Goal: Task Accomplishment & Management: Manage account settings

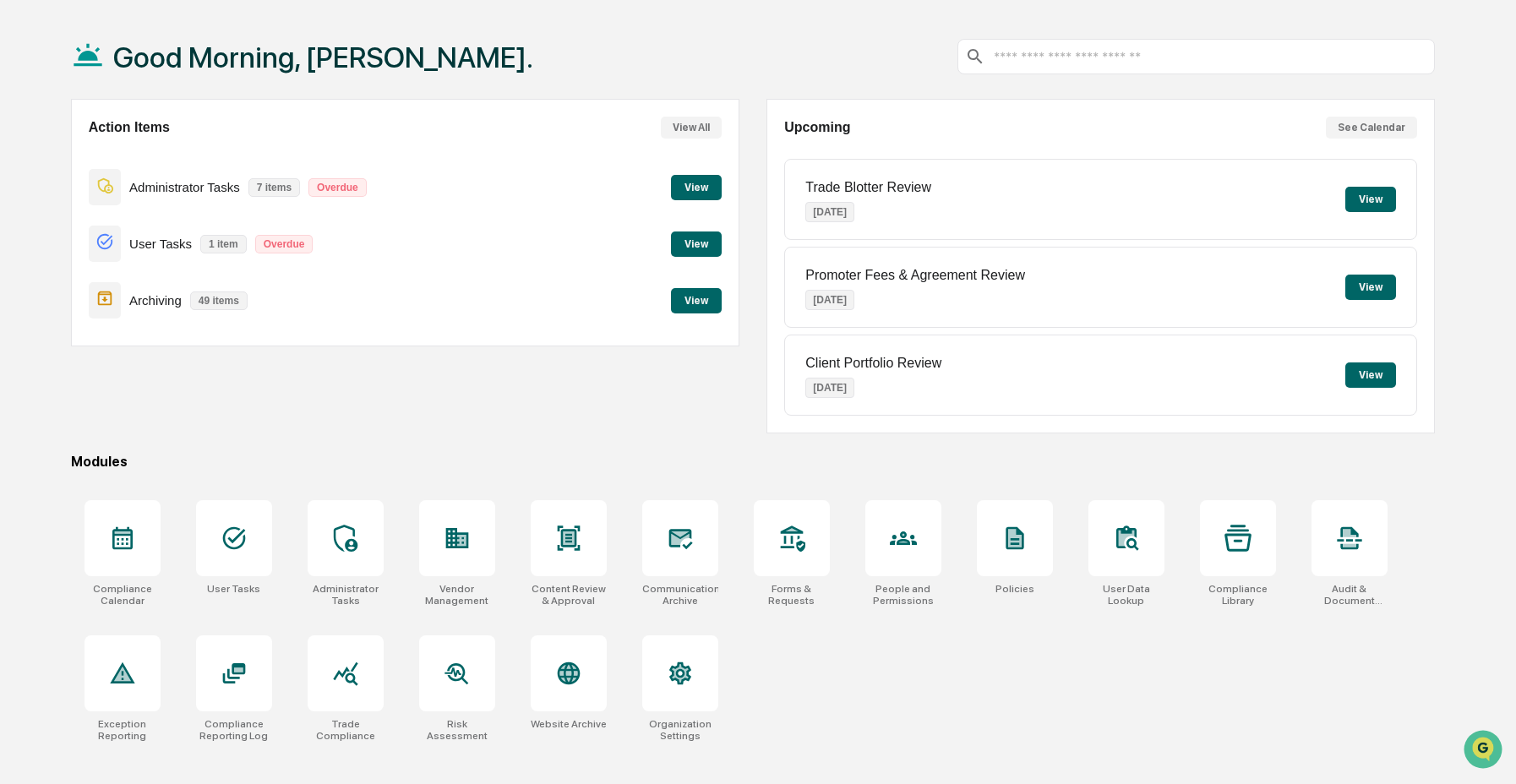
scroll to position [81, 0]
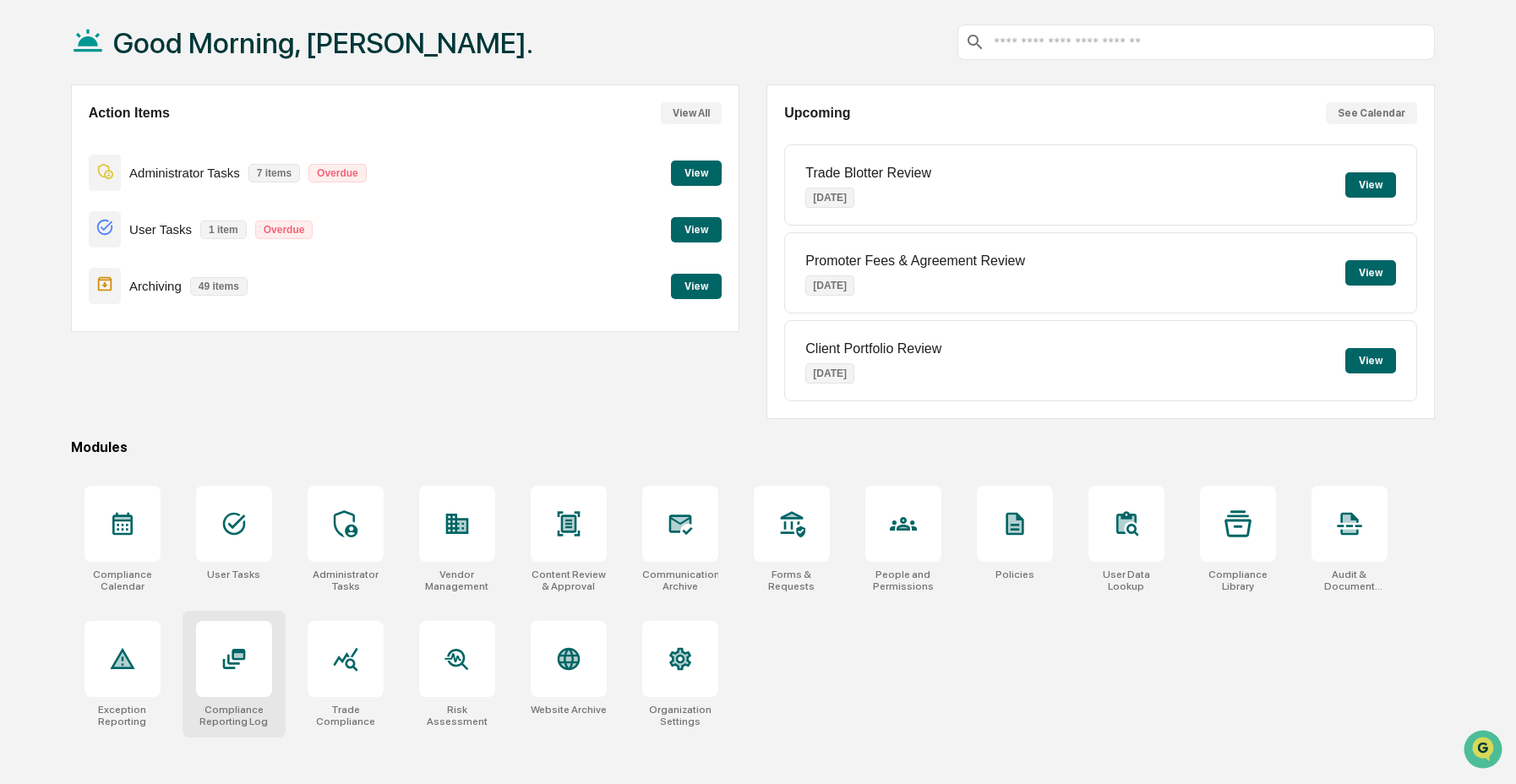
click at [257, 691] on div at bounding box center [233, 659] width 76 height 76
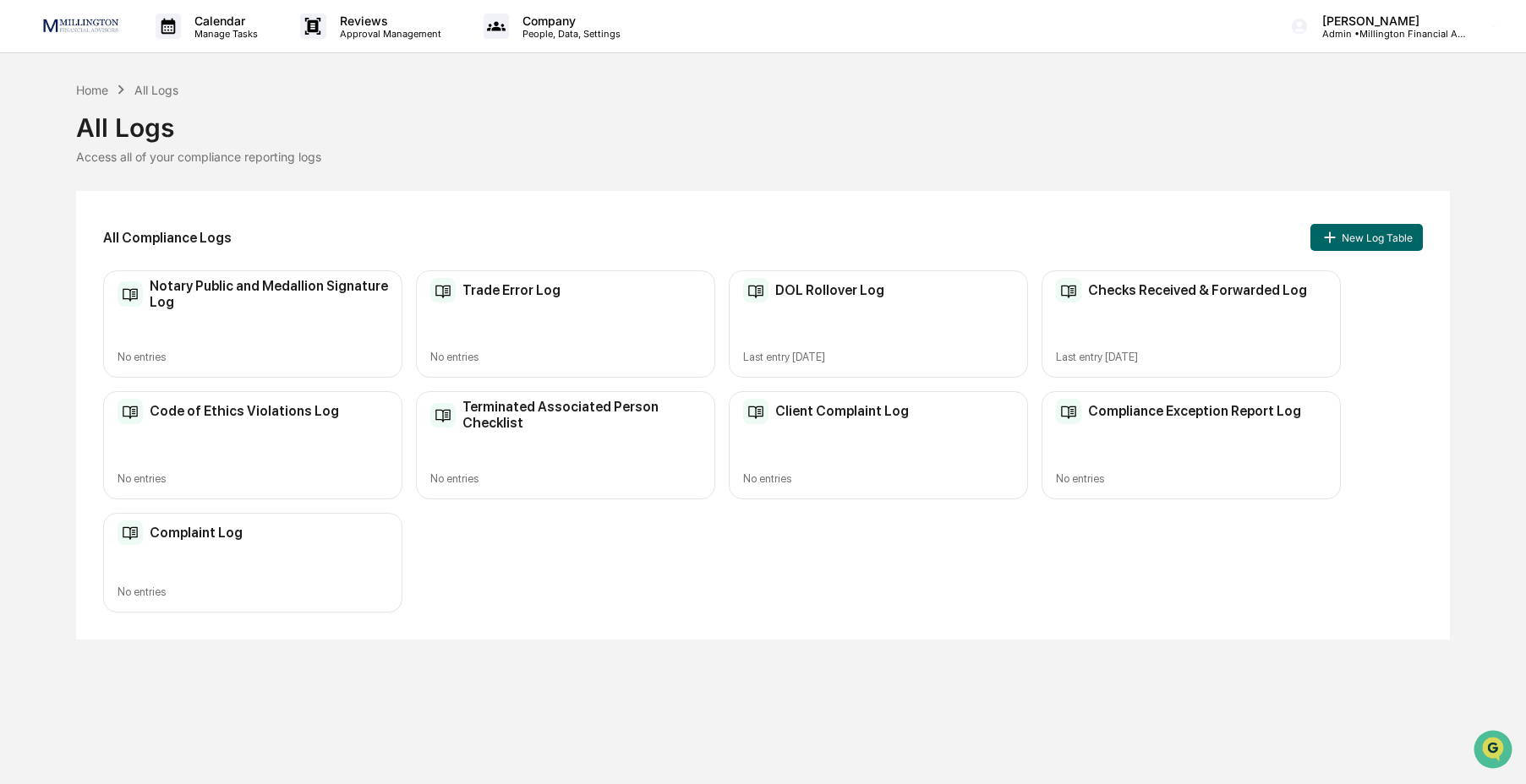
click at [468, 326] on div "Trade Error Log No entries" at bounding box center [566, 323] width 300 height 107
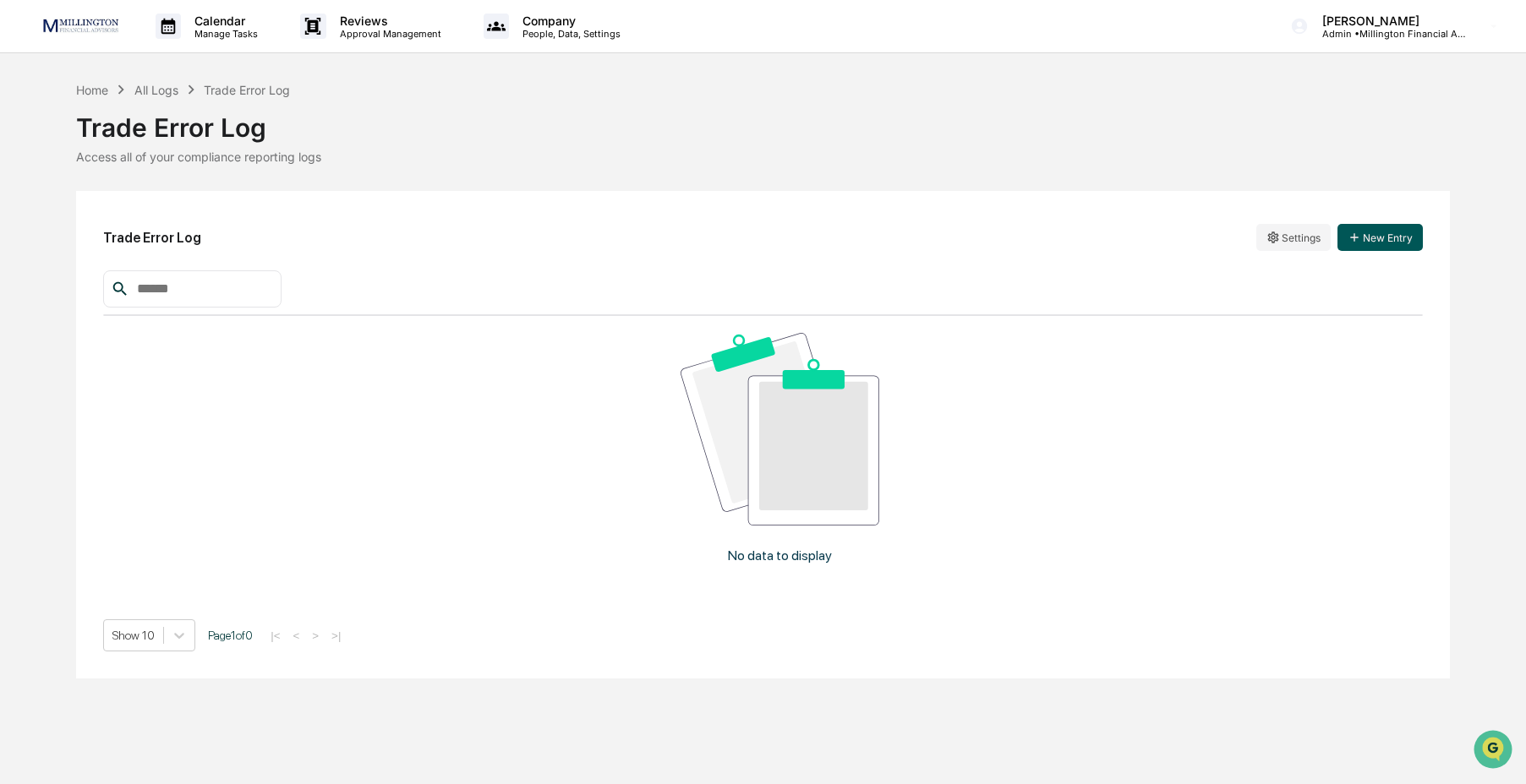
click at [1401, 243] on button "New Entry" at bounding box center [1379, 238] width 85 height 27
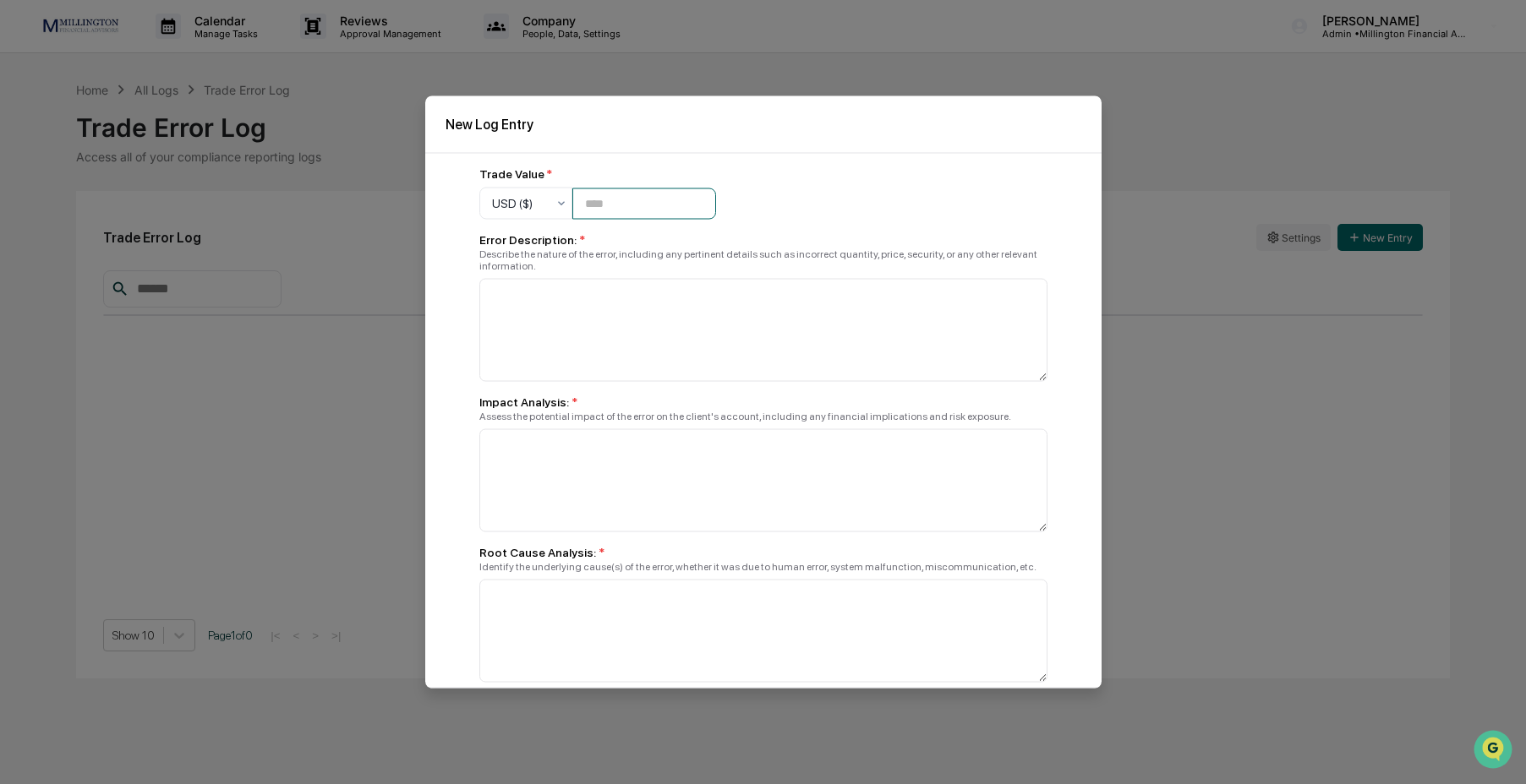
click at [639, 204] on input "number" at bounding box center [644, 203] width 143 height 31
type input "***"
click at [631, 350] on textarea at bounding box center [763, 330] width 568 height 103
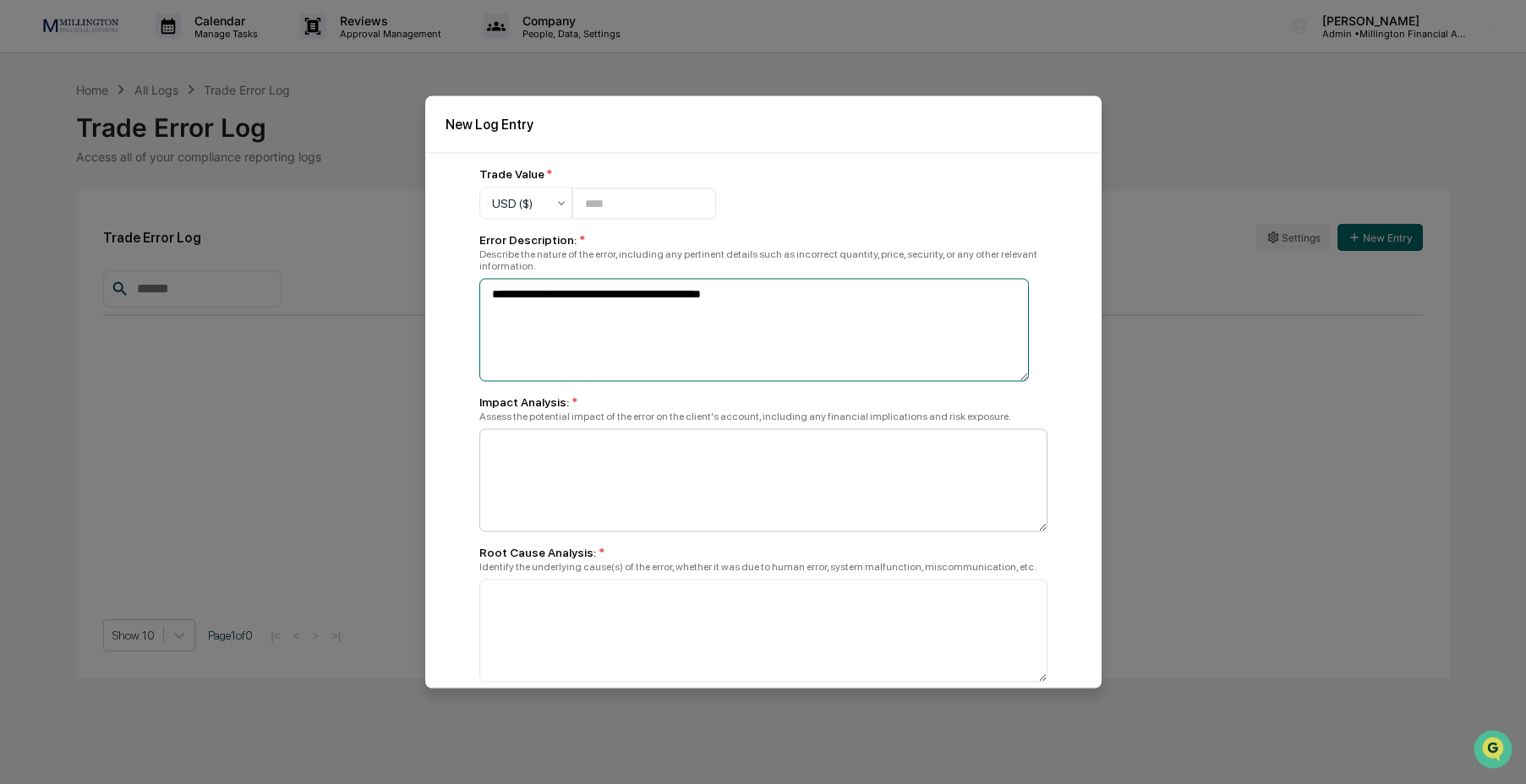
type textarea "**********"
click at [705, 516] on textarea at bounding box center [763, 480] width 568 height 103
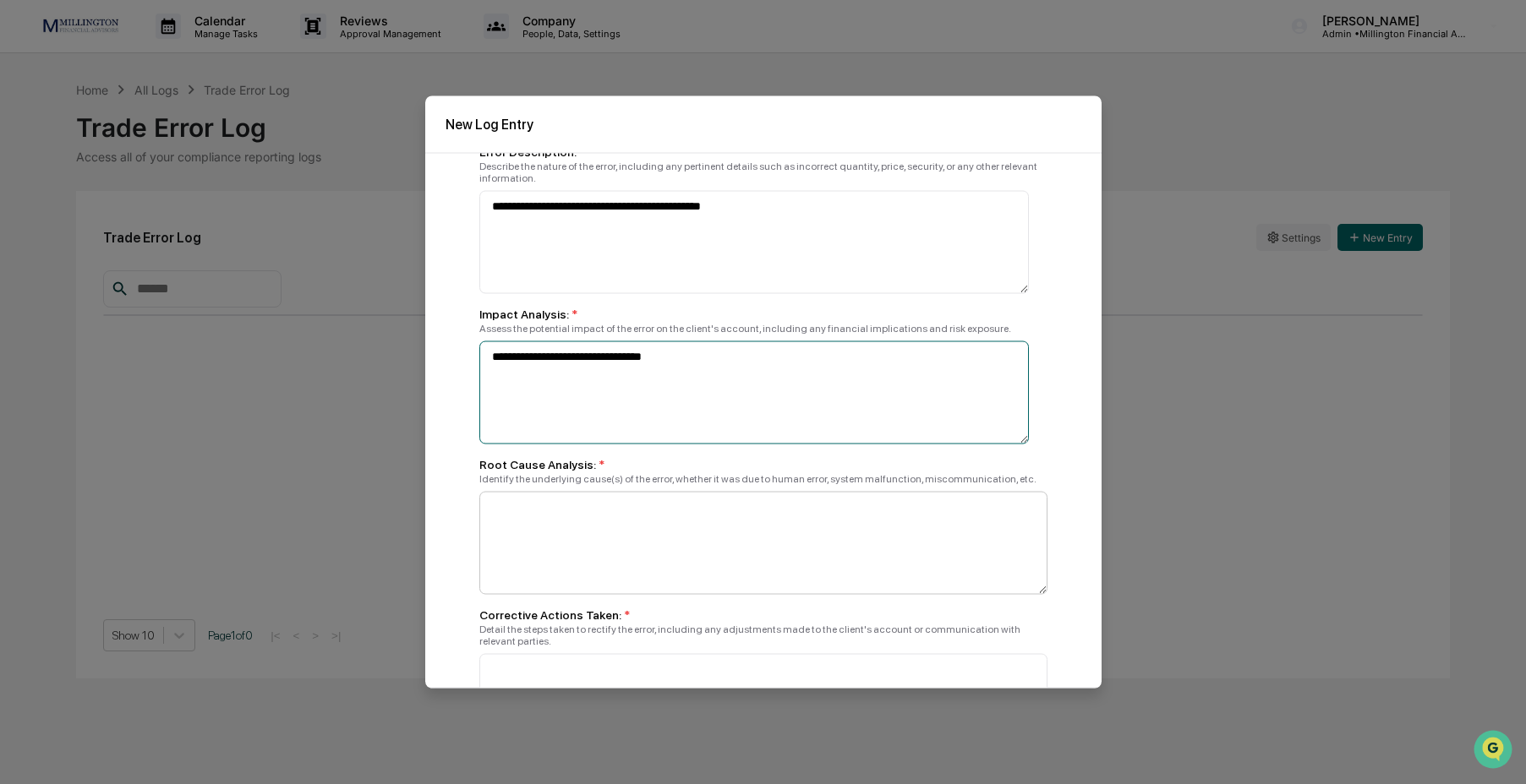
scroll to position [130, 0]
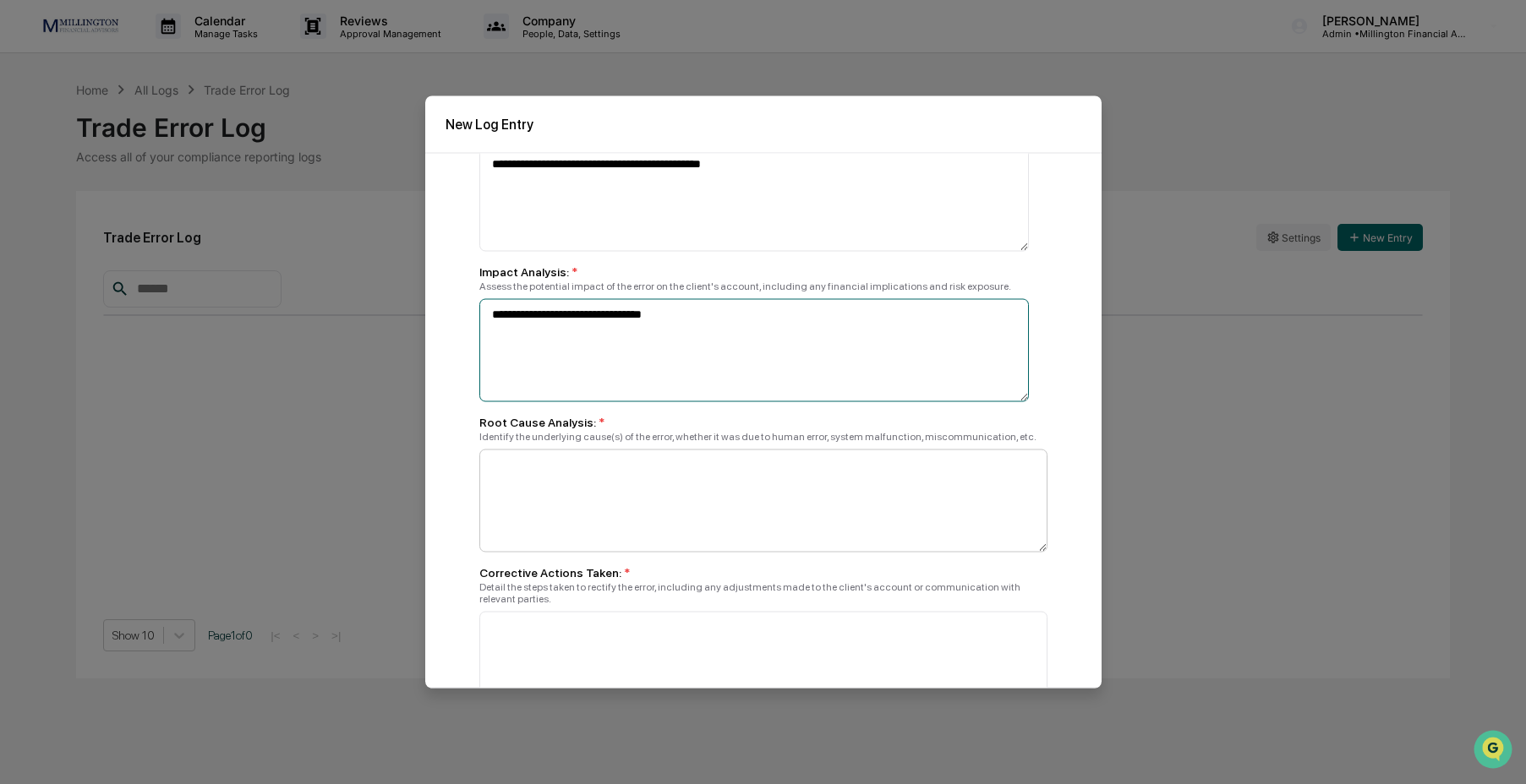
type textarea "**********"
click at [675, 521] on textarea at bounding box center [763, 501] width 568 height 103
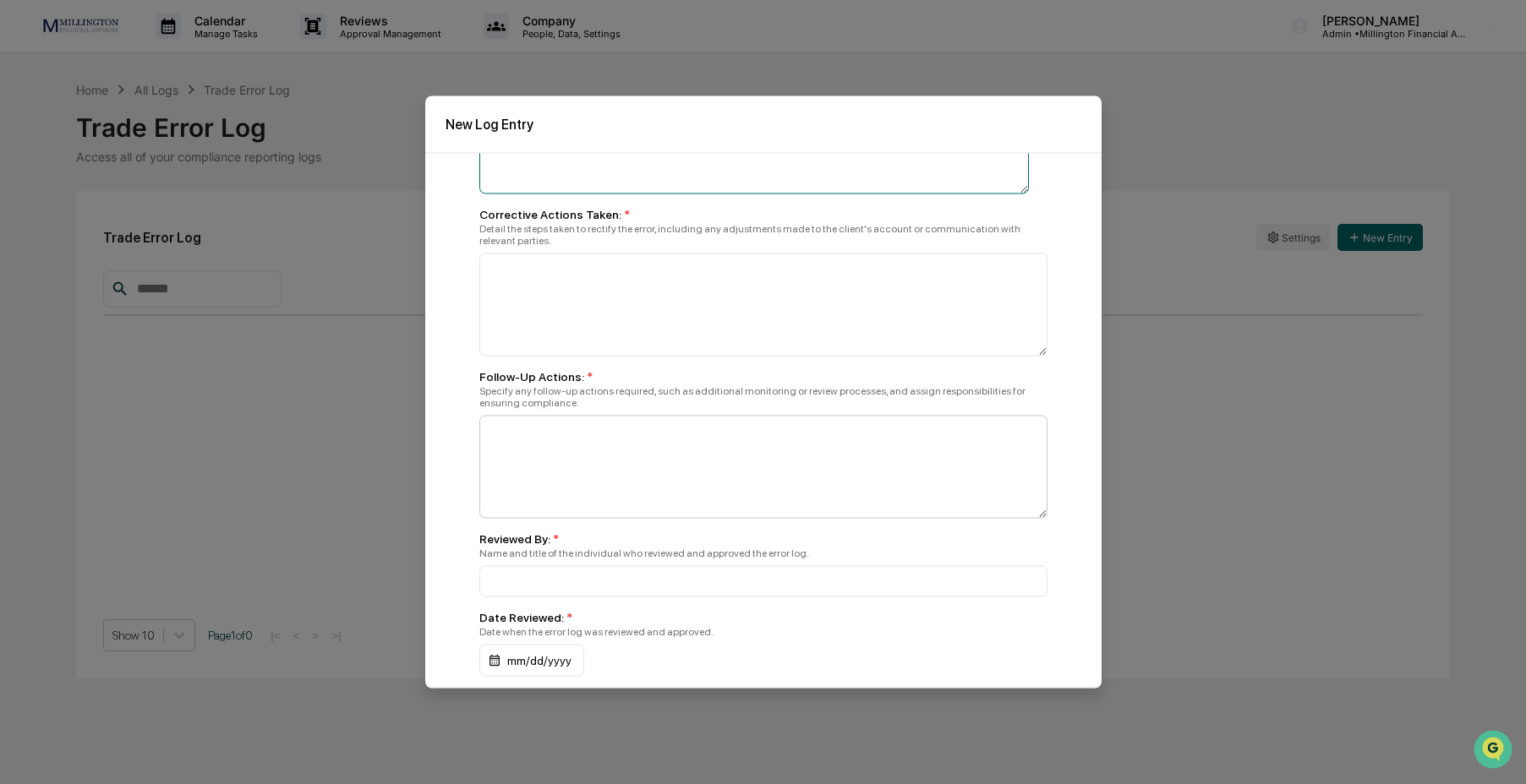
scroll to position [489, 0]
type textarea "**********"
click at [643, 515] on textarea at bounding box center [763, 467] width 568 height 103
drag, startPoint x: 657, startPoint y: 467, endPoint x: 461, endPoint y: 470, distance: 196.0
click at [461, 470] on div "**********" at bounding box center [763, 420] width 676 height 535
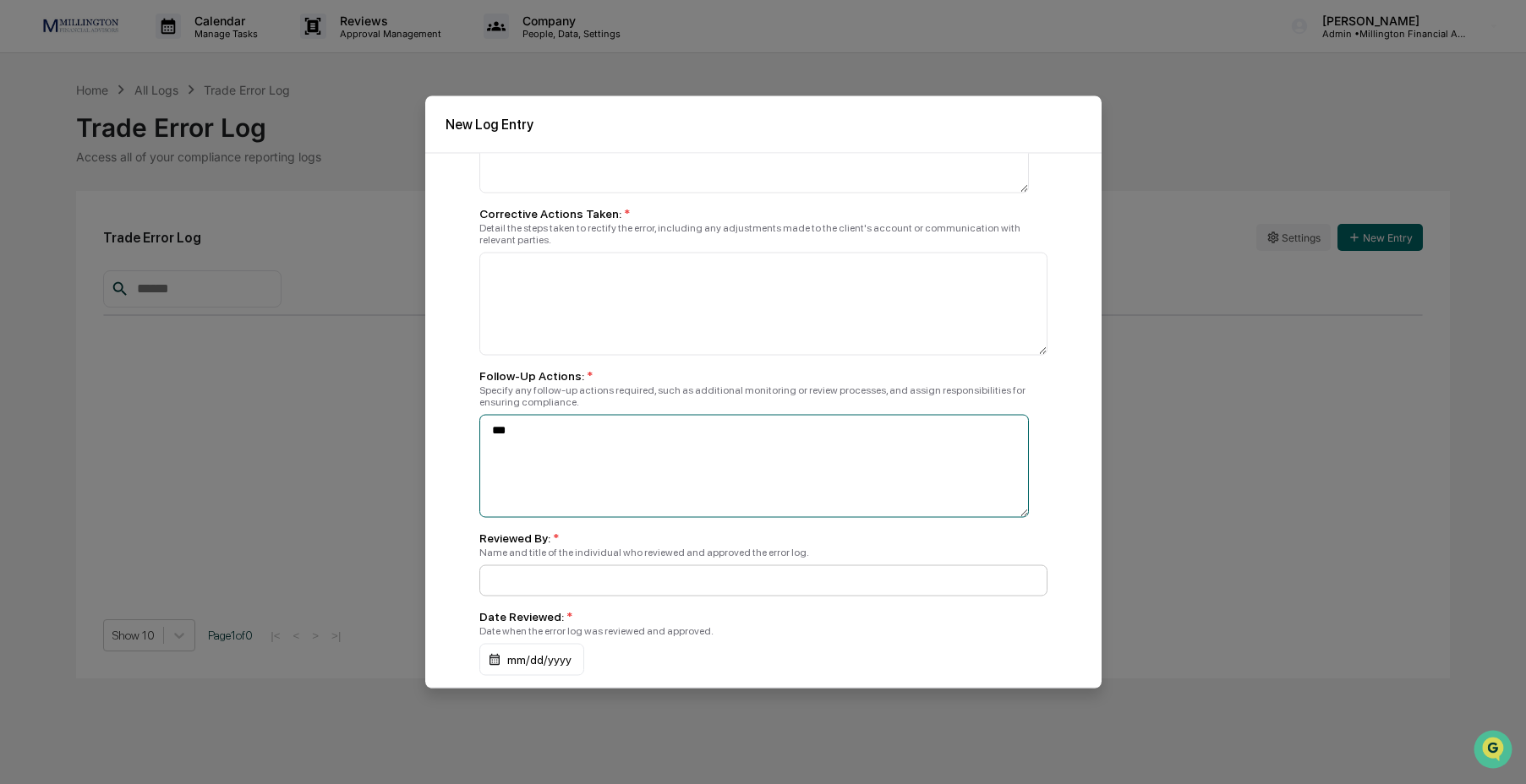
type textarea "***"
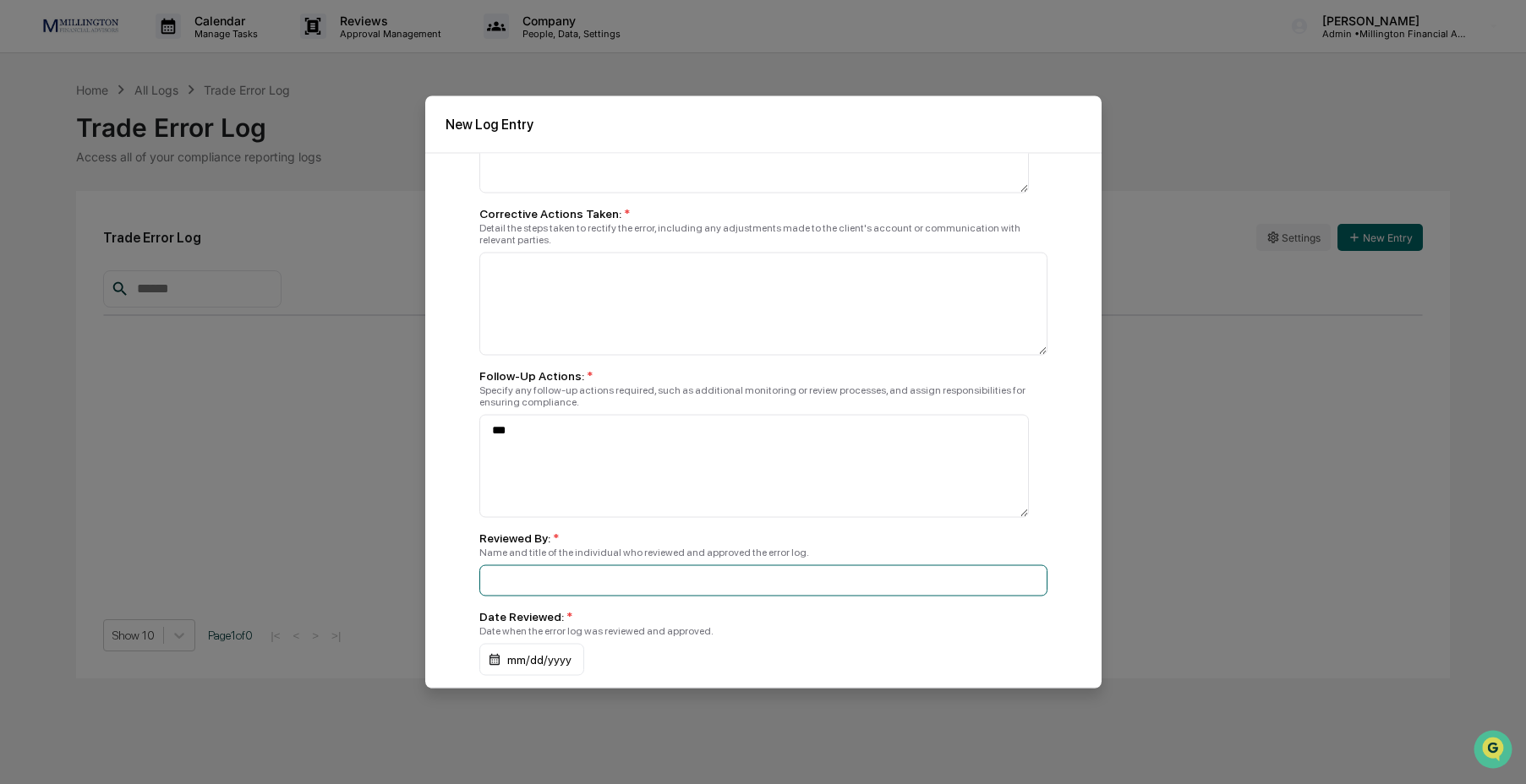
click at [567, 596] on input at bounding box center [763, 581] width 568 height 31
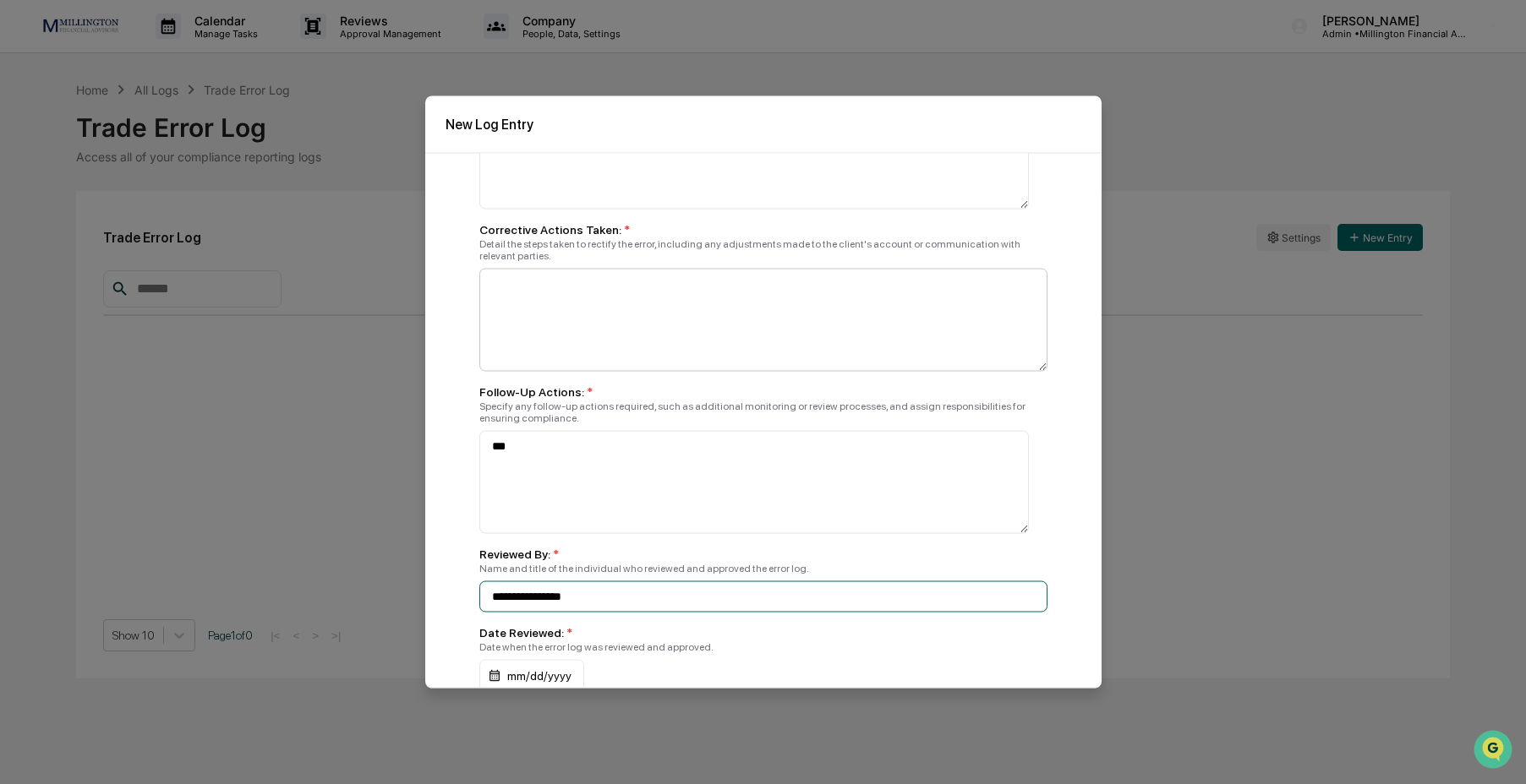
scroll to position [384, 0]
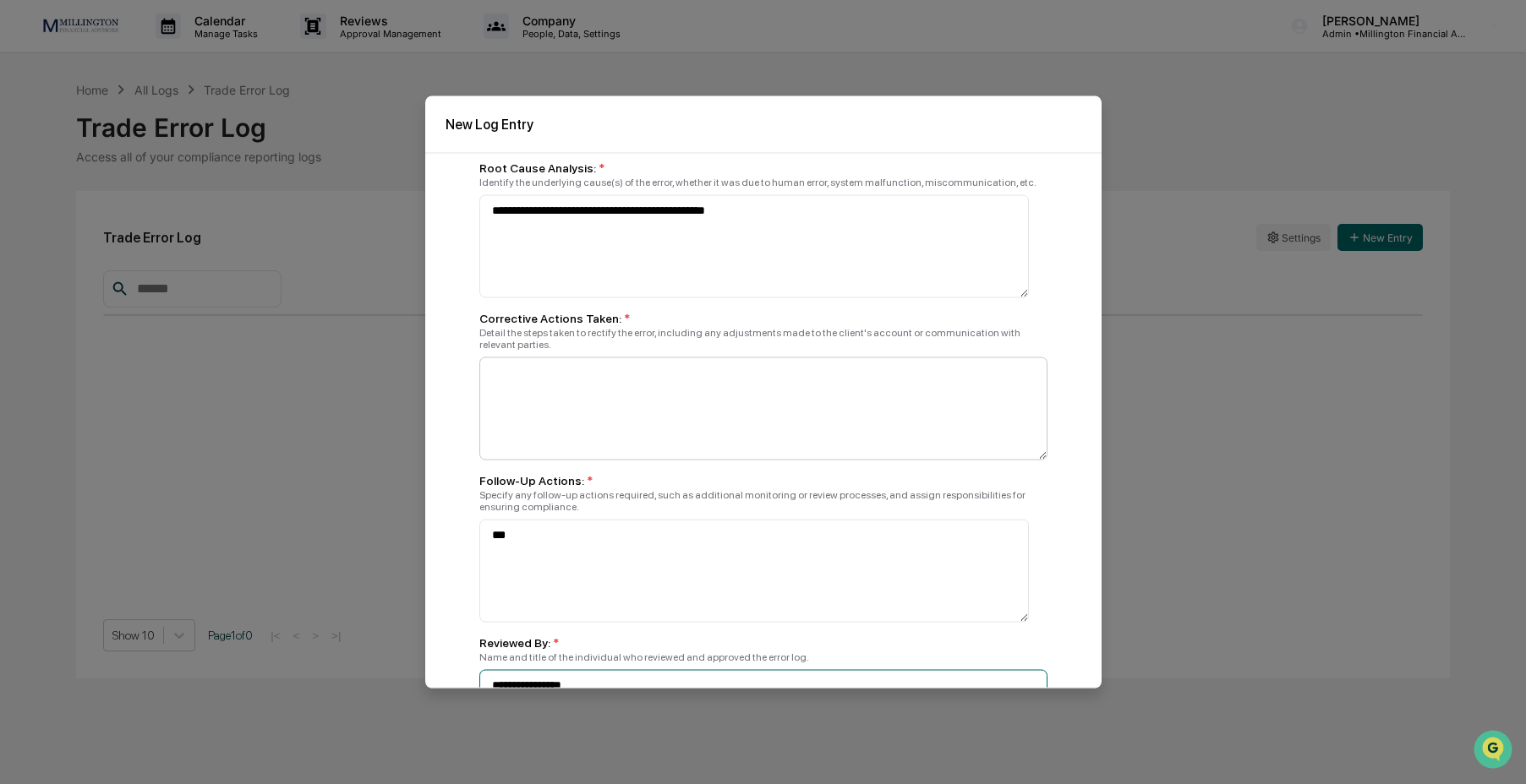
type input "**********"
click at [687, 461] on textarea at bounding box center [763, 409] width 568 height 103
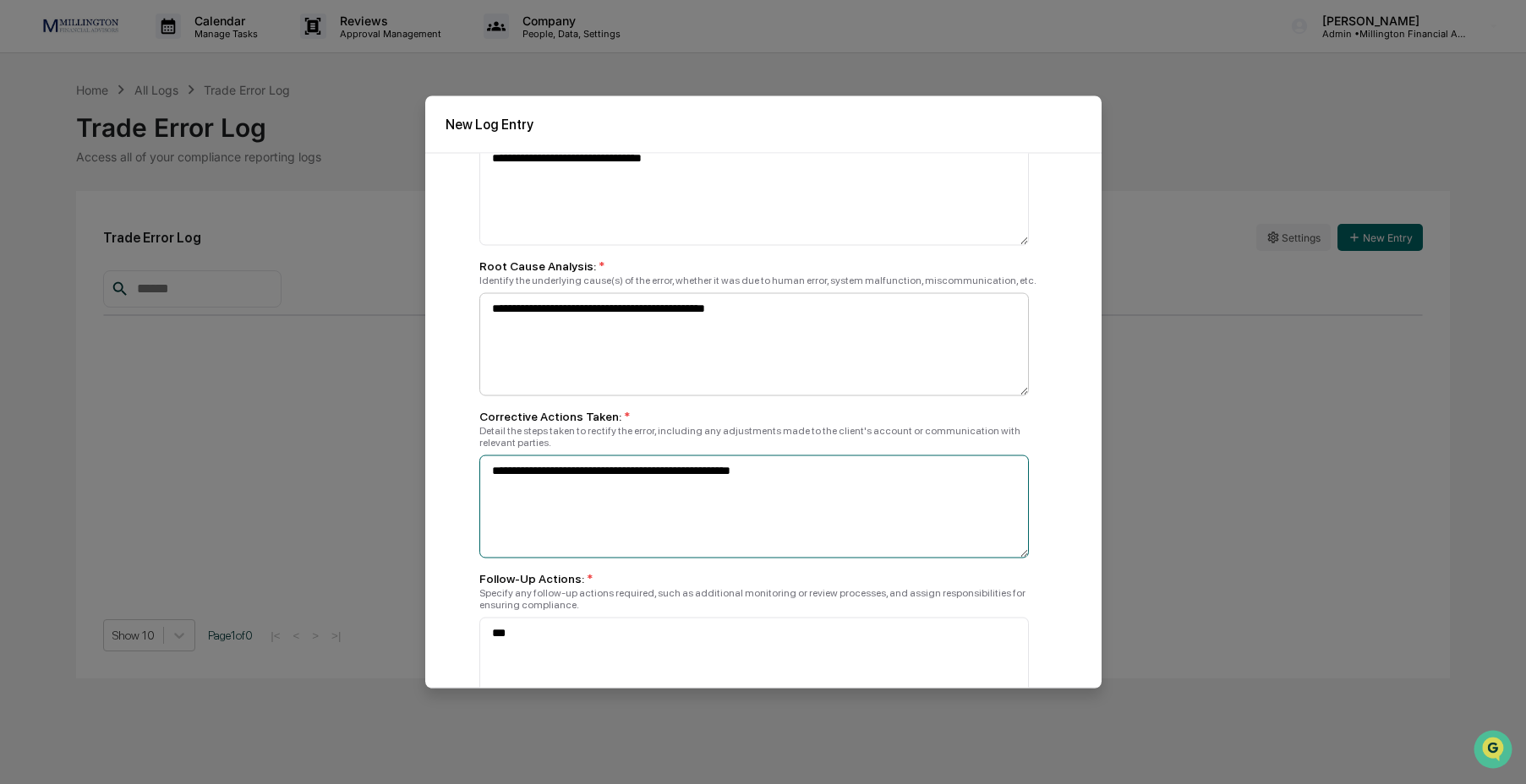
scroll to position [0, 0]
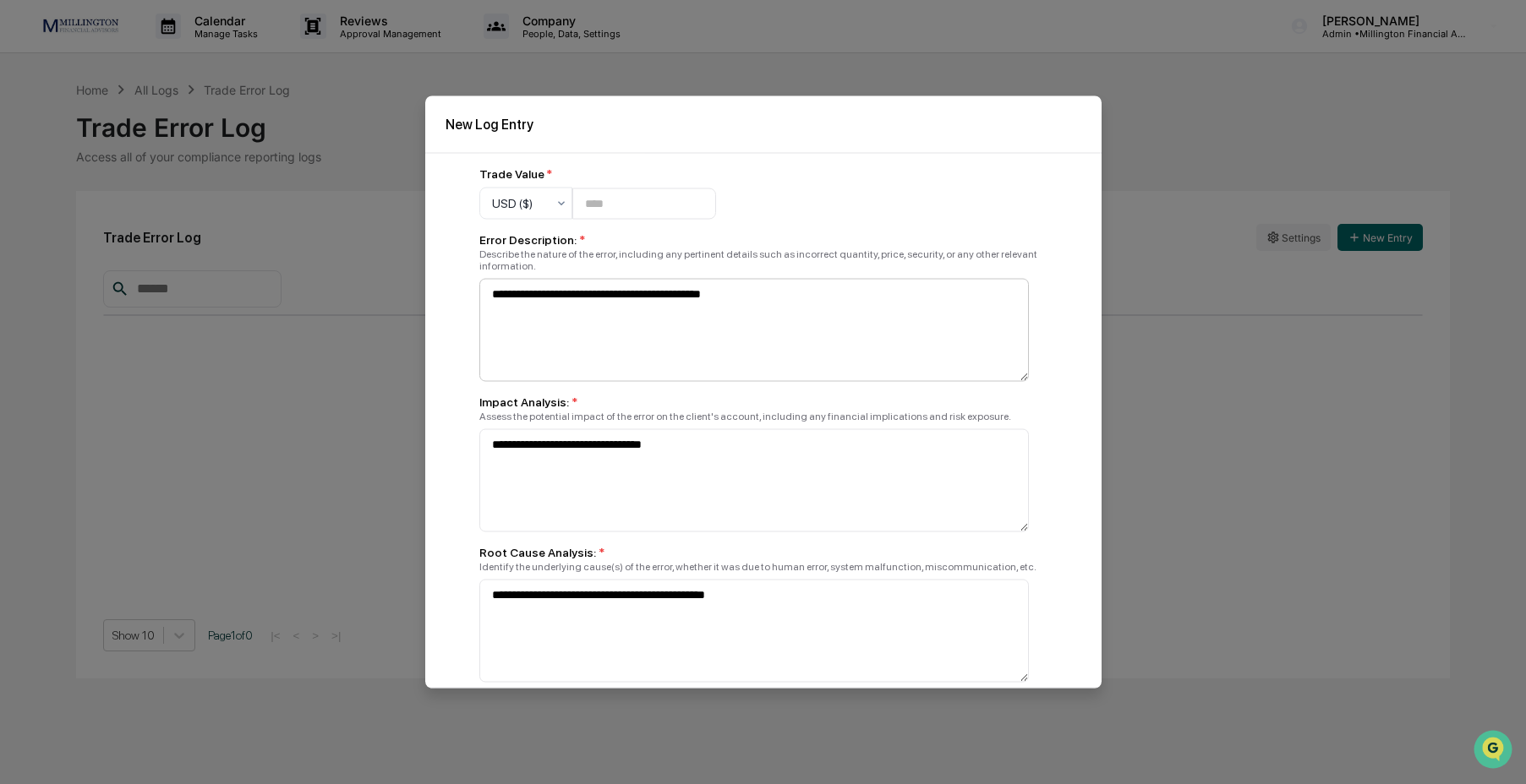
type textarea "**********"
click at [813, 293] on textarea "**********" at bounding box center [754, 330] width 549 height 103
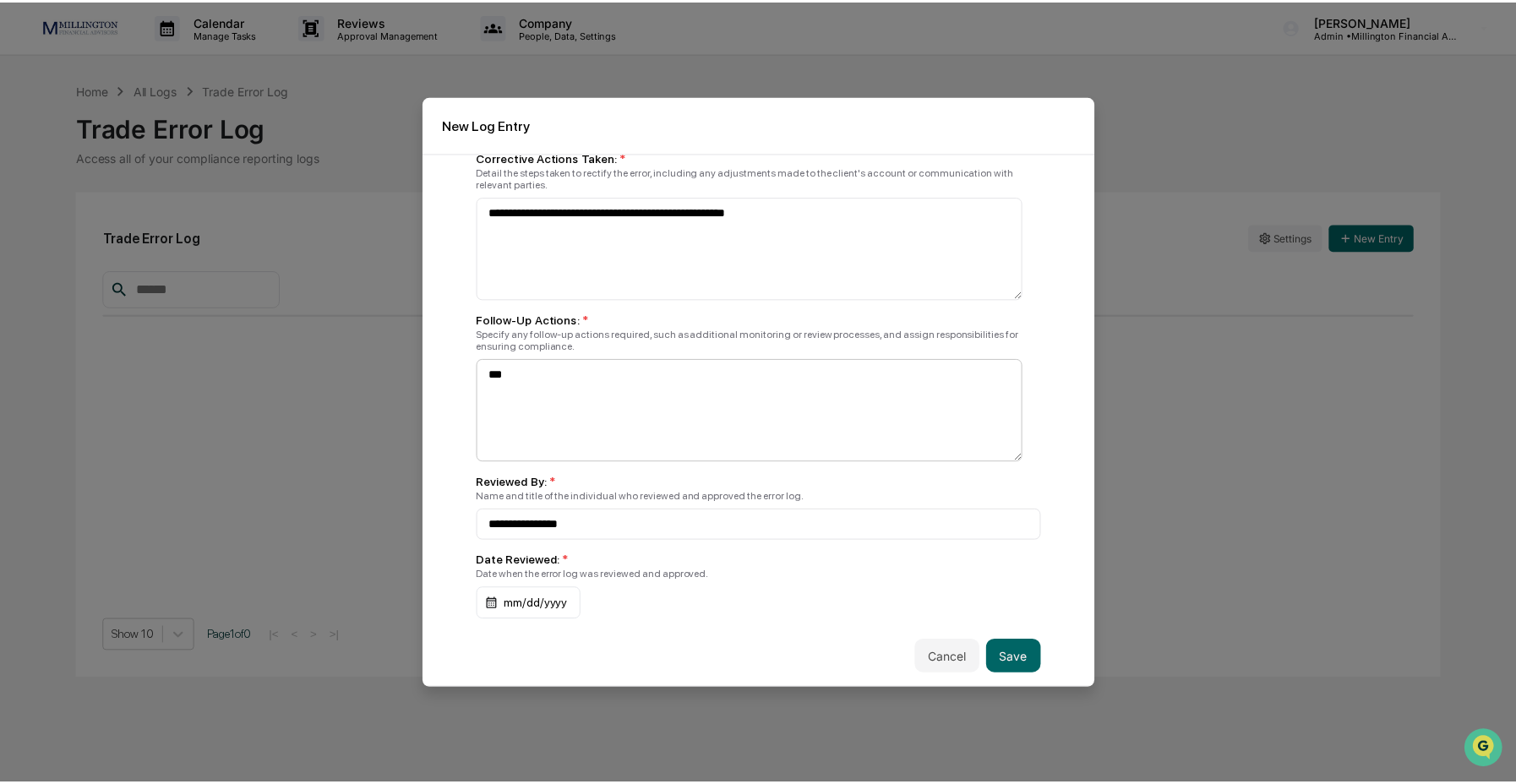
scroll to position [587, 0]
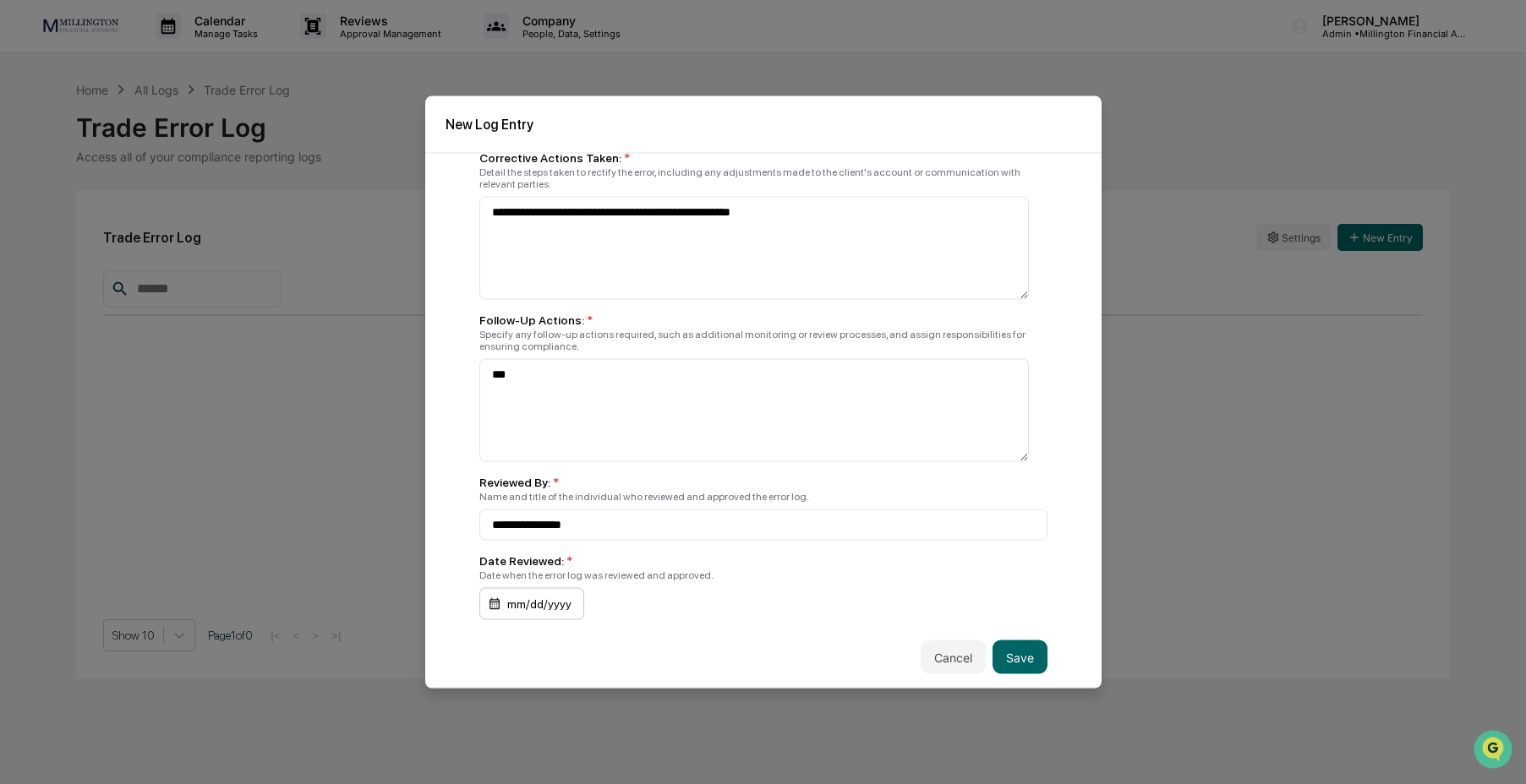
type textarea "**********"
click at [521, 593] on div "mm/dd/yyyy" at bounding box center [531, 603] width 105 height 32
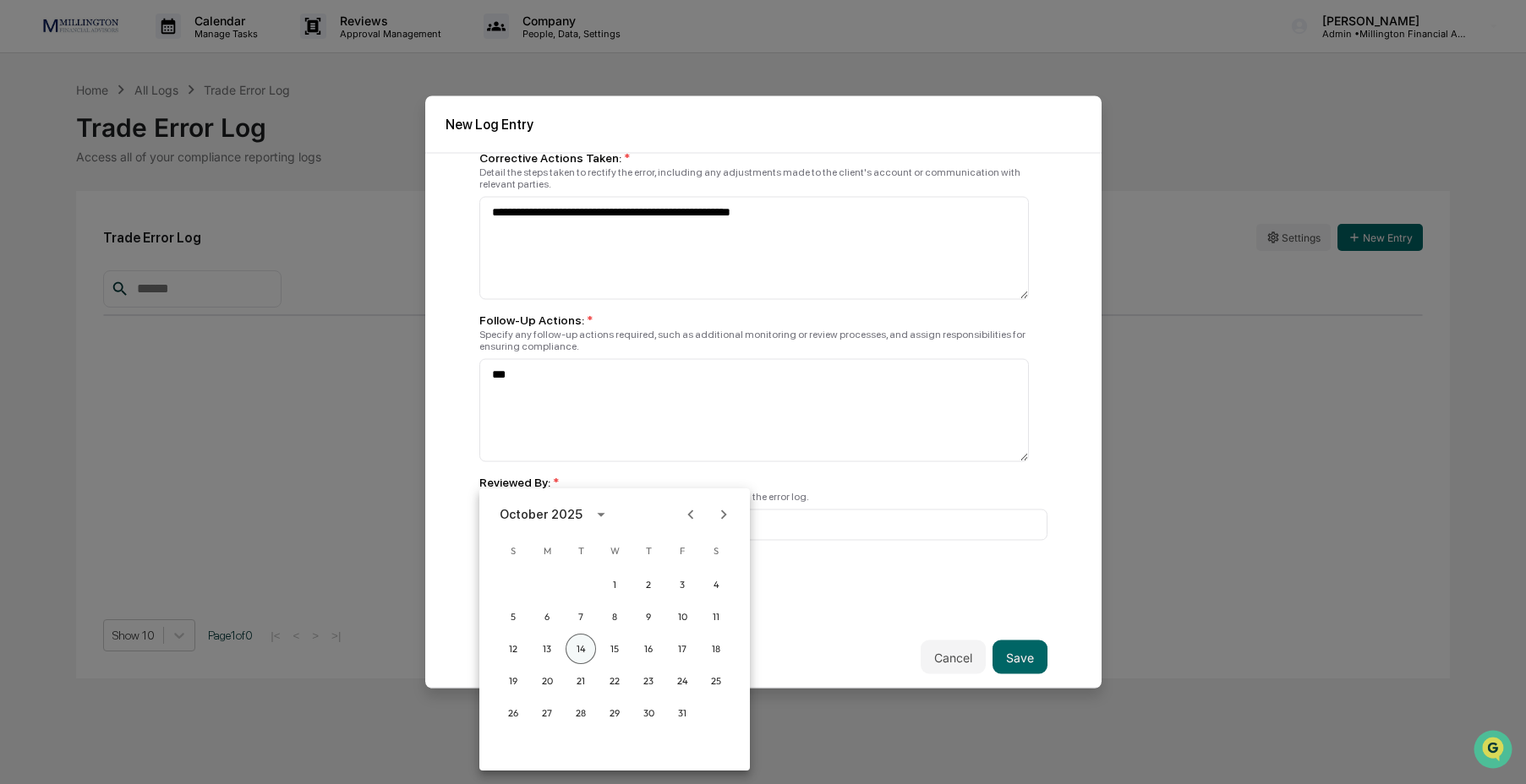
click at [578, 643] on button "14" at bounding box center [580, 648] width 30 height 30
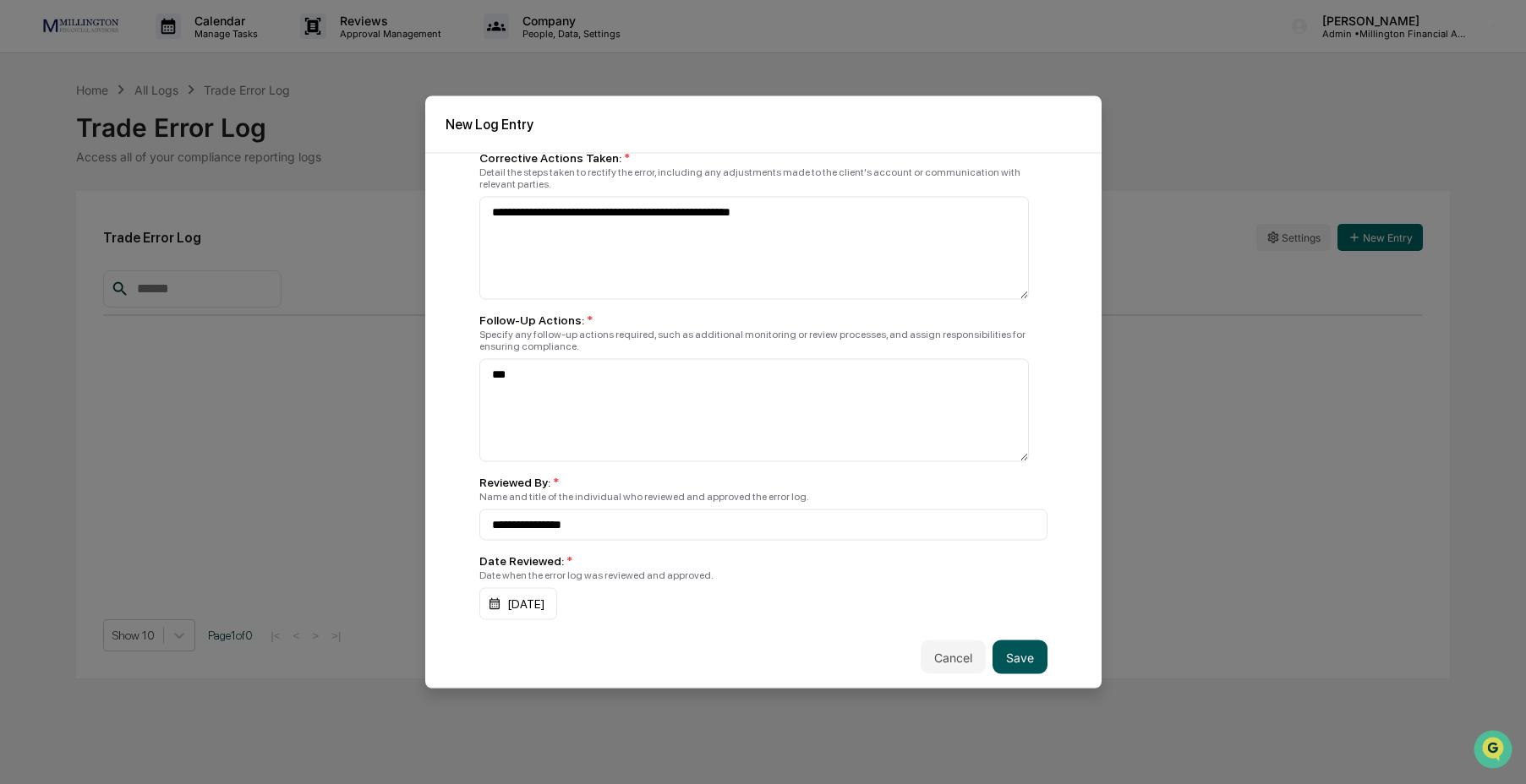
click at [1017, 649] on button "Save" at bounding box center [1020, 657] width 55 height 33
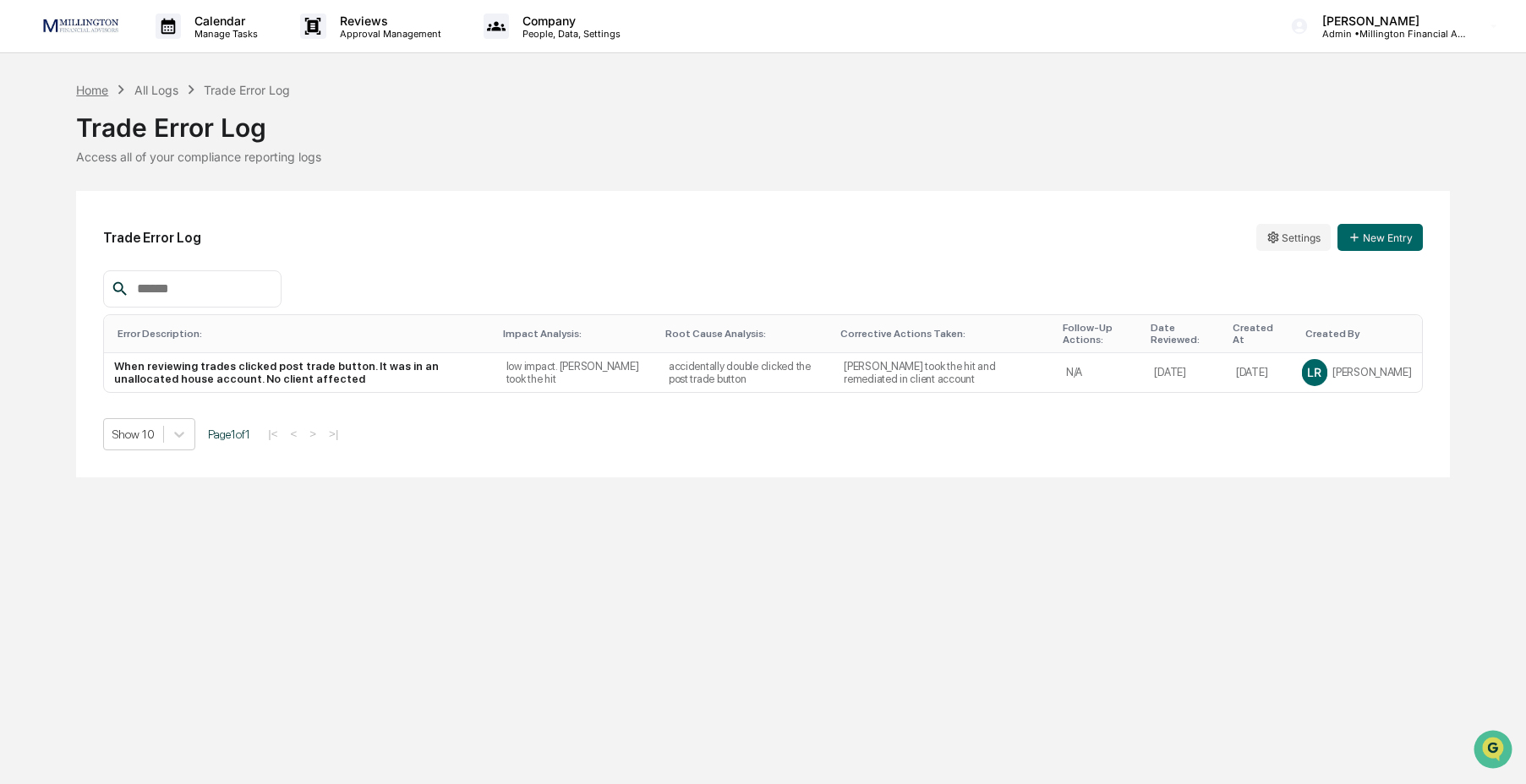
click at [96, 91] on div "Home" at bounding box center [92, 90] width 32 height 15
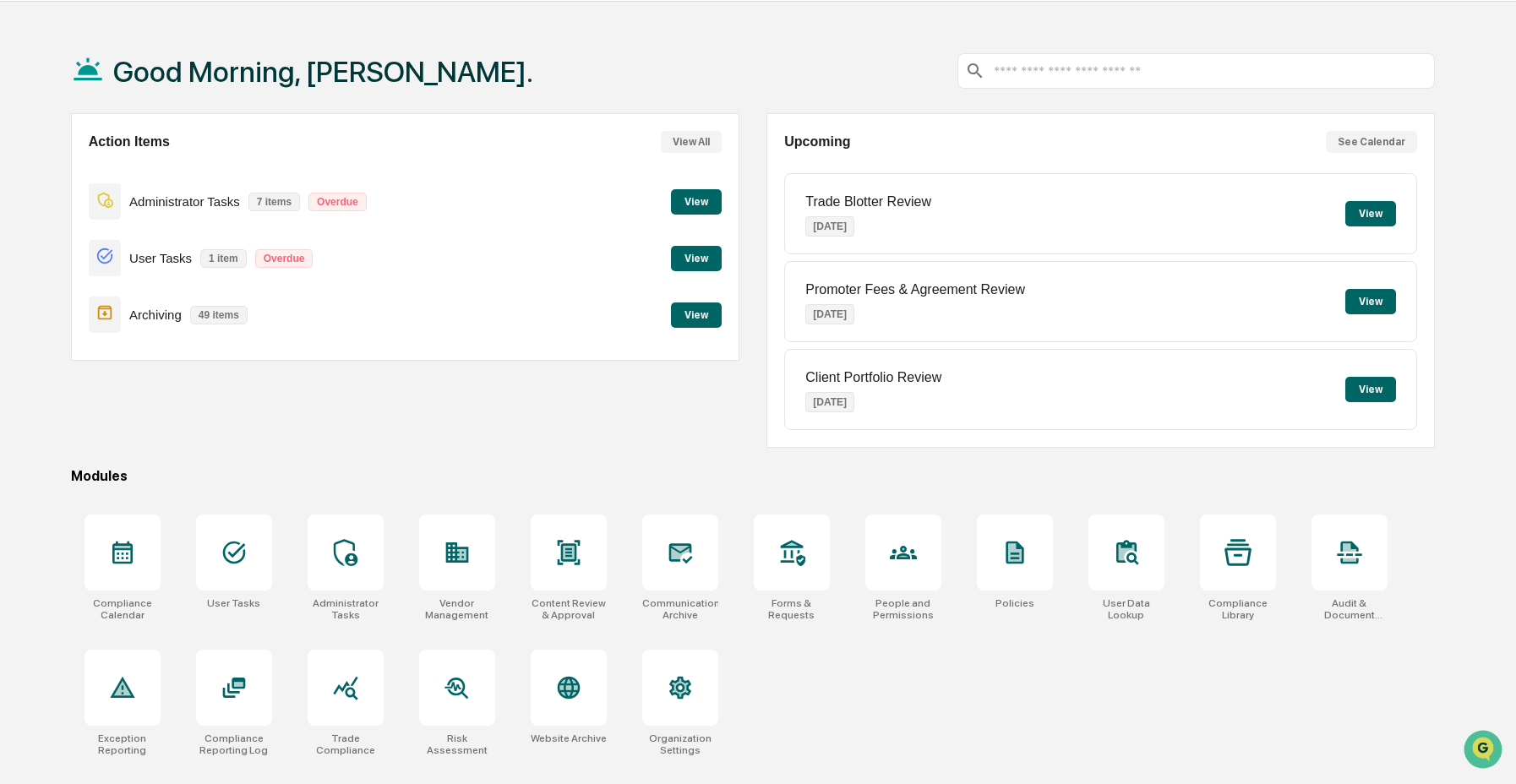
scroll to position [81, 0]
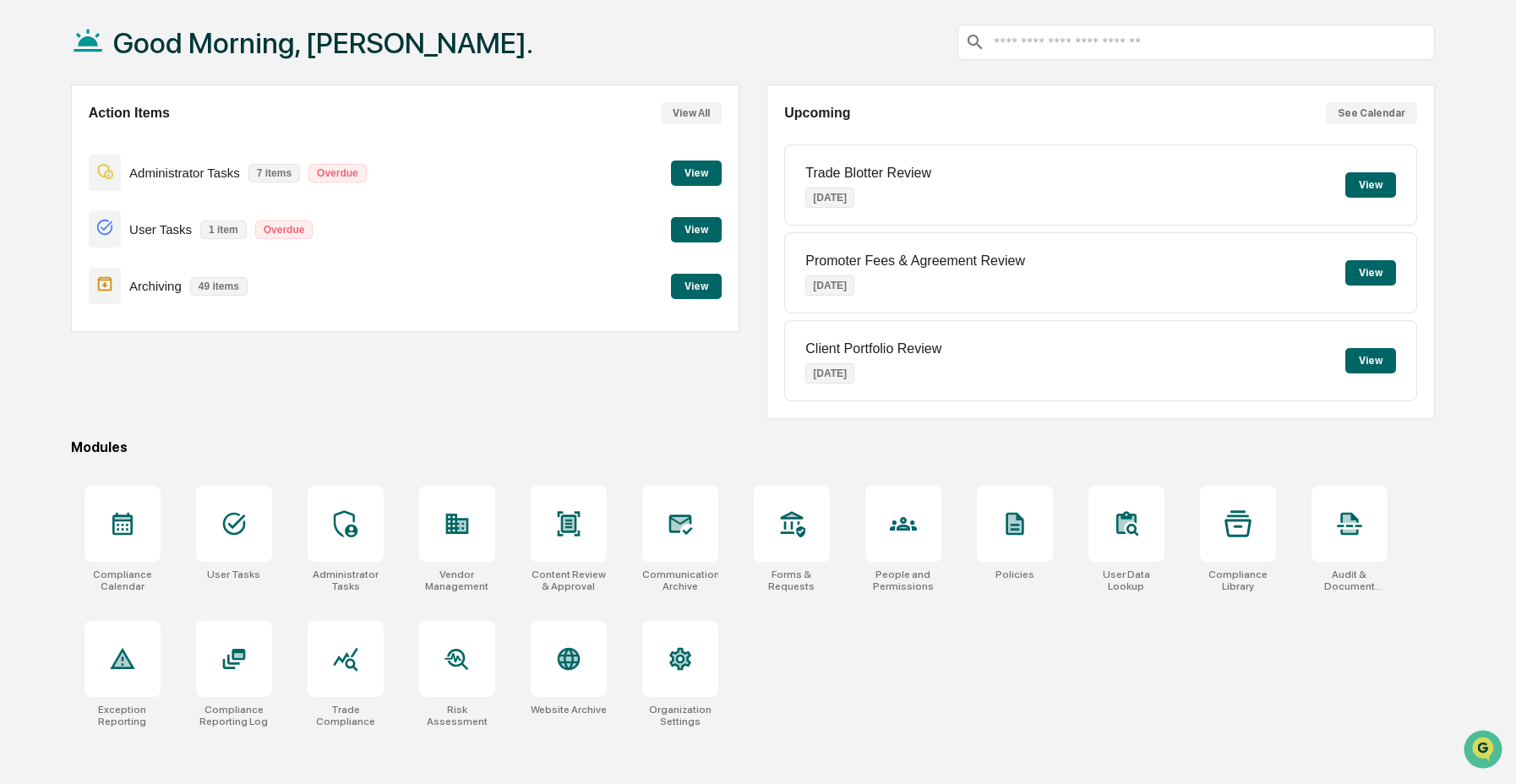
click at [329, 408] on div "Action Items View All Administrator Tasks 7 items Overdue View User Tasks 1 ite…" at bounding box center [405, 251] width 668 height 335
click at [495, 419] on div "Action Items View All Administrator Tasks 7 items Overdue View User Tasks 1 ite…" at bounding box center [405, 251] width 668 height 335
click at [529, 419] on div "Good Morning, Lindsay. Action Items View All Administrator Tasks 7 items Overdu…" at bounding box center [753, 392] width 1416 height 784
click at [341, 540] on div at bounding box center [345, 523] width 76 height 76
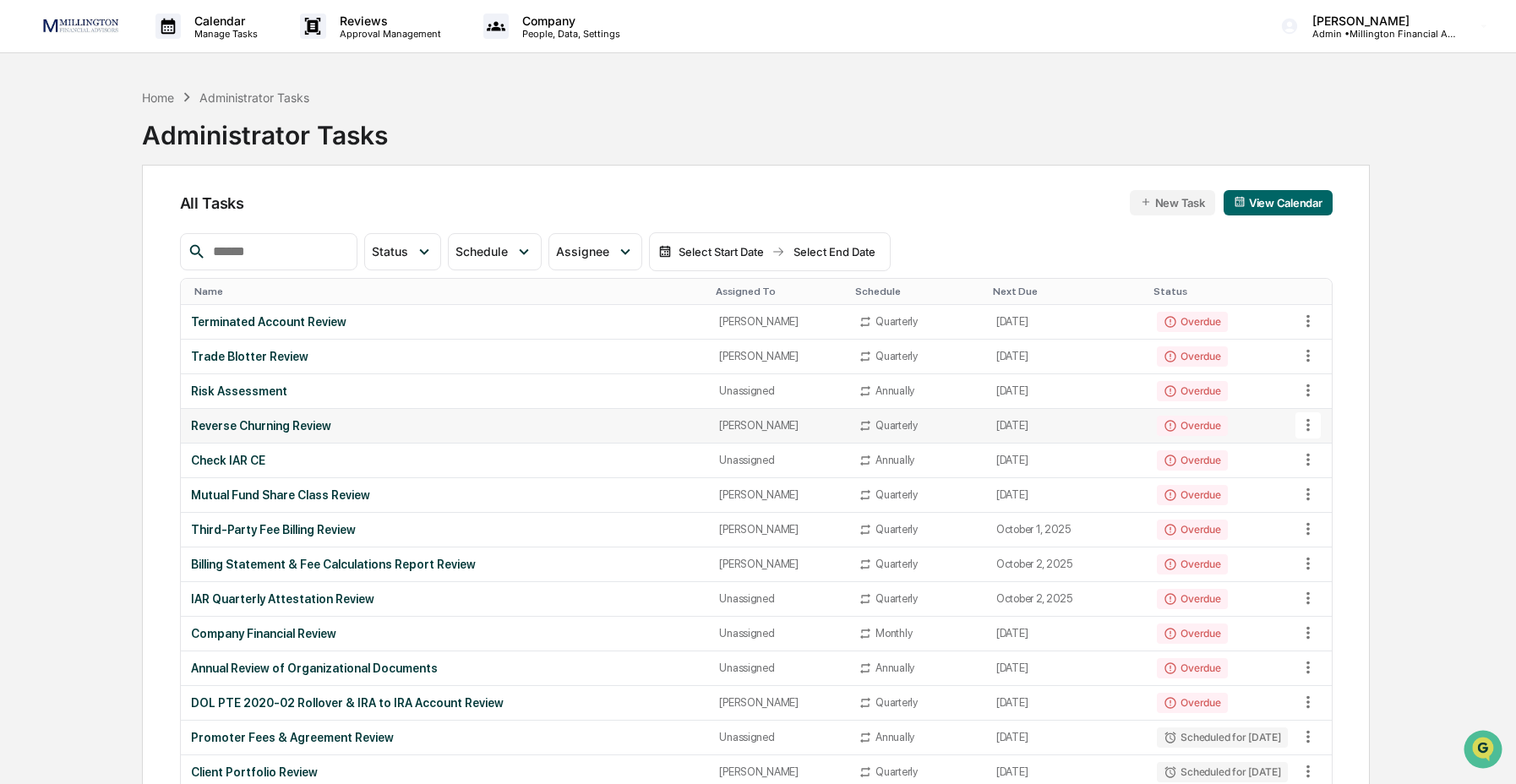
click at [560, 417] on td "Reverse Churning Review" at bounding box center [445, 426] width 529 height 34
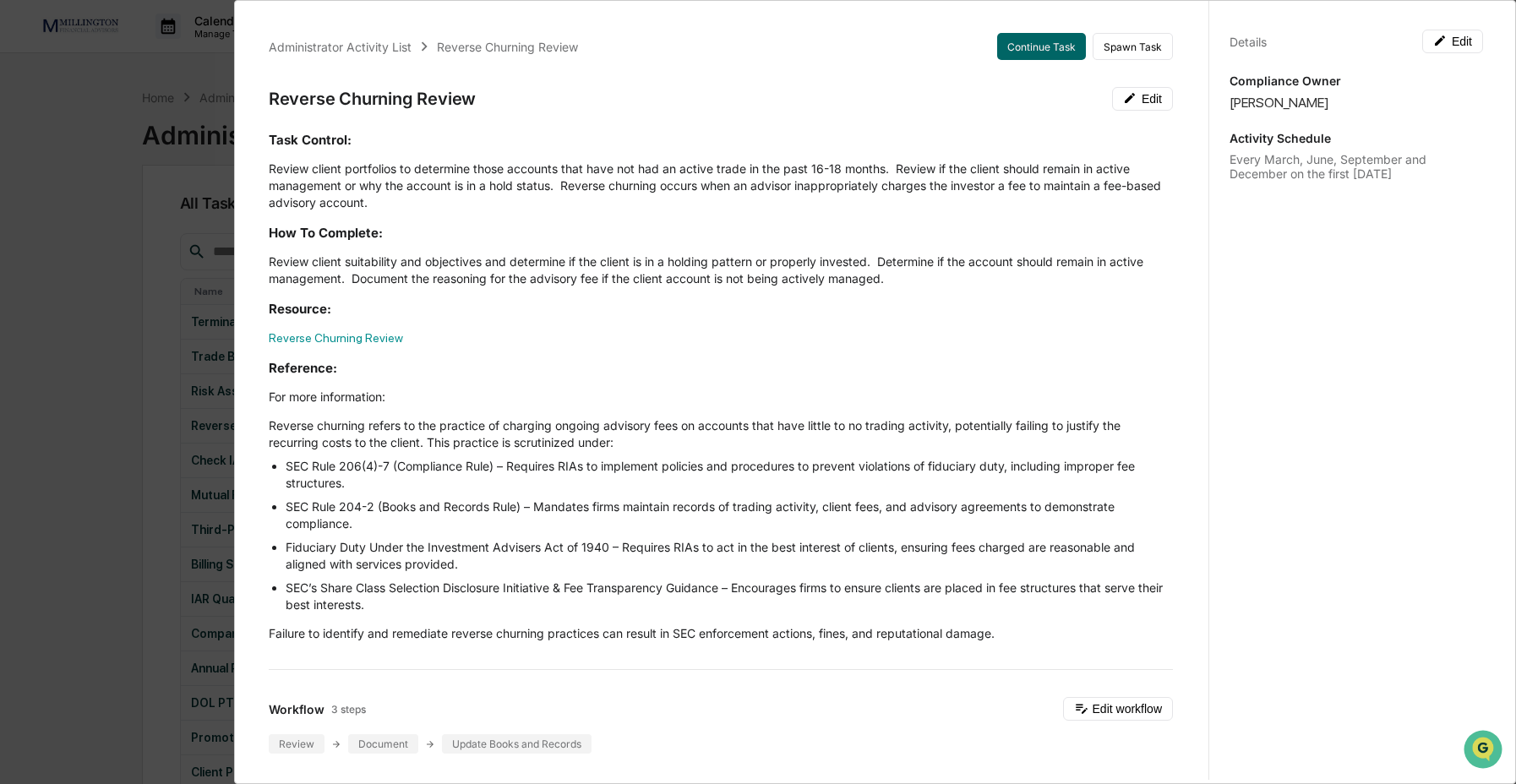
click at [134, 360] on div "Administrator Activity List Reverse Churning Review Continue Task Spawn Task Re…" at bounding box center [758, 392] width 1516 height 784
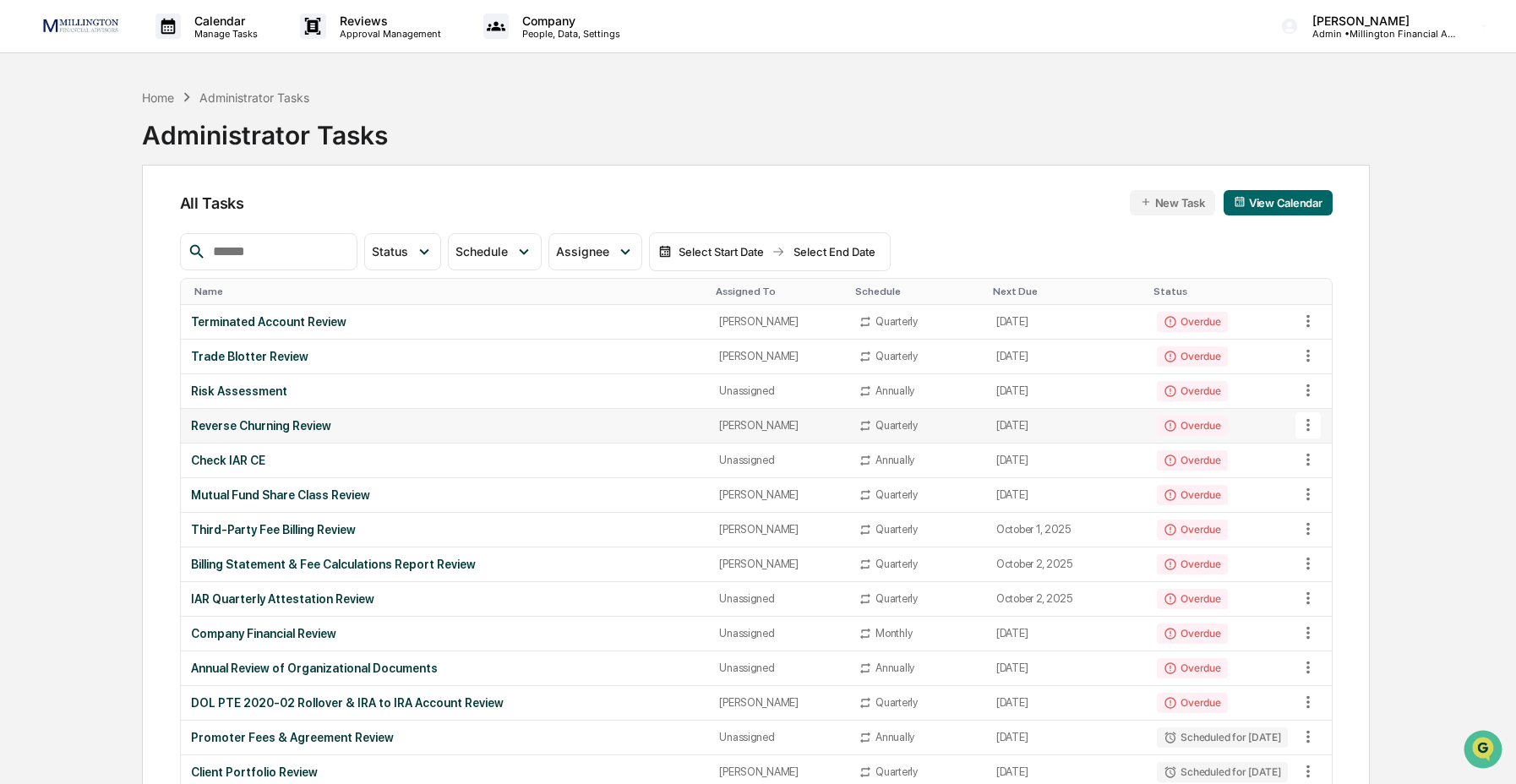
click at [342, 429] on div "Reverse Churning Review" at bounding box center [445, 425] width 509 height 14
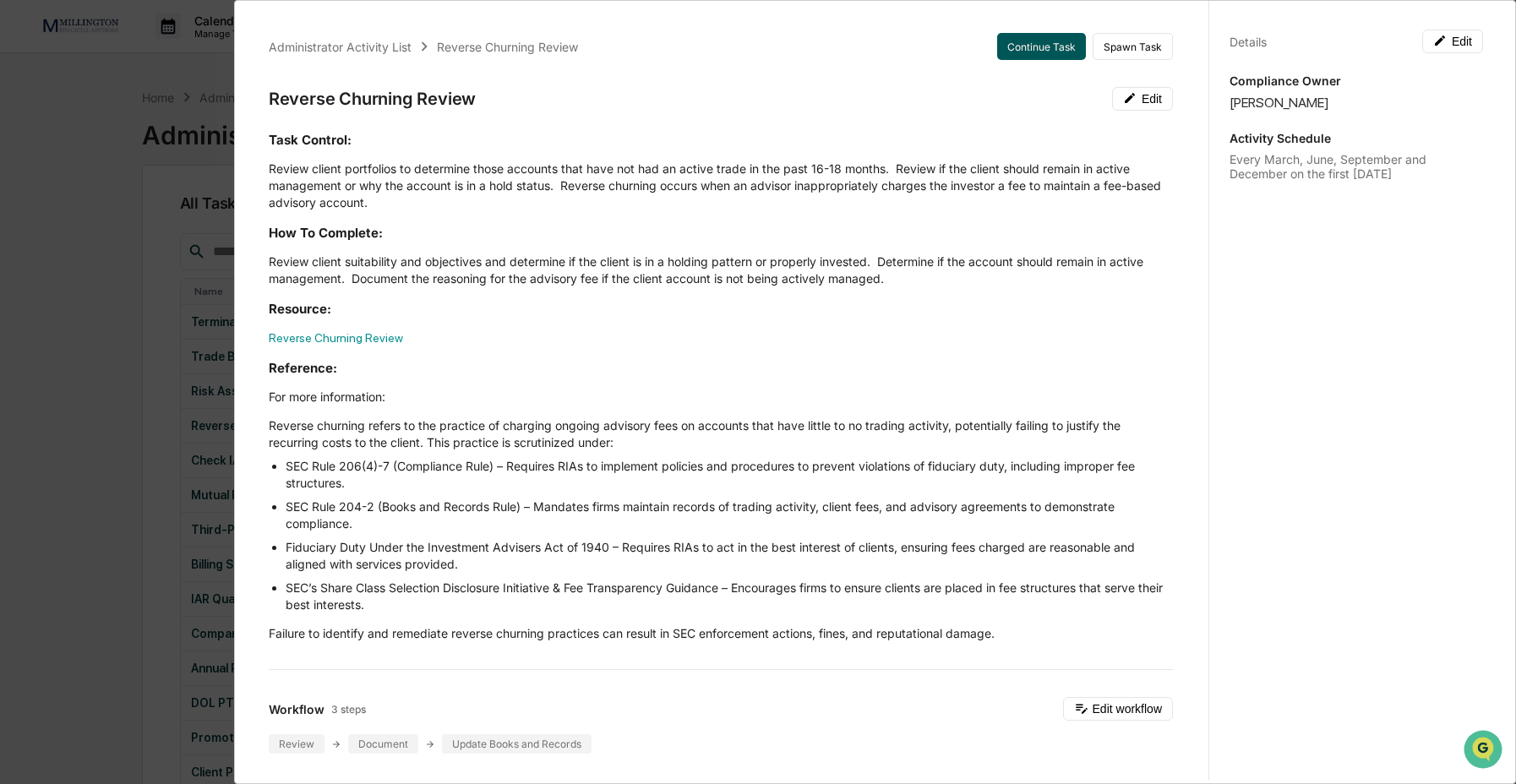
click at [1043, 42] on button "Continue Task" at bounding box center [1041, 46] width 88 height 27
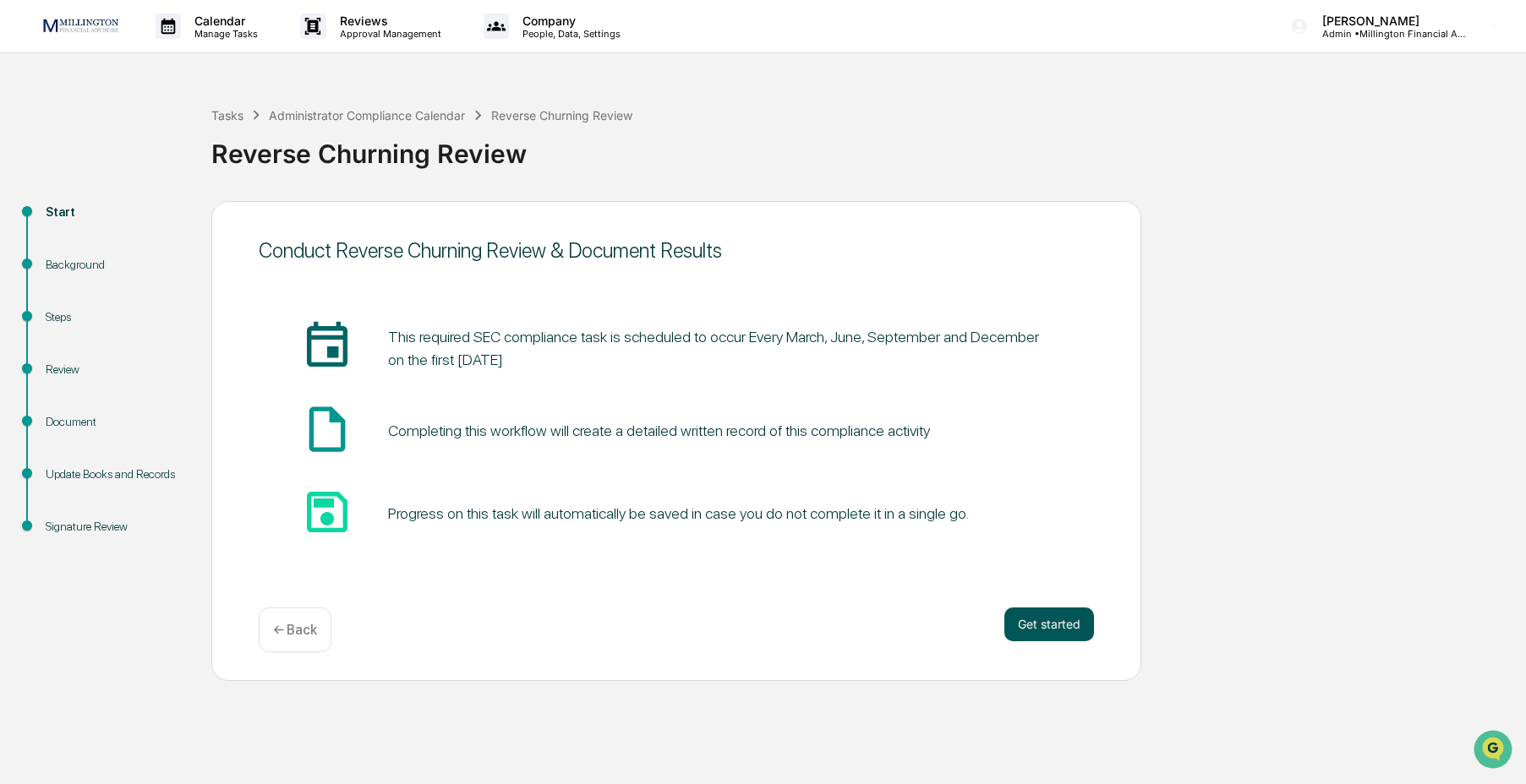
click at [1017, 619] on button "Get started" at bounding box center [1049, 624] width 89 height 33
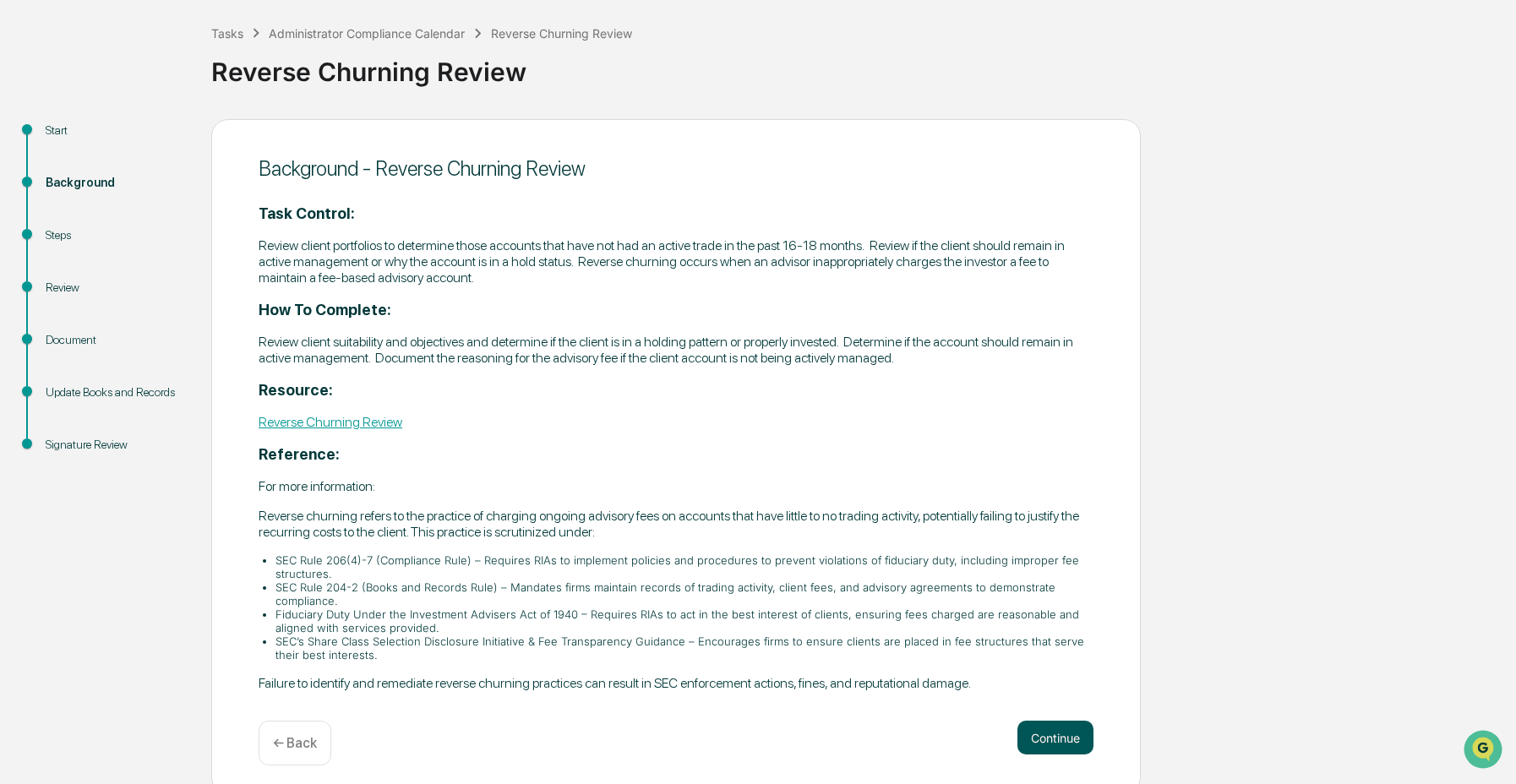
click at [1045, 737] on button "Continue" at bounding box center [1055, 737] width 76 height 33
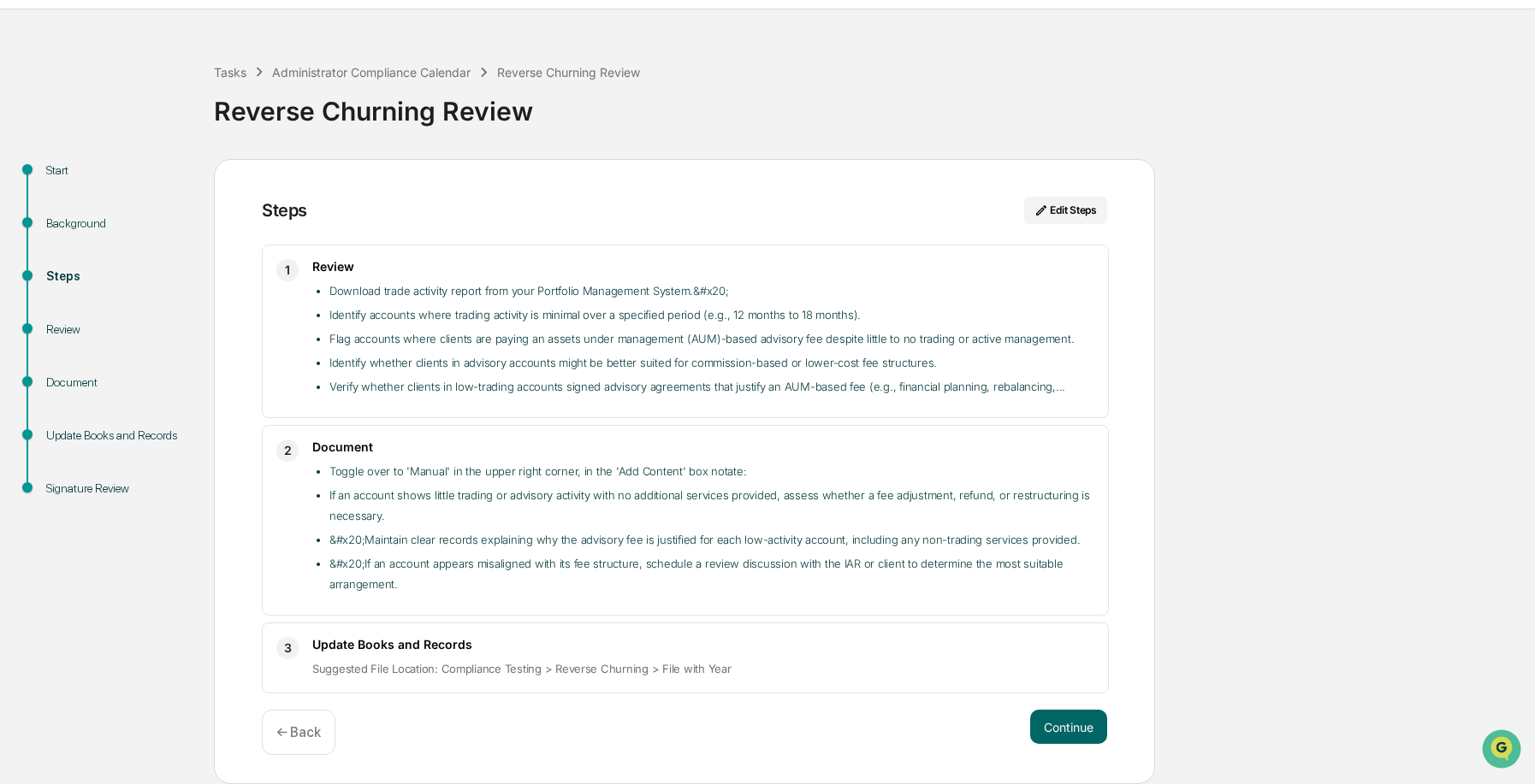
scroll to position [34, 0]
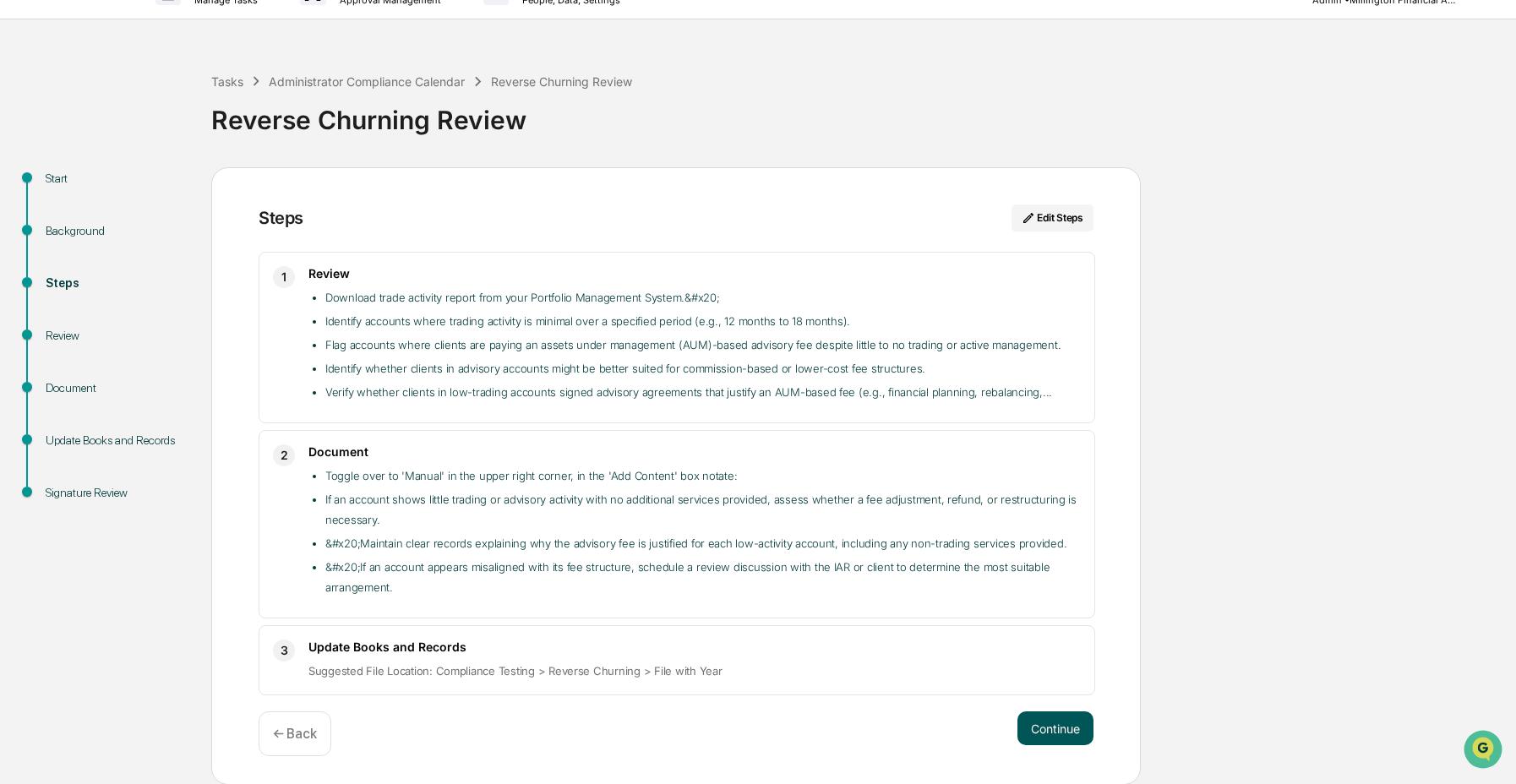
click at [1049, 728] on button "Continue" at bounding box center [1055, 727] width 76 height 33
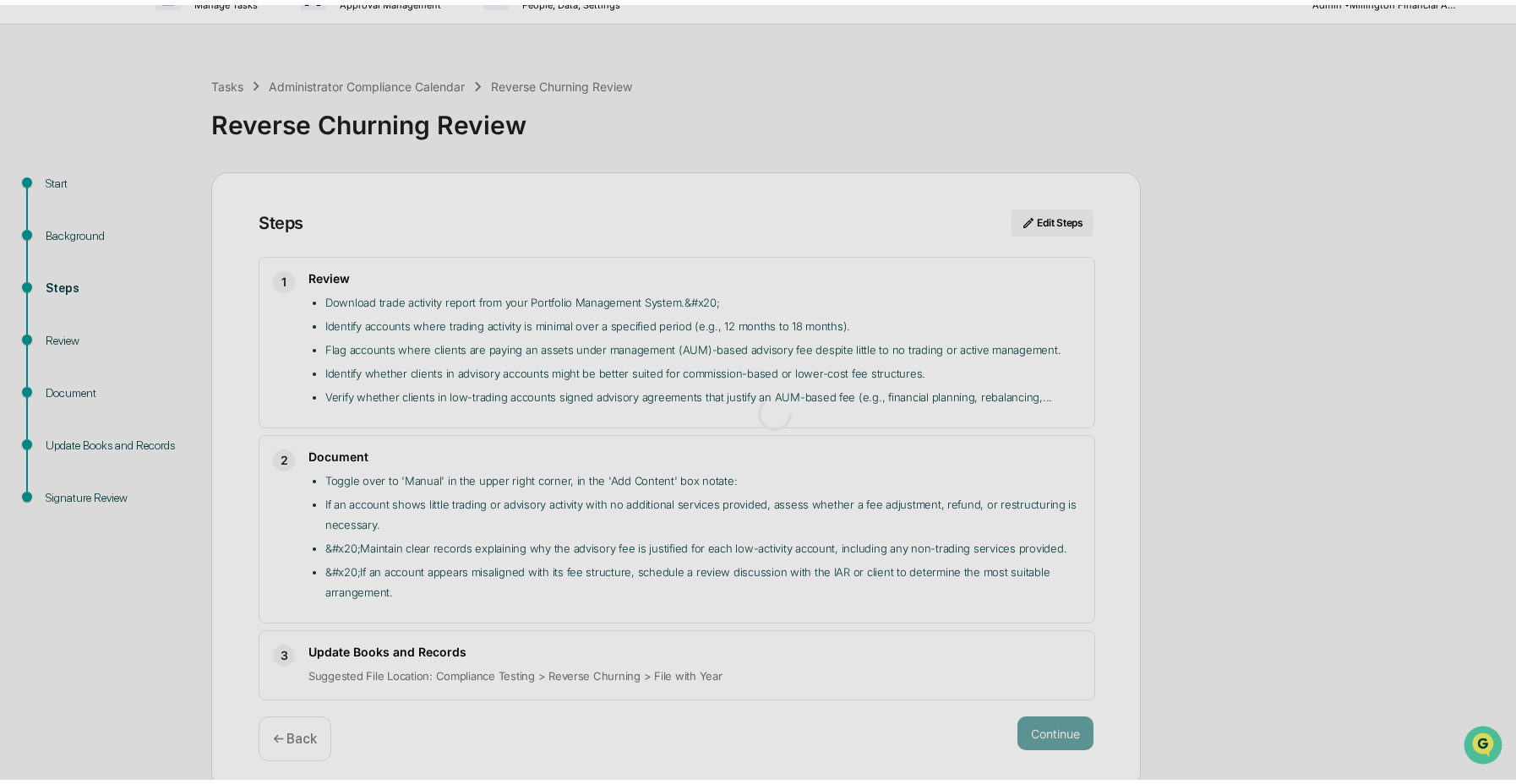
scroll to position [13, 0]
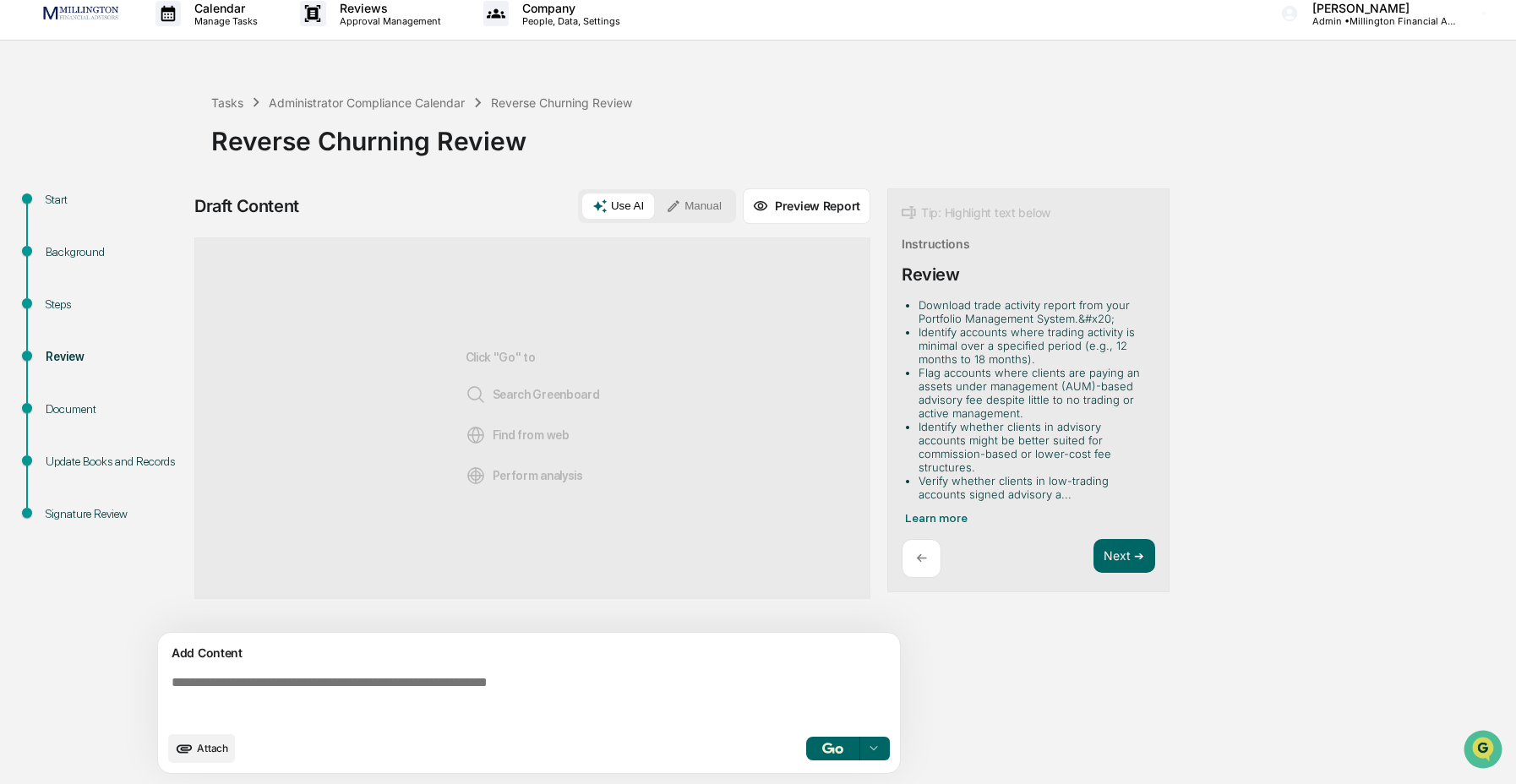
click at [489, 697] on textarea at bounding box center [532, 698] width 735 height 61
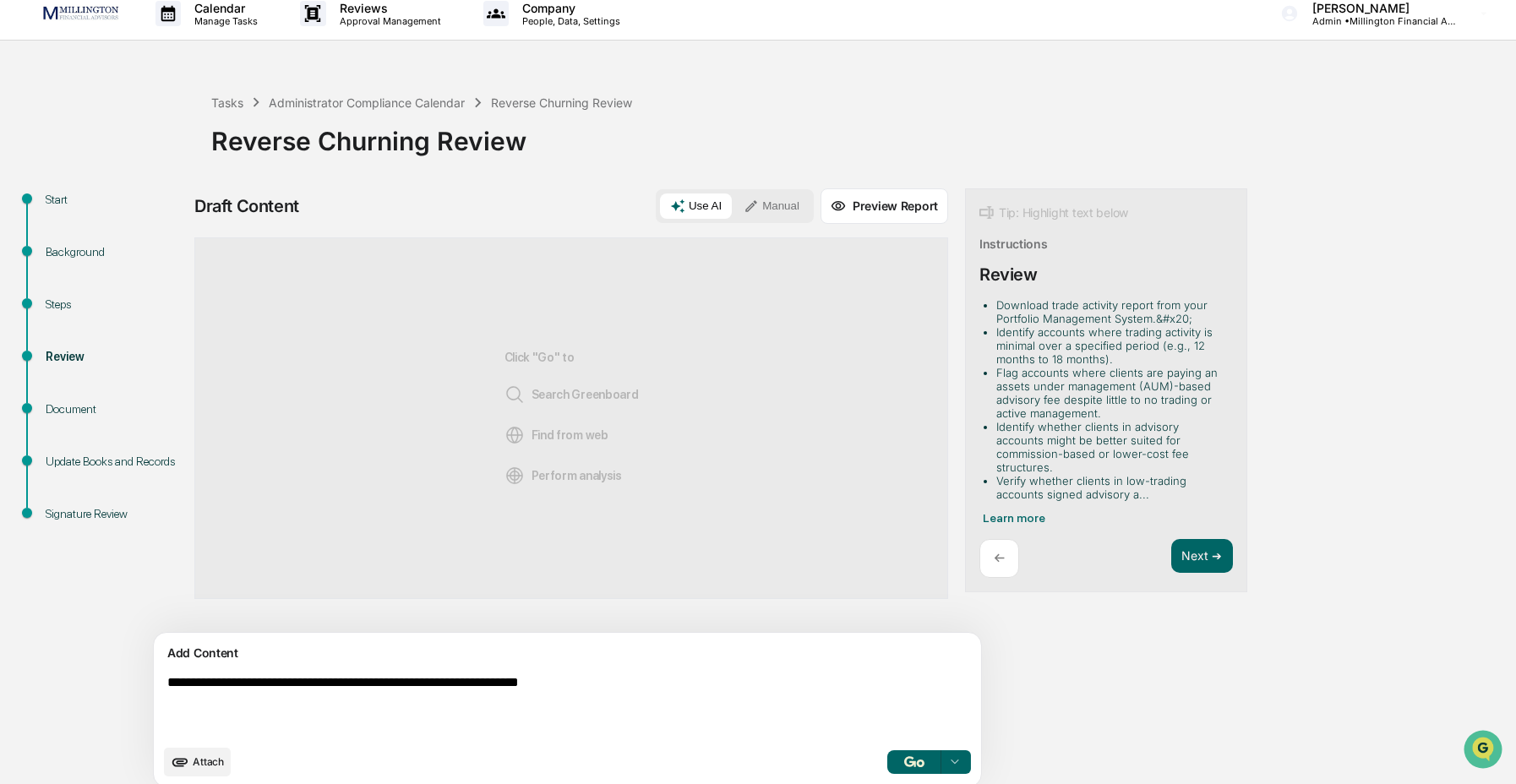
type textarea "**********"
click at [744, 207] on icon at bounding box center [752, 206] width 15 height 15
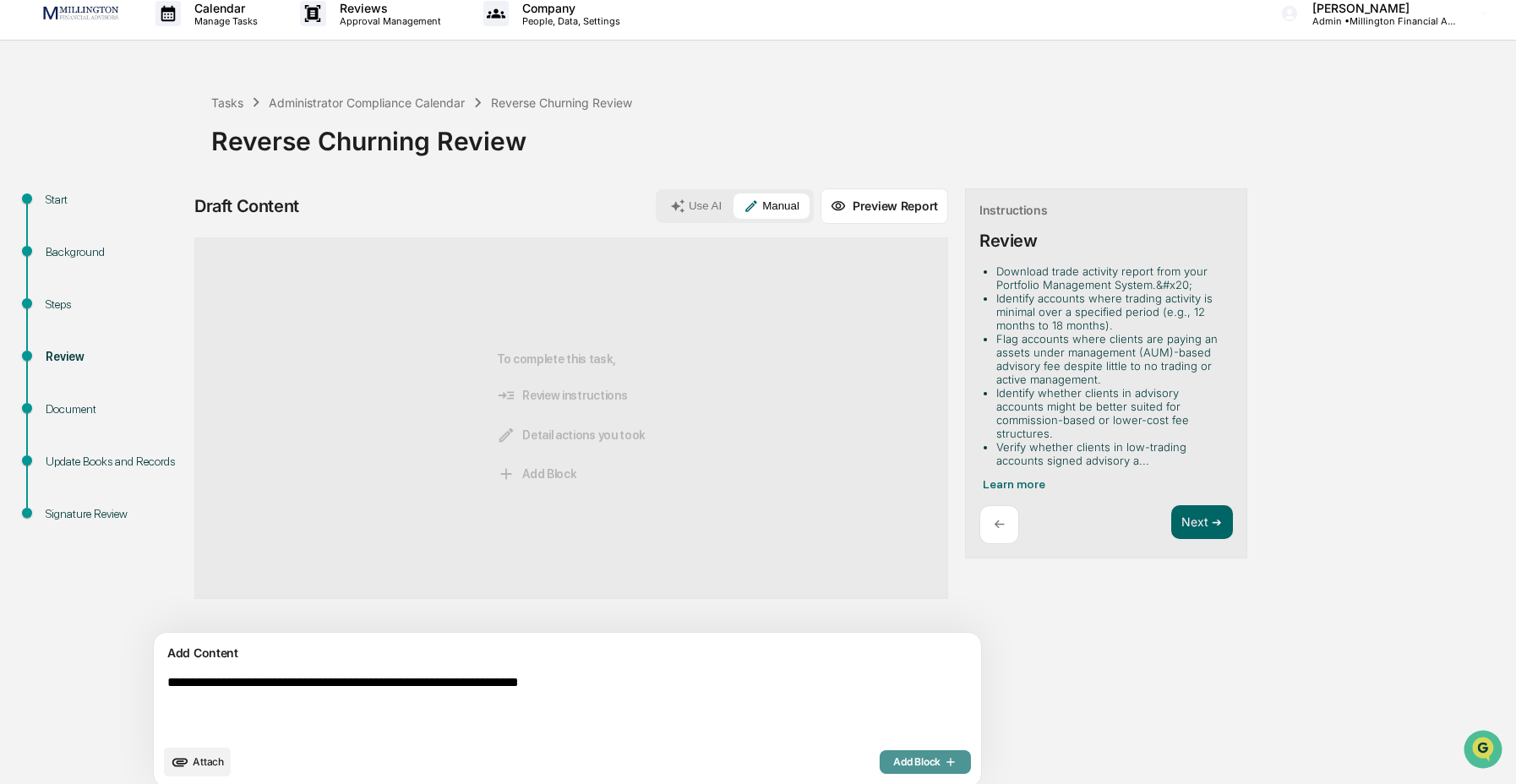
click at [893, 763] on span "Add Block" at bounding box center [925, 762] width 64 height 14
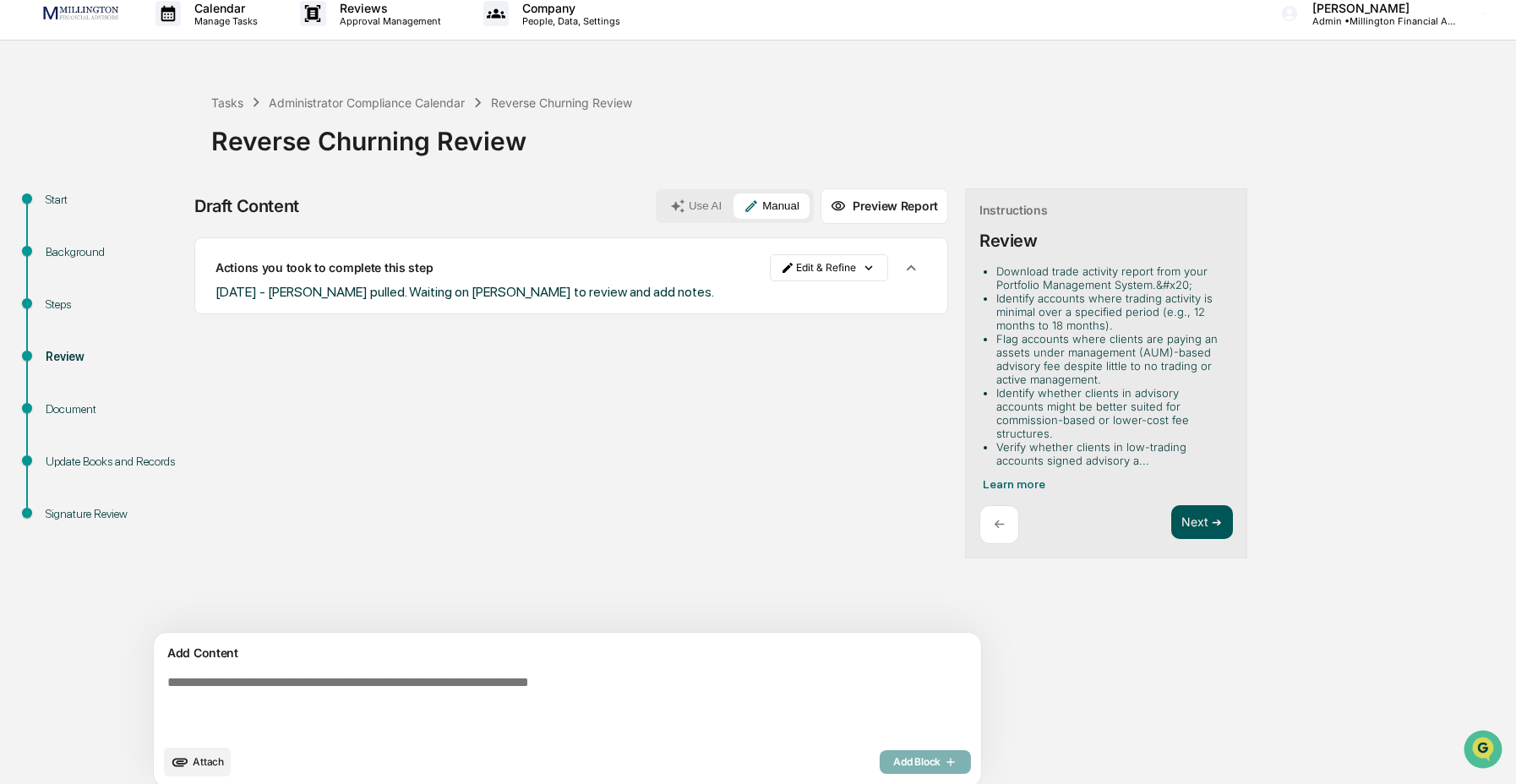
click at [1171, 512] on button "Next ➔" at bounding box center [1202, 522] width 62 height 34
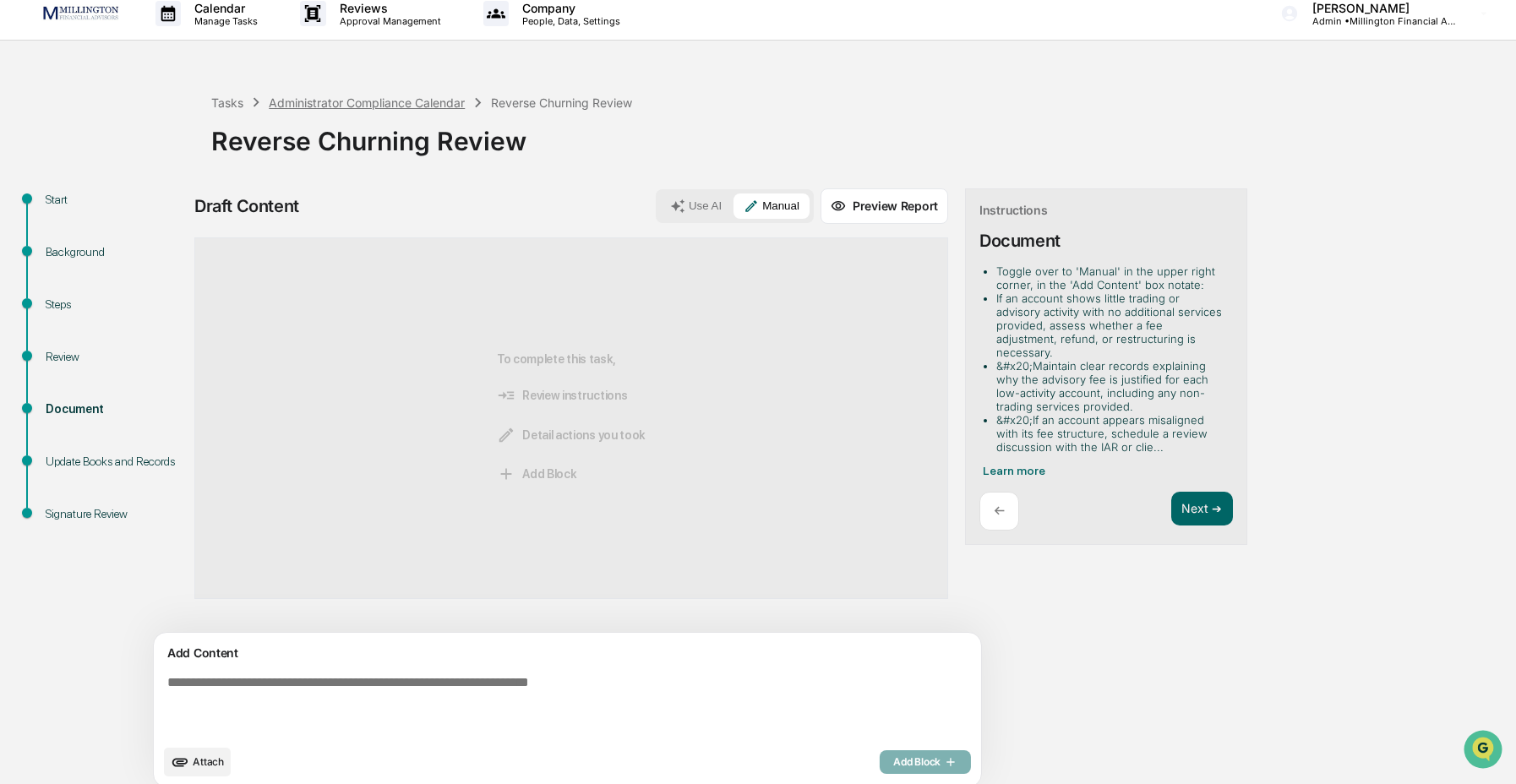
click at [341, 97] on div "Administrator Compliance Calendar" at bounding box center [366, 102] width 196 height 15
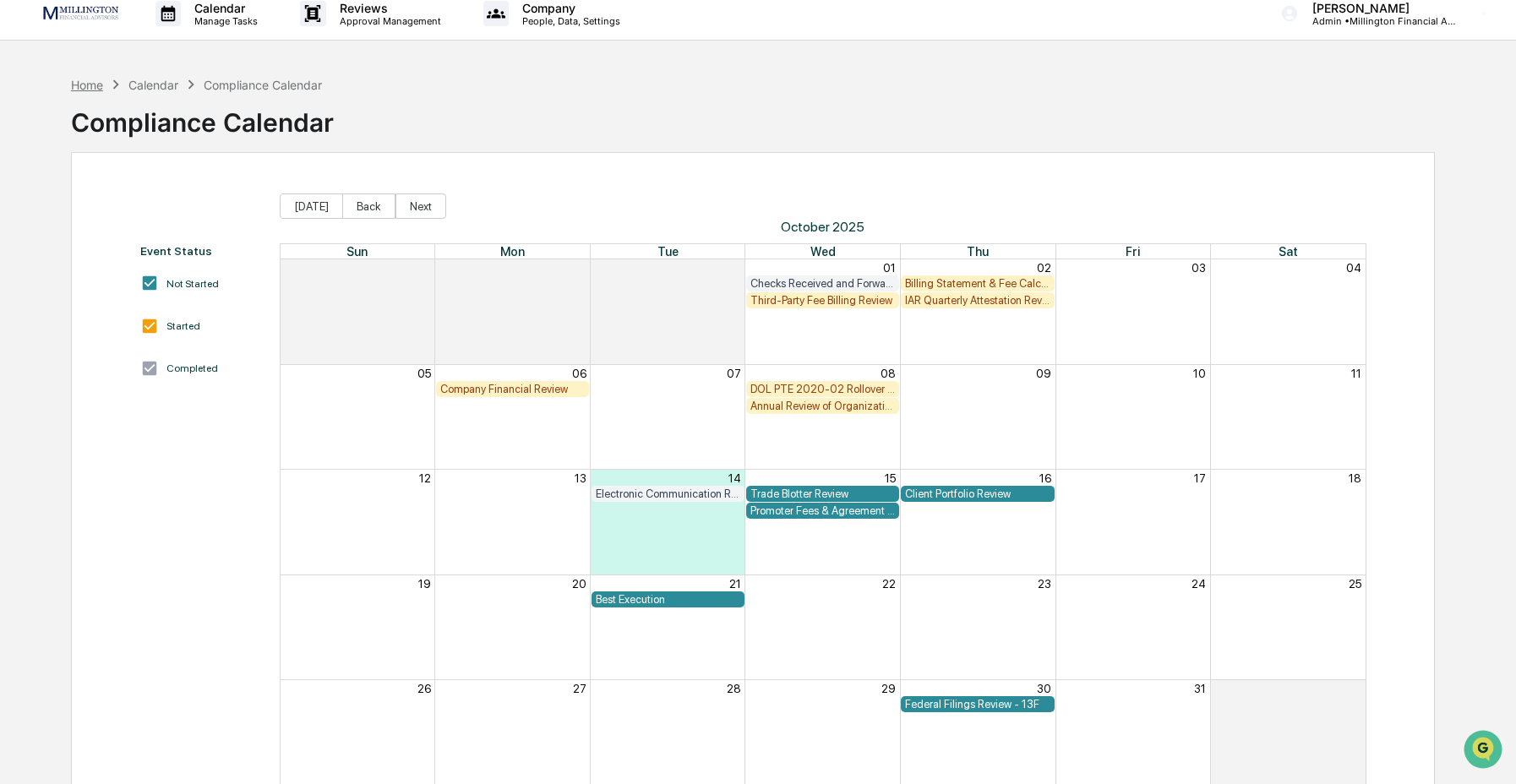
click at [86, 84] on div "Home" at bounding box center [87, 85] width 32 height 15
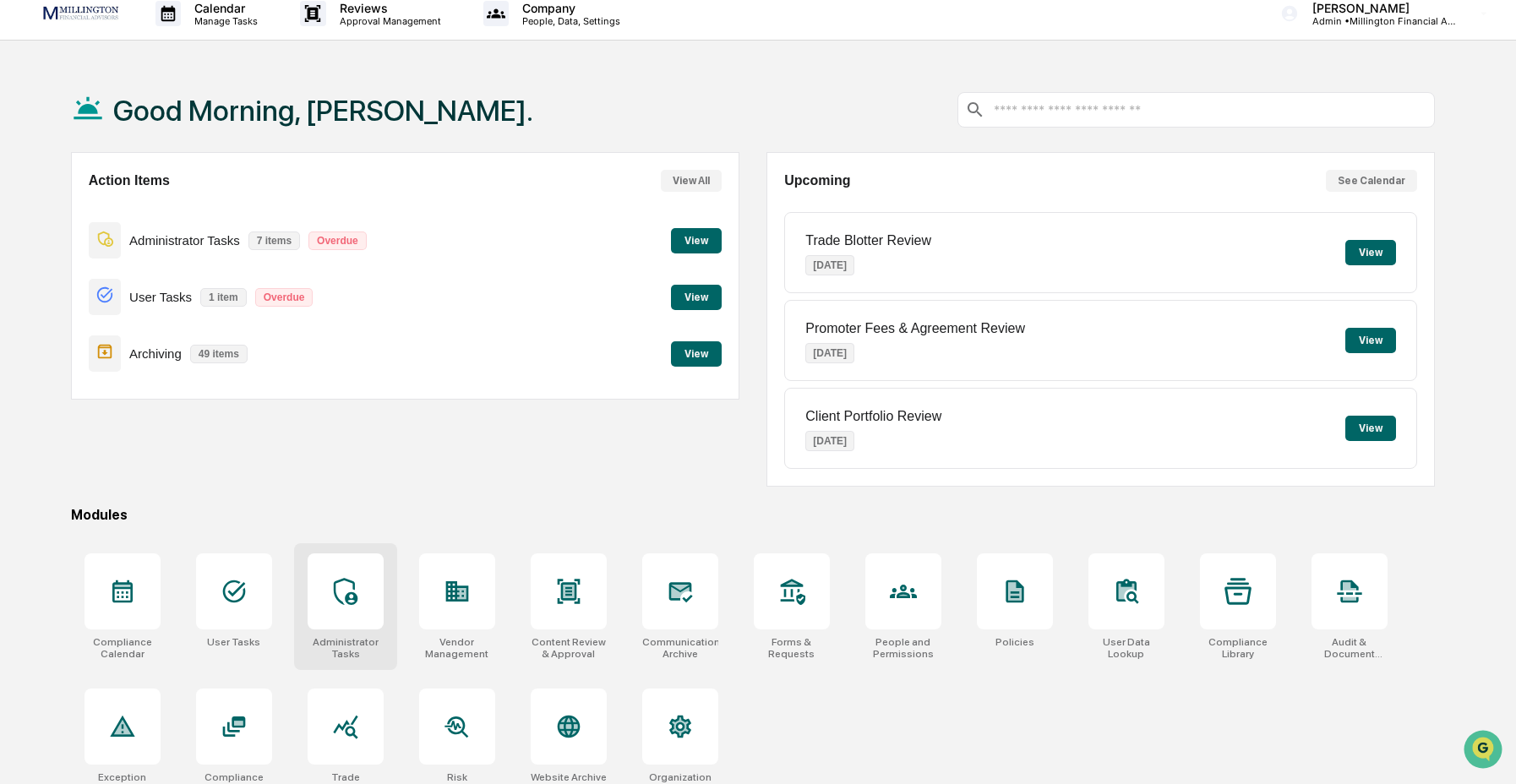
click at [364, 597] on div at bounding box center [345, 591] width 76 height 76
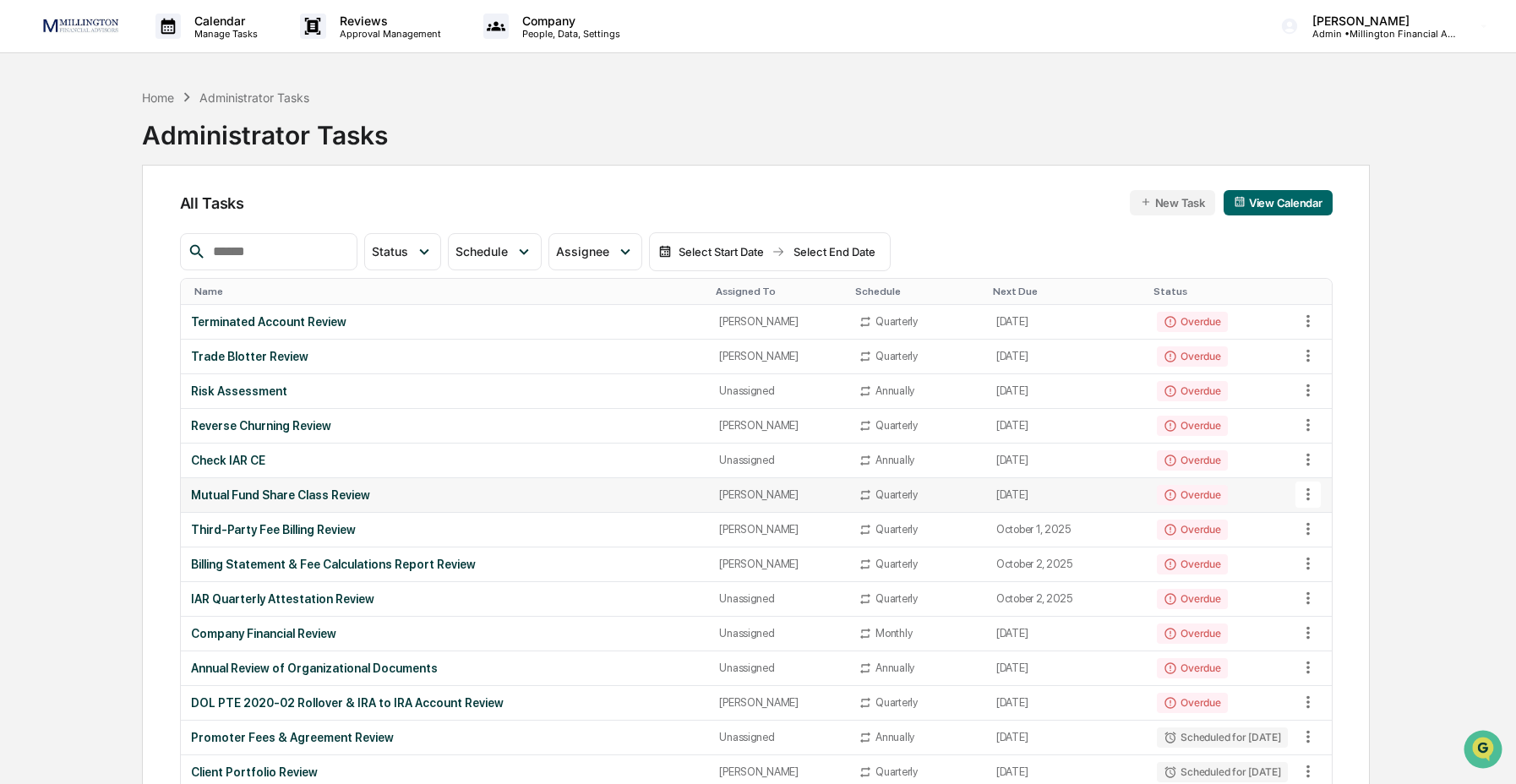
click at [474, 492] on div "Mutual Fund Share Class Review" at bounding box center [445, 495] width 509 height 14
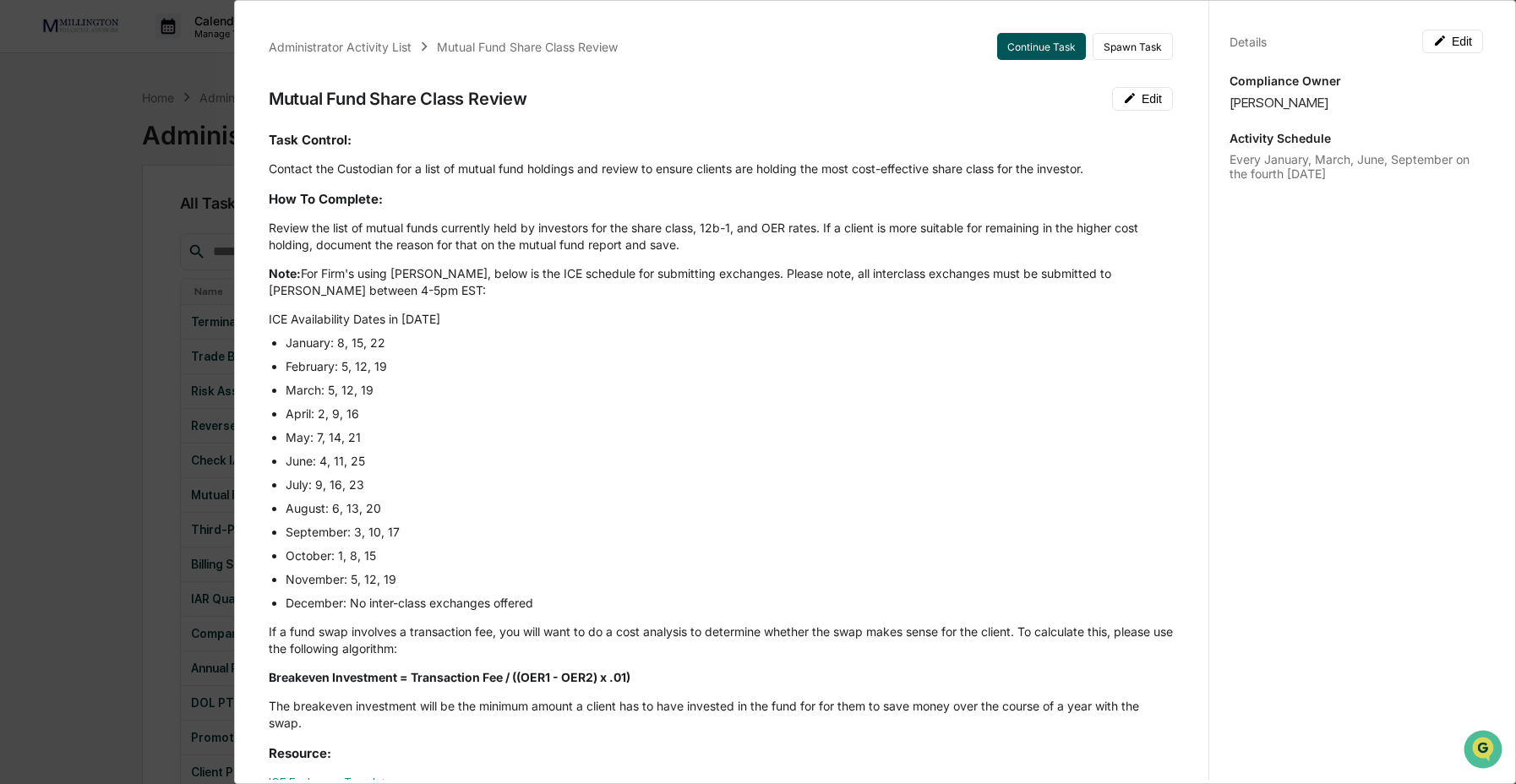
click at [1048, 40] on button "Continue Task" at bounding box center [1041, 46] width 88 height 27
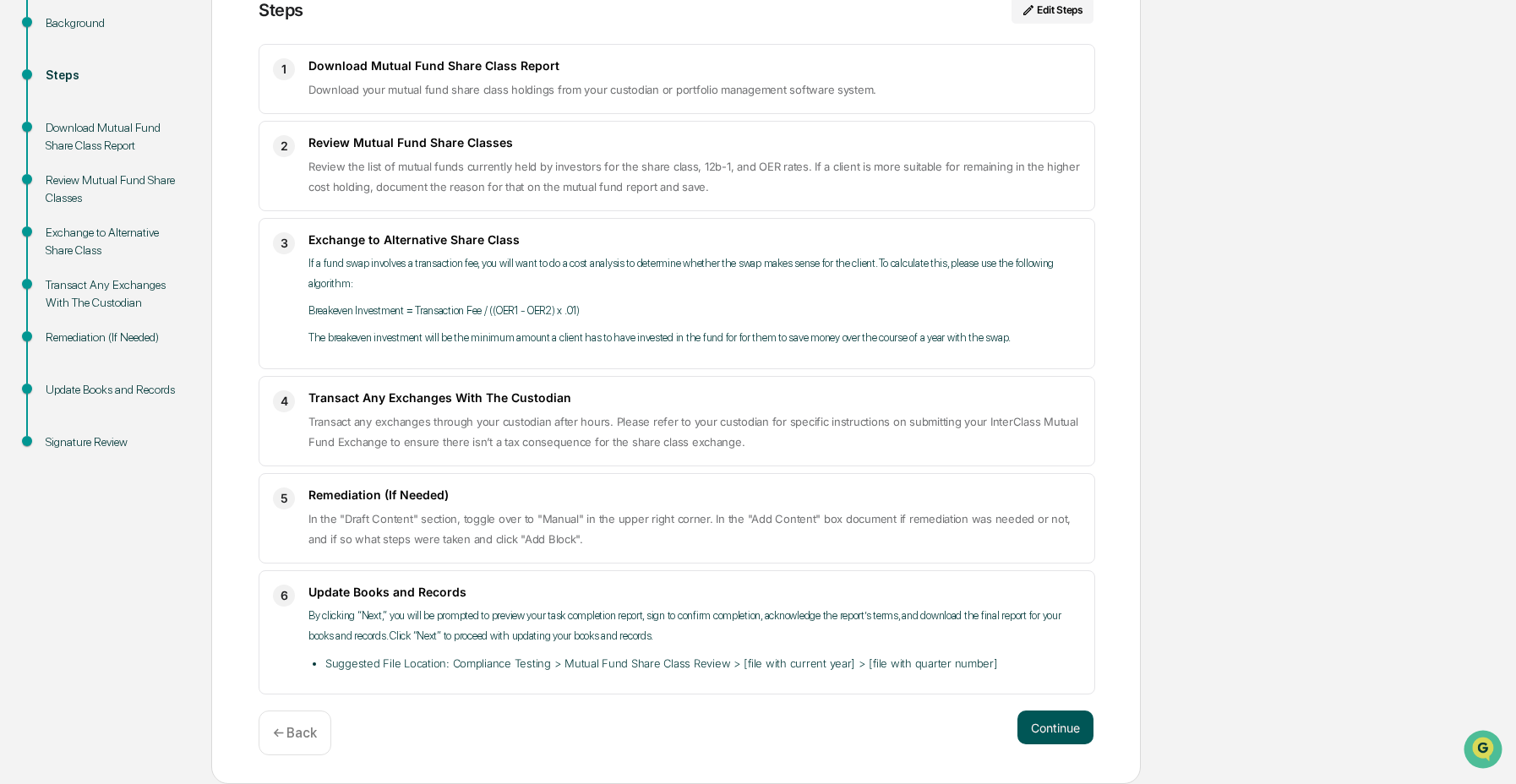
click at [1078, 735] on button "Continue" at bounding box center [1055, 727] width 76 height 33
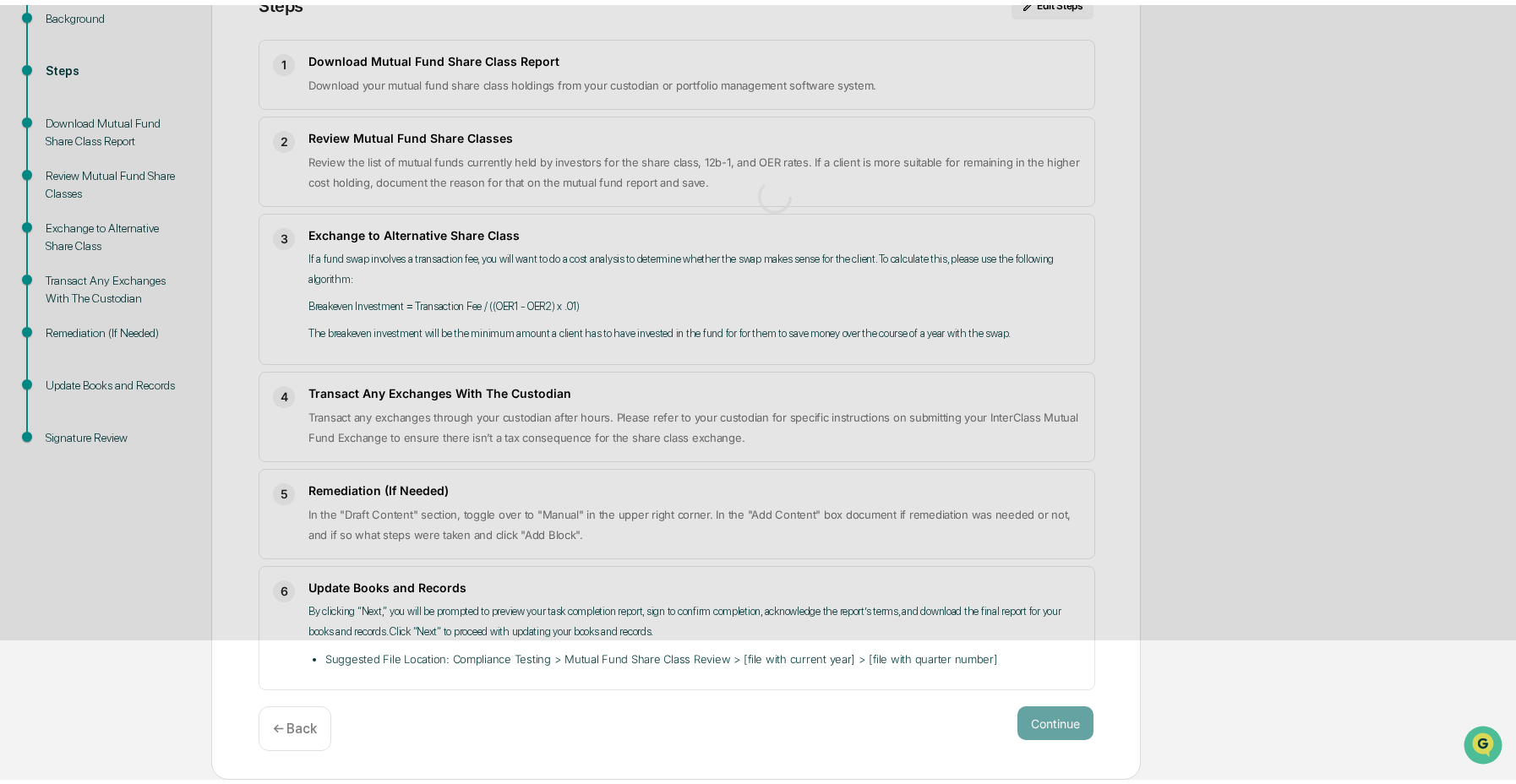
scroll to position [13, 0]
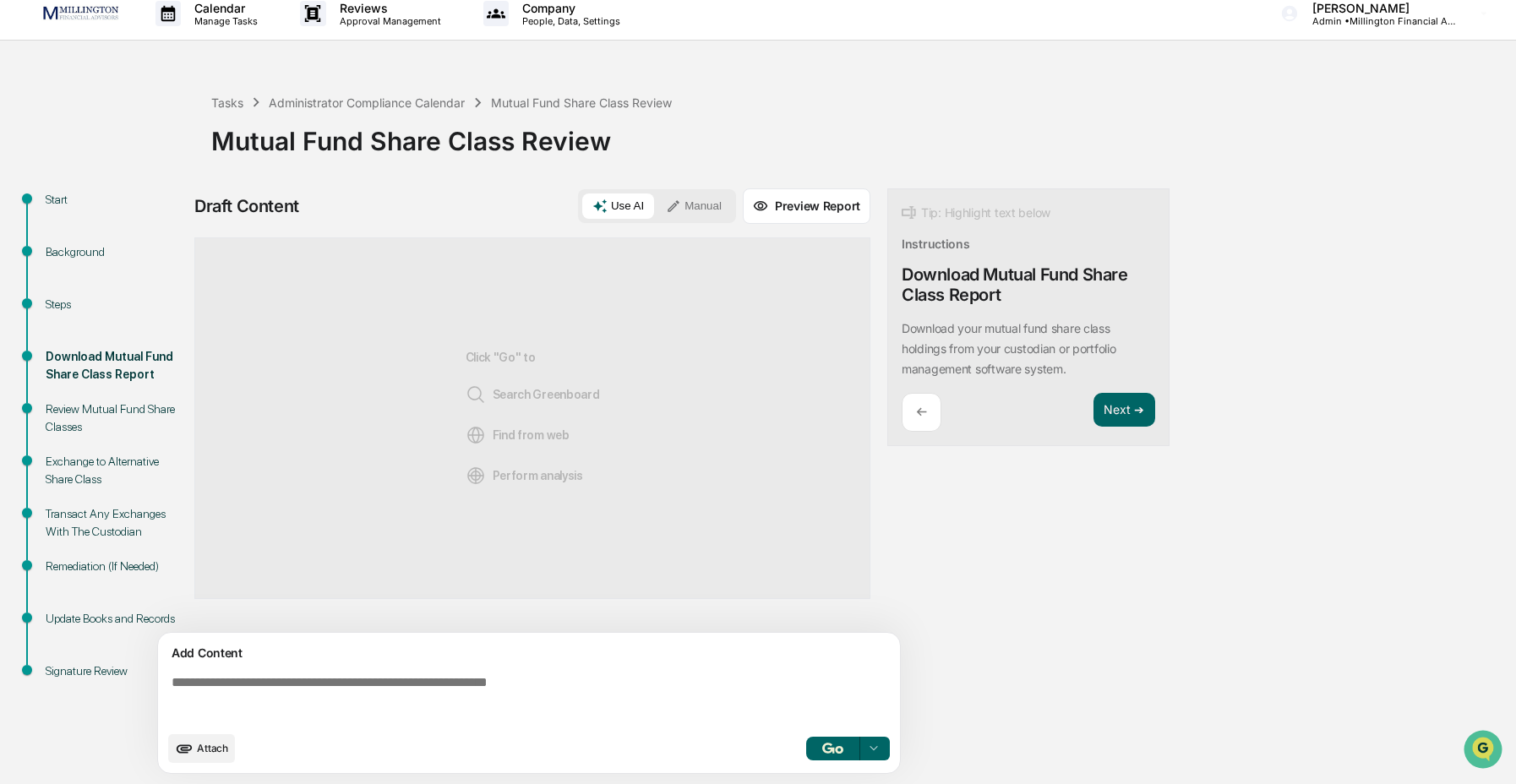
click at [611, 696] on textarea at bounding box center [532, 698] width 735 height 61
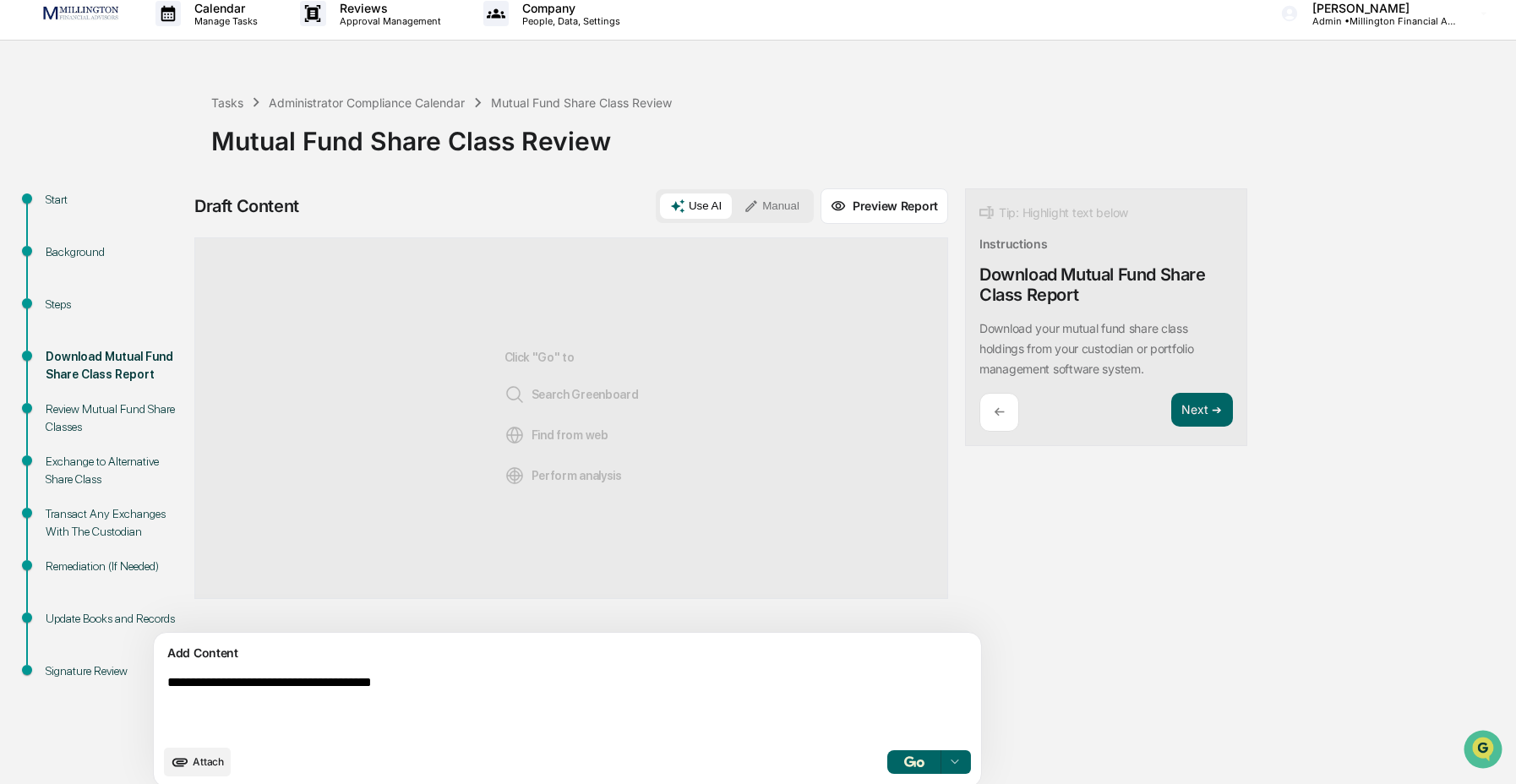
type textarea "**********"
click at [734, 202] on button "Manual" at bounding box center [771, 207] width 76 height 26
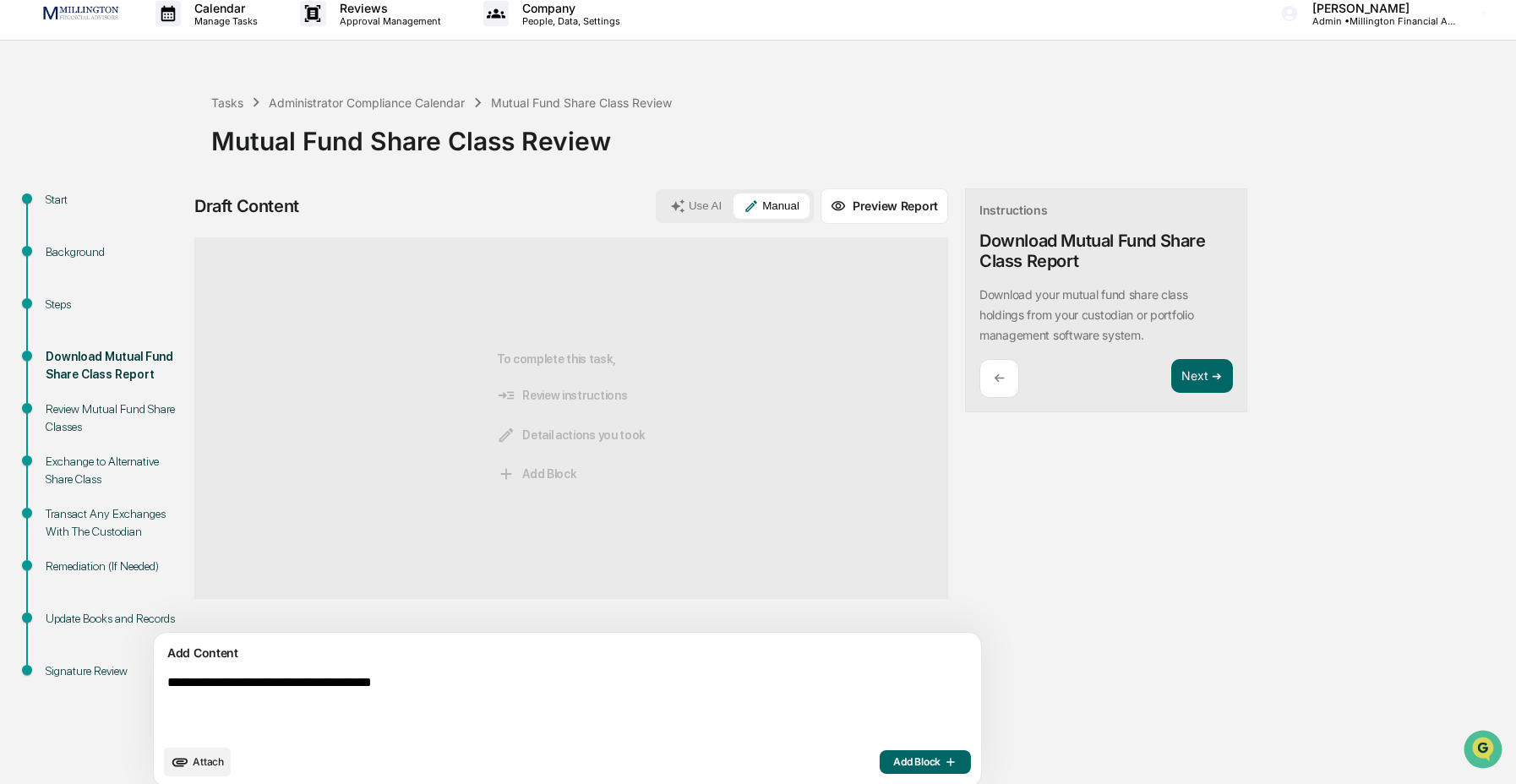
click at [893, 766] on span "Add Block" at bounding box center [925, 762] width 64 height 14
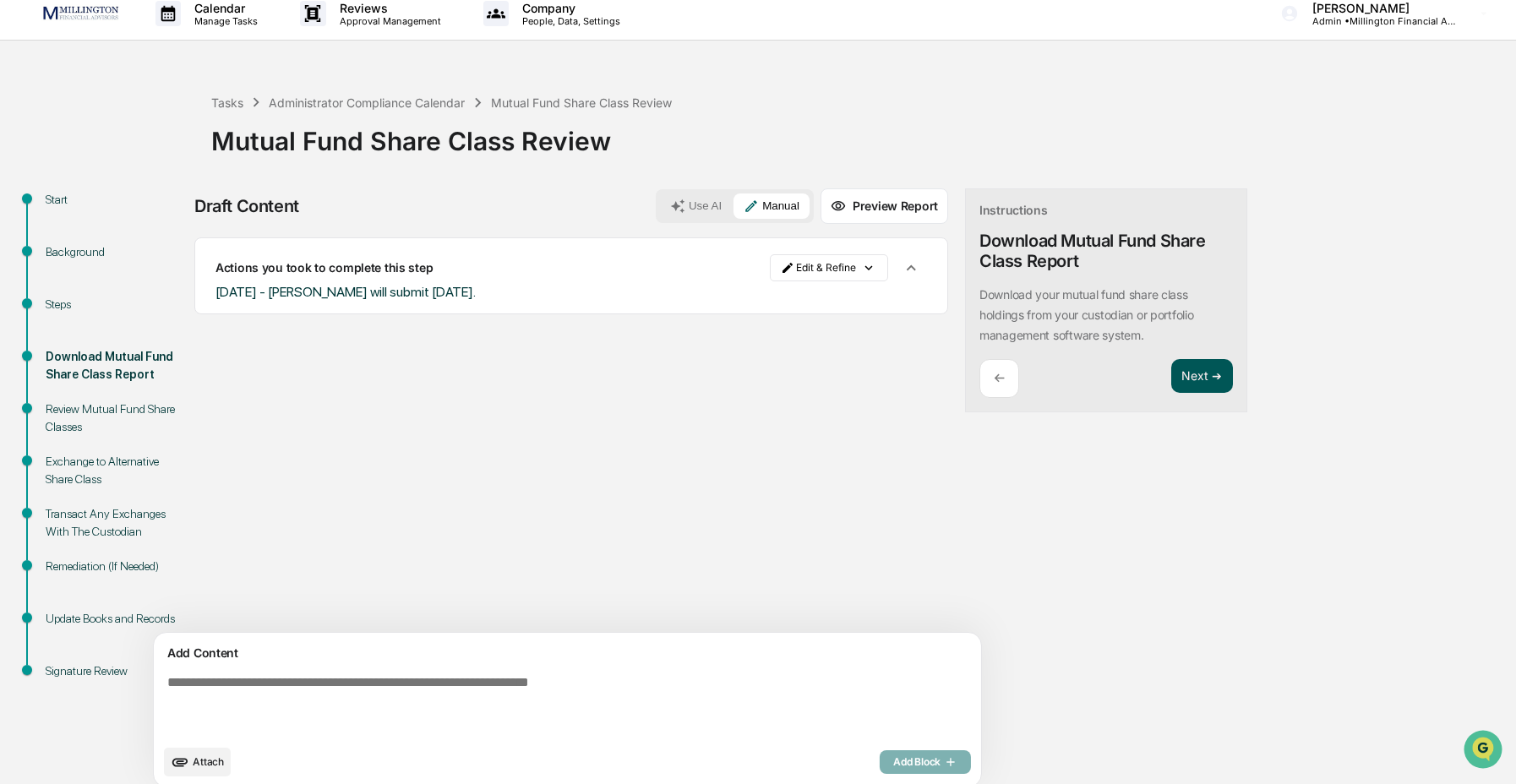
click at [1171, 375] on button "Next ➔" at bounding box center [1202, 377] width 62 height 34
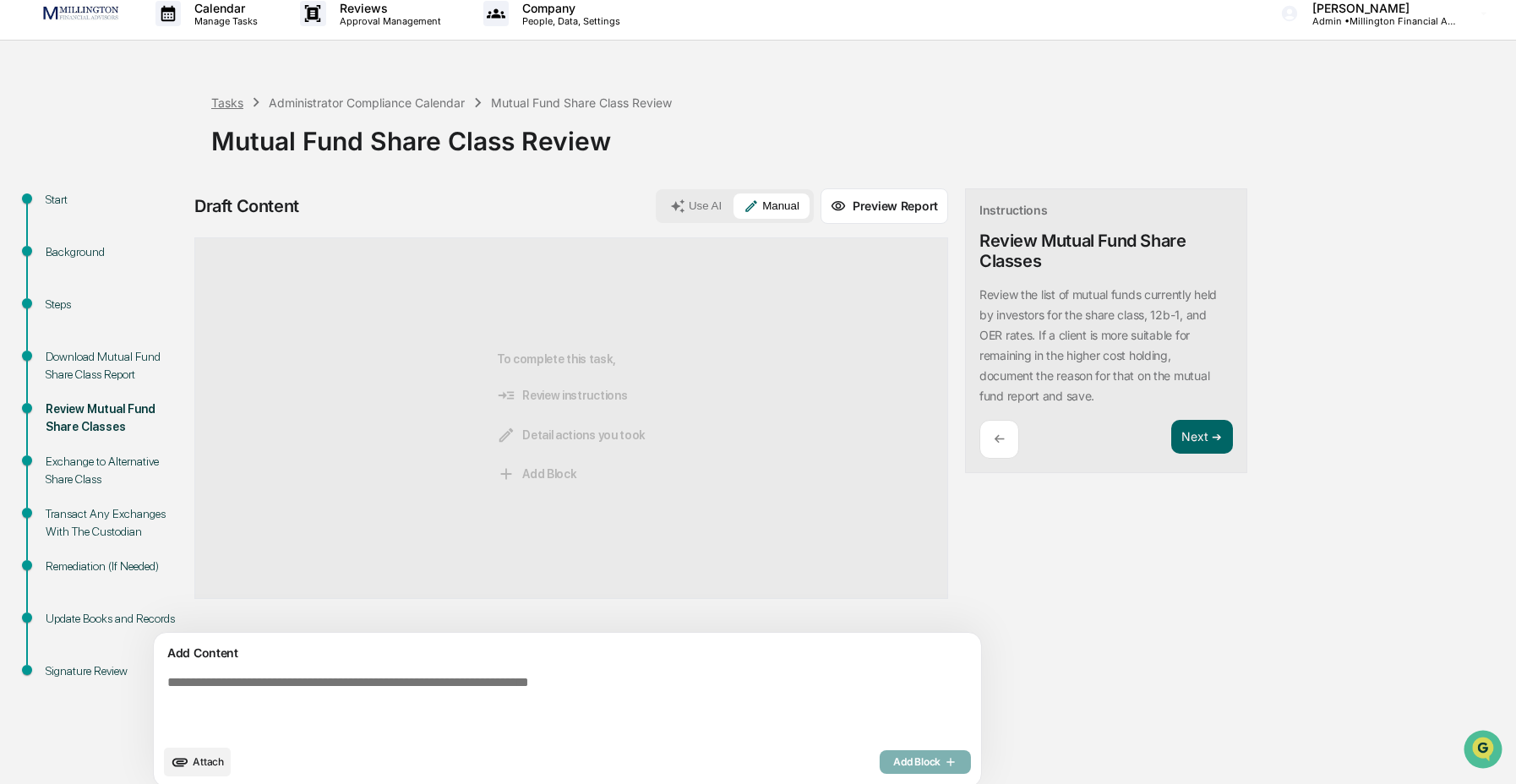
click at [220, 102] on div "Tasks" at bounding box center [226, 102] width 32 height 15
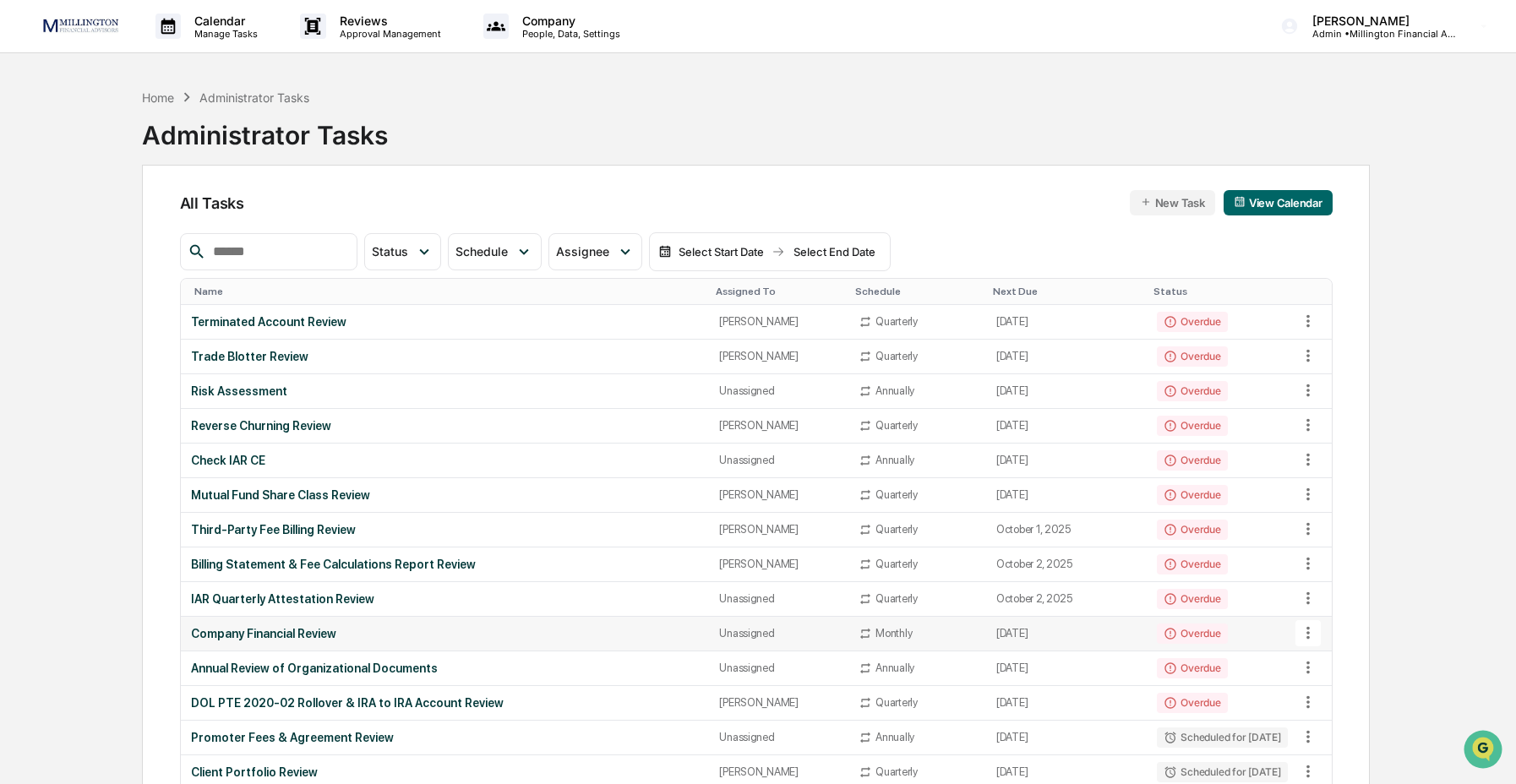
click at [574, 627] on div "Company Financial Review" at bounding box center [445, 634] width 509 height 14
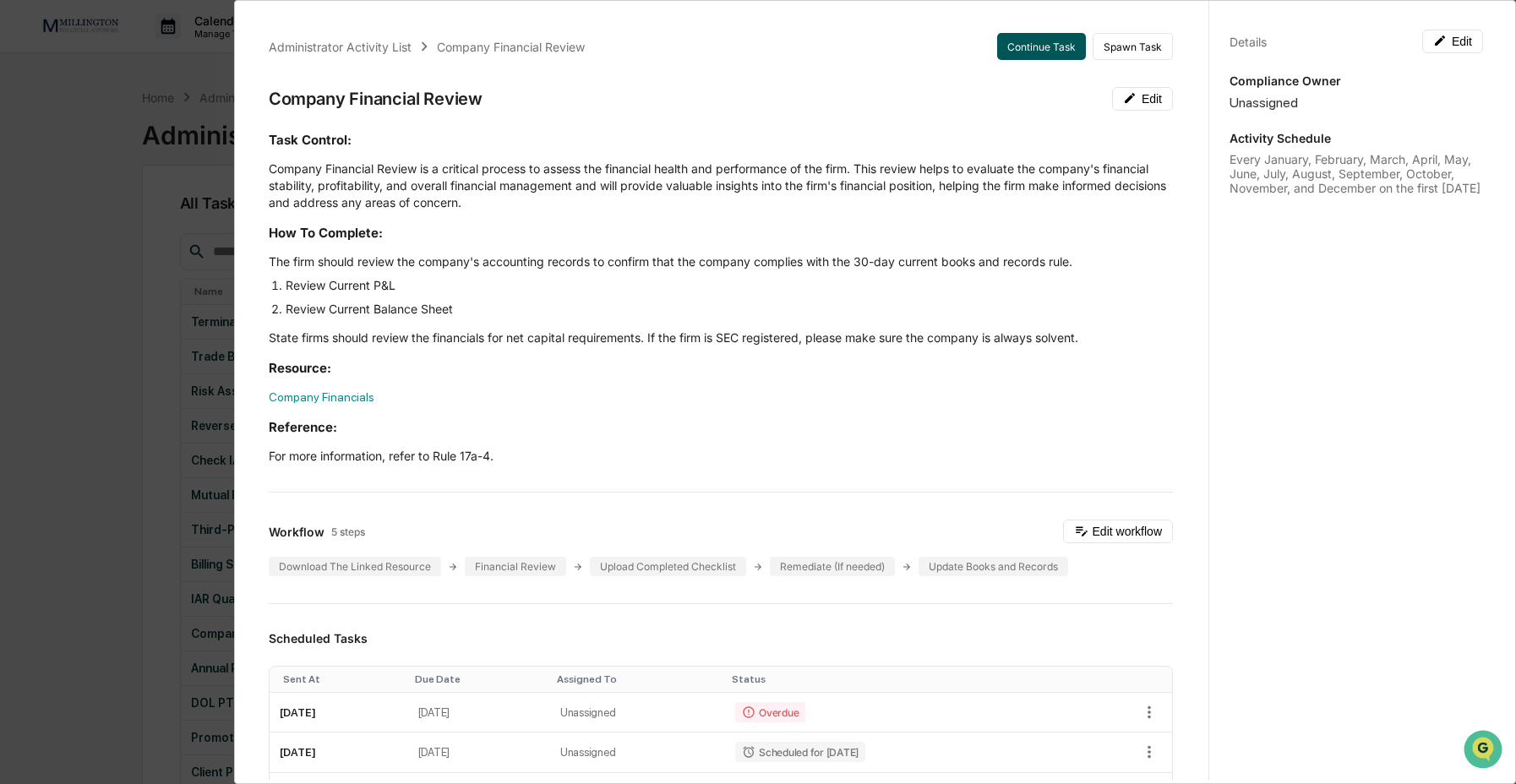
click at [1026, 51] on button "Continue Task" at bounding box center [1041, 46] width 88 height 27
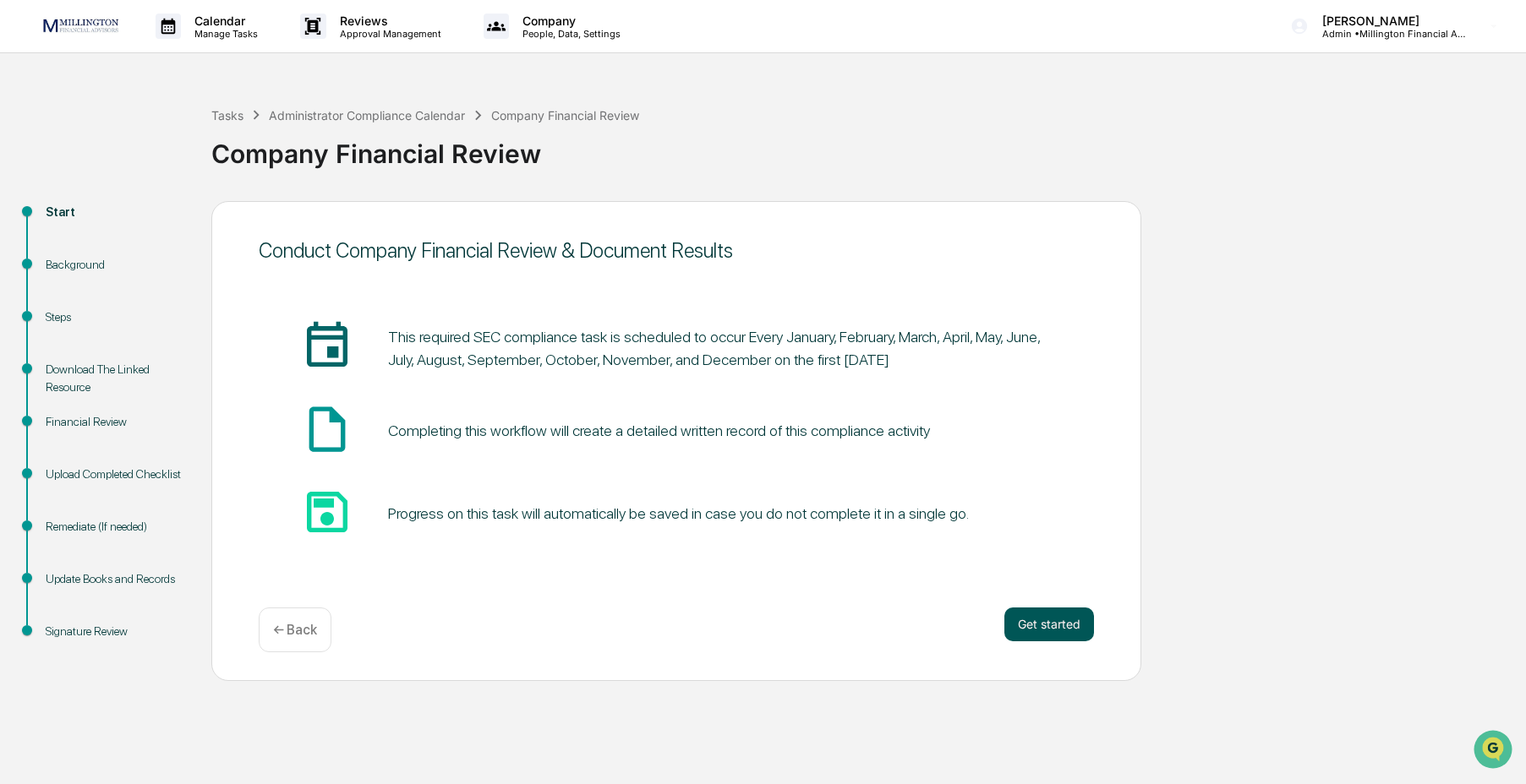
click at [1040, 630] on button "Get started" at bounding box center [1049, 624] width 89 height 33
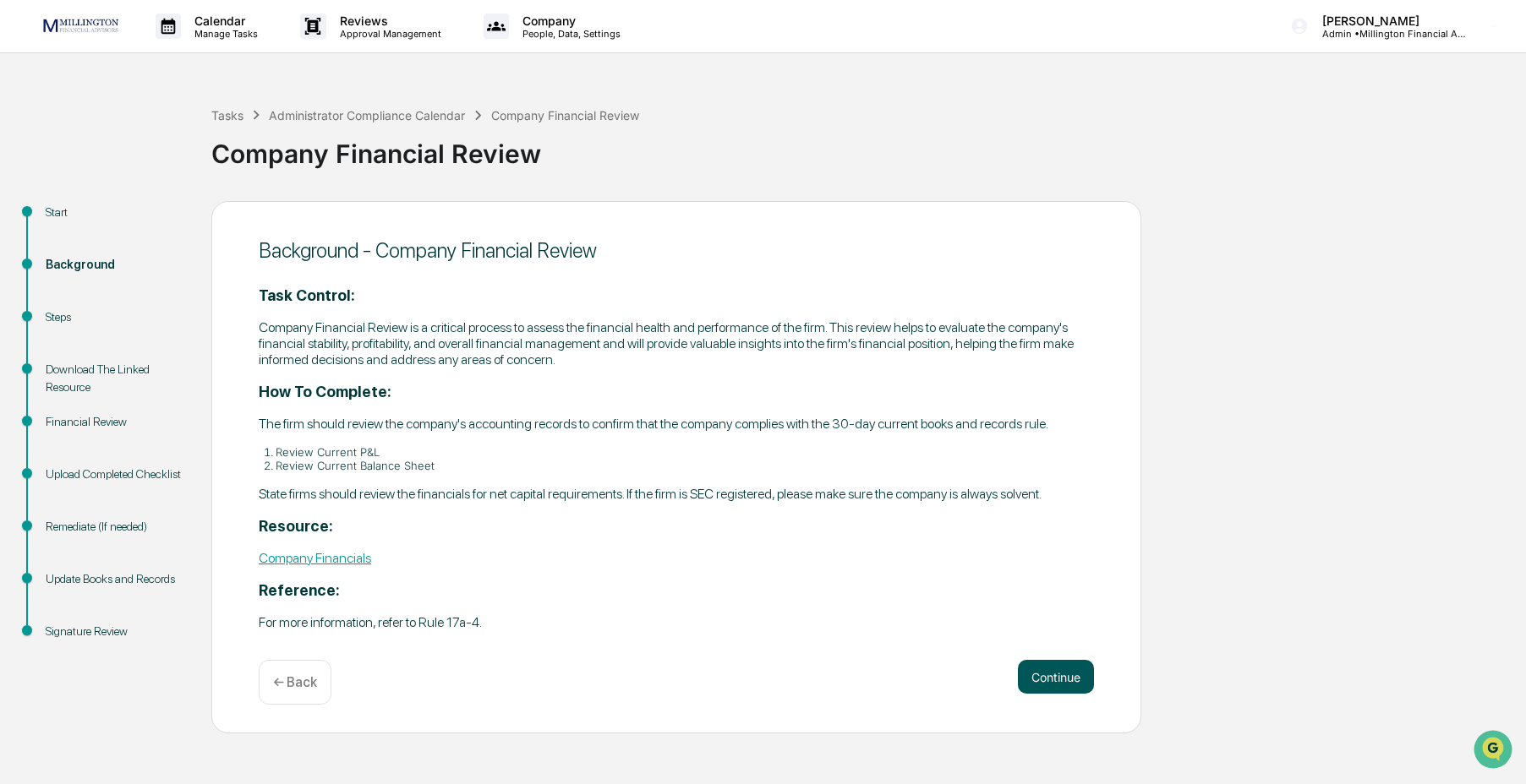
click at [1055, 694] on button "Continue" at bounding box center [1056, 676] width 76 height 33
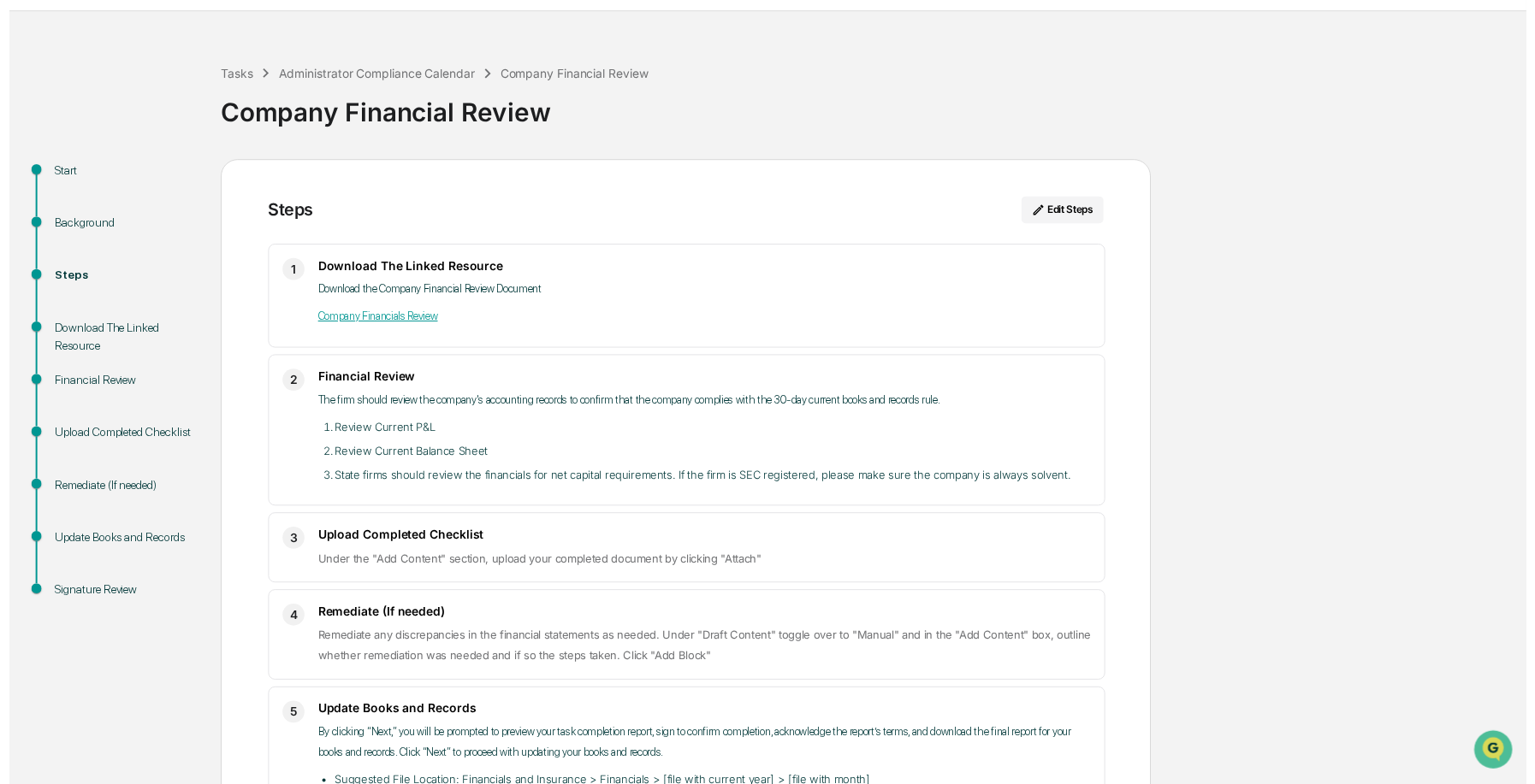
scroll to position [159, 0]
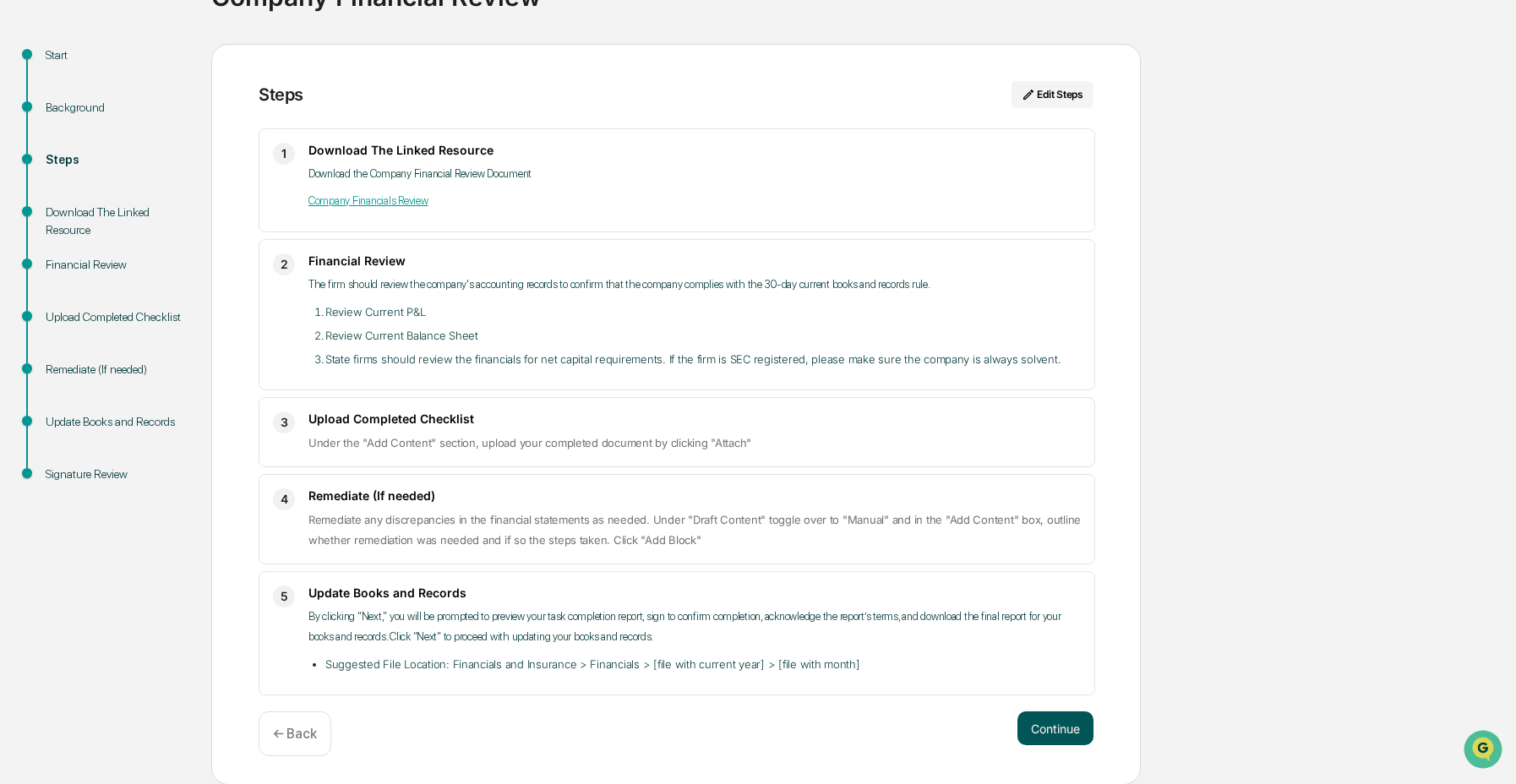
click at [1039, 720] on button "Continue" at bounding box center [1055, 727] width 76 height 33
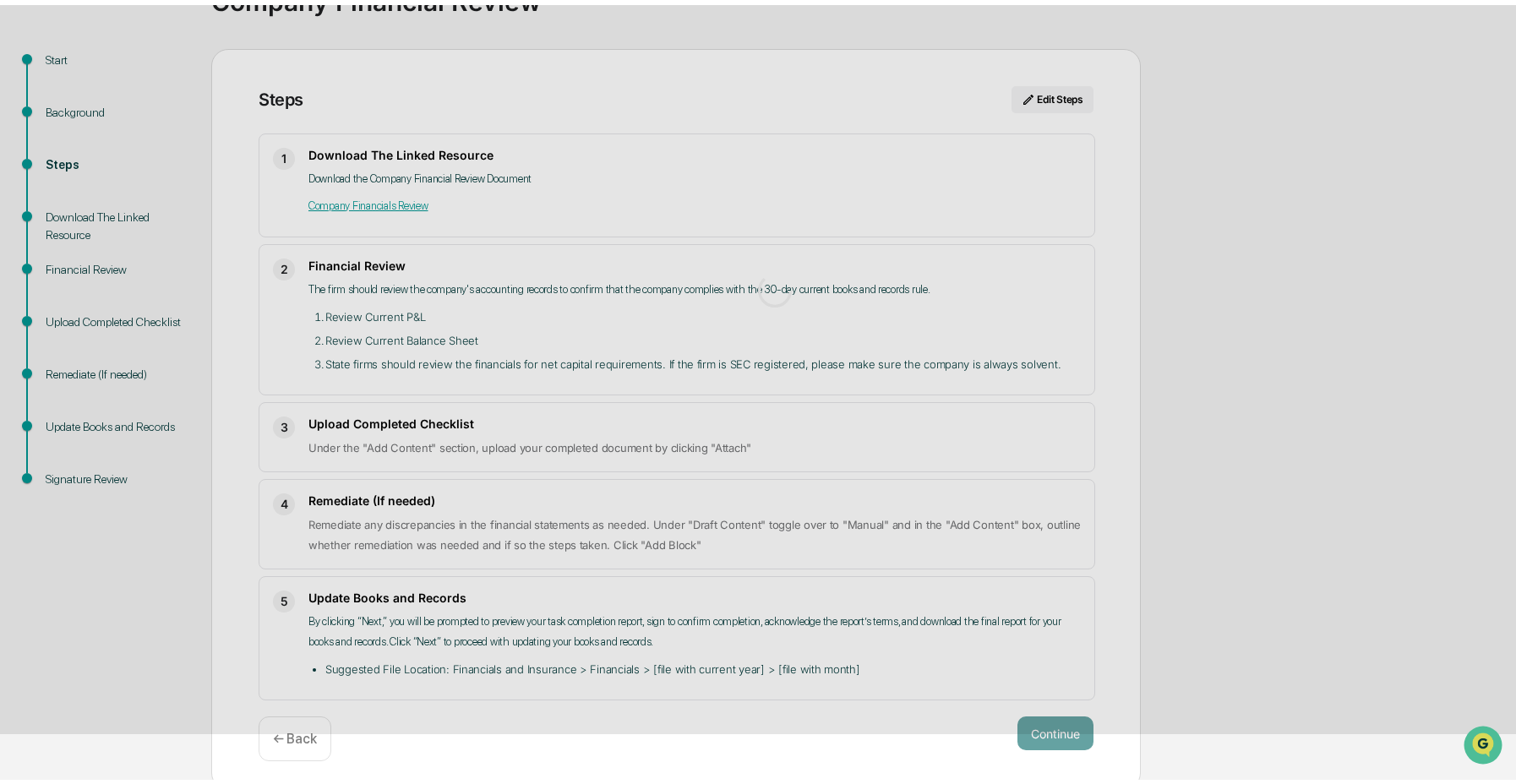
scroll to position [13, 0]
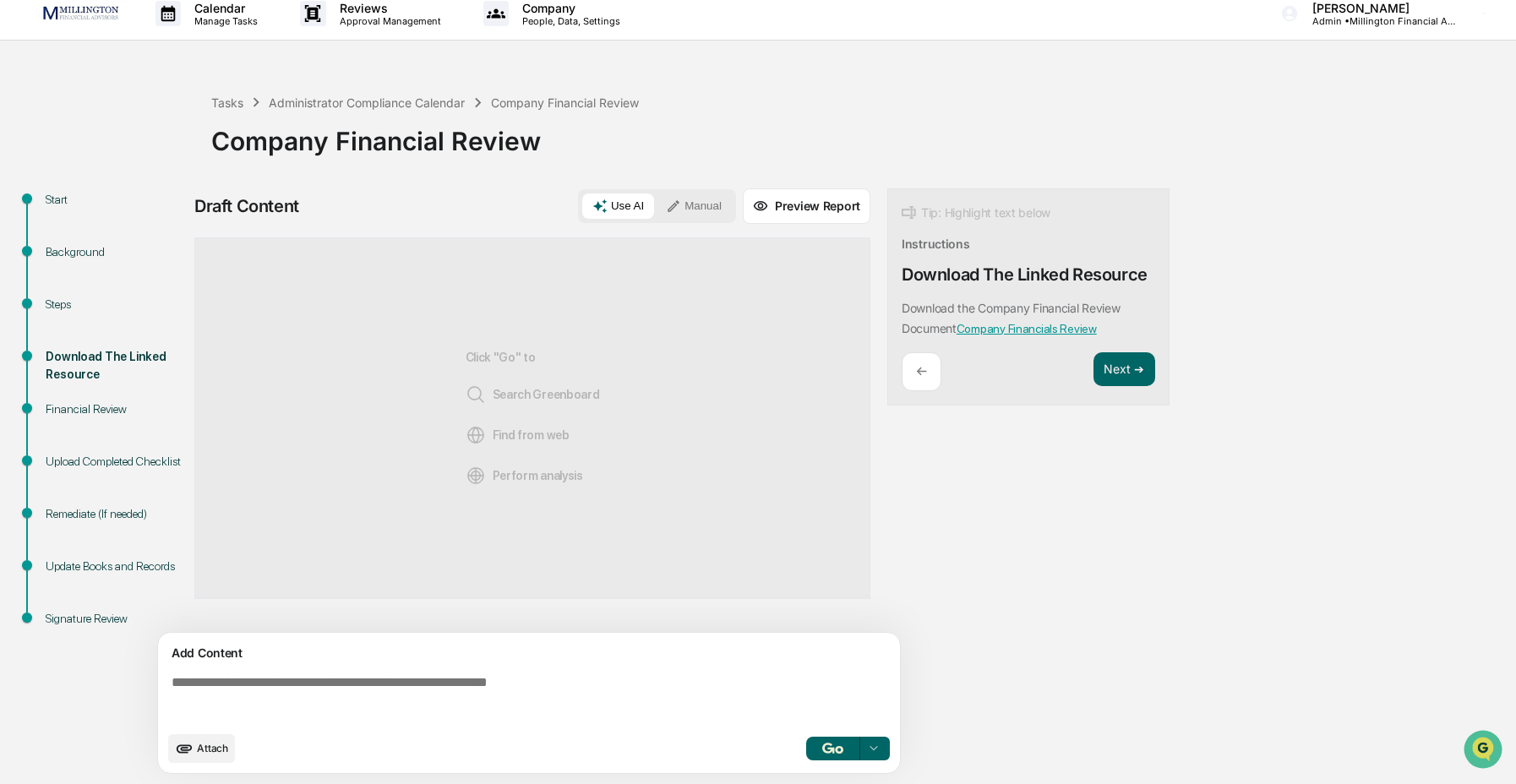
click at [619, 705] on textarea at bounding box center [532, 698] width 735 height 61
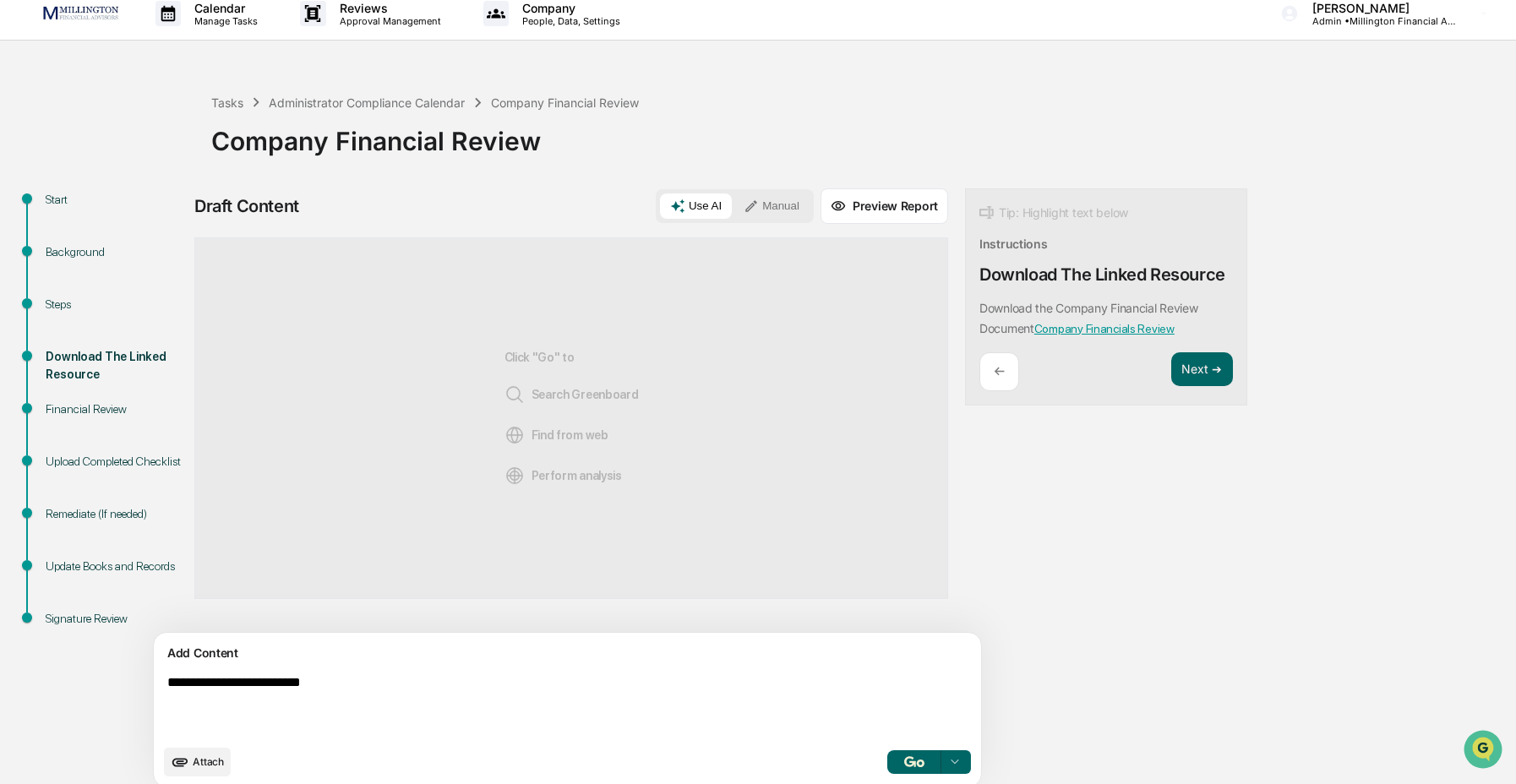
type textarea "**********"
click at [734, 201] on button "Manual" at bounding box center [771, 207] width 76 height 26
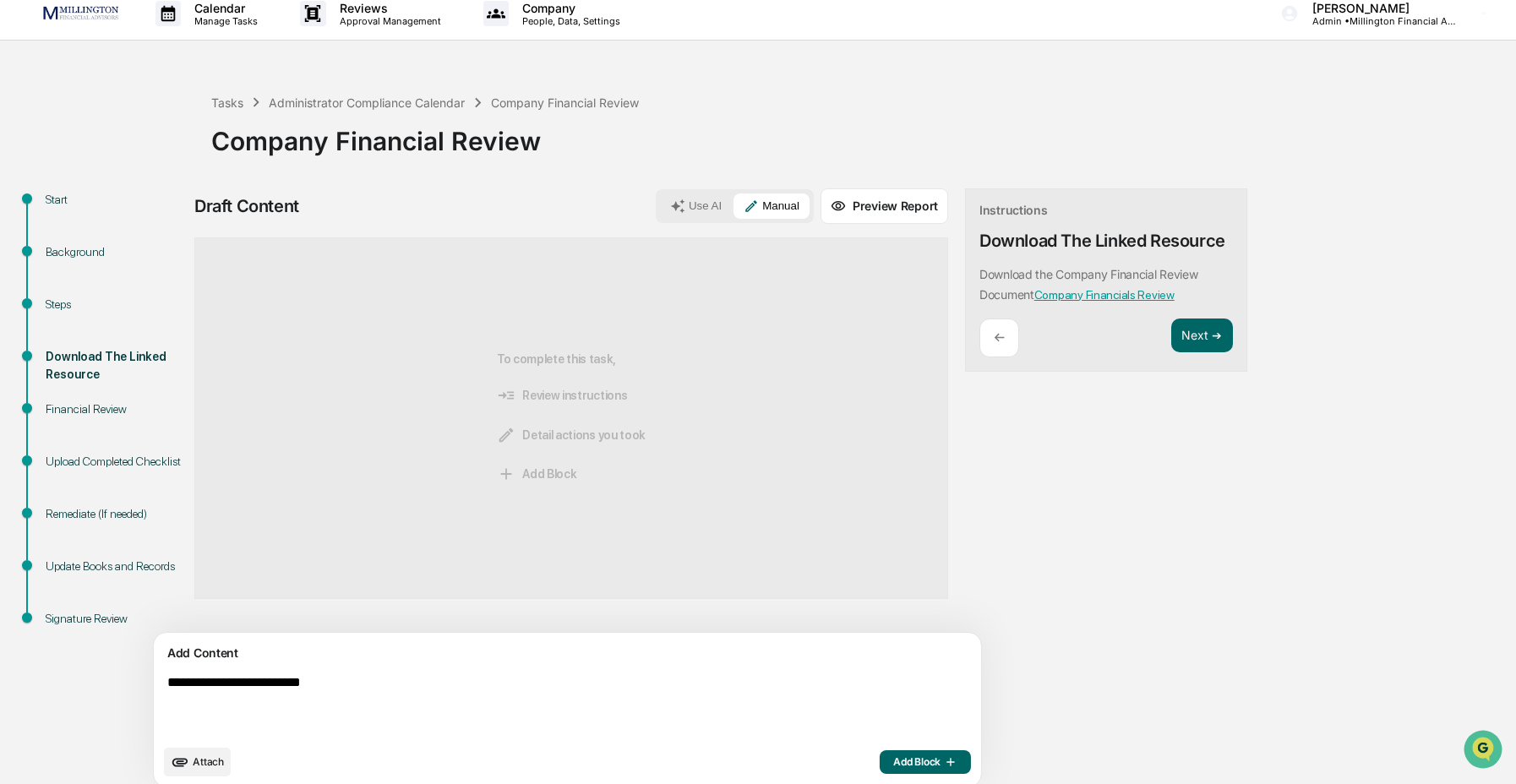
click at [893, 766] on span "Add Block" at bounding box center [925, 762] width 64 height 14
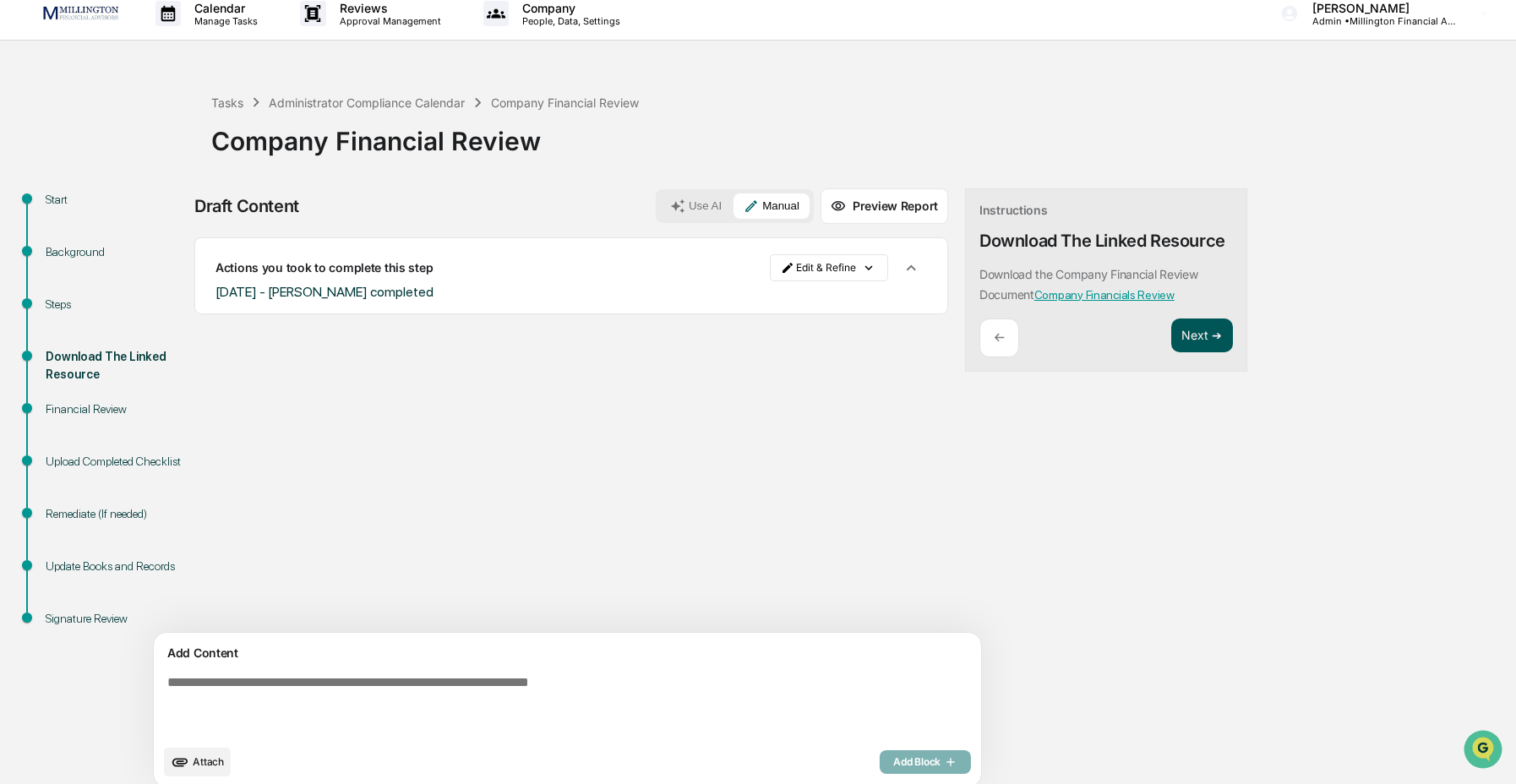
click at [1171, 334] on button "Next ➔" at bounding box center [1202, 335] width 62 height 34
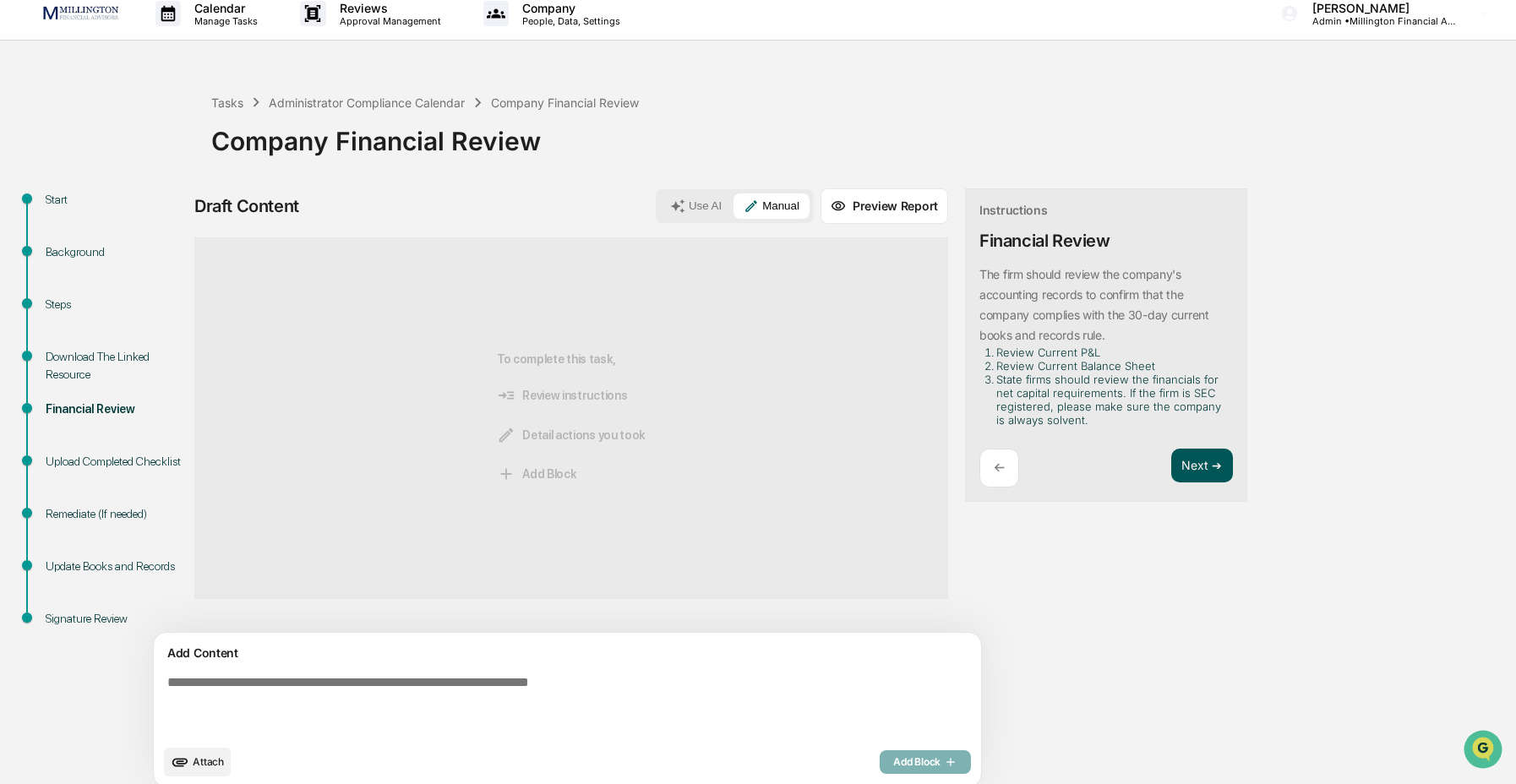
click at [1171, 461] on button "Next ➔" at bounding box center [1202, 466] width 62 height 34
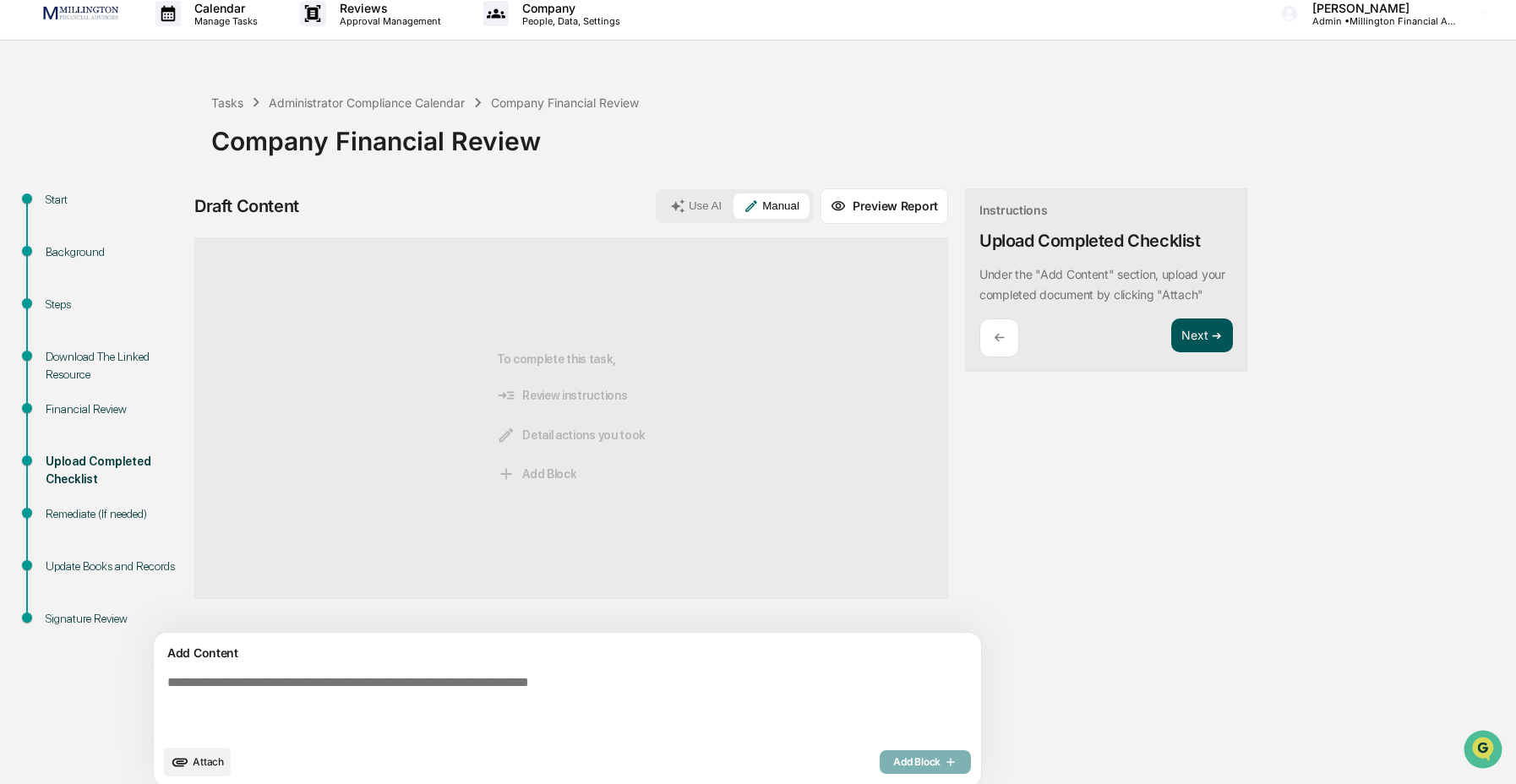
click at [1171, 343] on button "Next ➔" at bounding box center [1202, 335] width 62 height 34
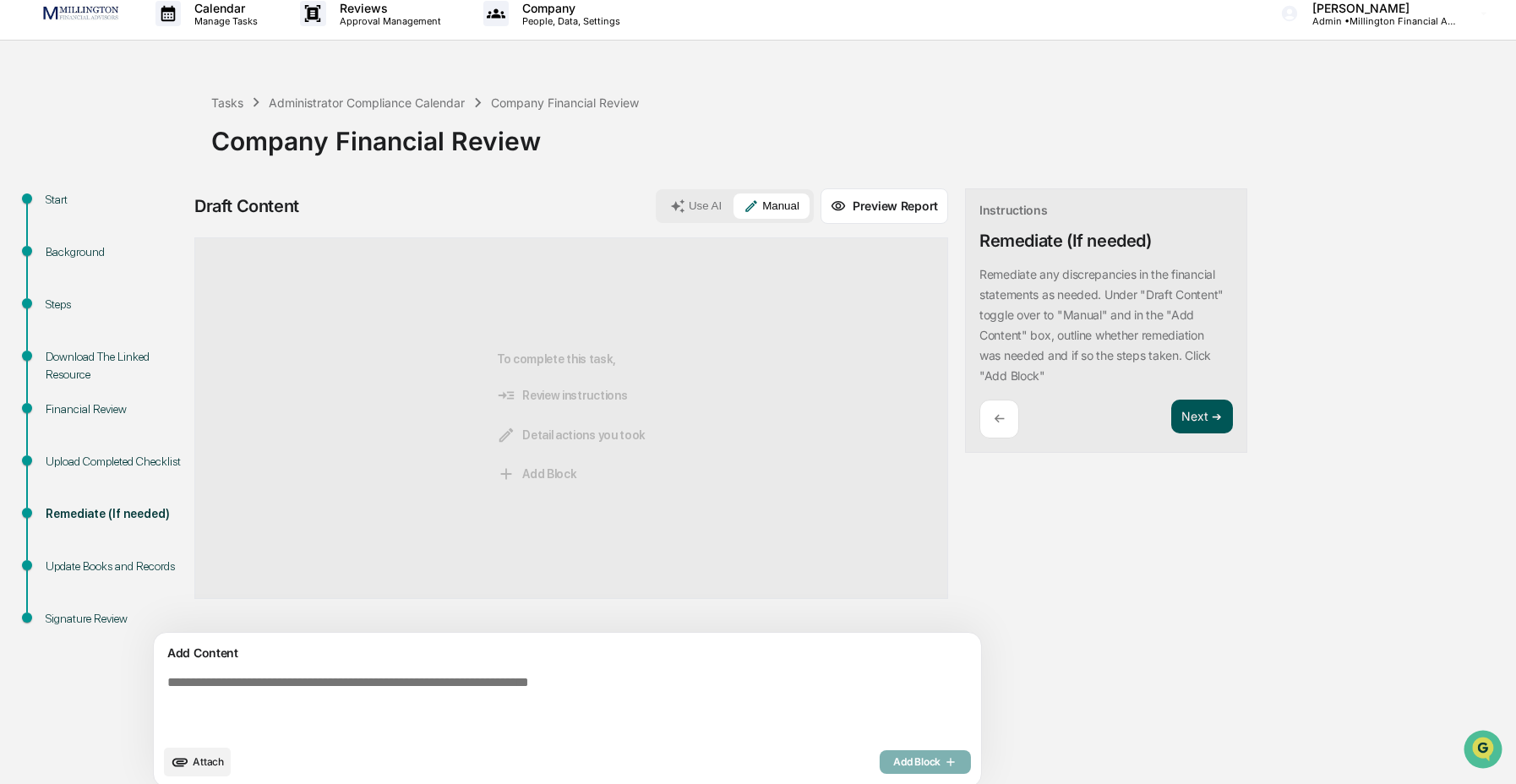
click at [1171, 414] on button "Next ➔" at bounding box center [1202, 417] width 62 height 34
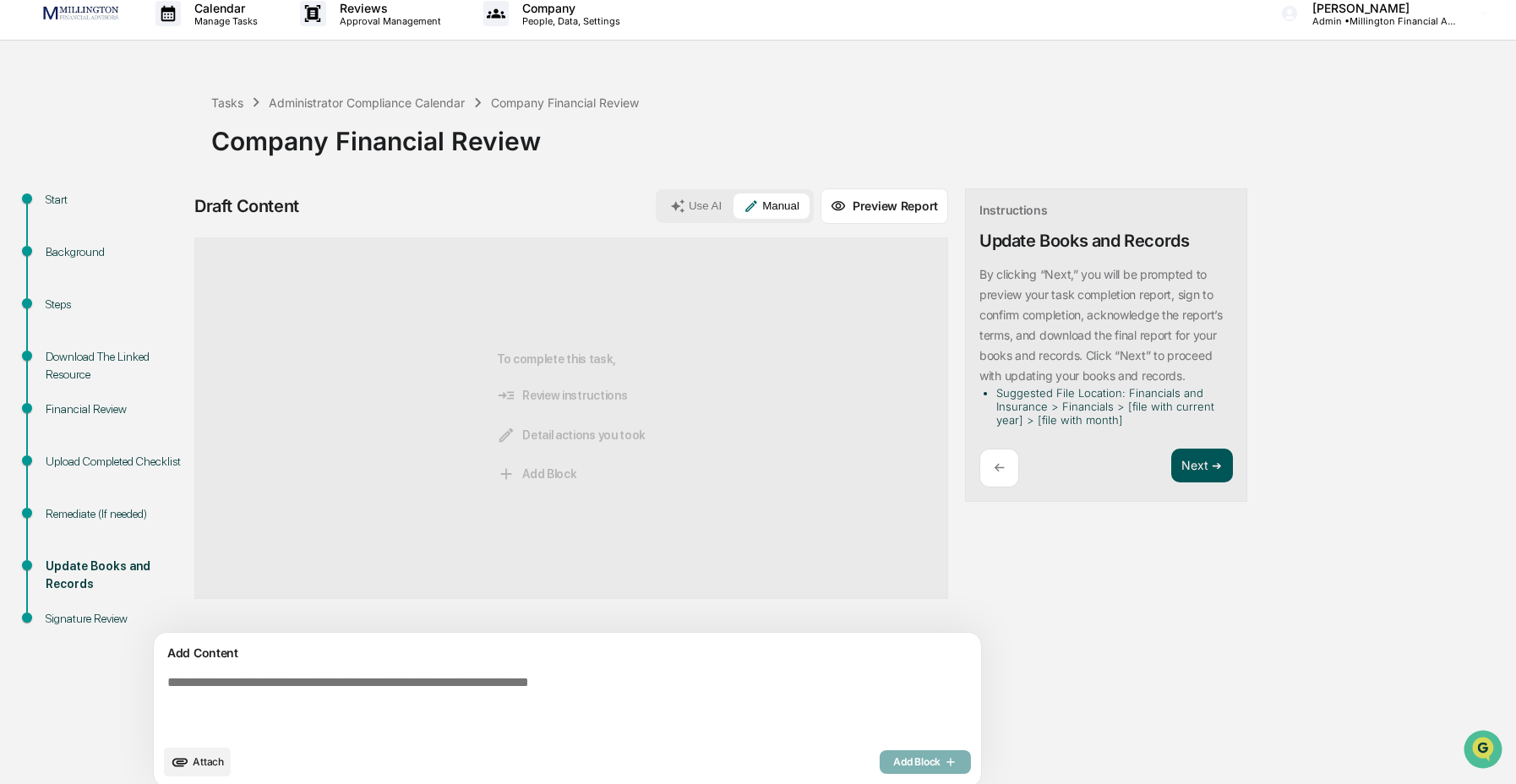
click at [1171, 462] on button "Next ➔" at bounding box center [1202, 466] width 62 height 34
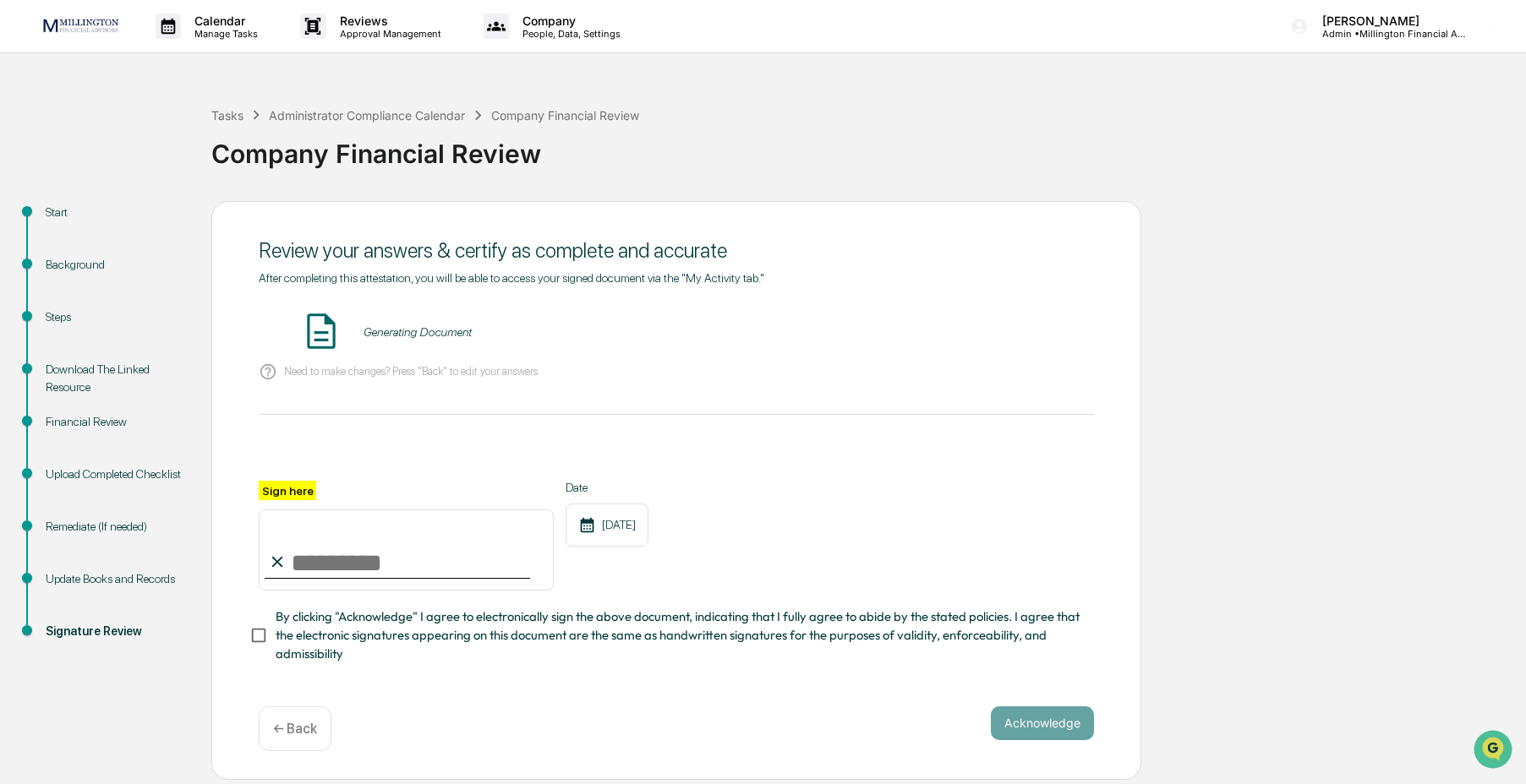
click at [378, 564] on input "Sign here" at bounding box center [406, 550] width 295 height 81
type input "**********"
click at [423, 634] on span "By clicking "Acknowledge" I agree to electronically sign the above document, in…" at bounding box center [678, 636] width 805 height 57
click at [1042, 731] on button "Acknowledge" at bounding box center [1042, 722] width 103 height 33
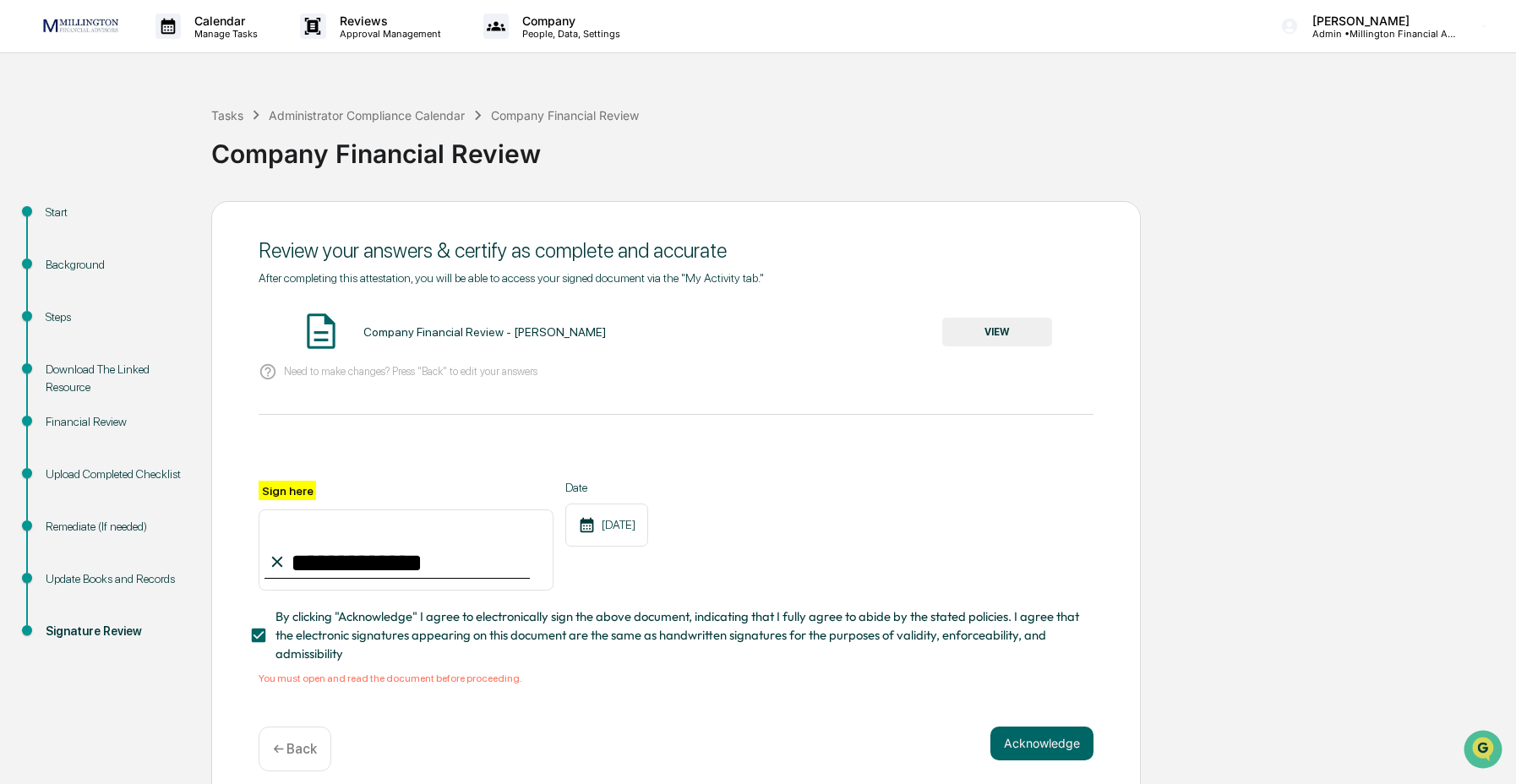
click at [1016, 338] on button "VIEW" at bounding box center [997, 331] width 110 height 28
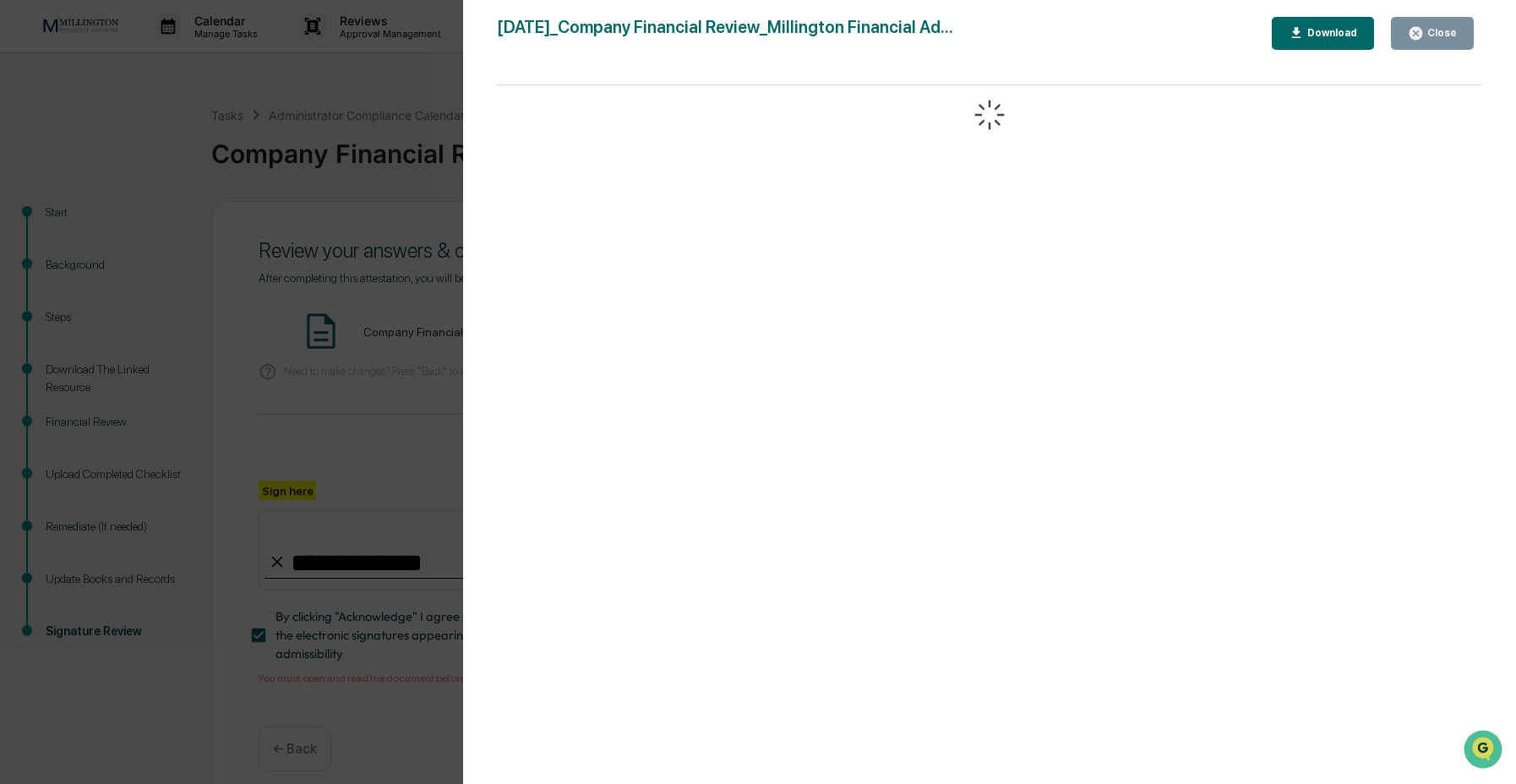
click at [1440, 38] on div "Close" at bounding box center [1440, 33] width 33 height 12
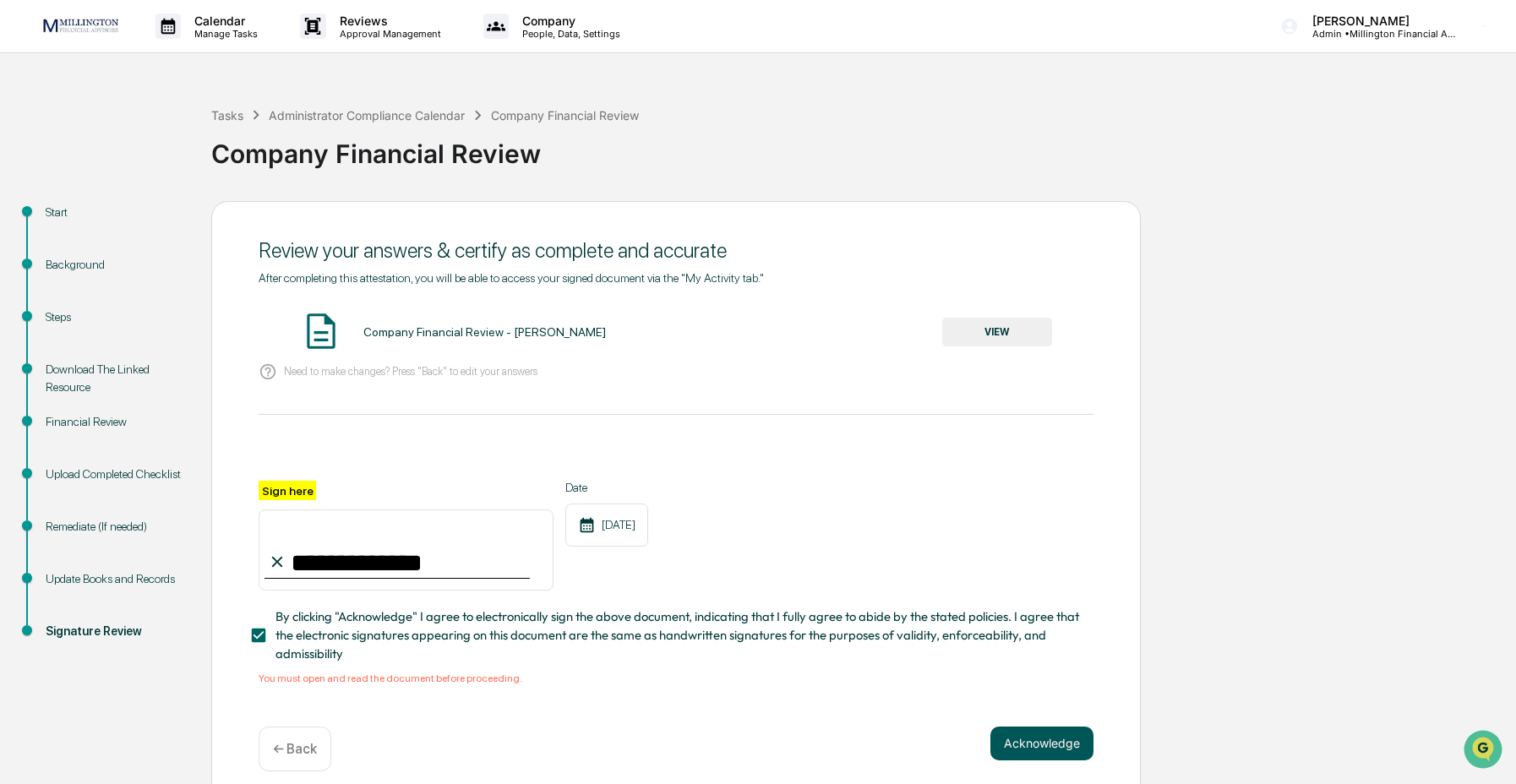
click at [1028, 738] on button "Acknowledge" at bounding box center [1042, 743] width 103 height 33
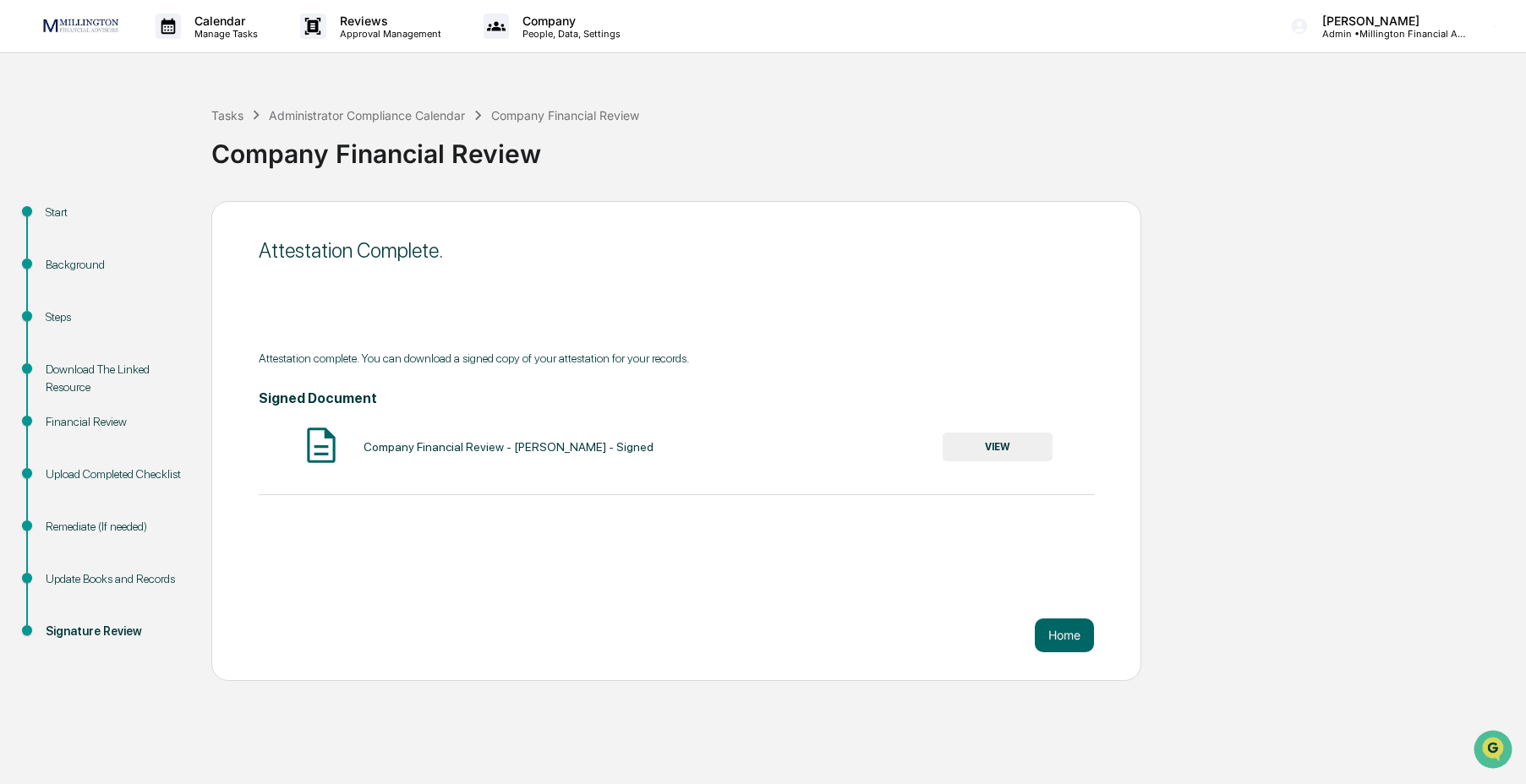
click at [58, 26] on img at bounding box center [81, 27] width 82 height 19
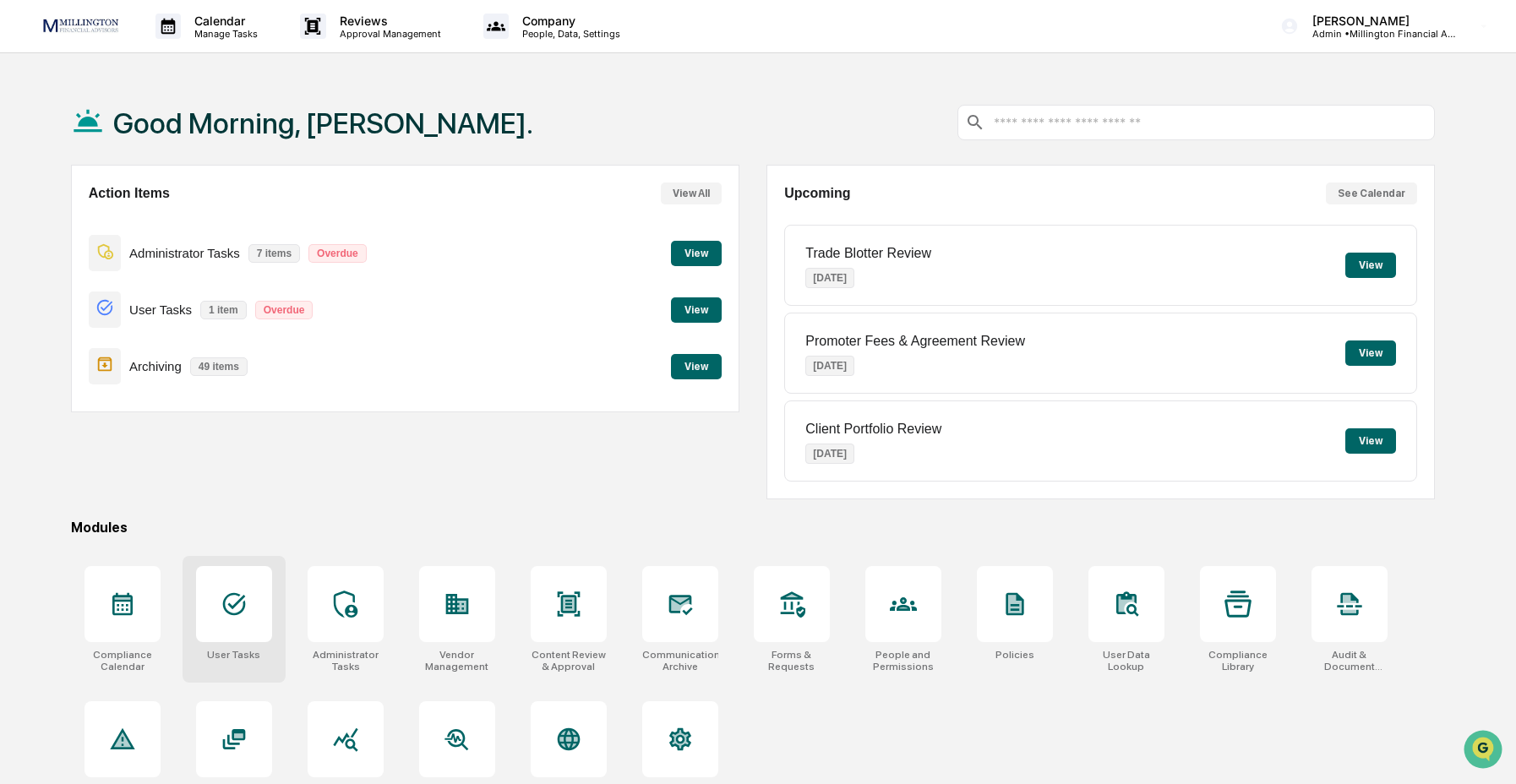
click at [260, 601] on div at bounding box center [233, 604] width 76 height 76
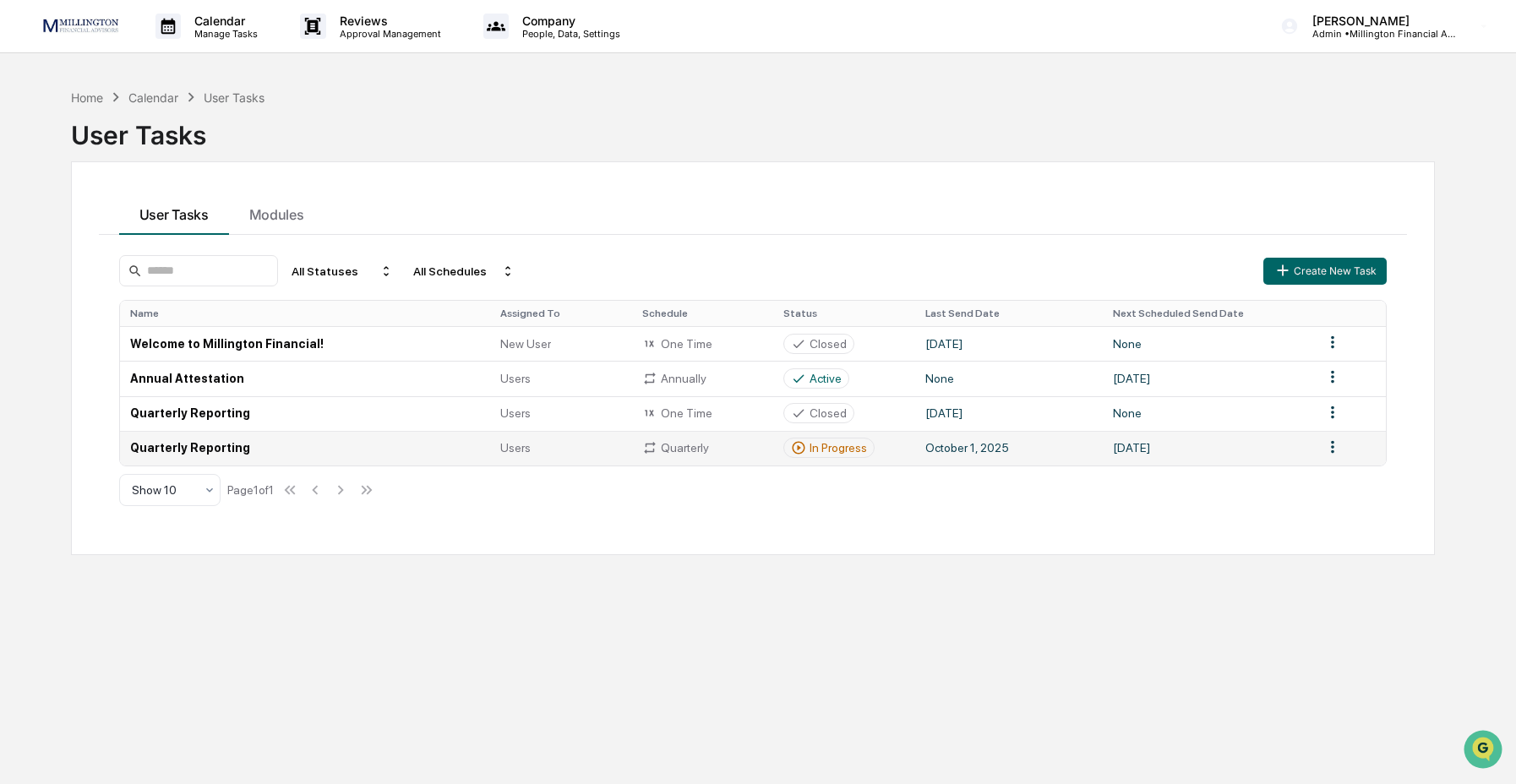
click at [359, 451] on td "Quarterly Reporting" at bounding box center [305, 448] width 370 height 34
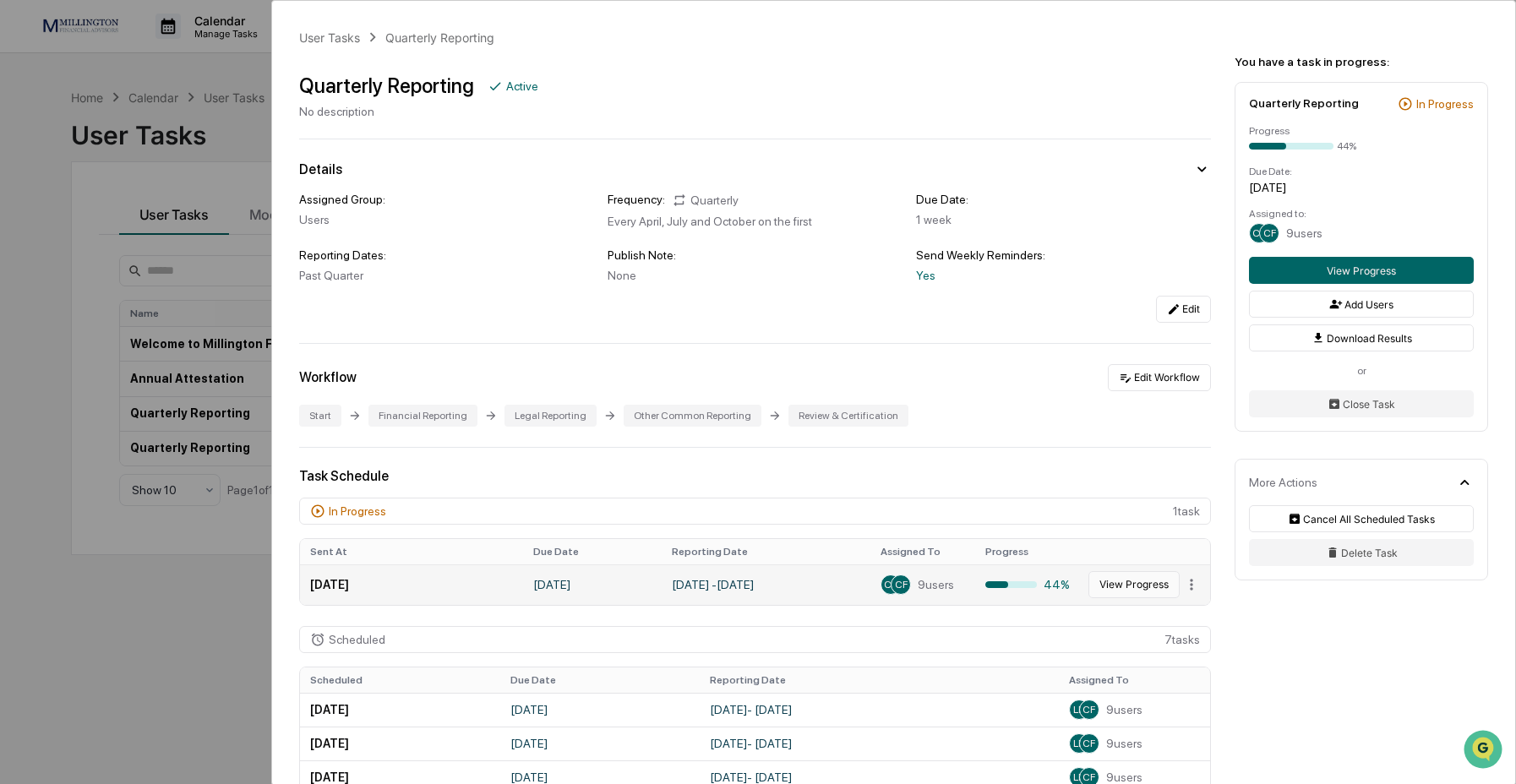
click at [1110, 594] on button "View Progress" at bounding box center [1134, 585] width 91 height 27
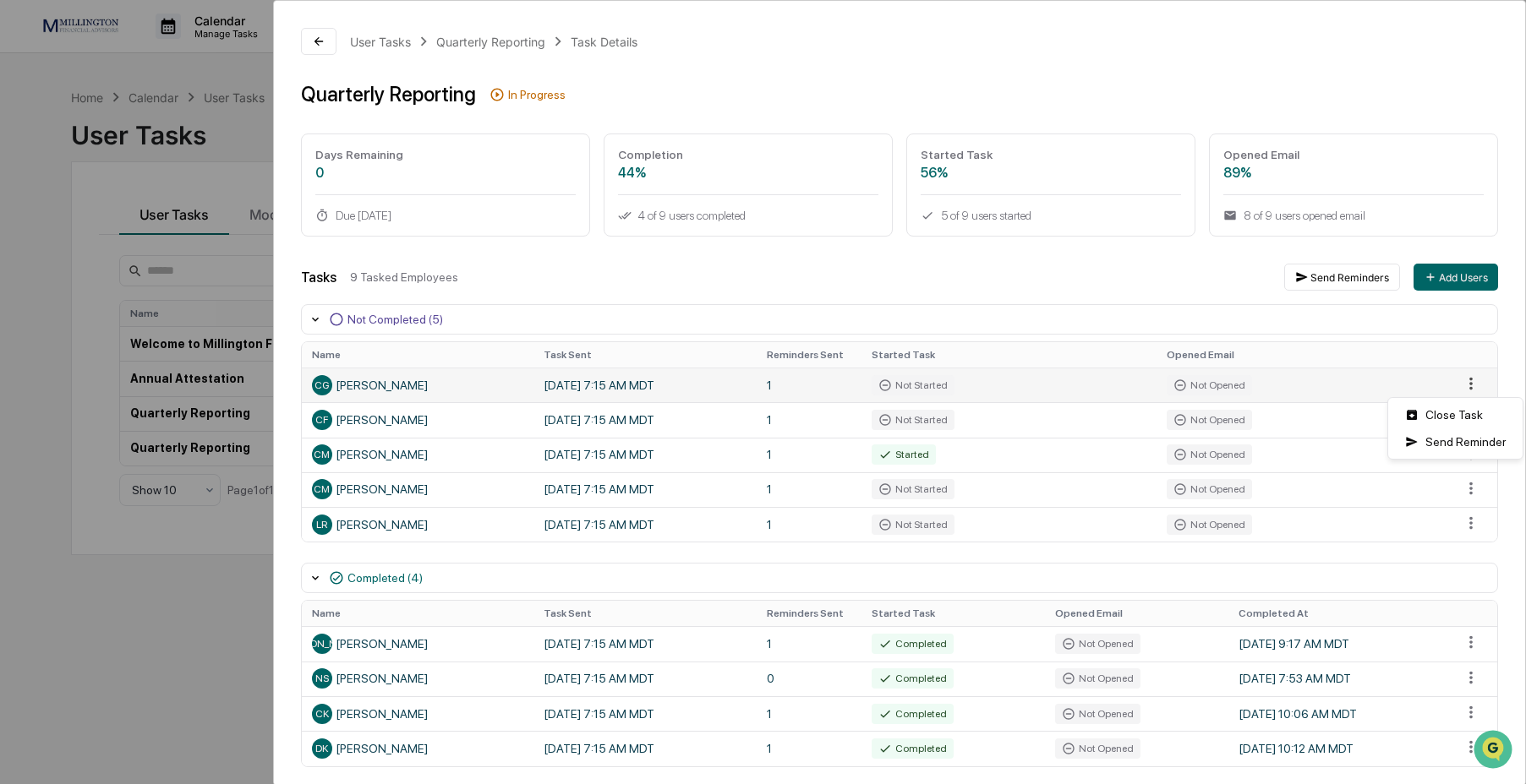
click at [1453, 388] on html "Calendar Manage Tasks Reviews Approval Management Company People, Data, Setting…" at bounding box center [763, 392] width 1526 height 784
click at [1453, 419] on div "Close Task" at bounding box center [1455, 415] width 128 height 27
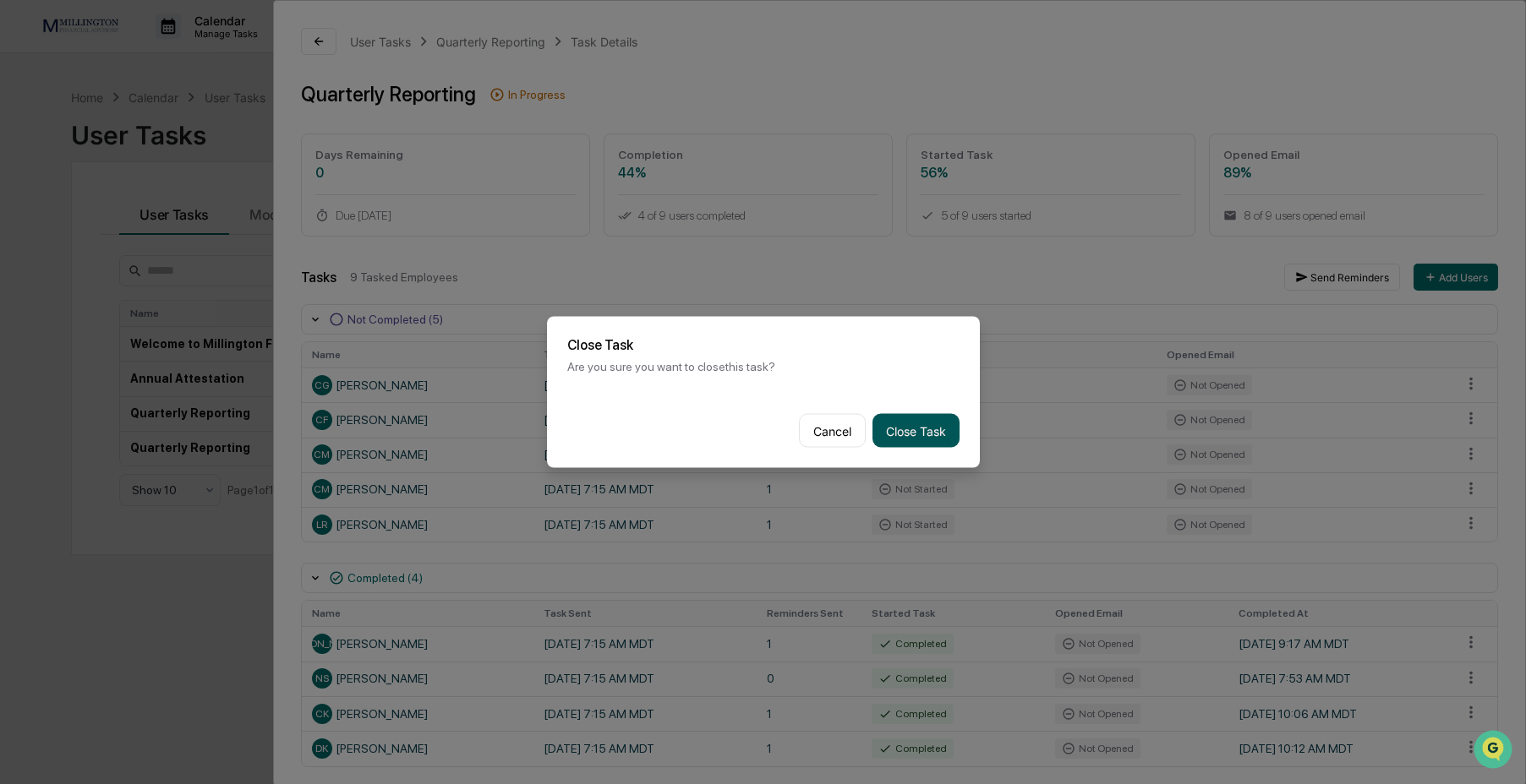
click at [919, 420] on button "Close Task" at bounding box center [915, 431] width 87 height 33
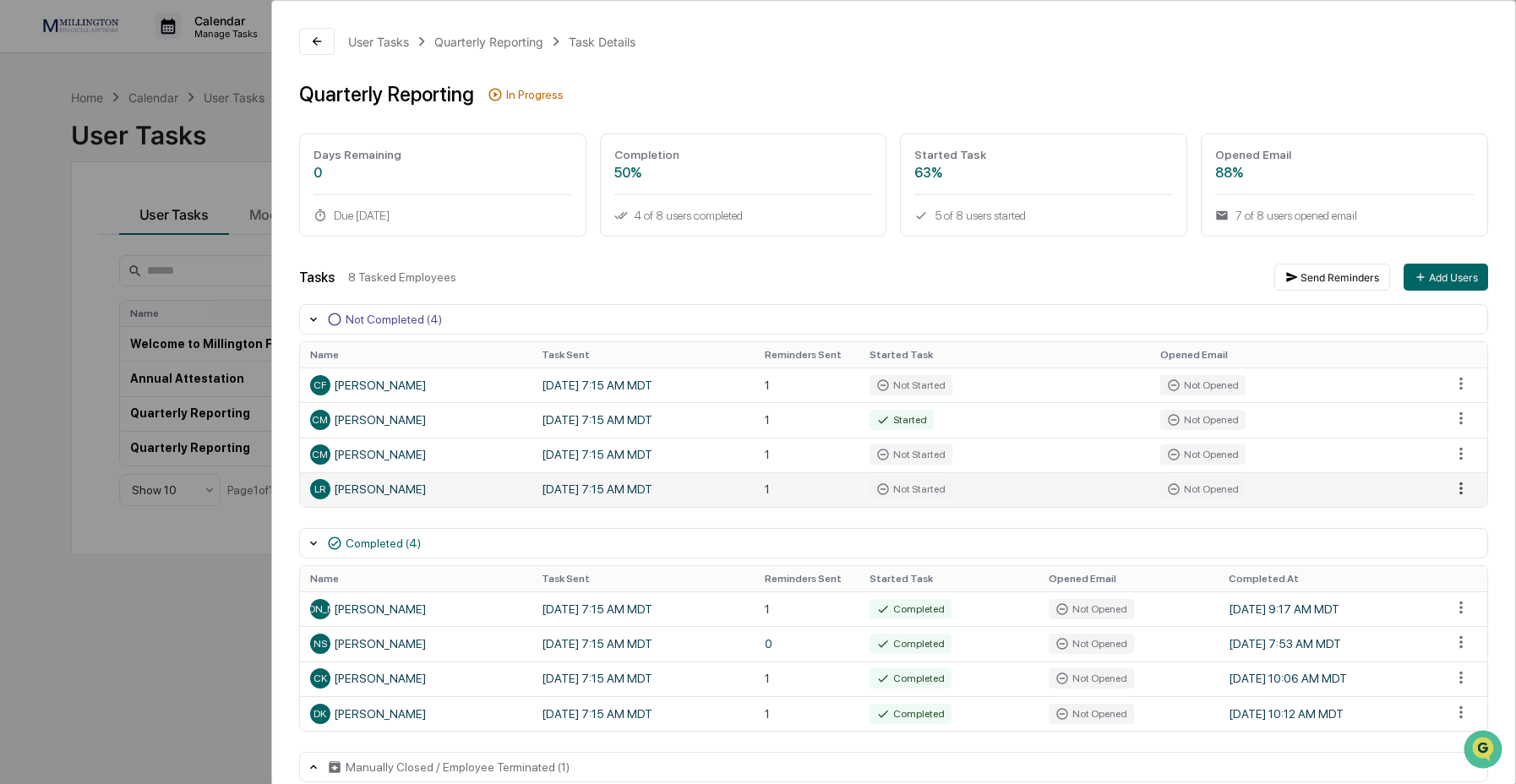
click at [1452, 496] on html "Calendar Manage Tasks Reviews Approval Management Company People, Data, Setting…" at bounding box center [758, 392] width 1516 height 784
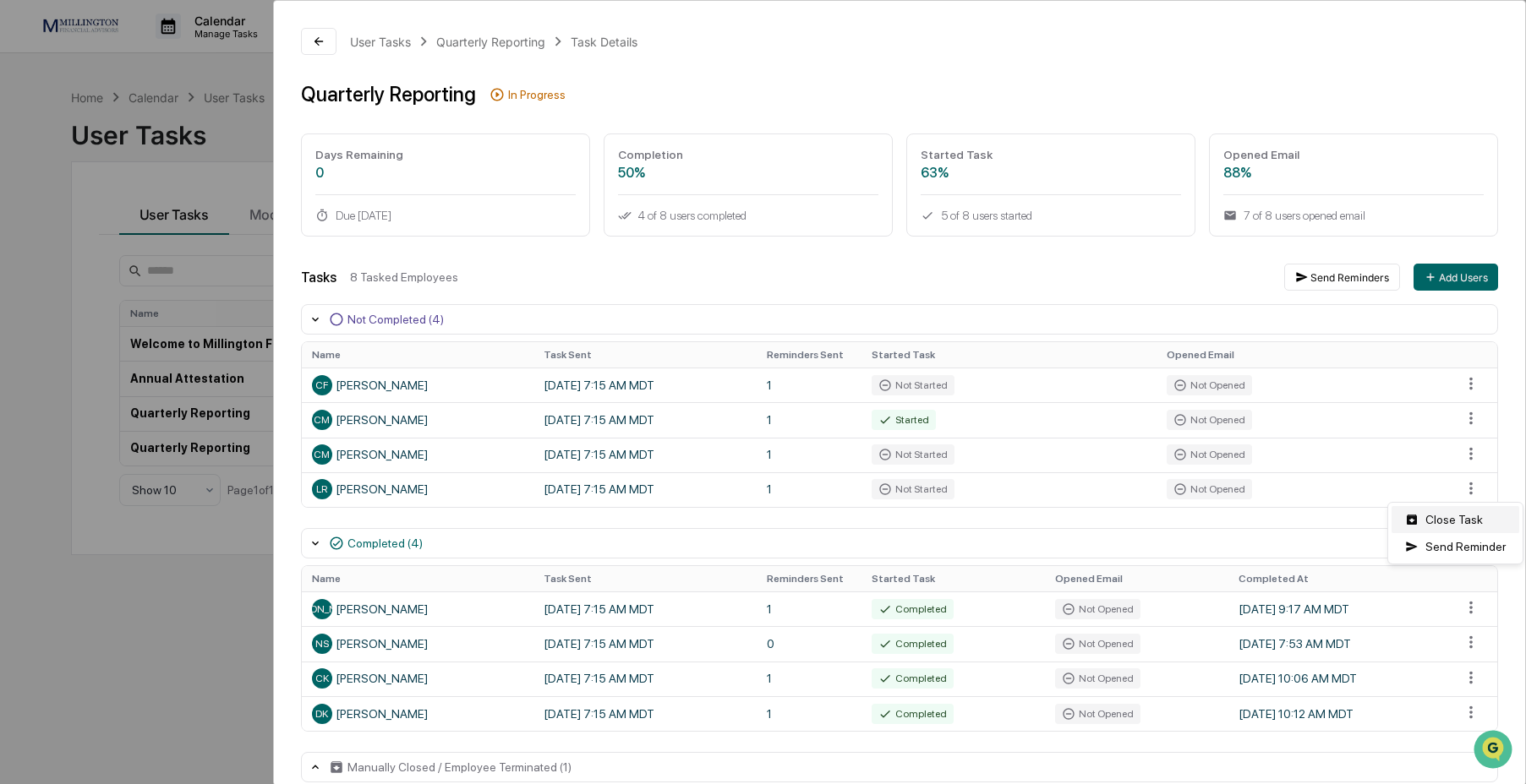
click at [1470, 518] on div "Close Task" at bounding box center [1455, 520] width 128 height 27
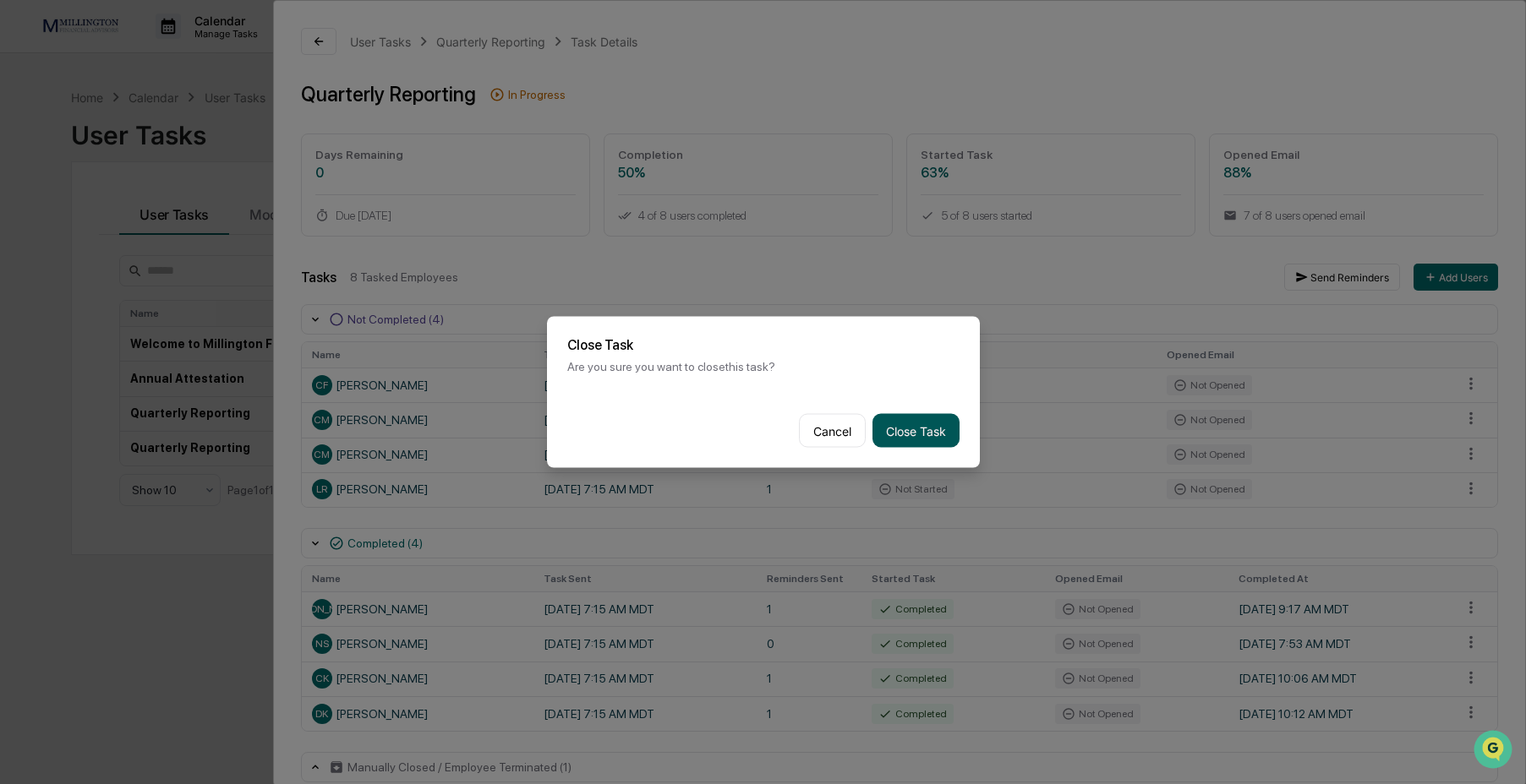
click at [897, 437] on button "Close Task" at bounding box center [915, 431] width 87 height 33
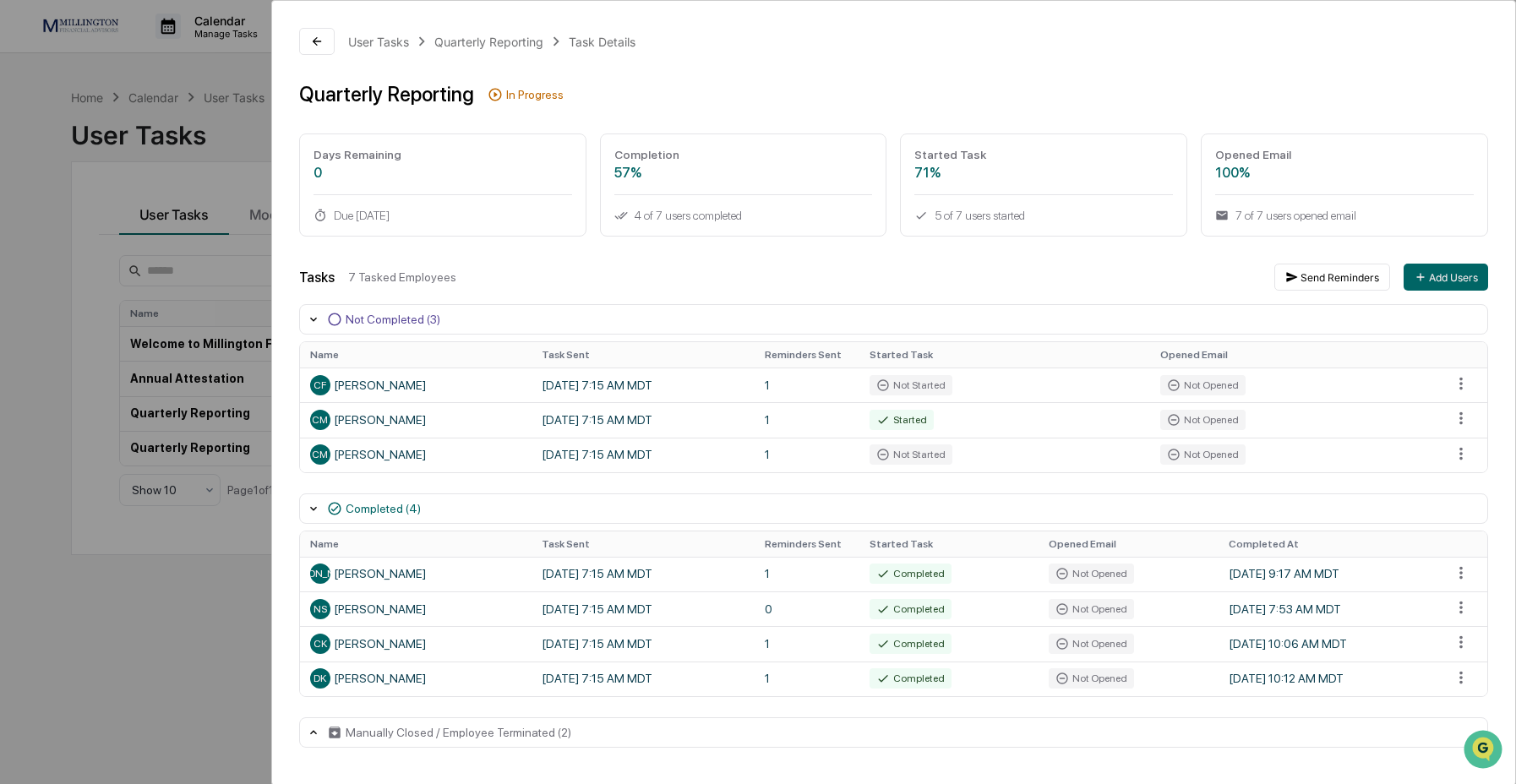
click at [121, 586] on div "User Tasks Quarterly Reporting Task Details Quarterly Reporting In Progress Day…" at bounding box center [758, 392] width 1516 height 784
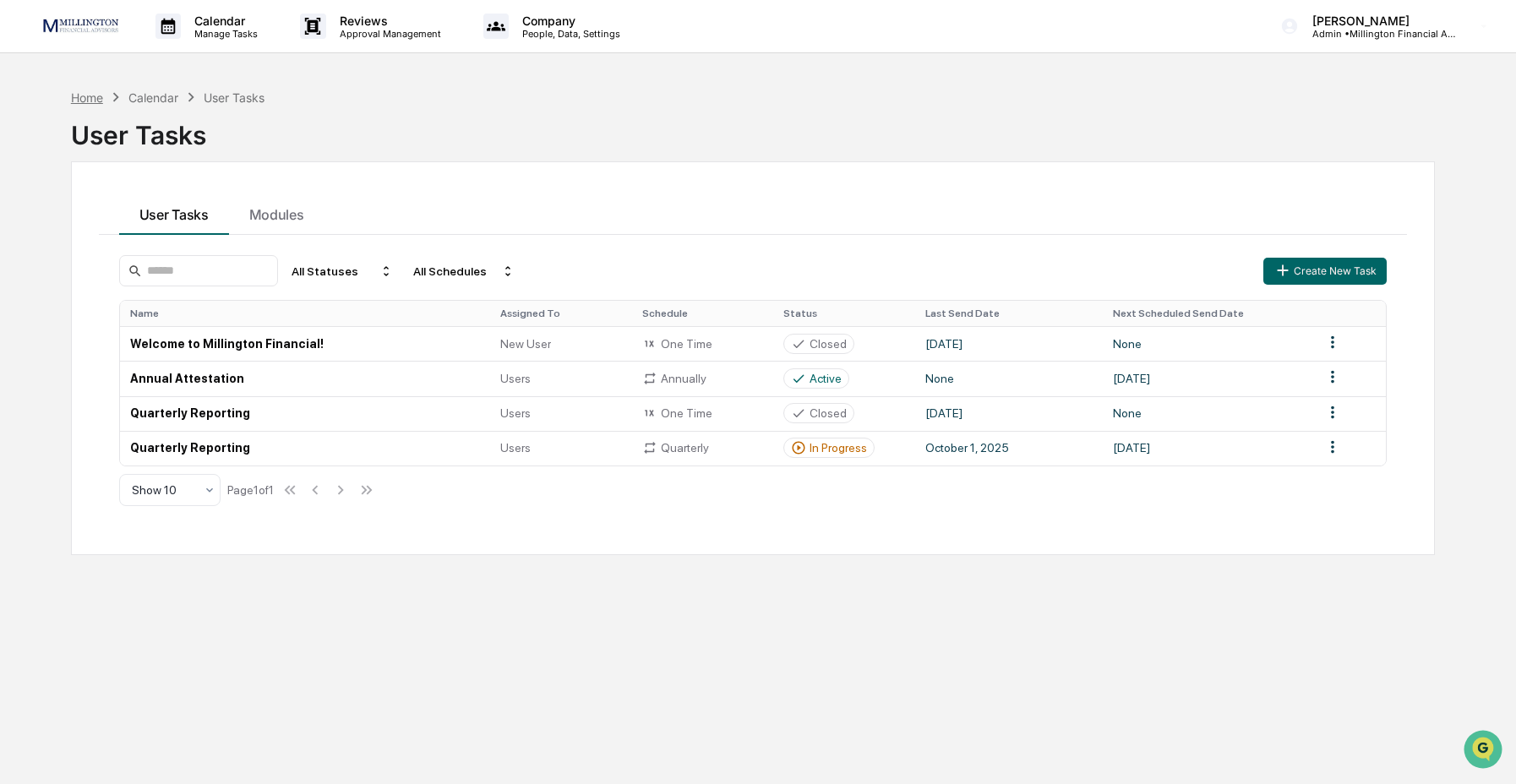
click at [88, 100] on div "Home" at bounding box center [87, 97] width 32 height 15
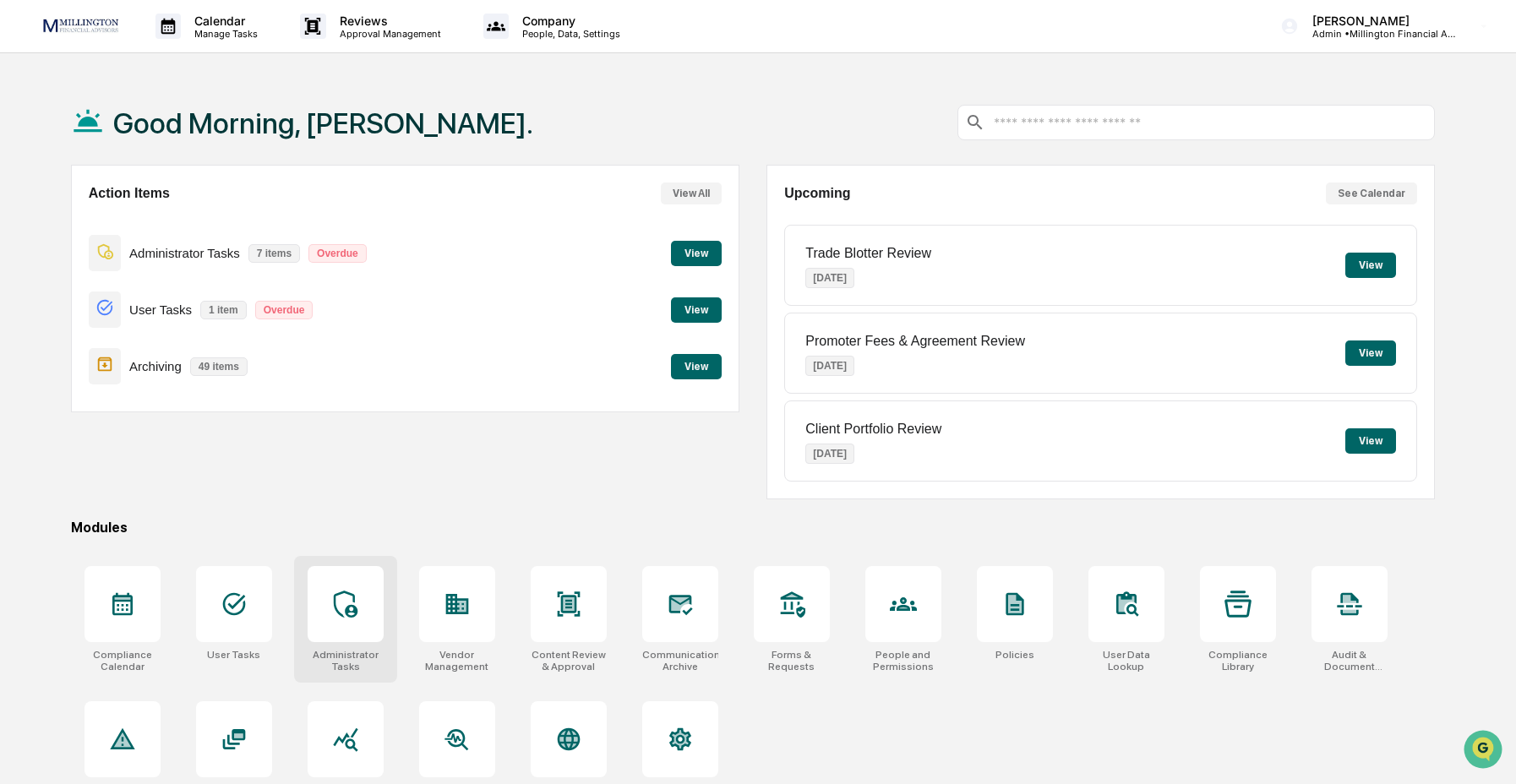
click at [366, 606] on div at bounding box center [345, 604] width 76 height 76
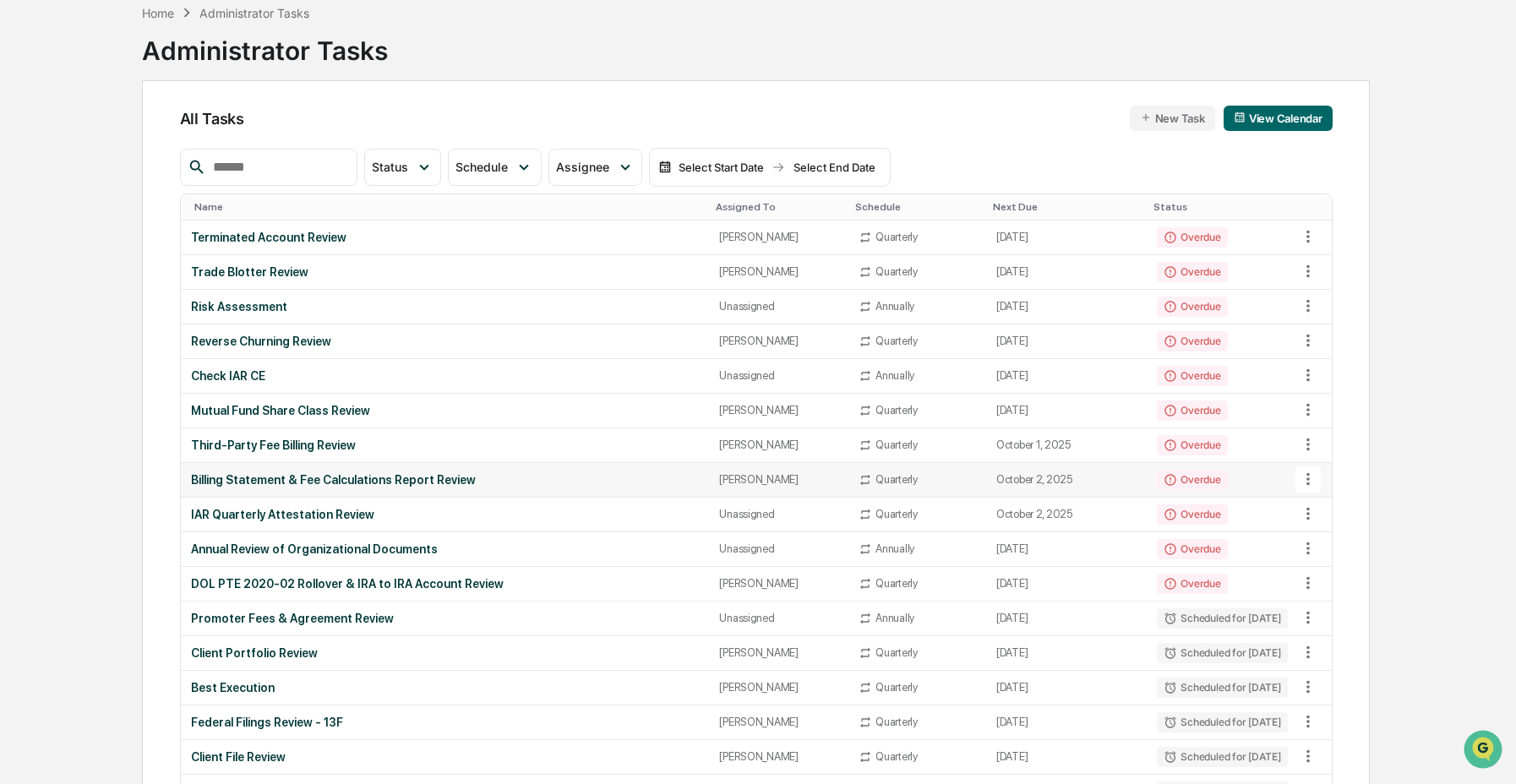
scroll to position [86, 0]
click at [415, 454] on td "Third-Party Fee Billing Review" at bounding box center [445, 443] width 529 height 34
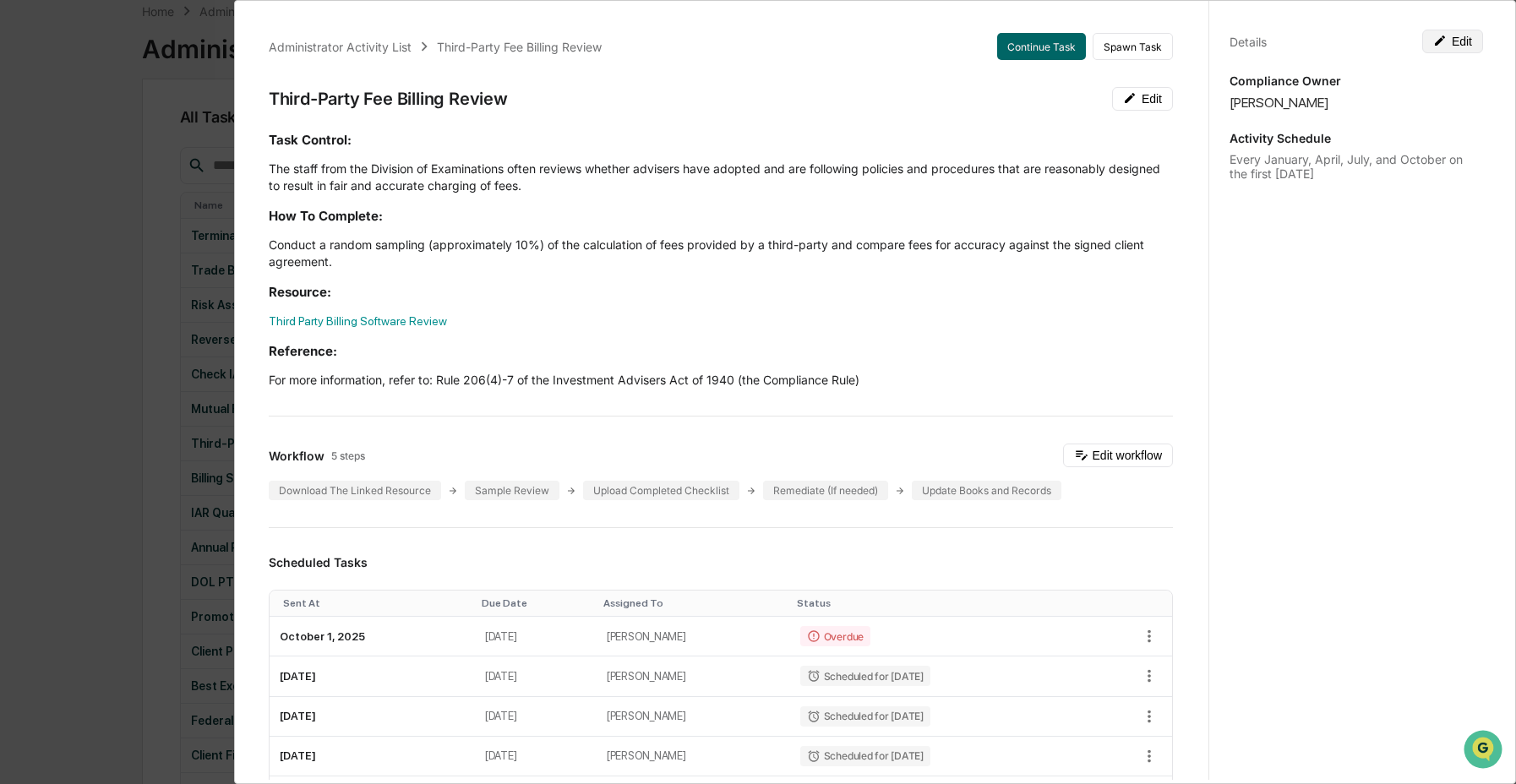
click at [1446, 44] on button "Edit" at bounding box center [1453, 41] width 61 height 24
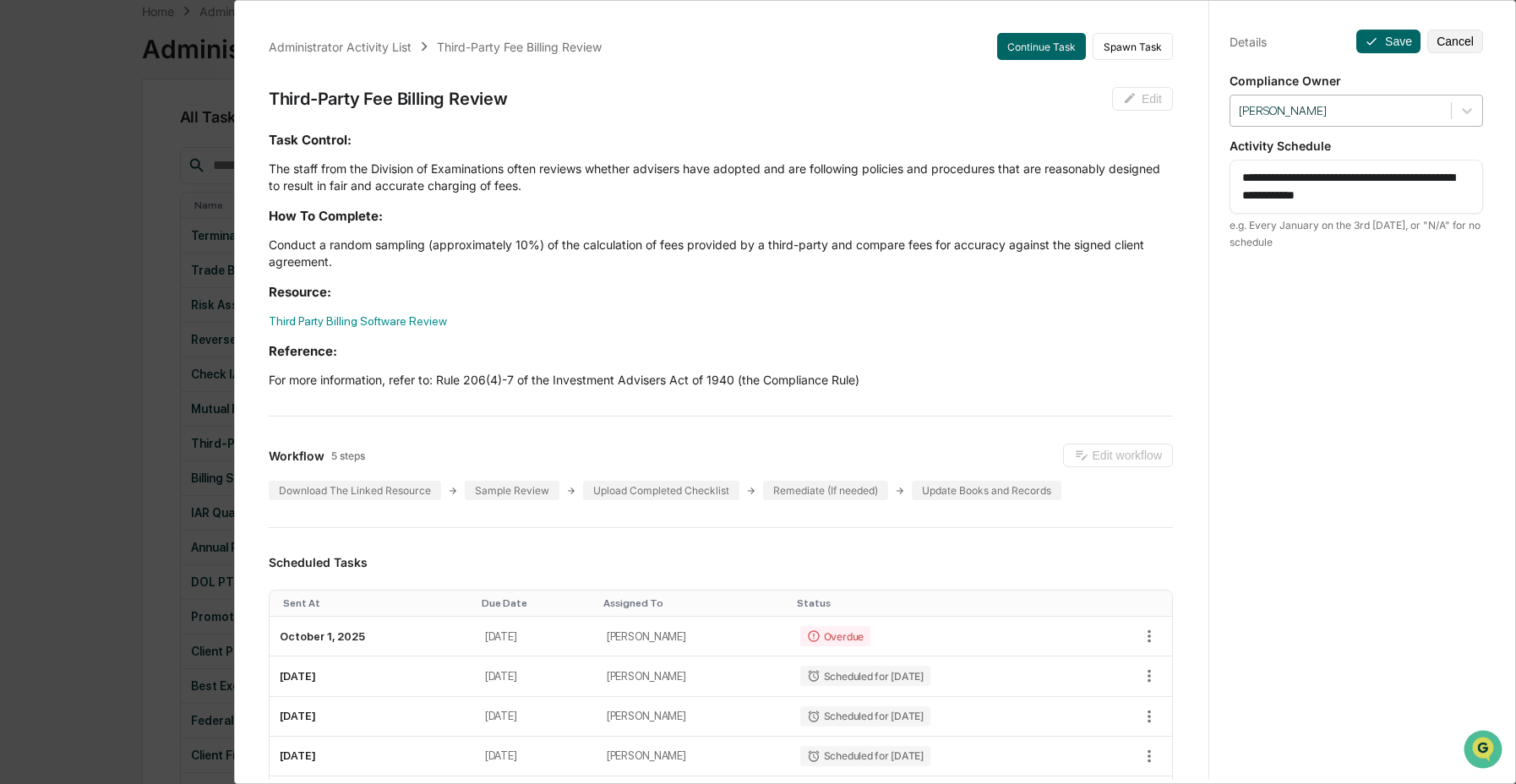
click at [1412, 114] on div at bounding box center [1340, 111] width 203 height 16
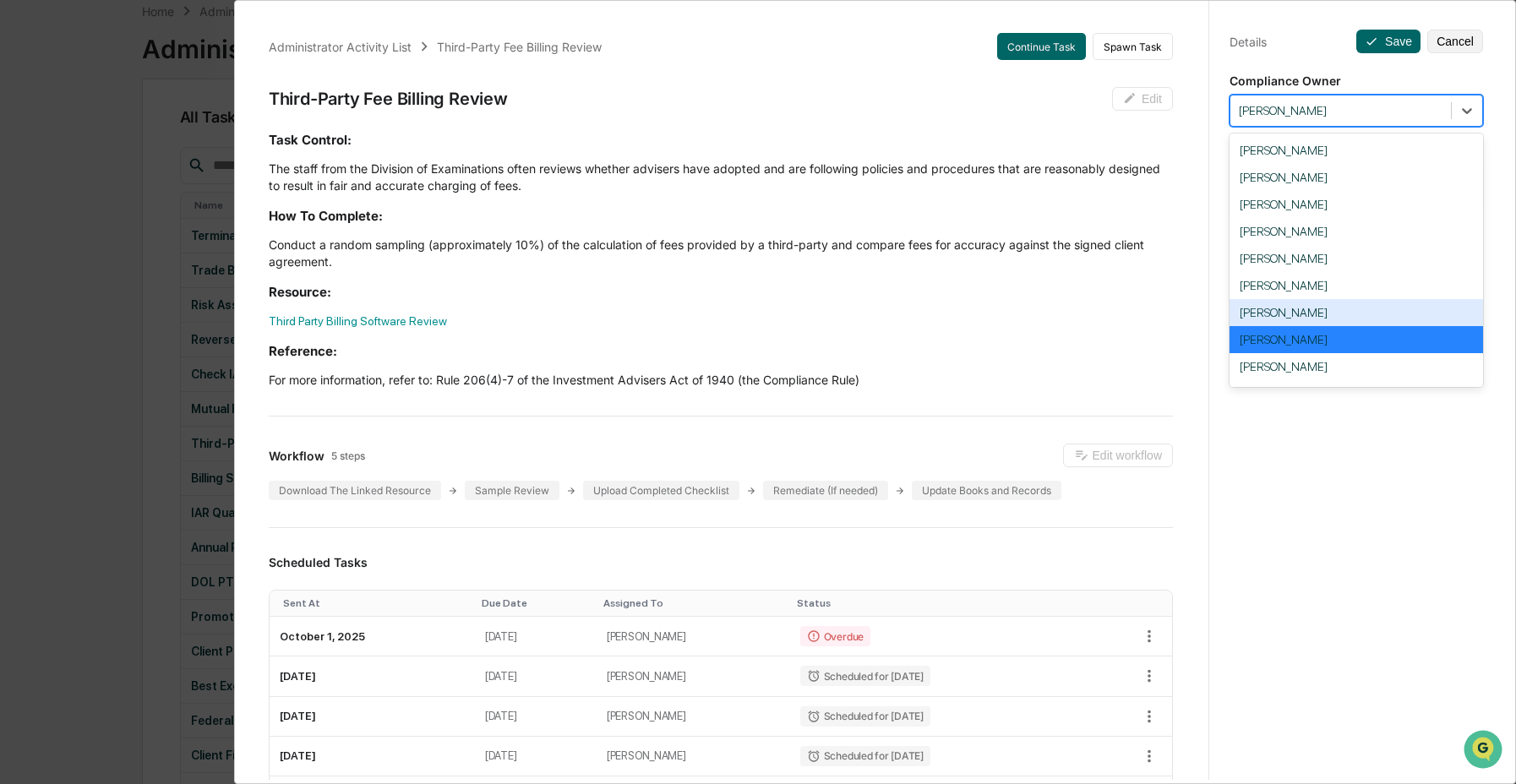
click at [1369, 313] on div "[PERSON_NAME]" at bounding box center [1356, 313] width 253 height 27
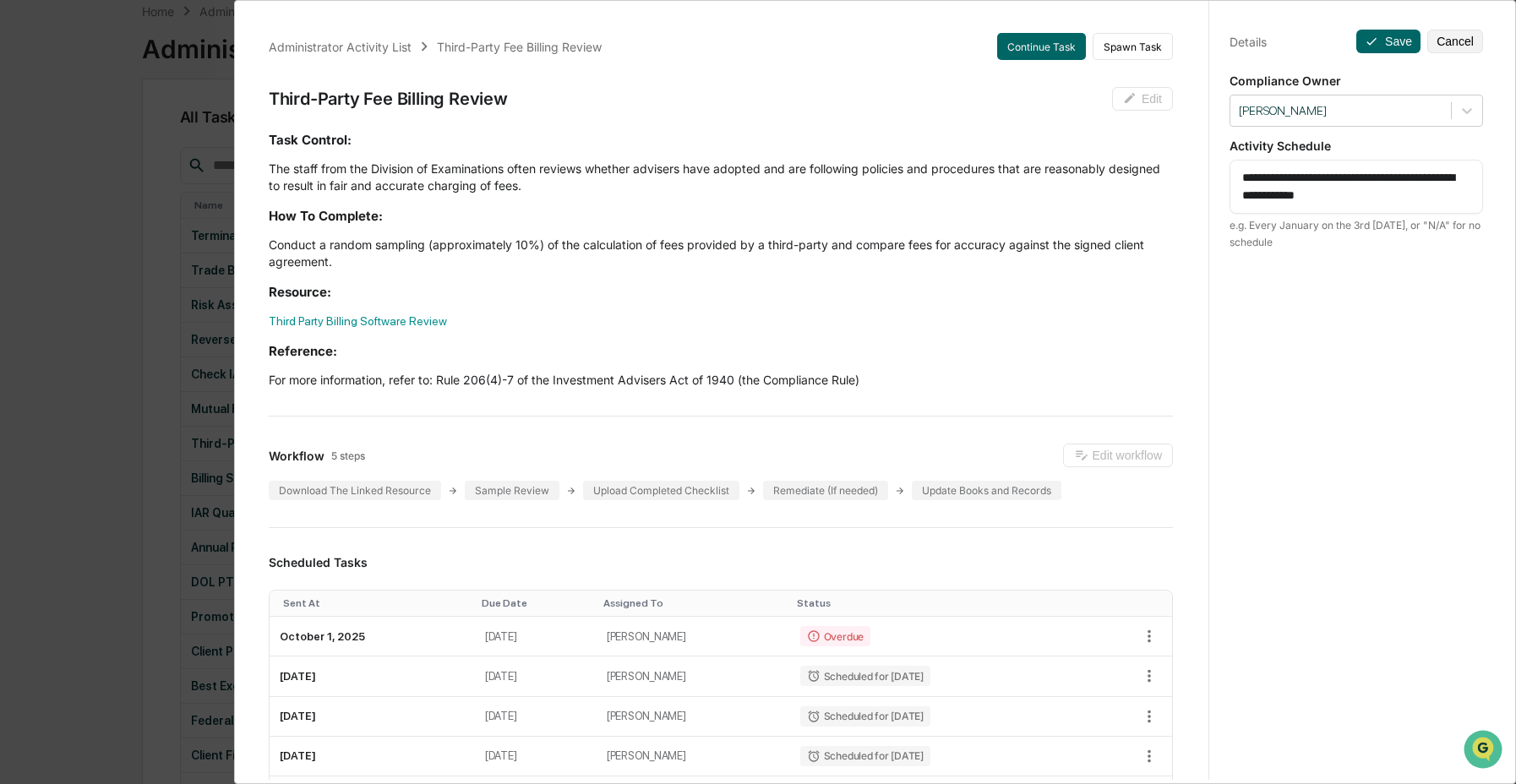
drag, startPoint x: 1359, startPoint y: 276, endPoint x: 1371, endPoint y: 188, distance: 88.8
click at [1359, 276] on div "**********" at bounding box center [1356, 407] width 295 height 824
click at [1376, 103] on div at bounding box center [1340, 111] width 203 height 16
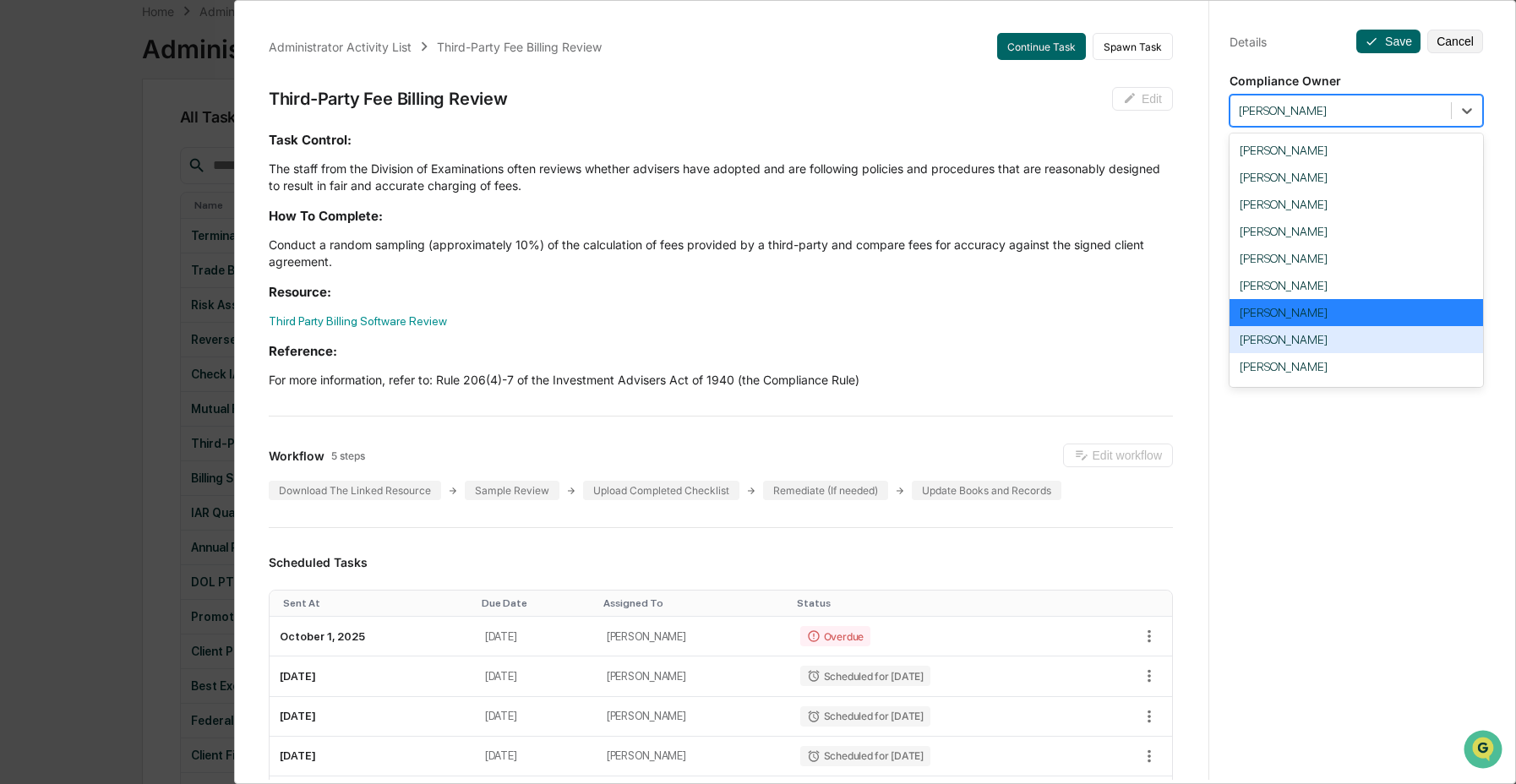
click at [1372, 341] on div "[PERSON_NAME]" at bounding box center [1356, 340] width 253 height 27
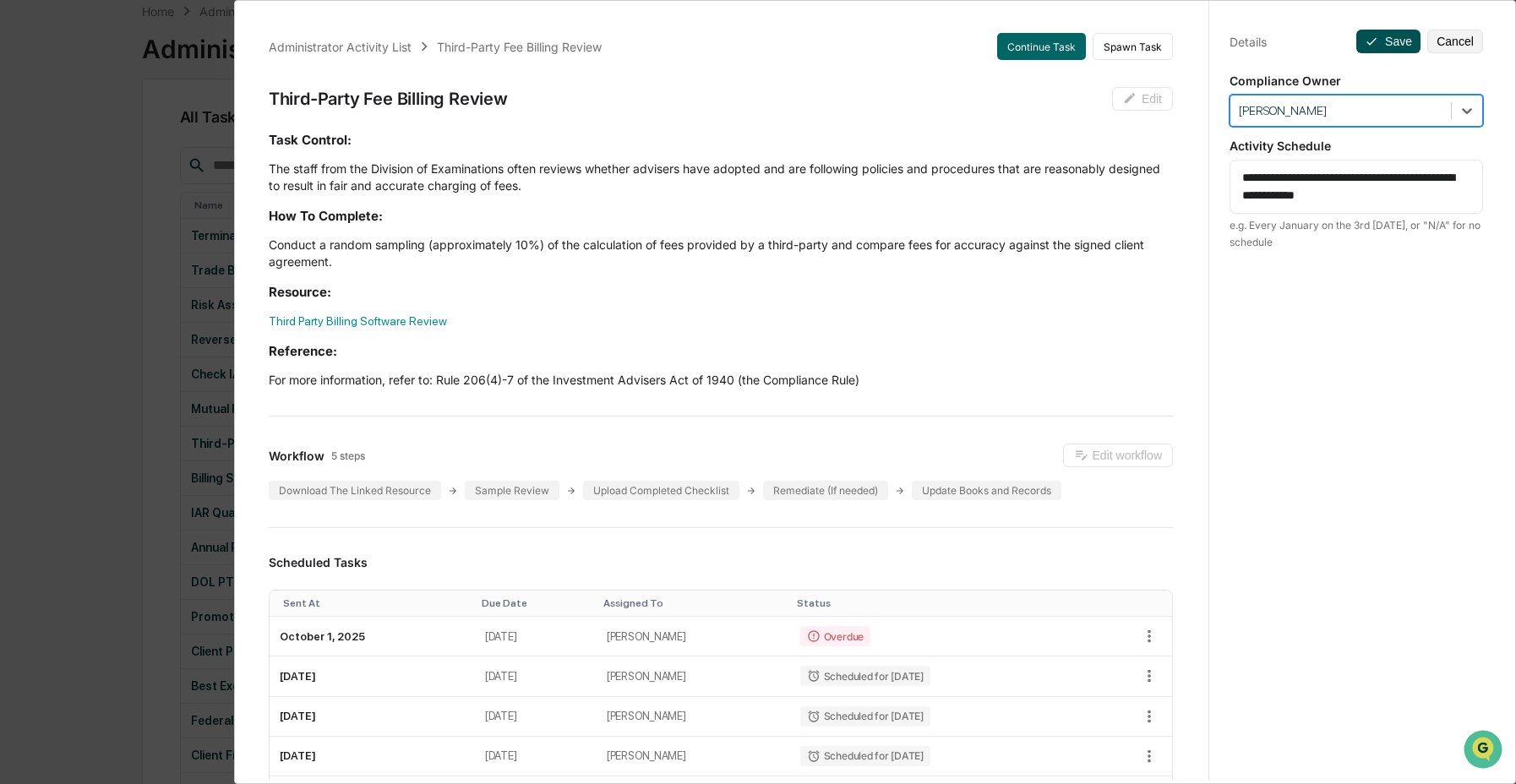
click at [1387, 40] on button "Save" at bounding box center [1388, 41] width 64 height 24
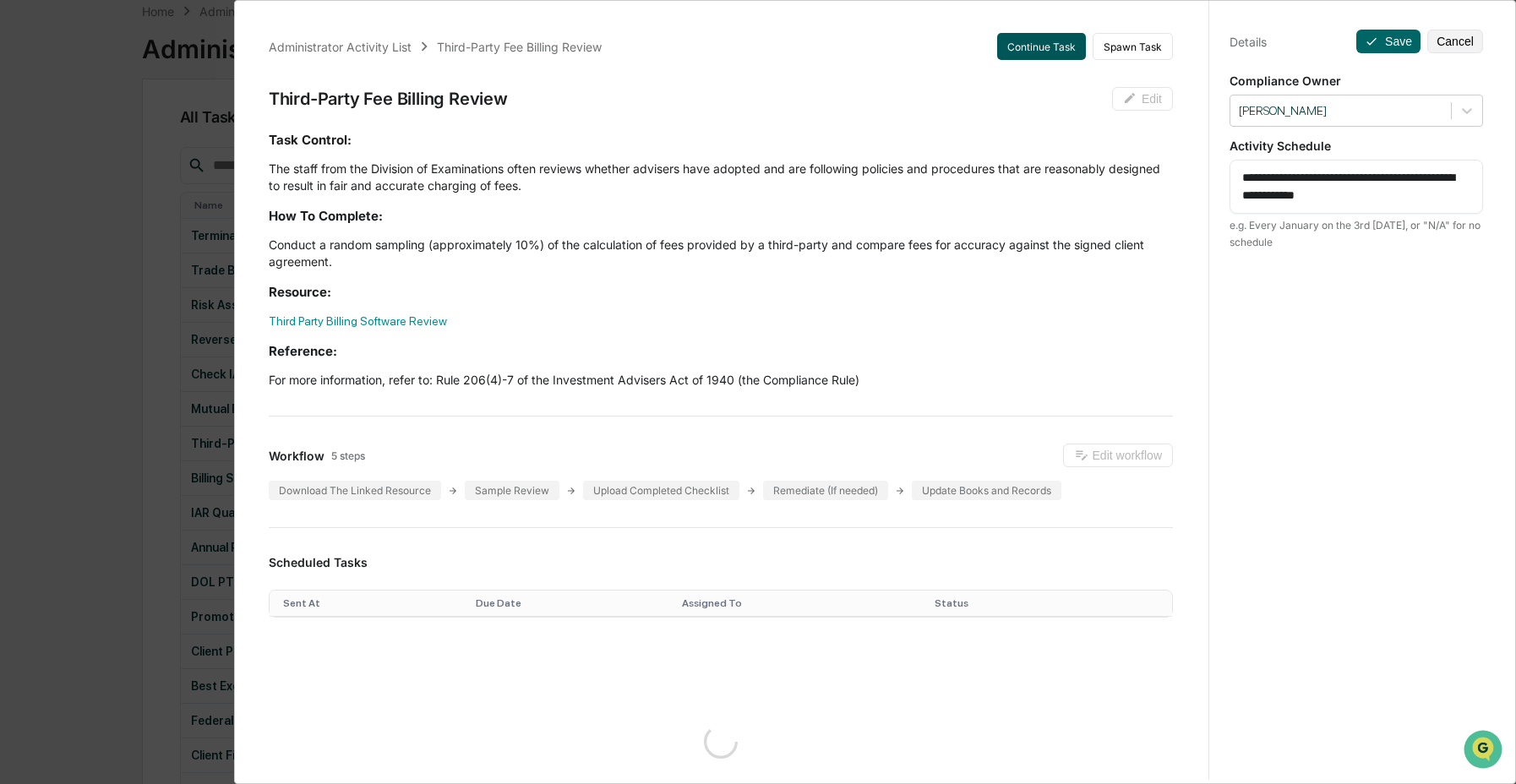
click at [1017, 52] on button "Continue Task" at bounding box center [1041, 46] width 88 height 27
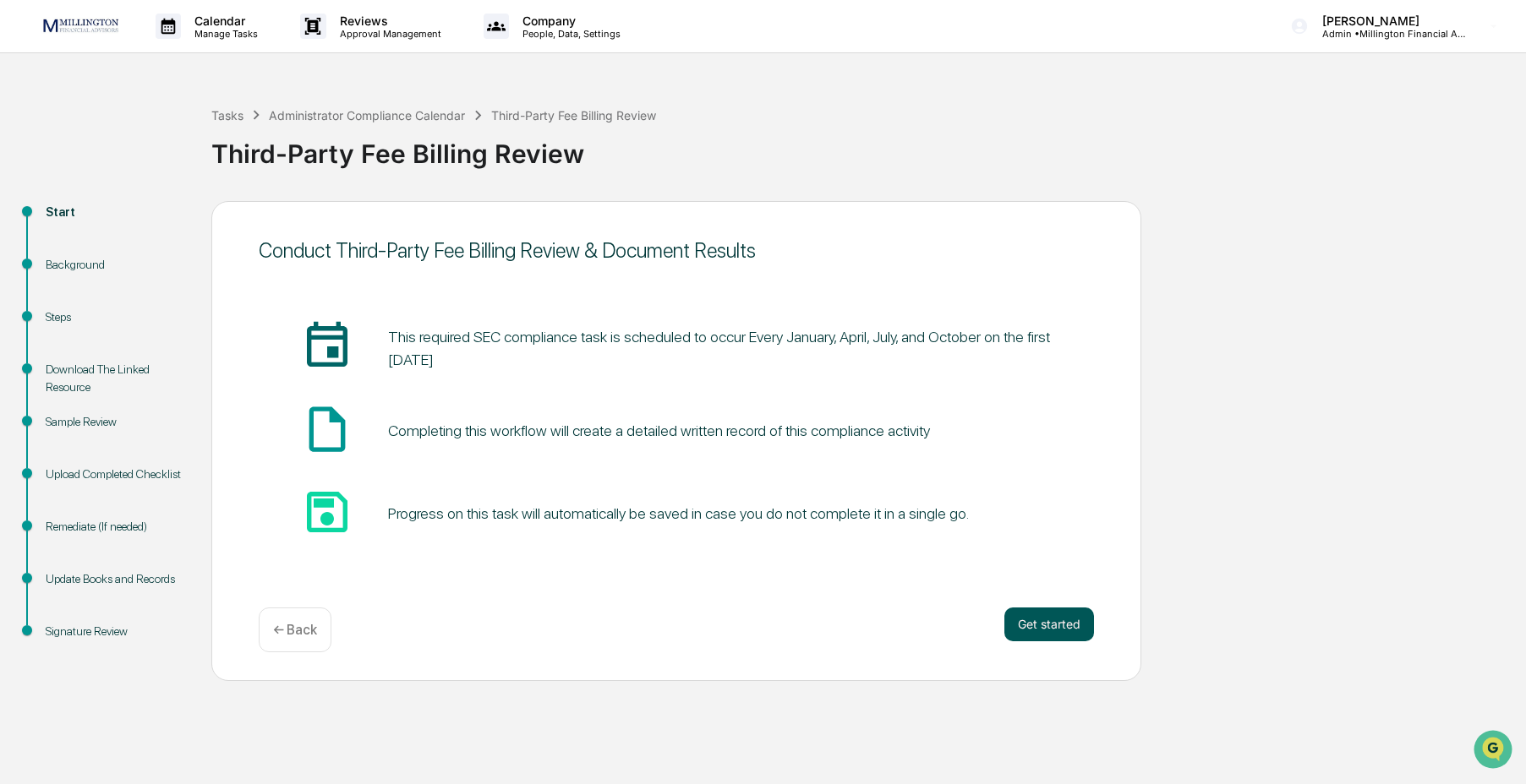
click at [1052, 625] on button "Get started" at bounding box center [1049, 624] width 89 height 33
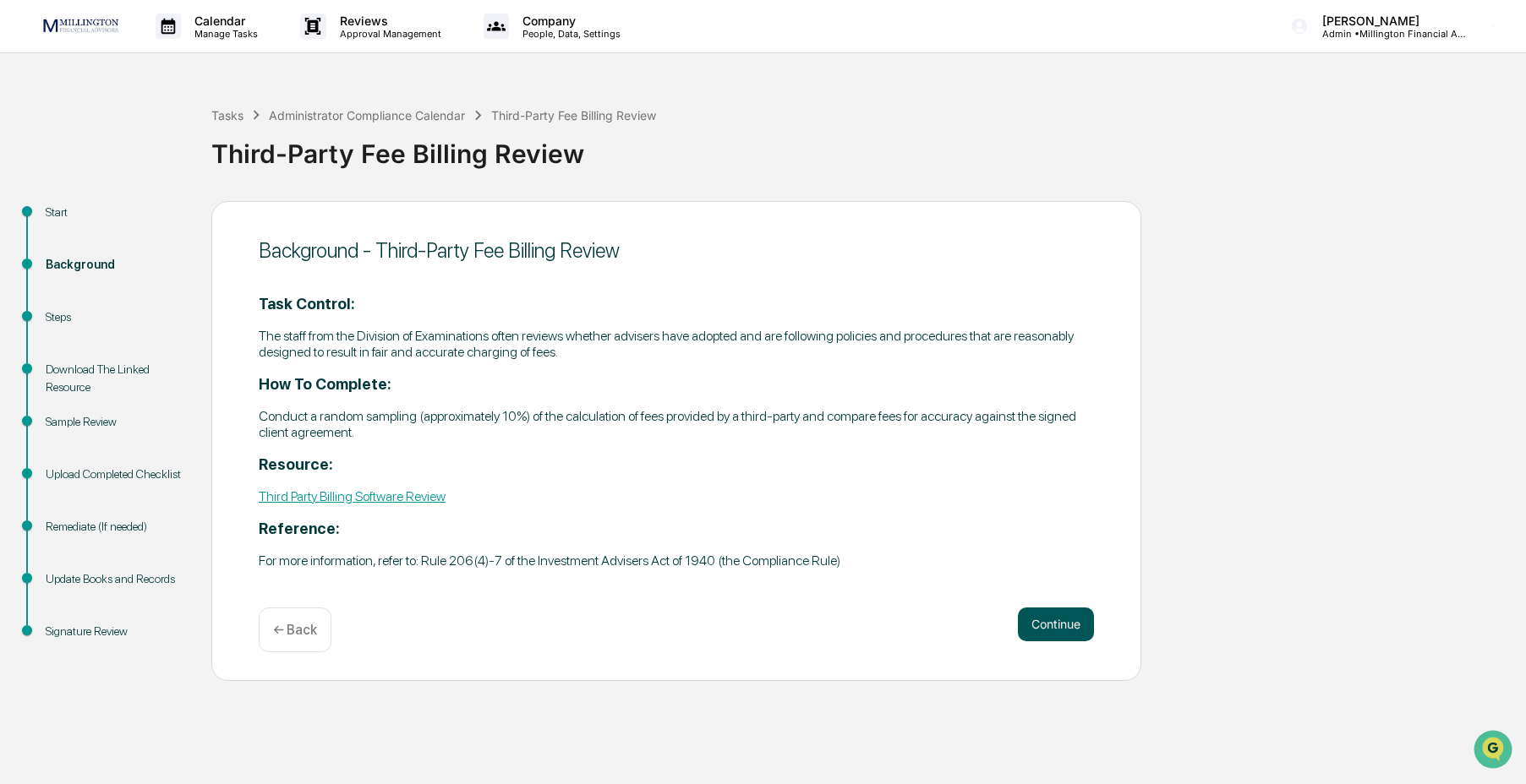
click at [1053, 627] on button "Continue" at bounding box center [1056, 624] width 76 height 33
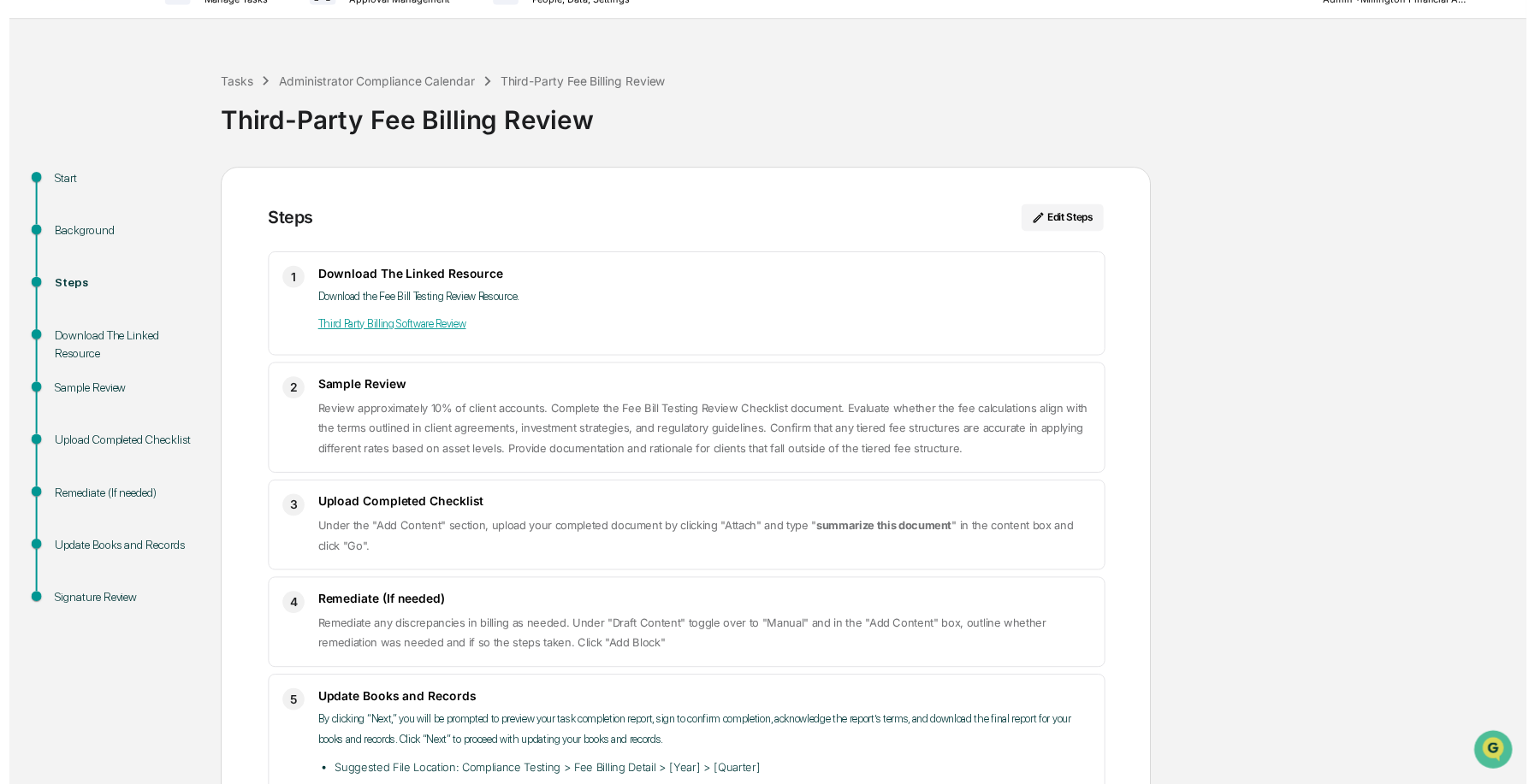
scroll to position [139, 0]
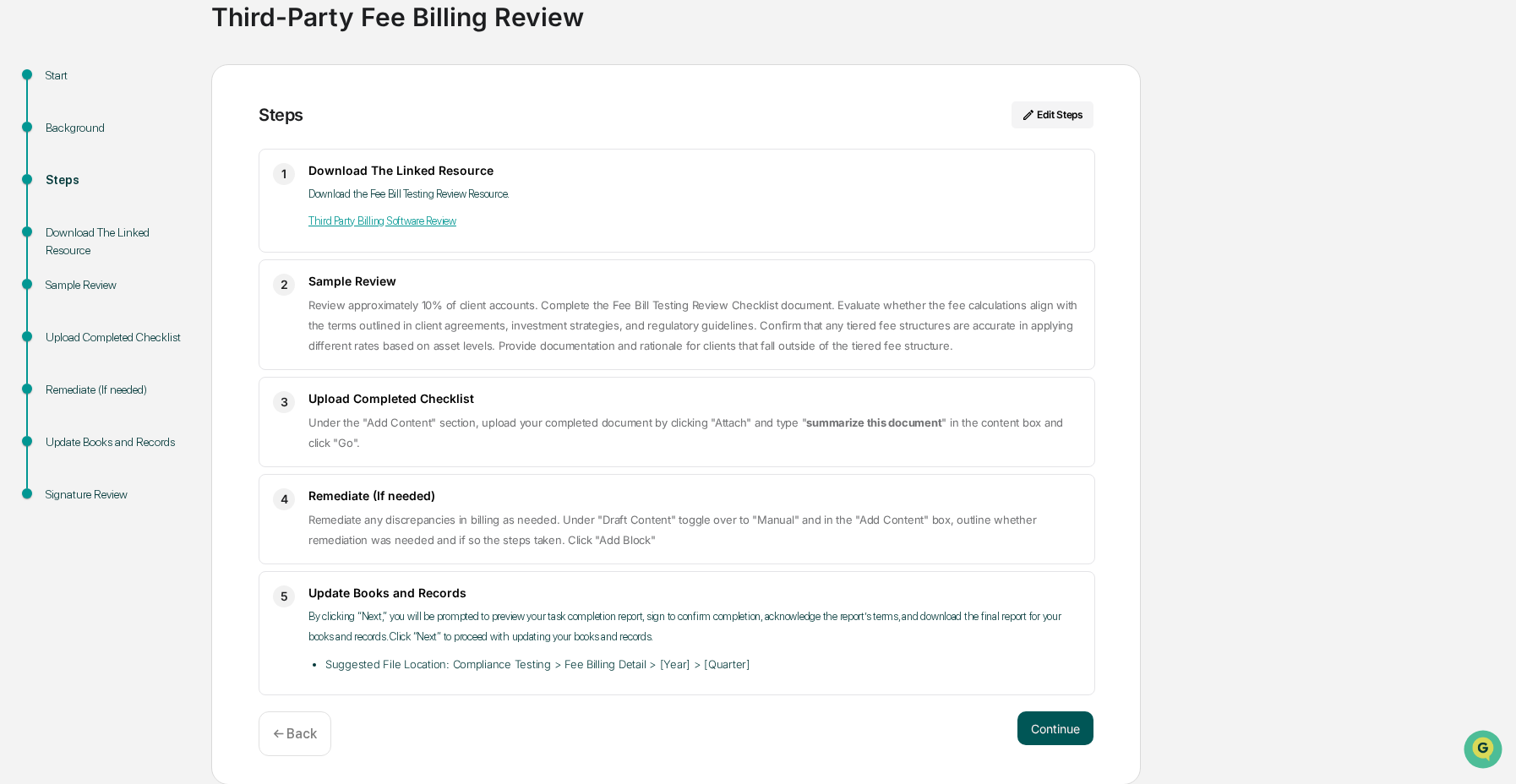
click at [1072, 730] on button "Continue" at bounding box center [1055, 727] width 76 height 33
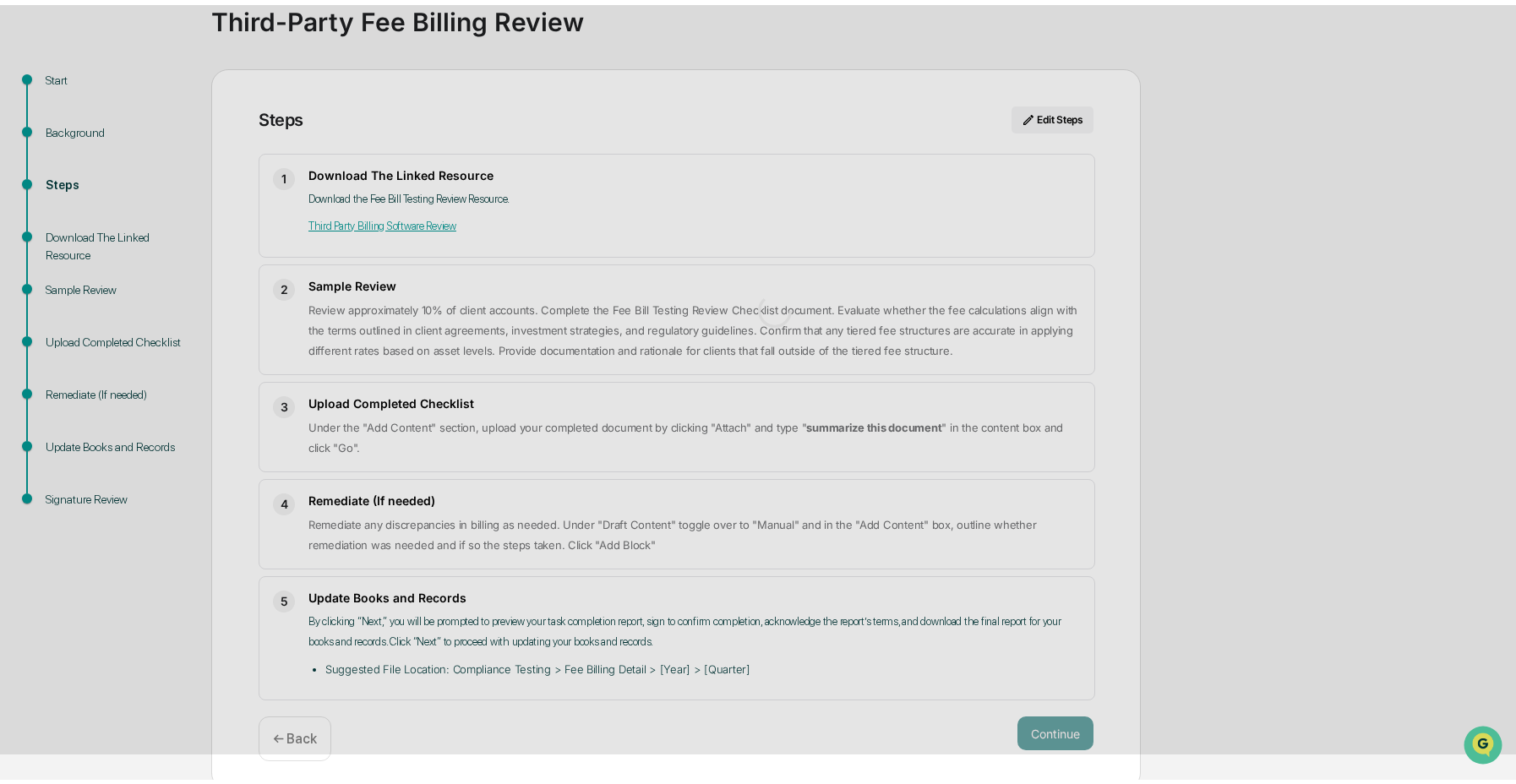
scroll to position [13, 0]
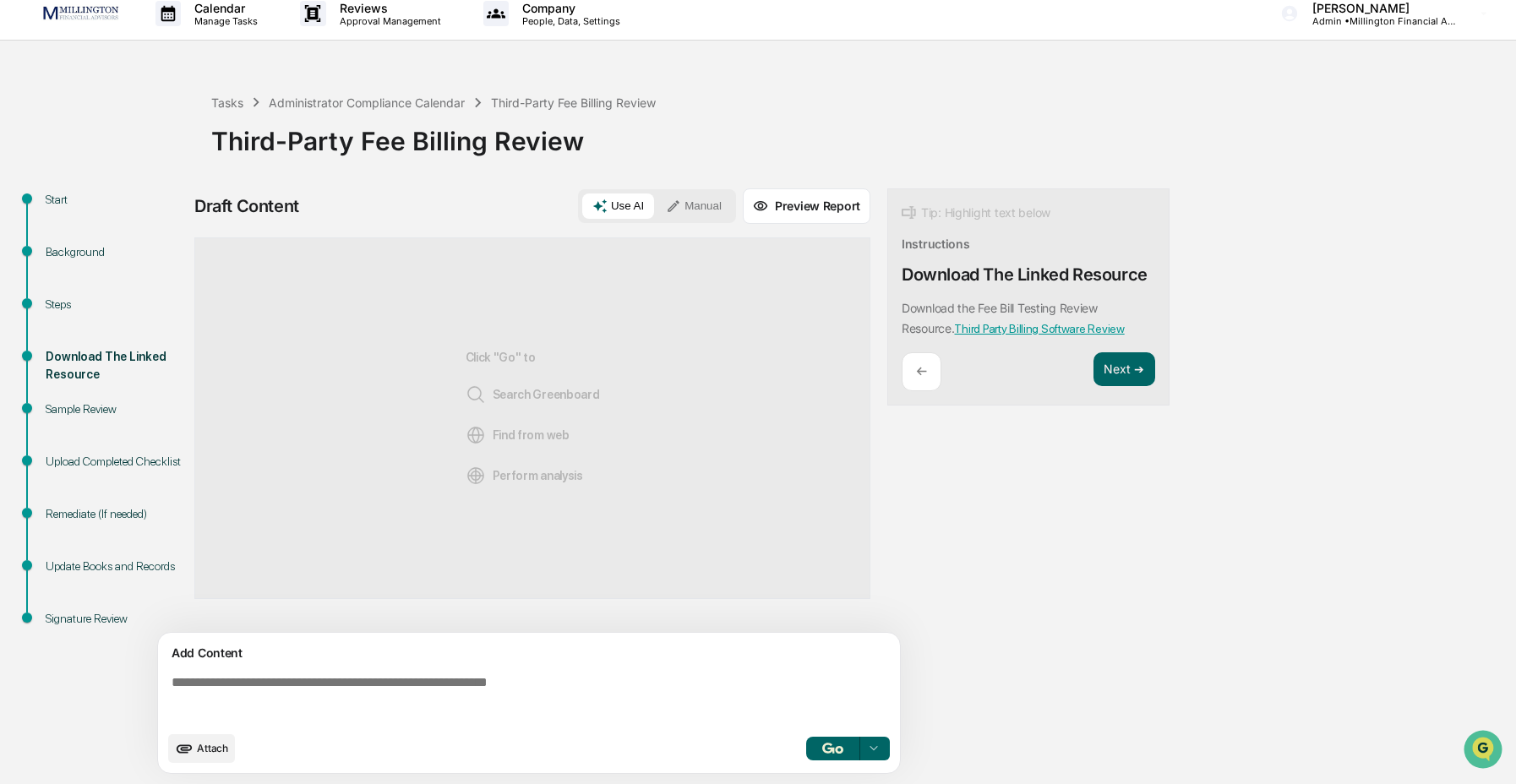
click at [404, 707] on textarea at bounding box center [532, 698] width 735 height 61
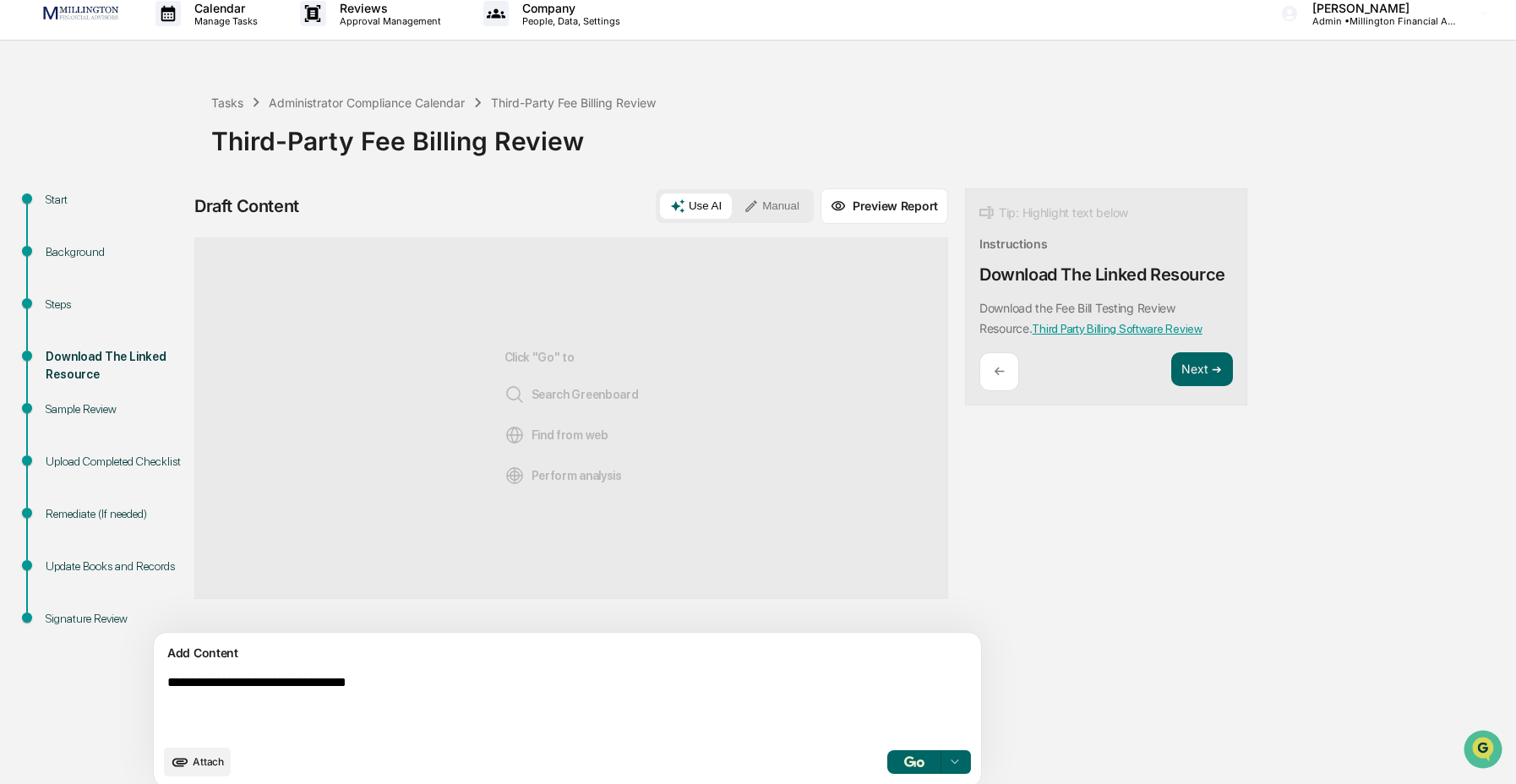
type textarea "**********"
click at [734, 201] on button "Manual" at bounding box center [771, 207] width 76 height 26
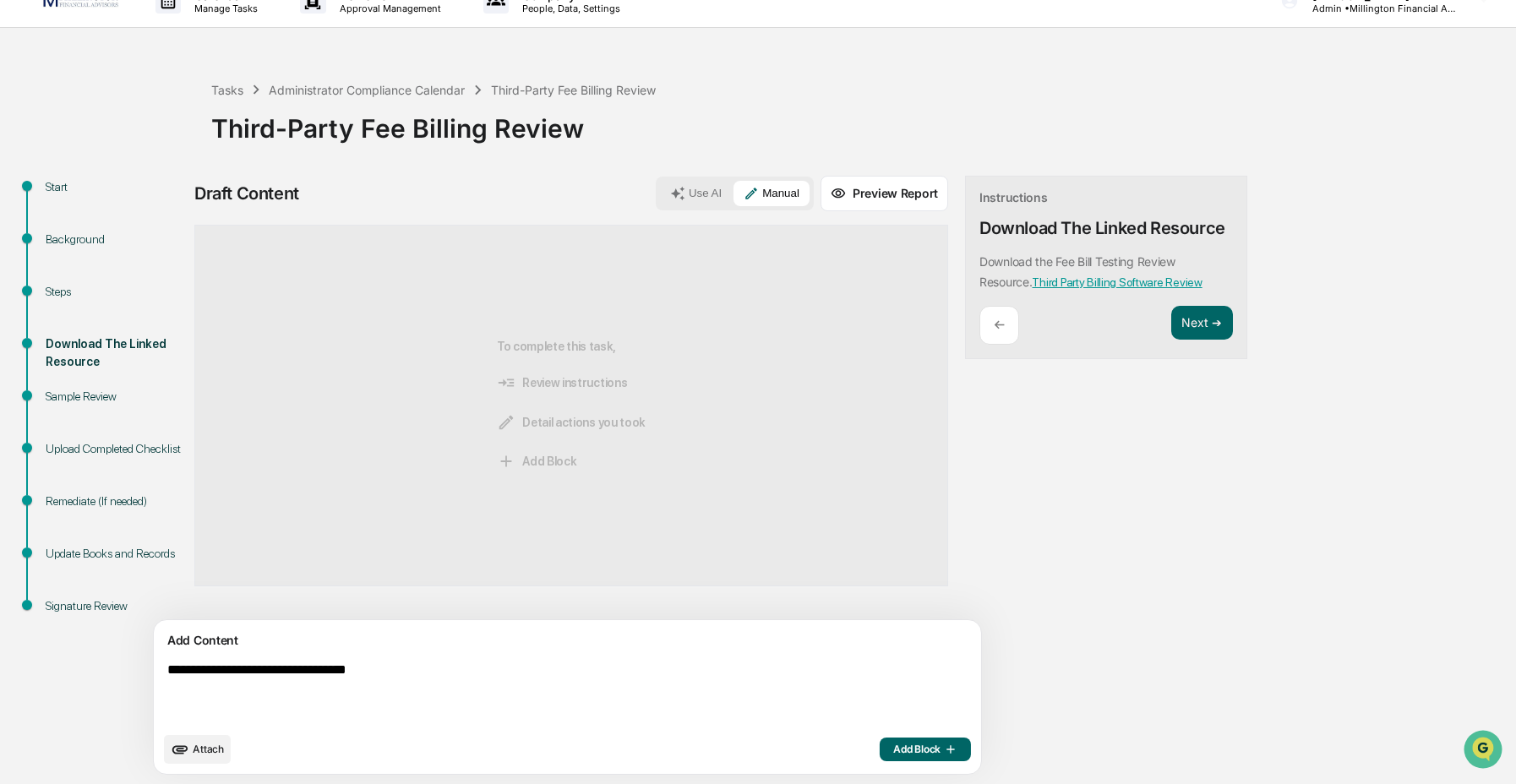
scroll to position [27, 0]
drag, startPoint x: 839, startPoint y: 742, endPoint x: 864, endPoint y: 729, distance: 28.2
click at [893, 742] on span "Add Block" at bounding box center [925, 749] width 64 height 14
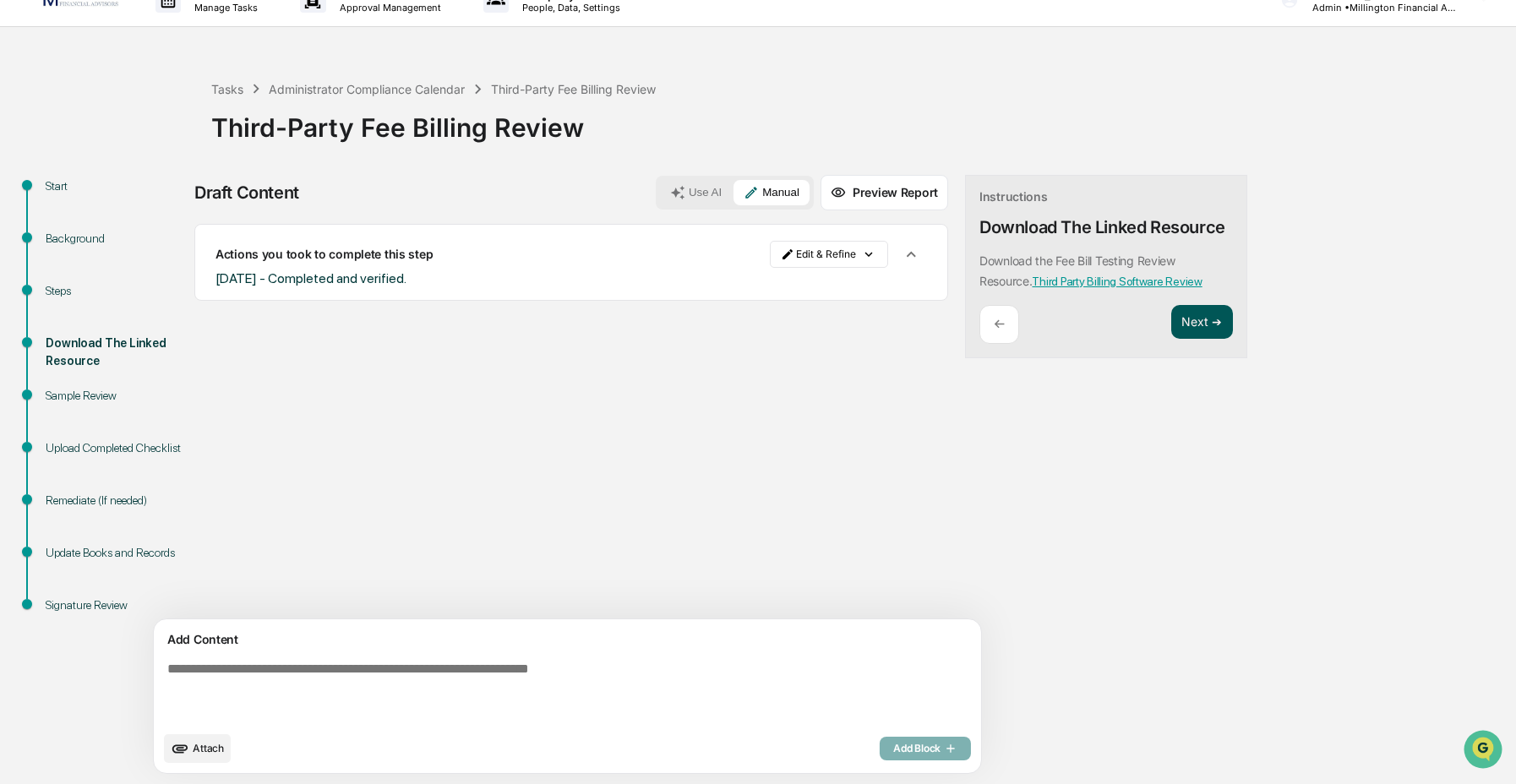
drag, startPoint x: 1114, startPoint y: 323, endPoint x: 1122, endPoint y: 318, distance: 9.4
click at [1171, 323] on button "Next ➔" at bounding box center [1202, 323] width 62 height 34
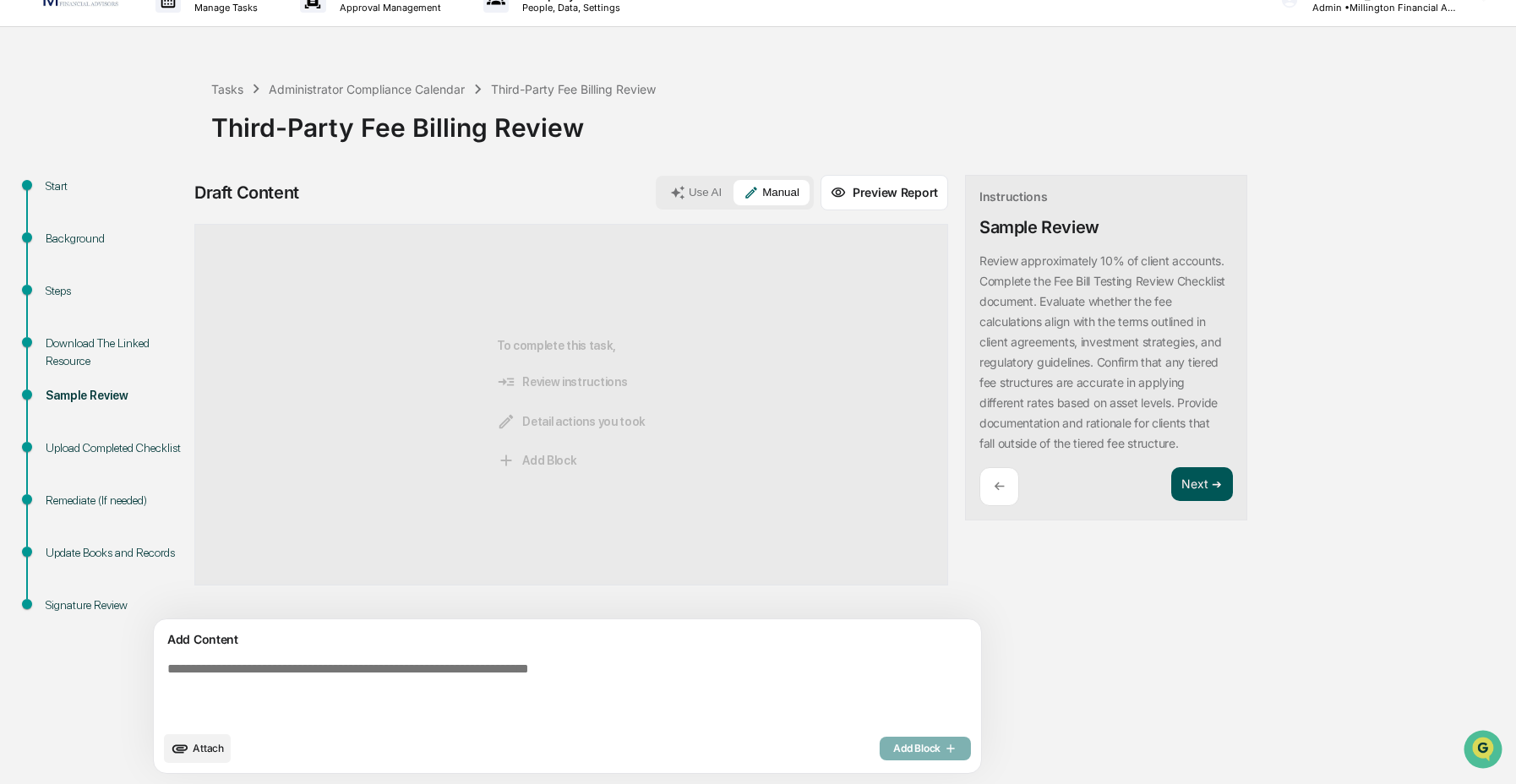
click at [1171, 498] on button "Next ➔" at bounding box center [1202, 485] width 62 height 34
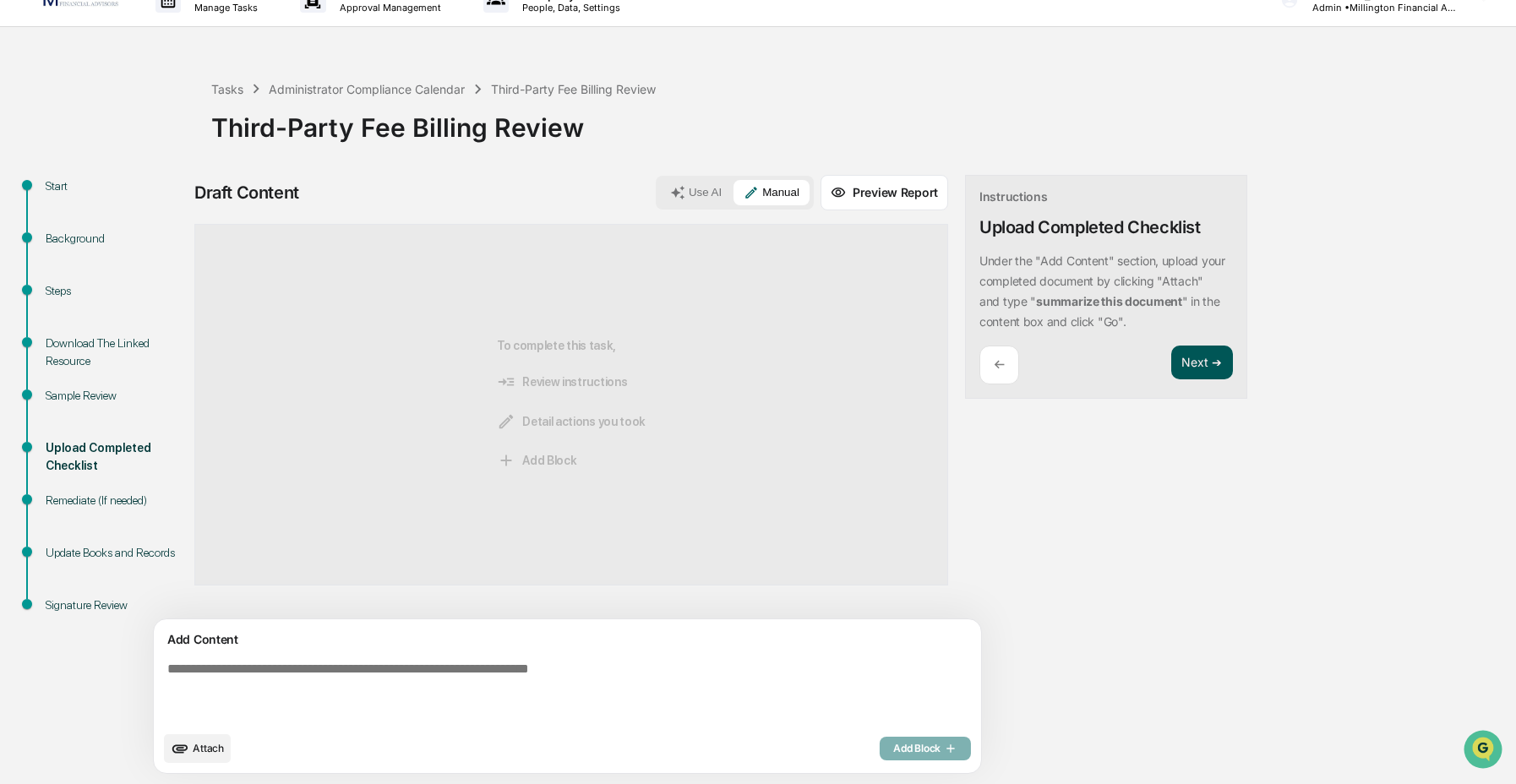
click at [1171, 365] on button "Next ➔" at bounding box center [1202, 363] width 62 height 34
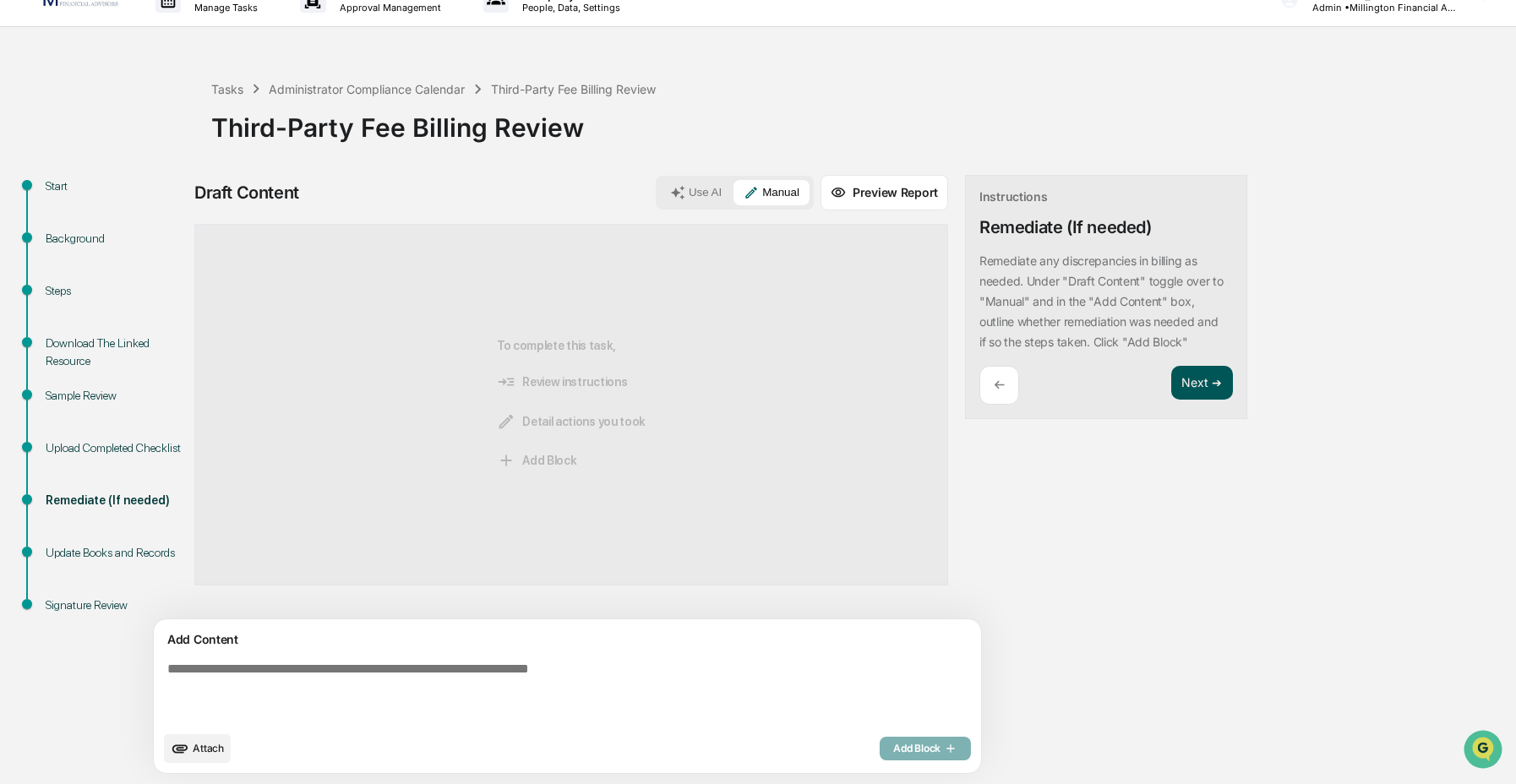
click at [1171, 377] on button "Next ➔" at bounding box center [1202, 383] width 62 height 34
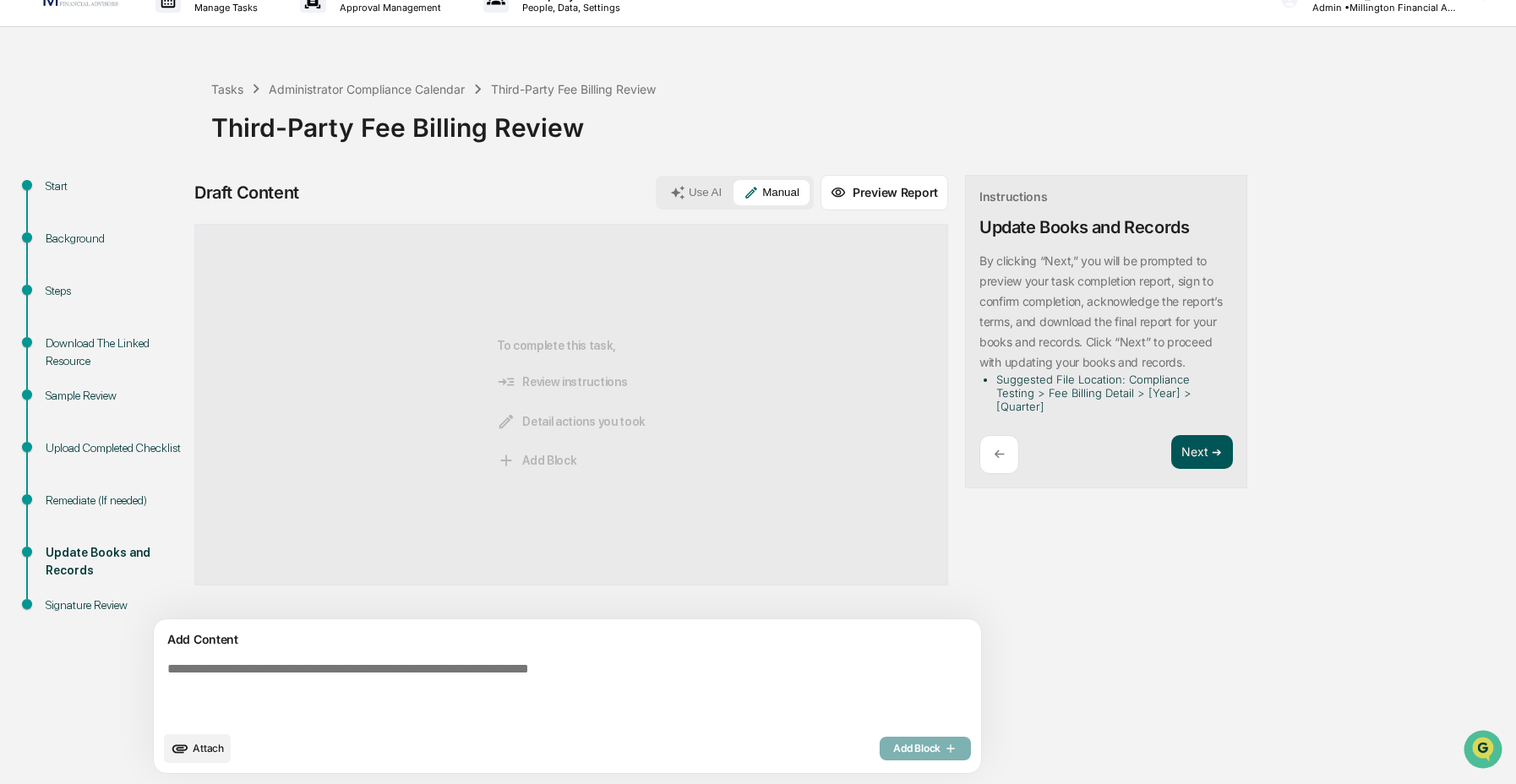
click at [1171, 449] on button "Next ➔" at bounding box center [1202, 452] width 62 height 34
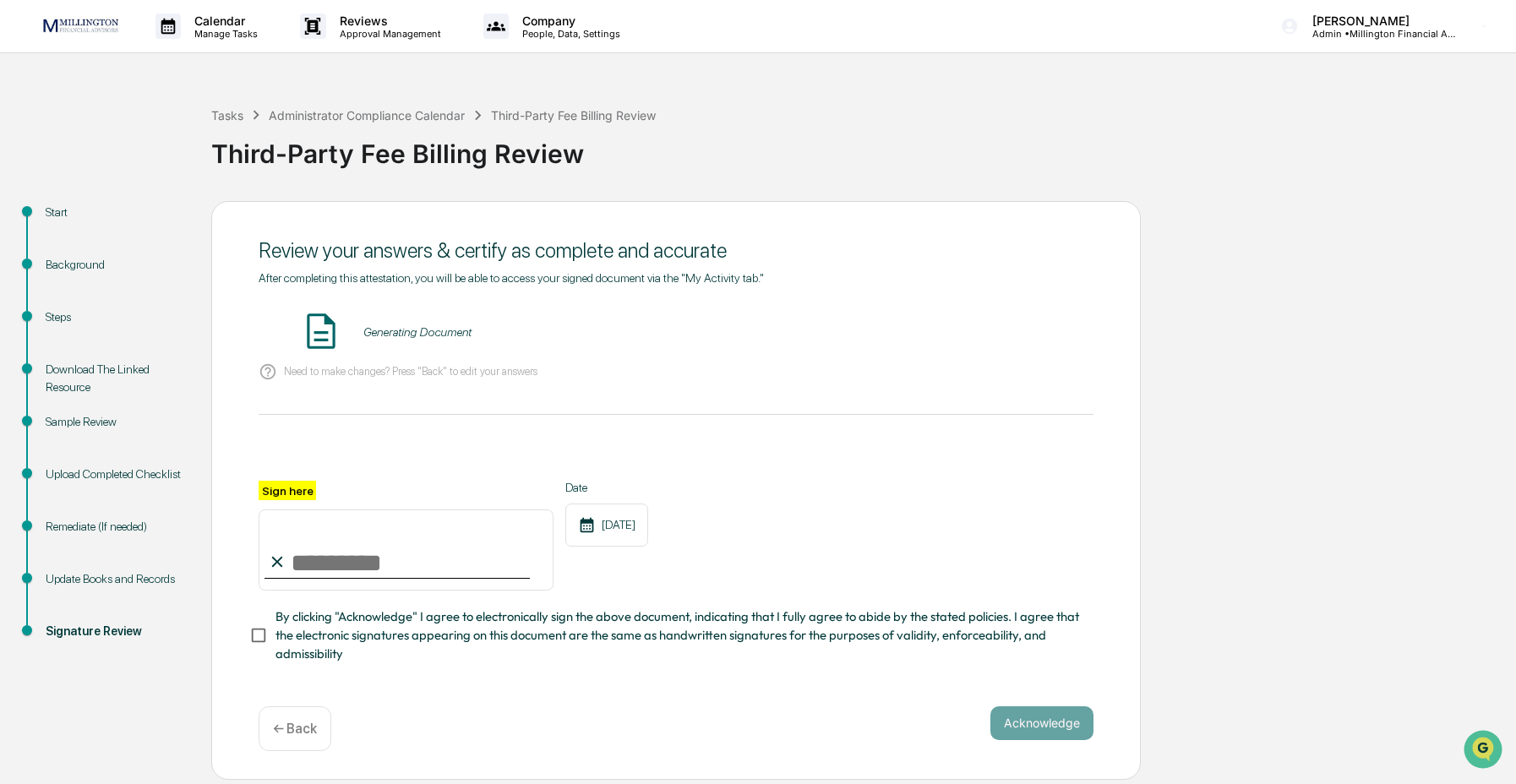
scroll to position [0, 0]
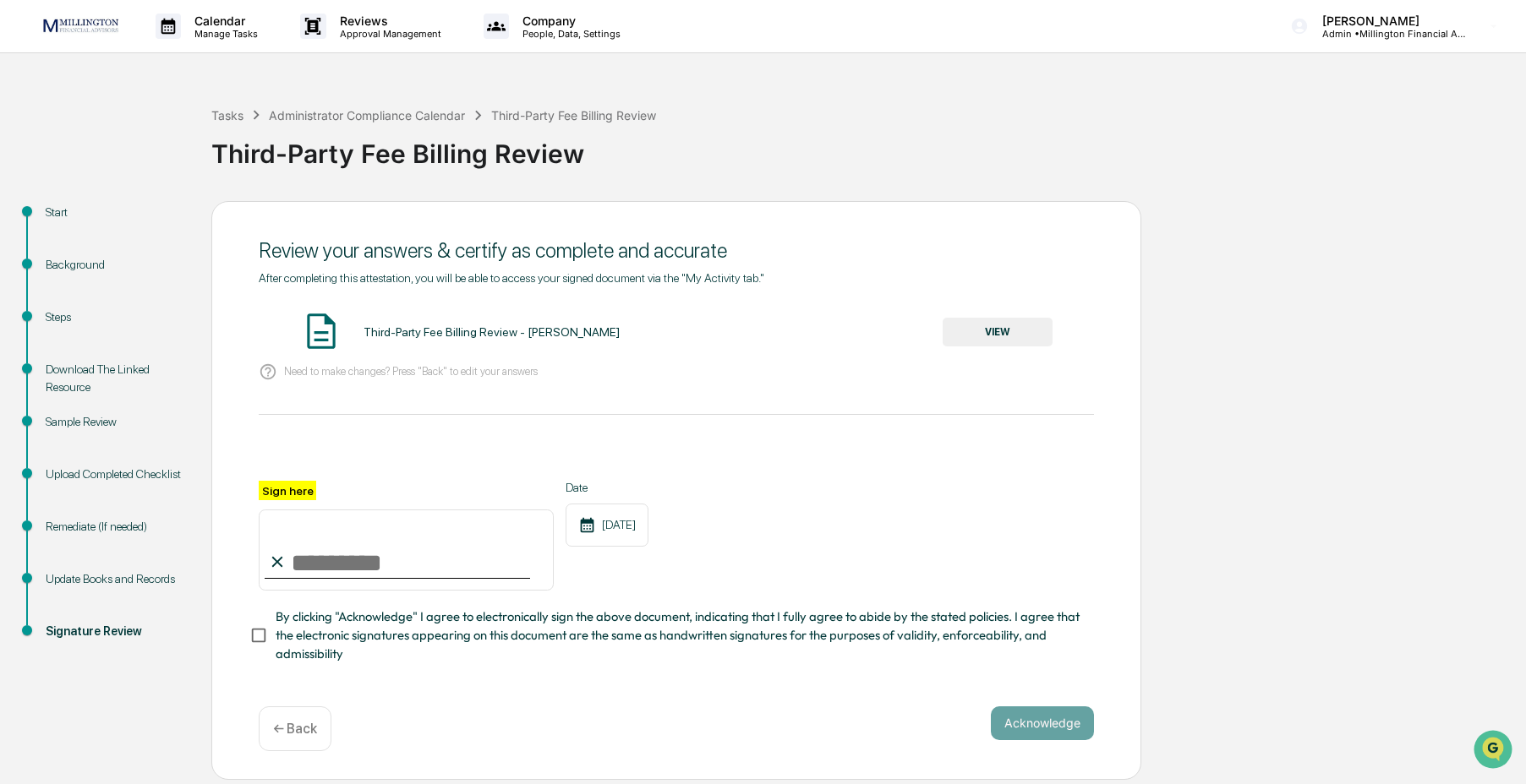
click at [472, 551] on input "Sign here" at bounding box center [406, 550] width 295 height 81
type input "**********"
click at [471, 643] on span "By clicking "Acknowledge" I agree to electronically sign the above document, in…" at bounding box center [678, 636] width 805 height 57
click at [998, 334] on button "VIEW" at bounding box center [997, 331] width 110 height 28
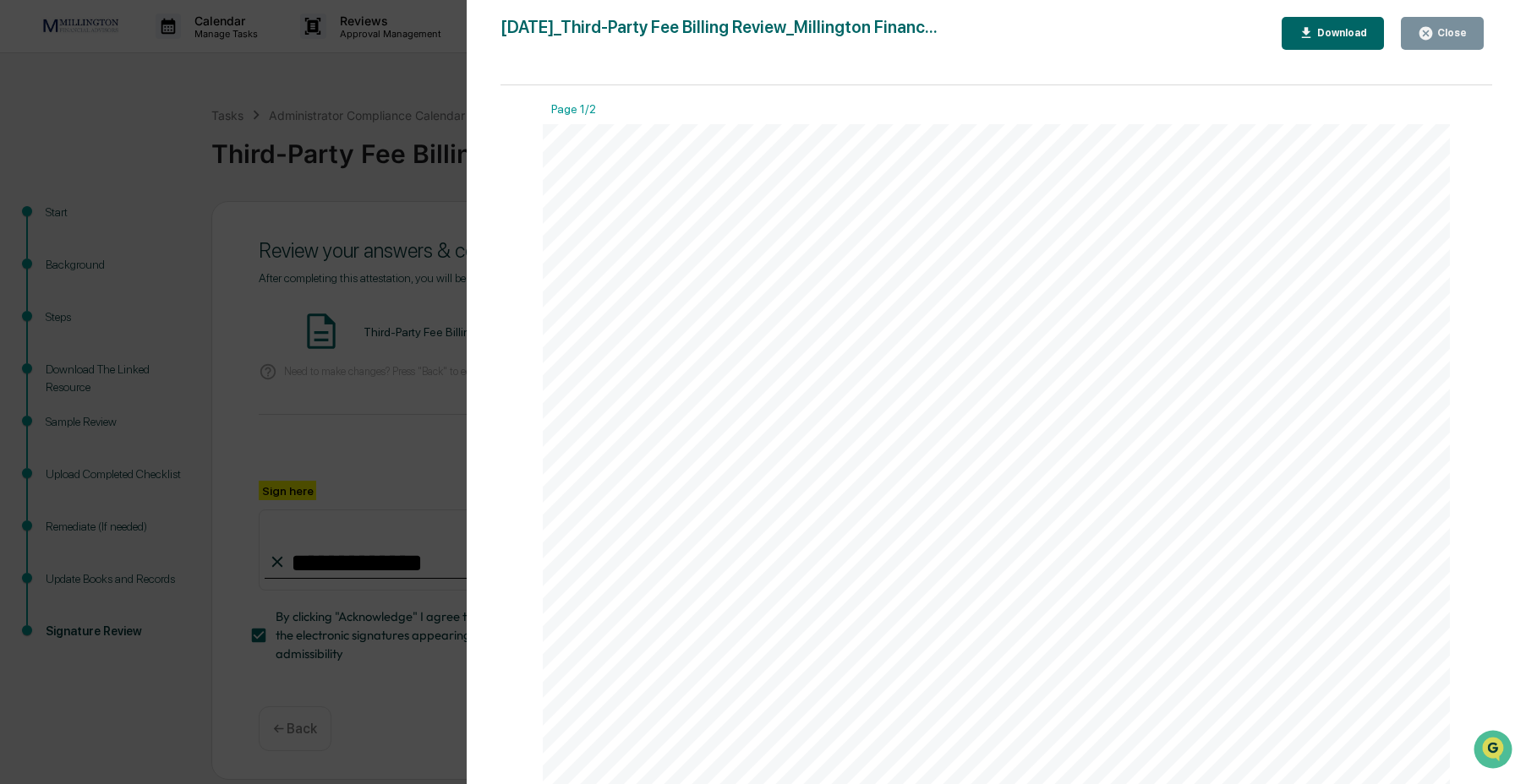
click at [1445, 36] on div "Close" at bounding box center [1450, 33] width 33 height 12
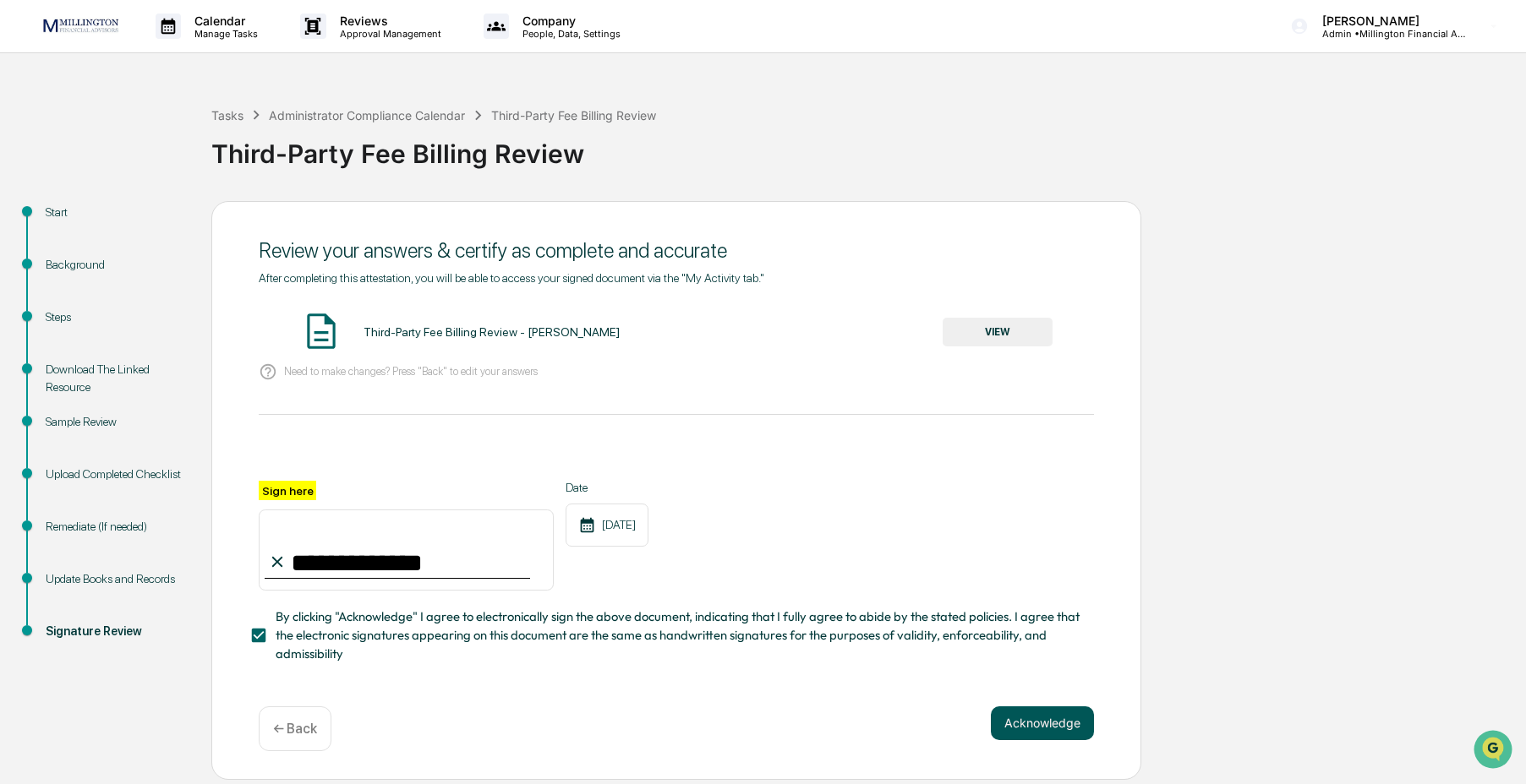
click at [1057, 712] on button "Acknowledge" at bounding box center [1042, 722] width 103 height 33
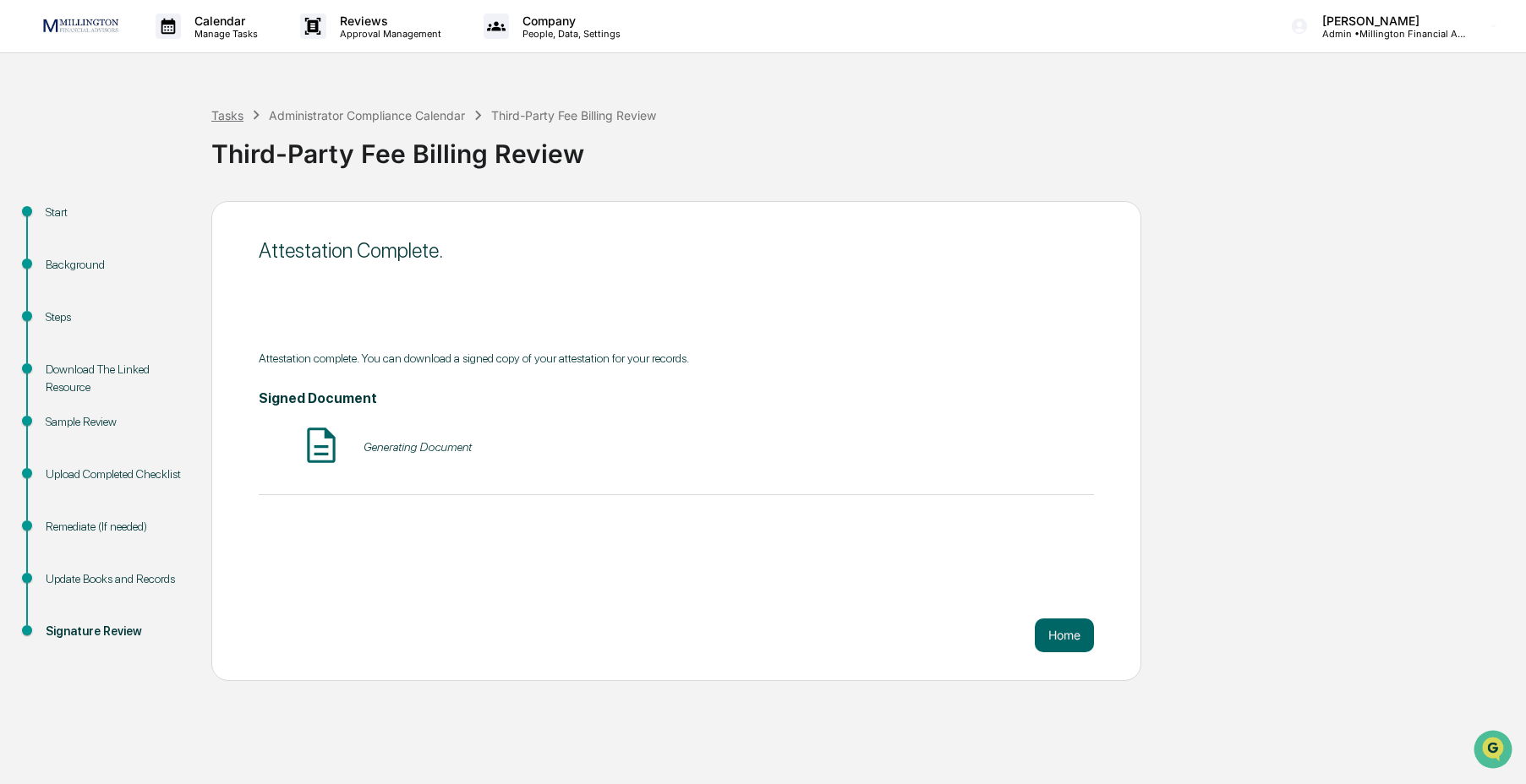
click at [237, 114] on div "Tasks" at bounding box center [227, 115] width 32 height 15
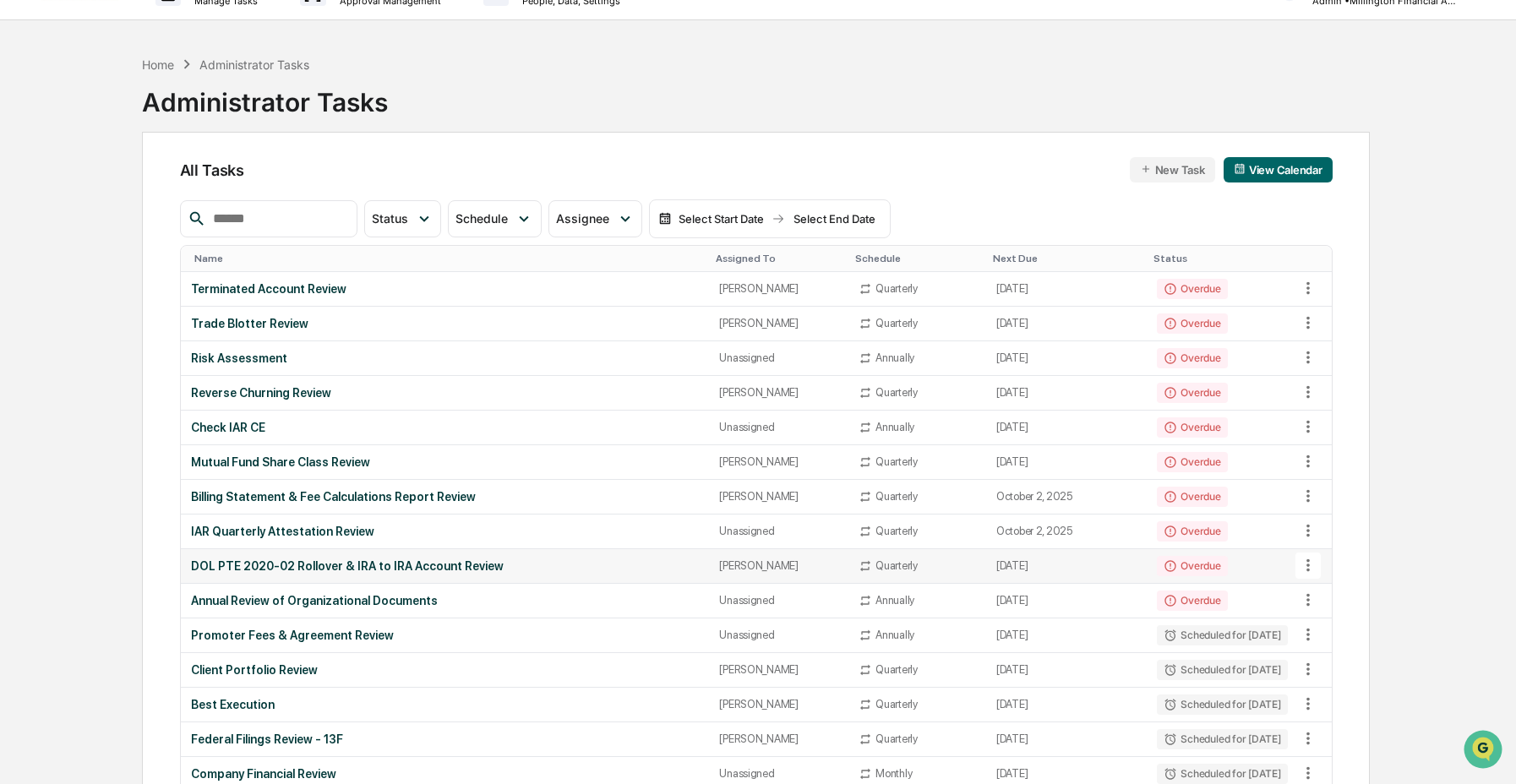
scroll to position [36, 0]
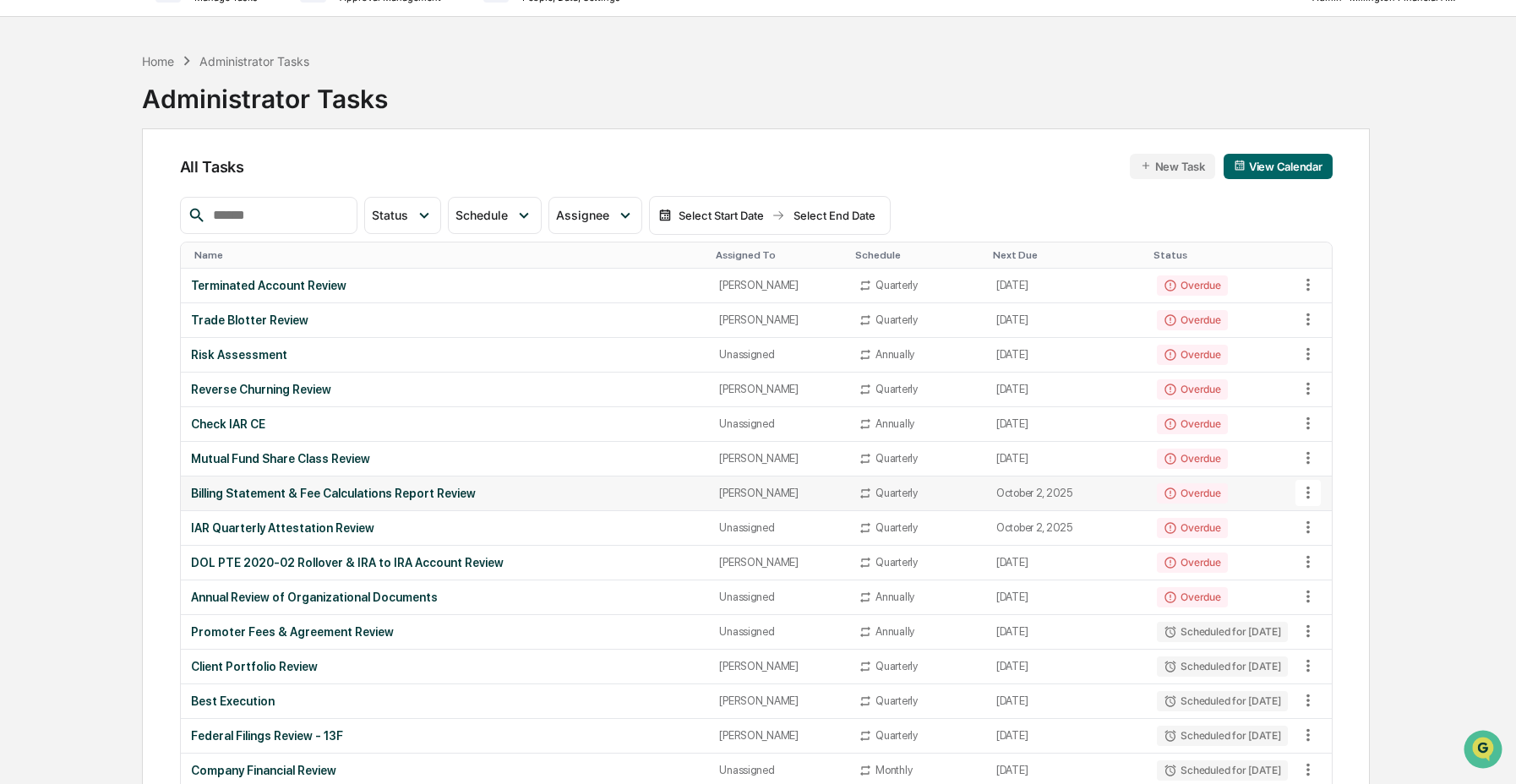
click at [513, 498] on div "Billing Statement & Fee Calculations Report Review" at bounding box center [445, 493] width 509 height 14
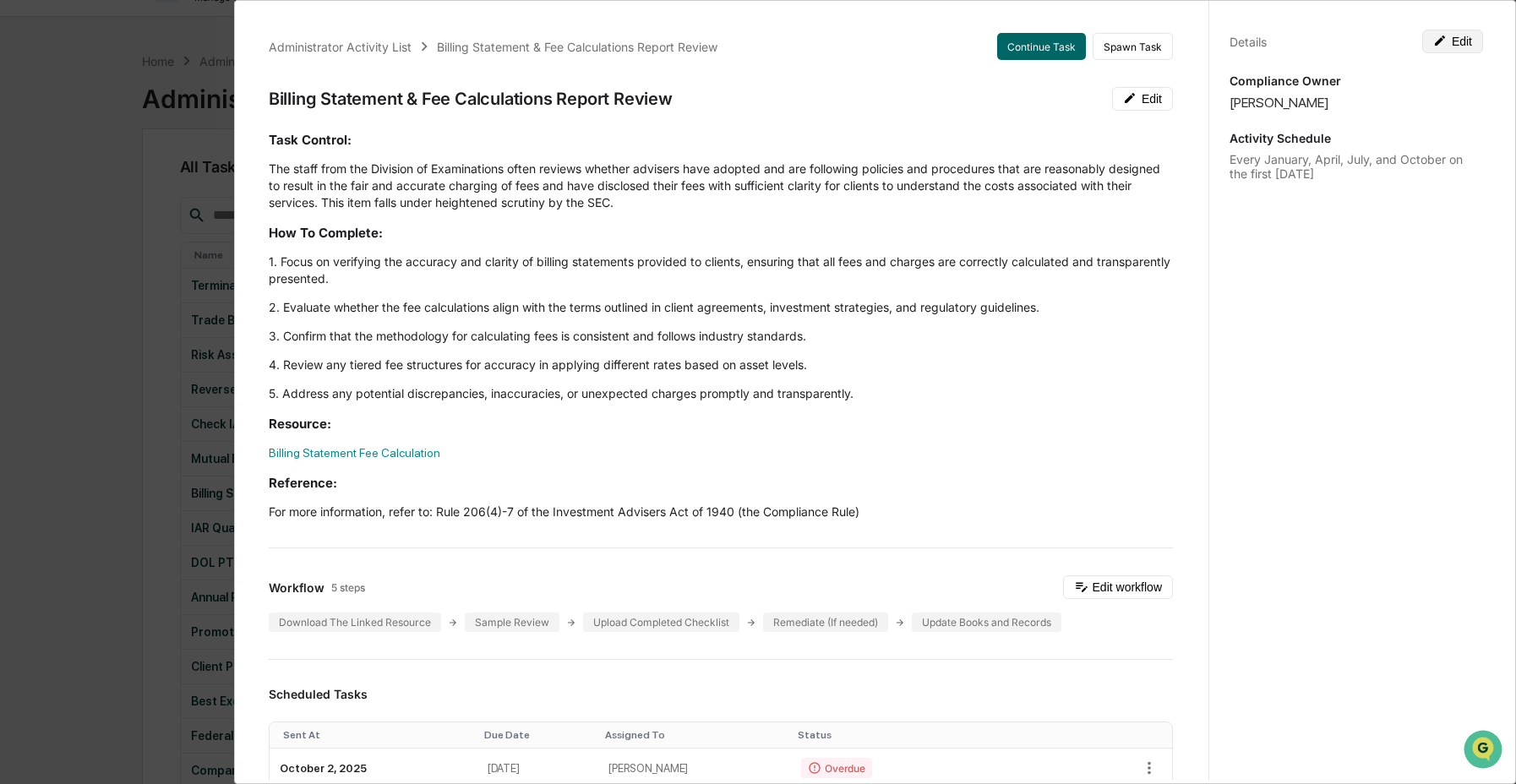
click at [1433, 46] on icon at bounding box center [1440, 40] width 14 height 14
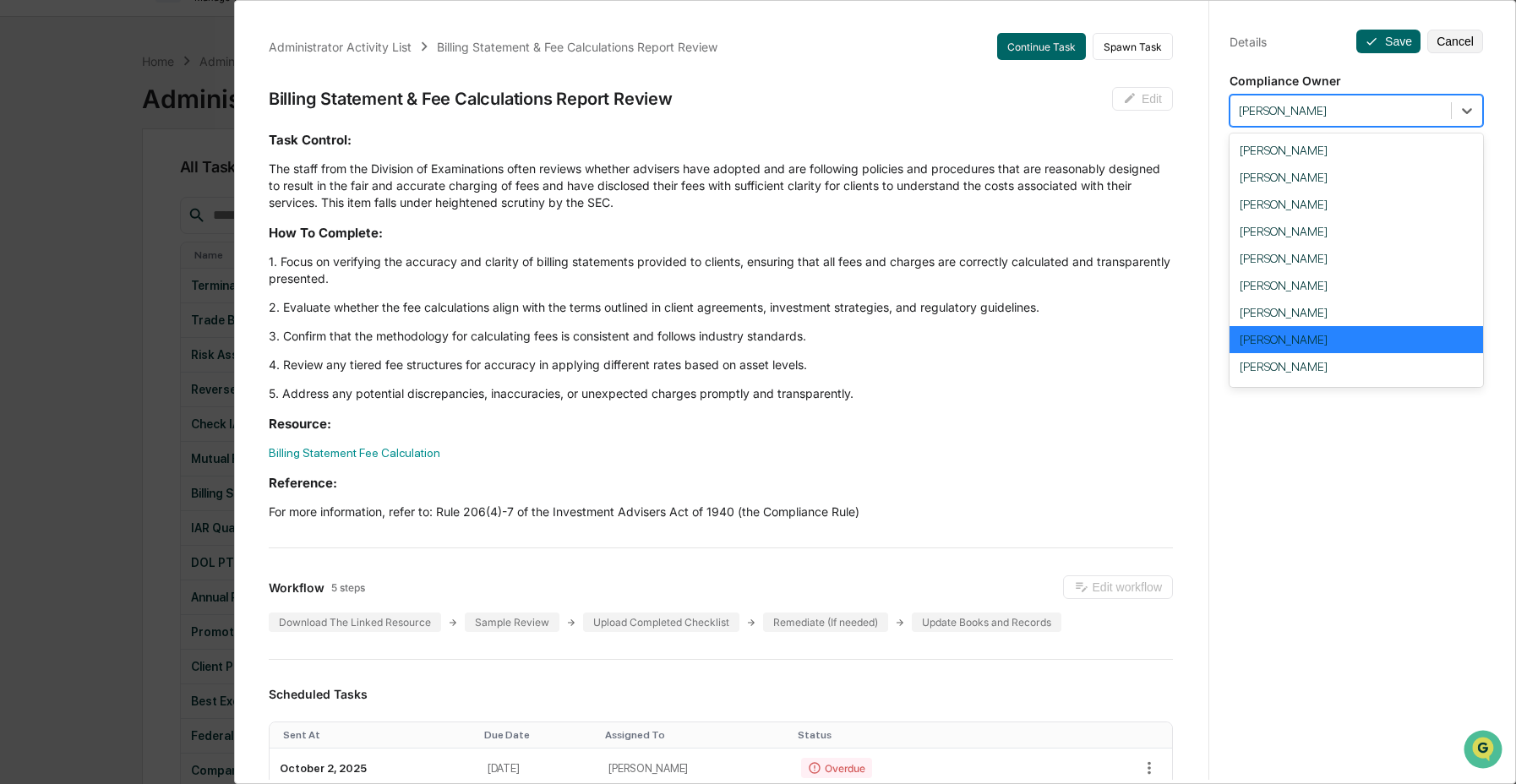
click at [1388, 109] on div at bounding box center [1340, 111] width 203 height 16
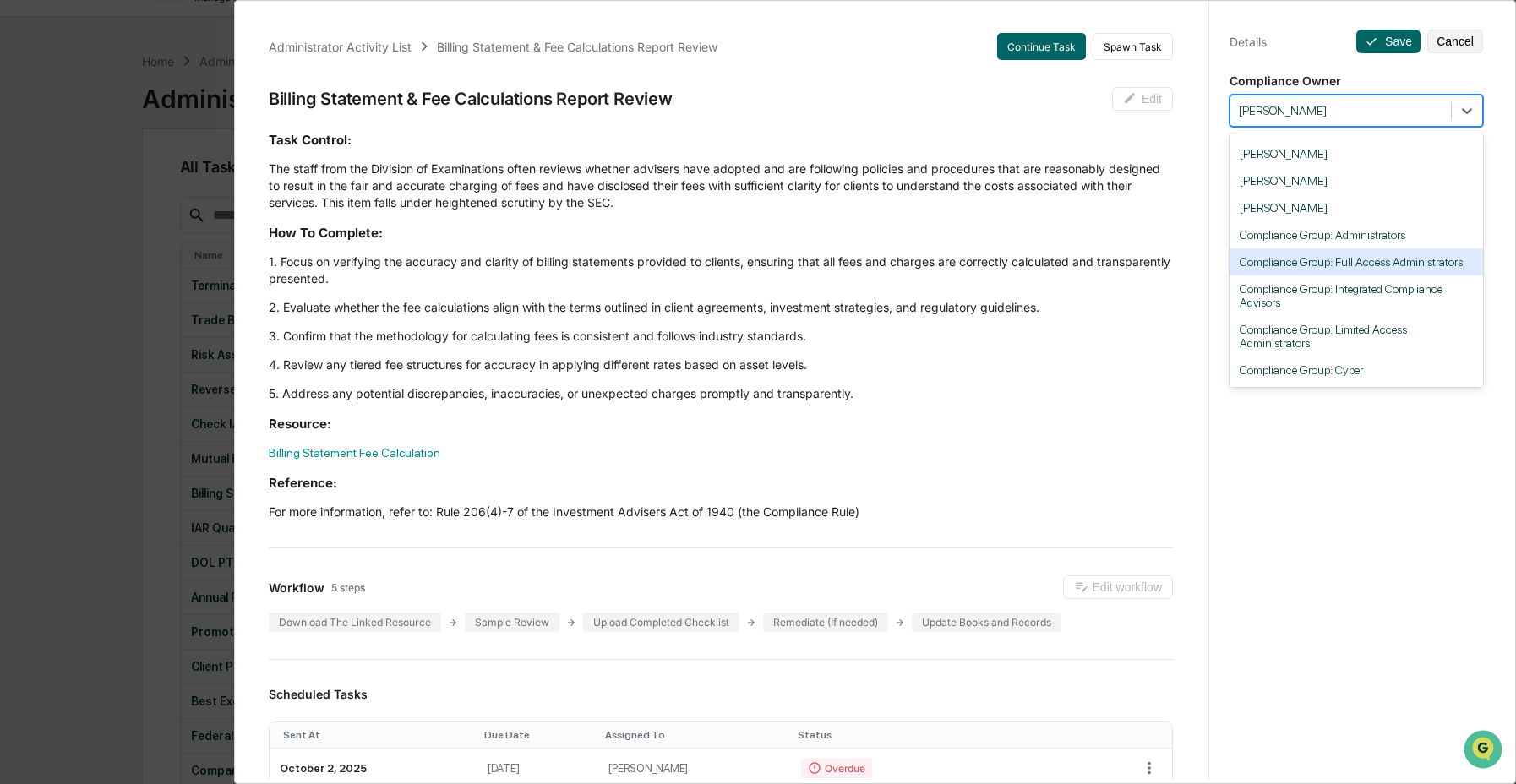
scroll to position [243, 0]
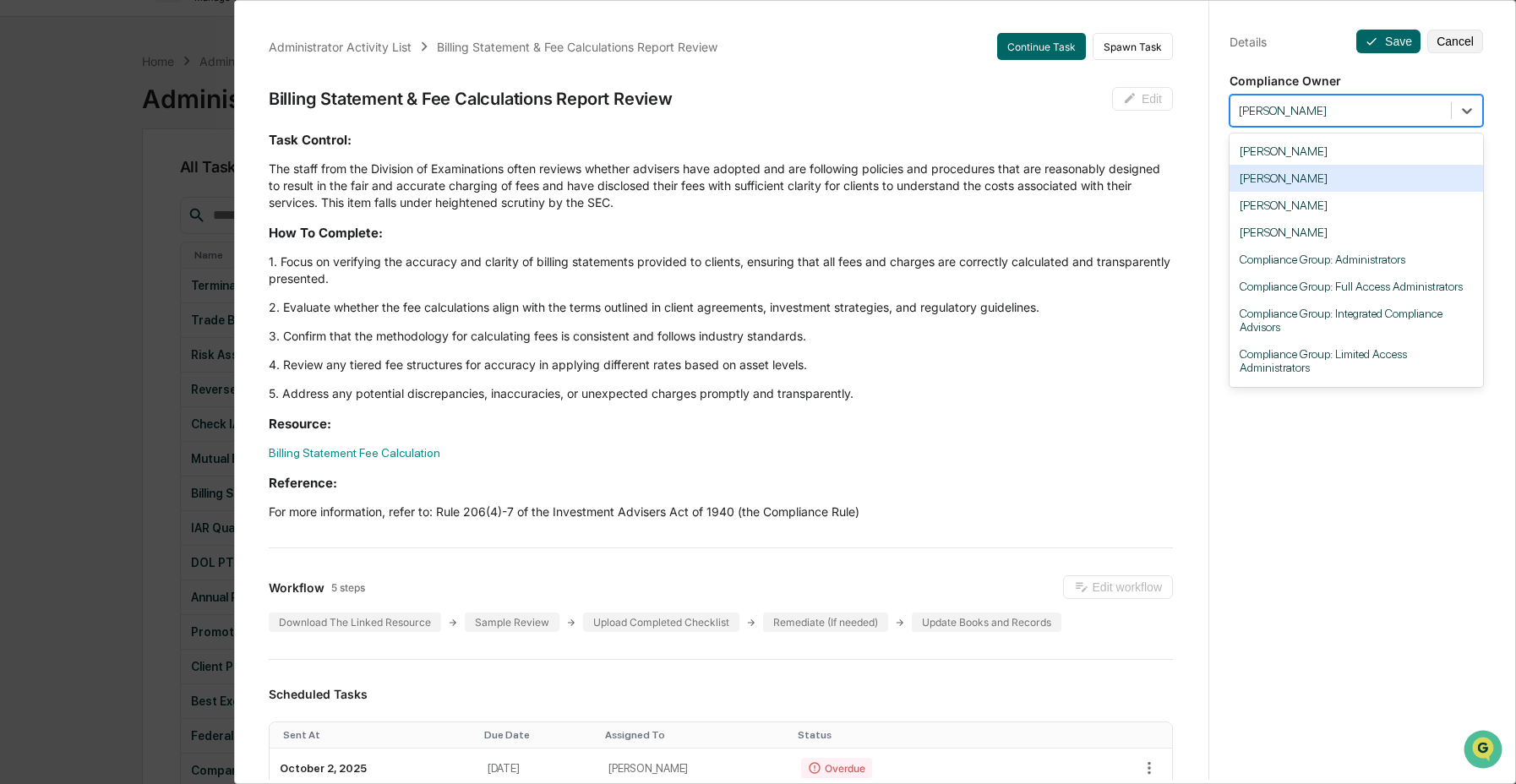
drag, startPoint x: 1320, startPoint y: 193, endPoint x: 1317, endPoint y: 169, distance: 24.2
click at [1320, 192] on div "[PERSON_NAME]" at bounding box center [1356, 178] width 253 height 27
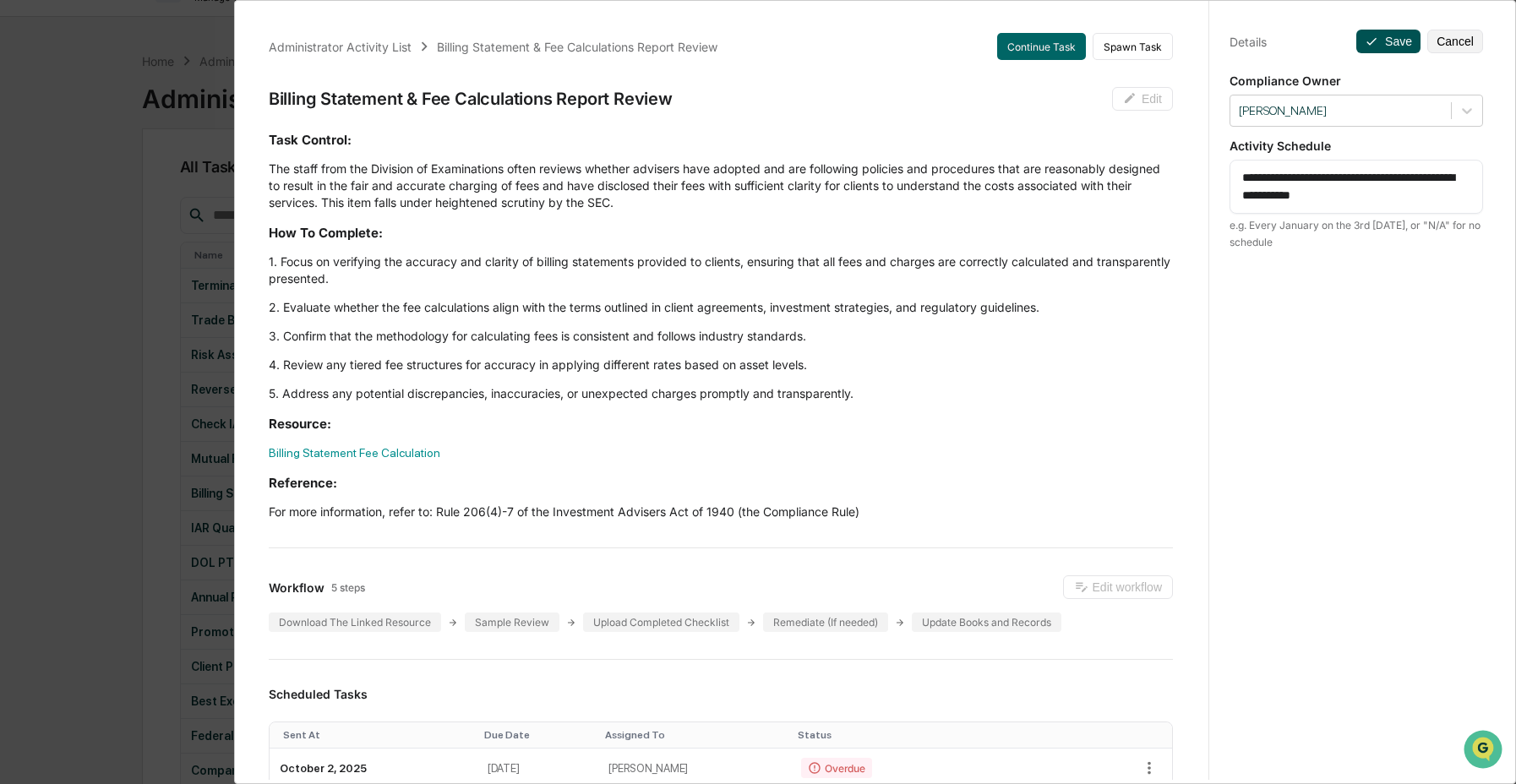
click at [1386, 42] on button "Save" at bounding box center [1388, 41] width 64 height 24
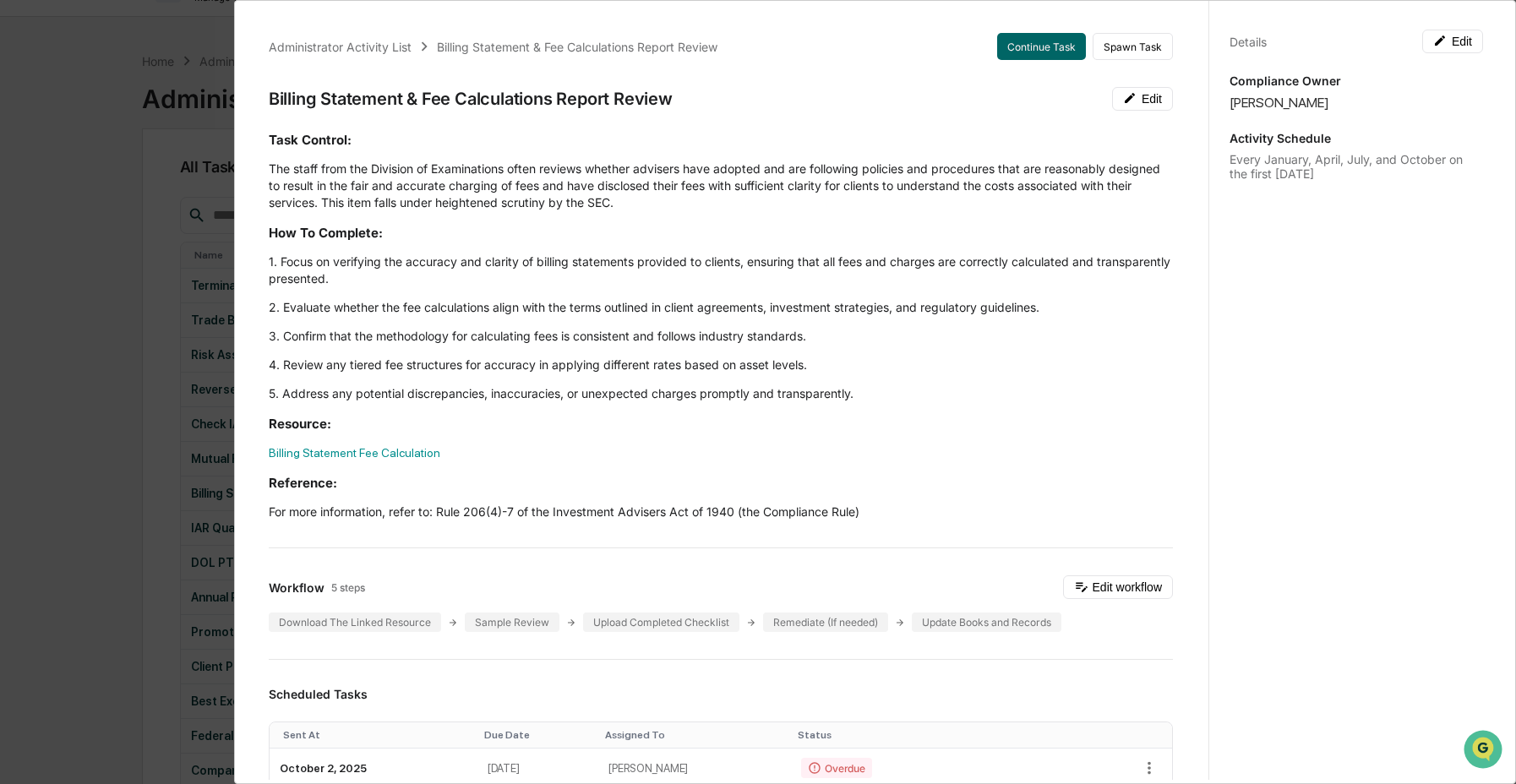
click at [45, 433] on div "Administrator Activity List Billing Statement & Fee Calculations Report Review …" at bounding box center [758, 392] width 1516 height 784
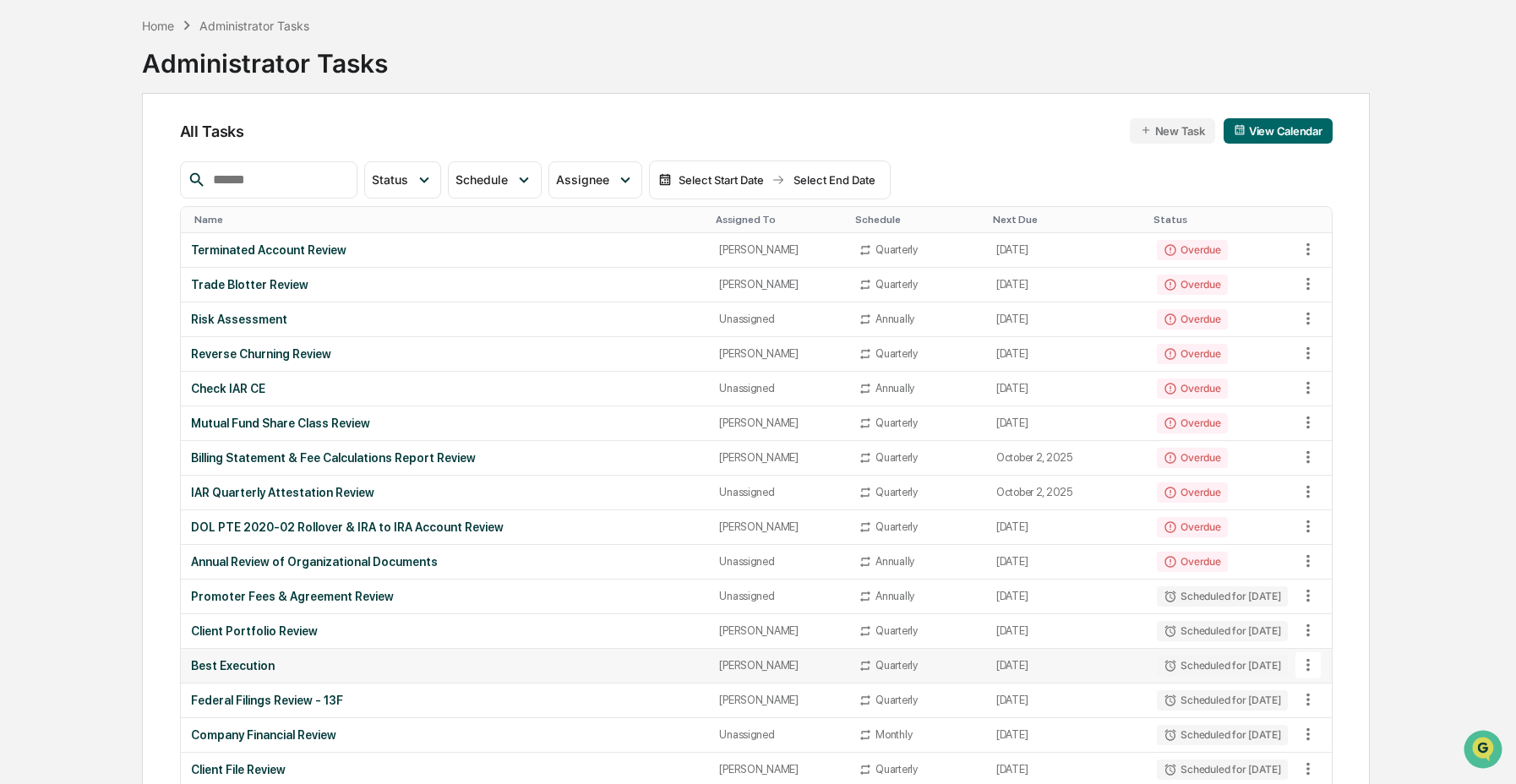
scroll to position [154, 0]
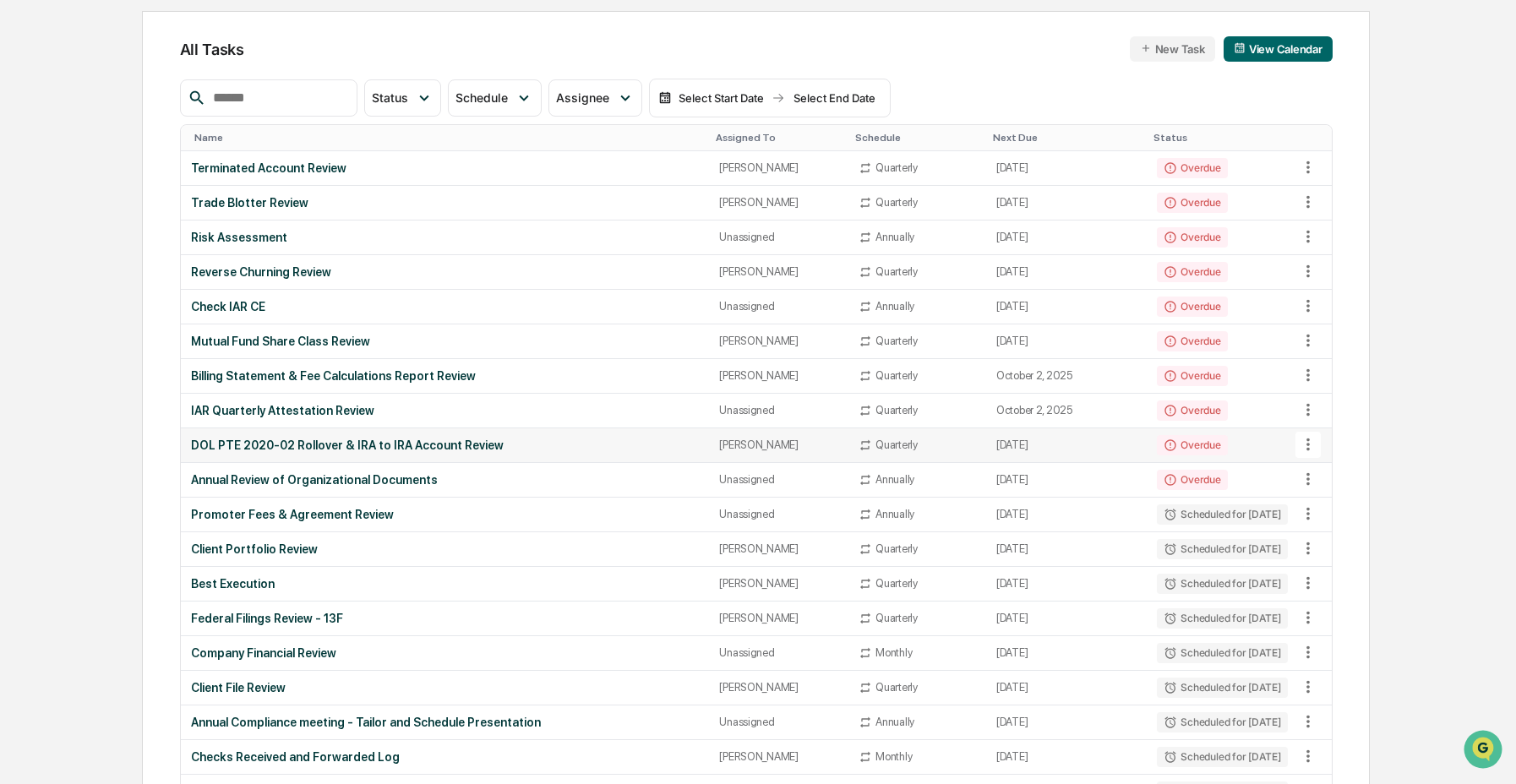
click at [556, 448] on div "DOL PTE 2020-02 Rollover & IRA to IRA Account Review" at bounding box center [445, 445] width 509 height 14
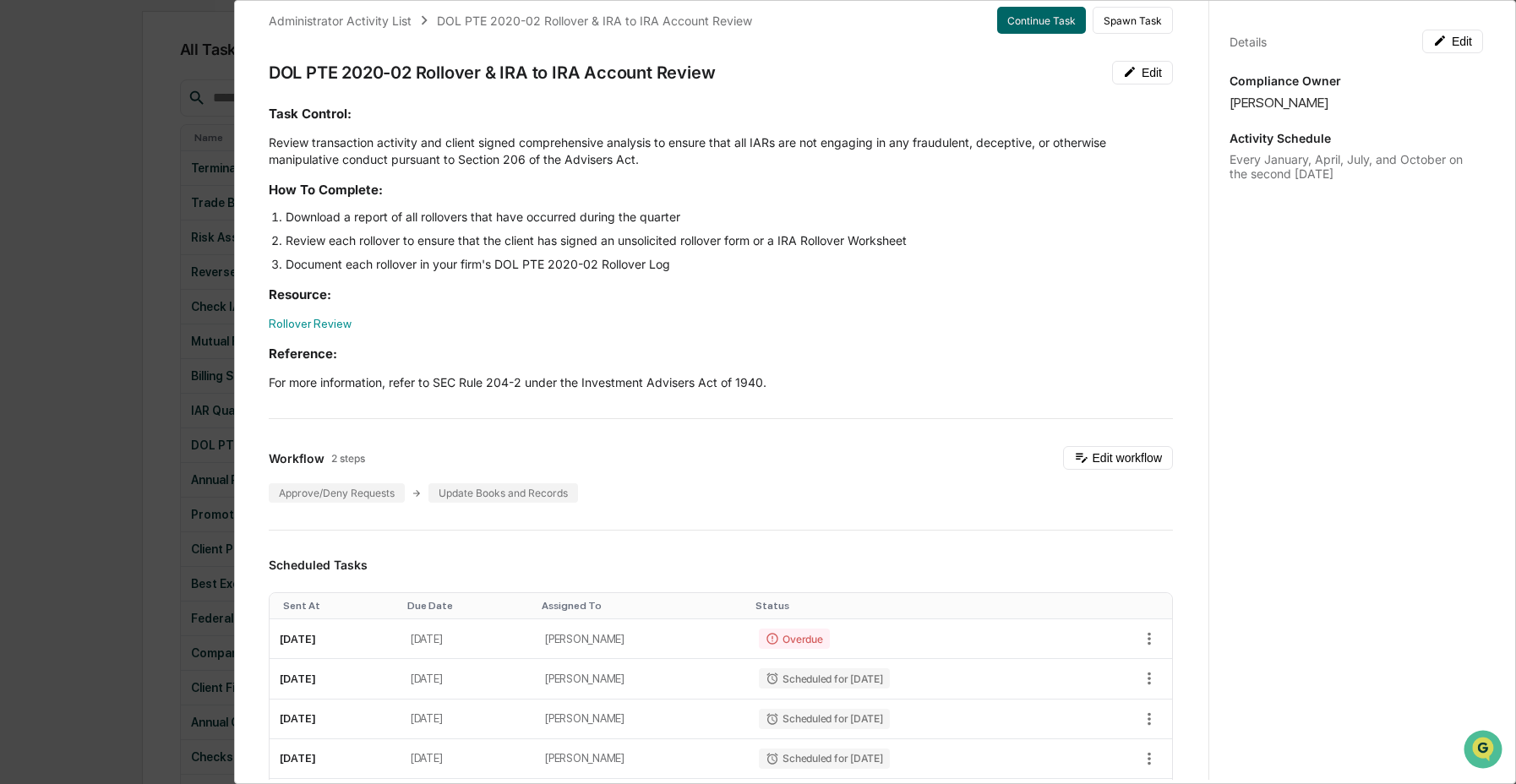
scroll to position [29, 0]
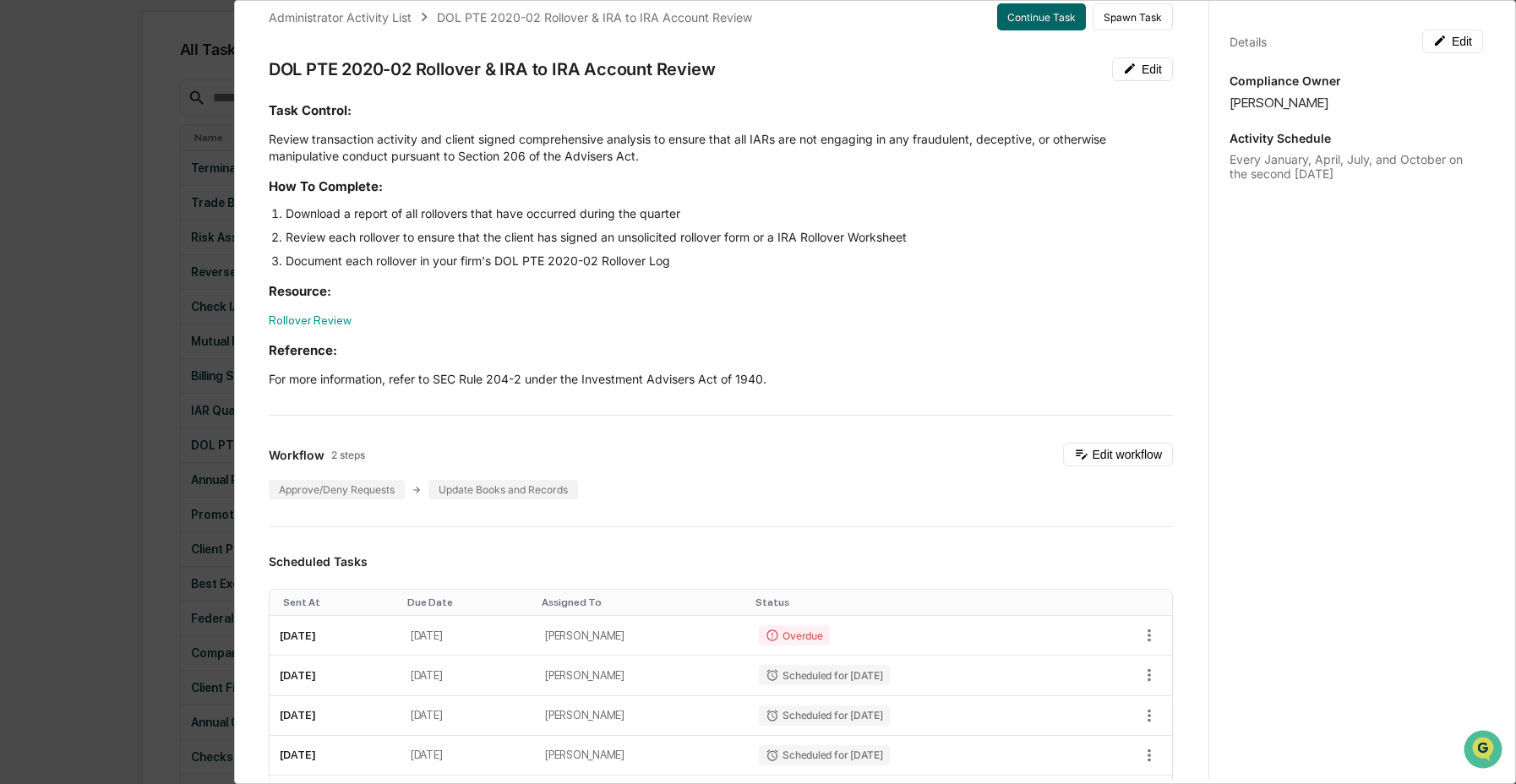
click at [235, 305] on div "Administrator Activity List DOL PTE 2020-02 Rollover & IRA to IRA Account Revie…" at bounding box center [875, 392] width 1282 height 784
click at [115, 324] on div "Administrator Activity List DOL PTE 2020-02 Rollover & IRA to IRA Account Revie…" at bounding box center [758, 392] width 1516 height 784
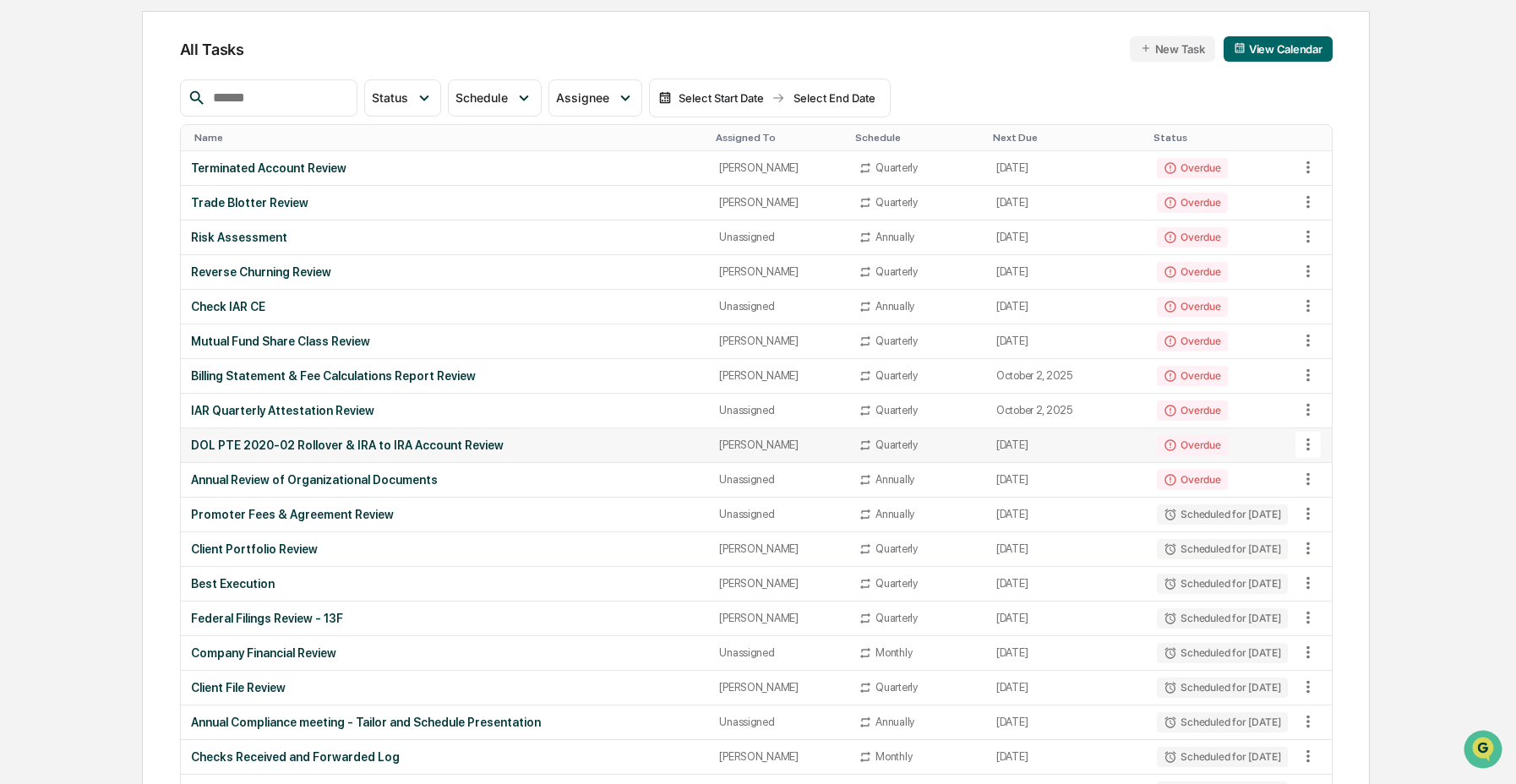
click at [312, 449] on div "DOL PTE 2020-02 Rollover & IRA to IRA Account Review" at bounding box center [445, 445] width 509 height 14
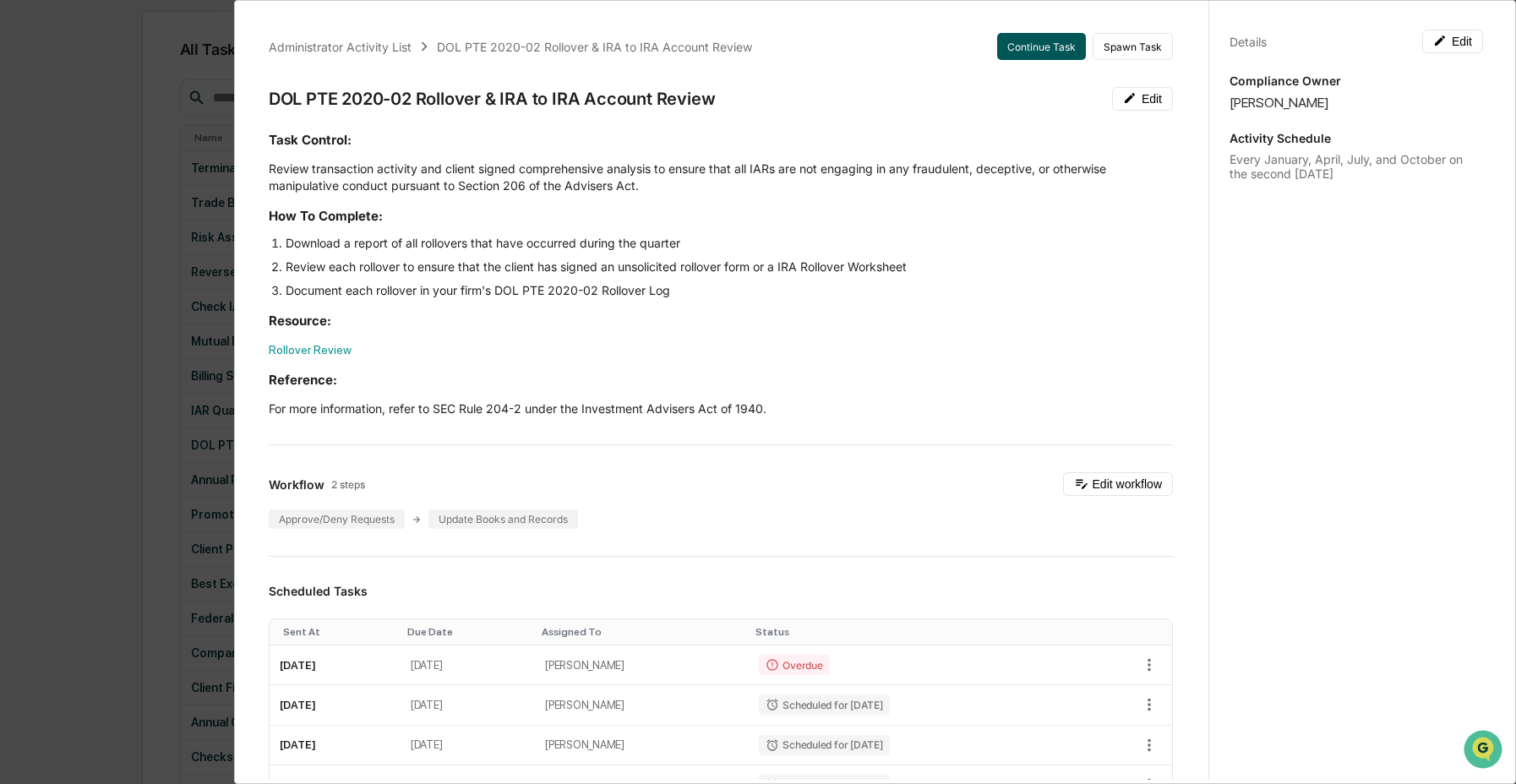
click at [1040, 46] on button "Continue Task" at bounding box center [1041, 46] width 88 height 27
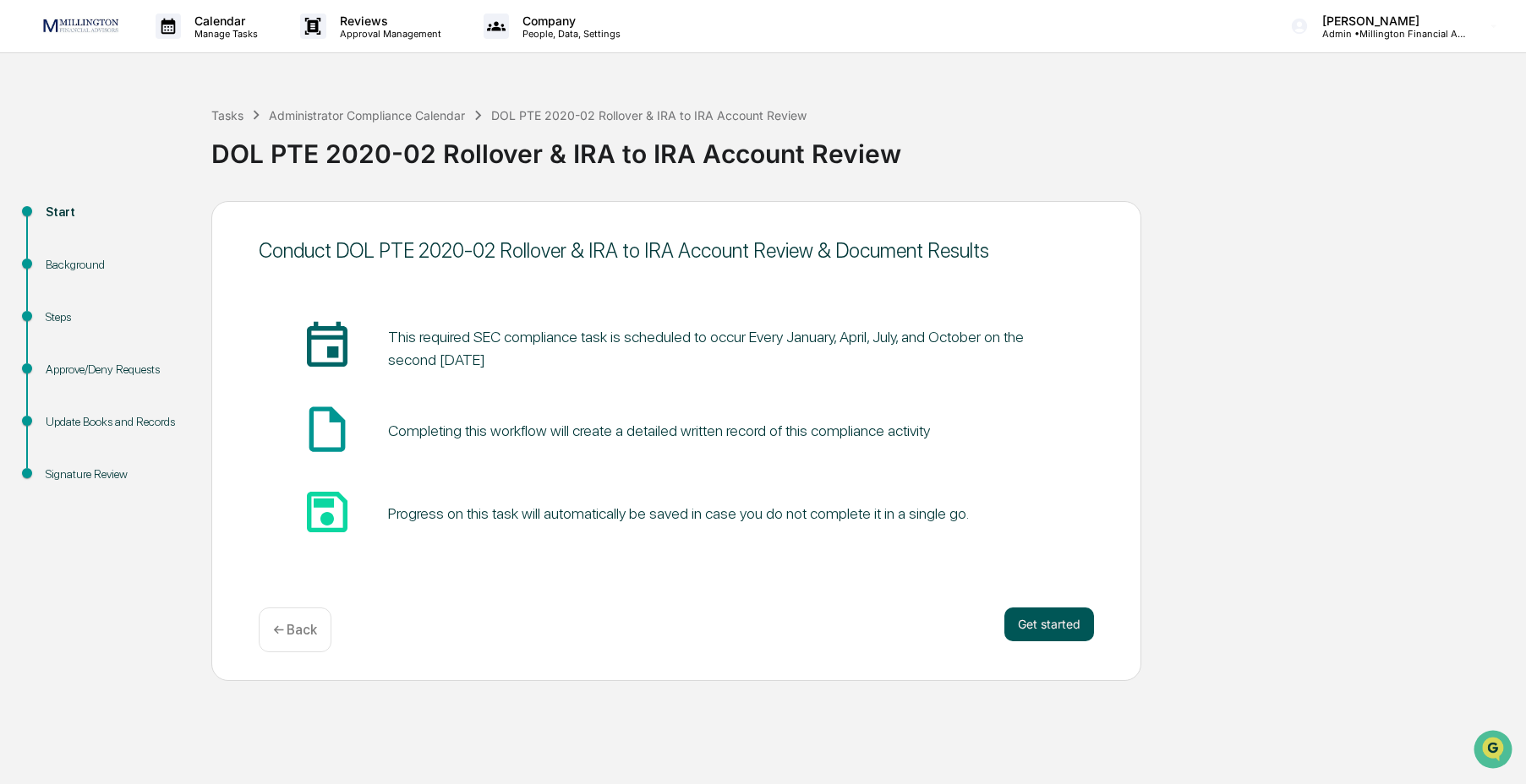
click at [1024, 636] on button "Get started" at bounding box center [1049, 624] width 89 height 33
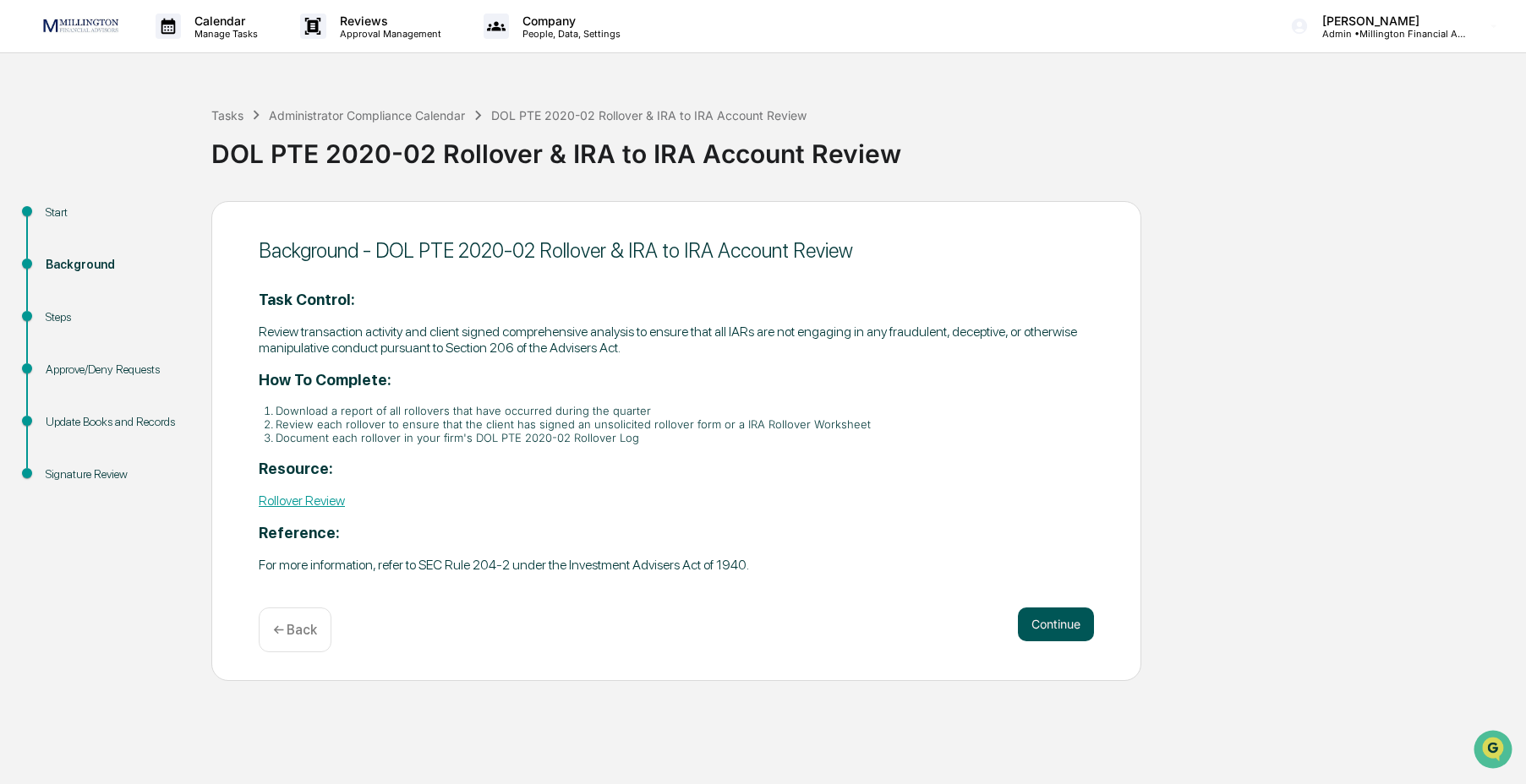
click at [1029, 634] on button "Continue" at bounding box center [1056, 624] width 76 height 33
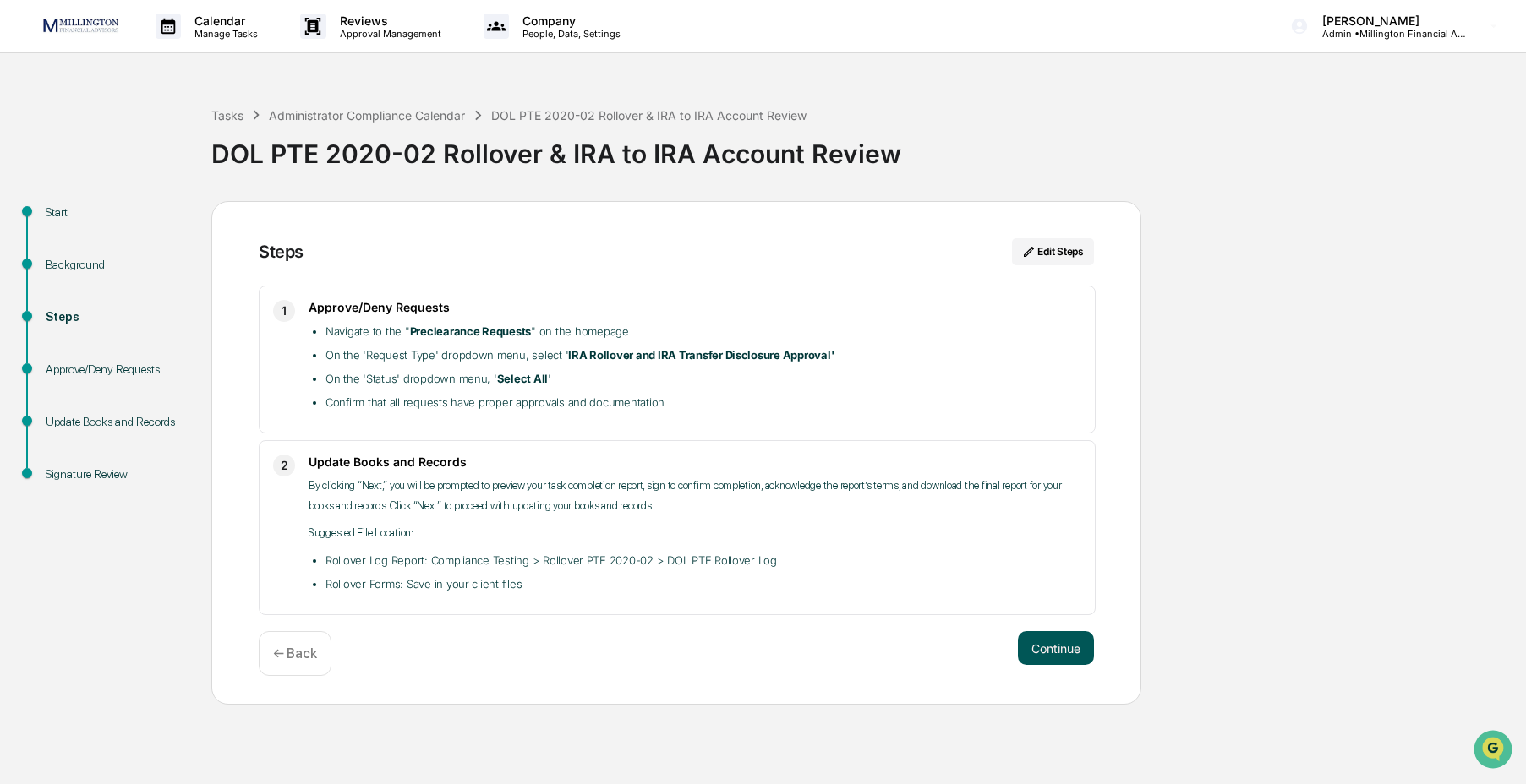
click at [1029, 634] on button "Continue" at bounding box center [1056, 648] width 76 height 33
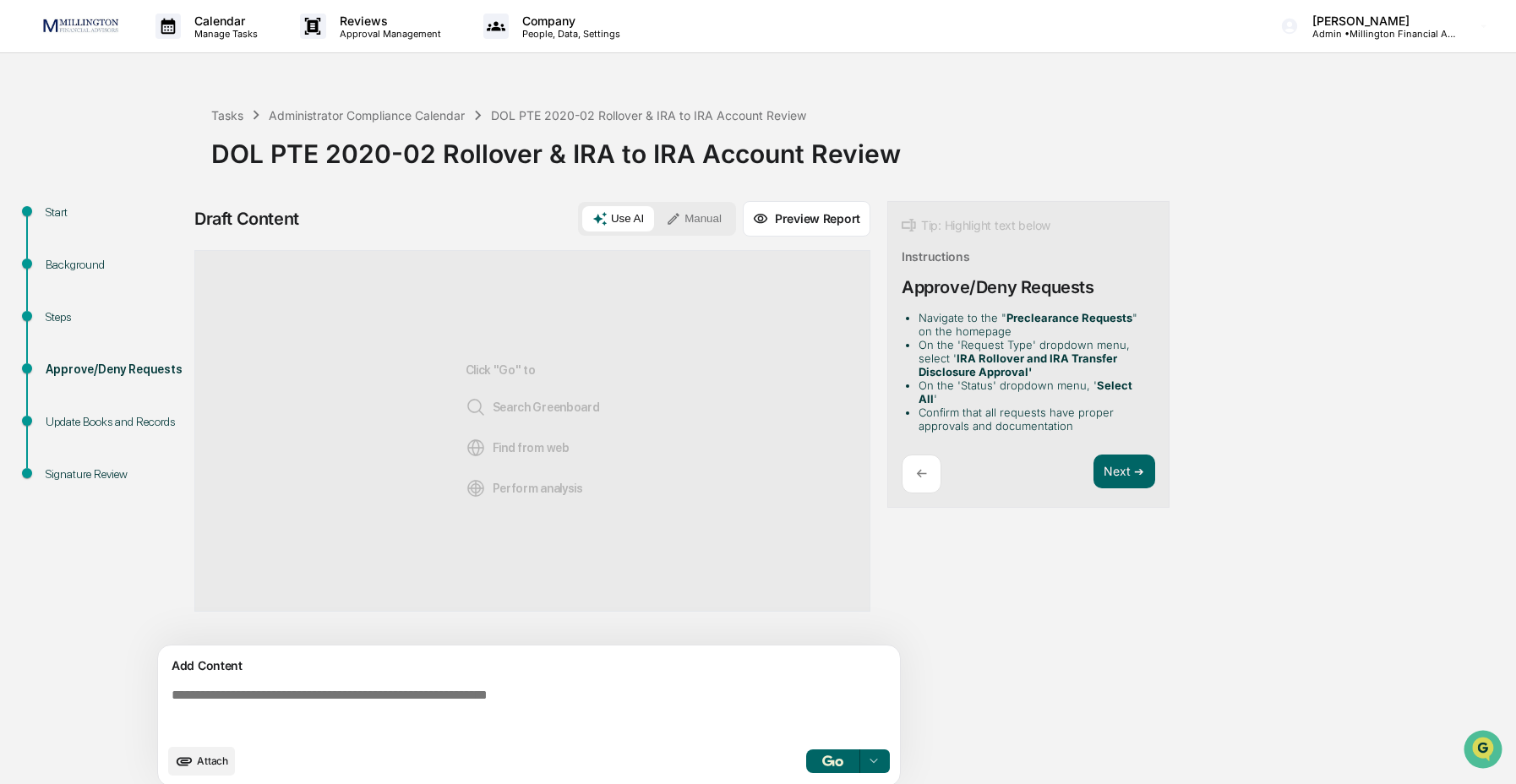
drag, startPoint x: 566, startPoint y: 694, endPoint x: 567, endPoint y: 682, distance: 12.0
click at [566, 694] on textarea at bounding box center [532, 711] width 735 height 61
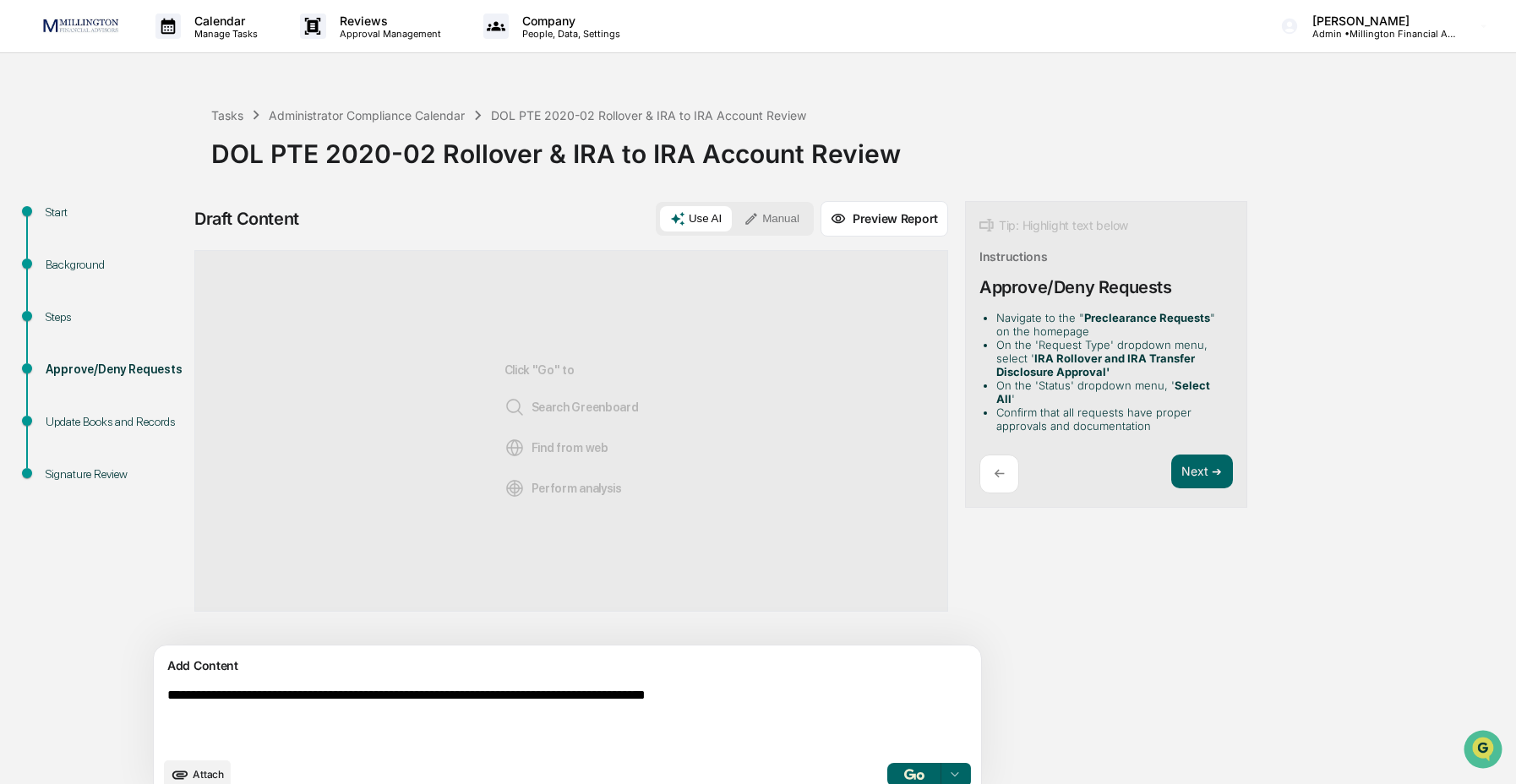
type textarea "**********"
click at [734, 214] on button "Manual" at bounding box center [771, 219] width 76 height 26
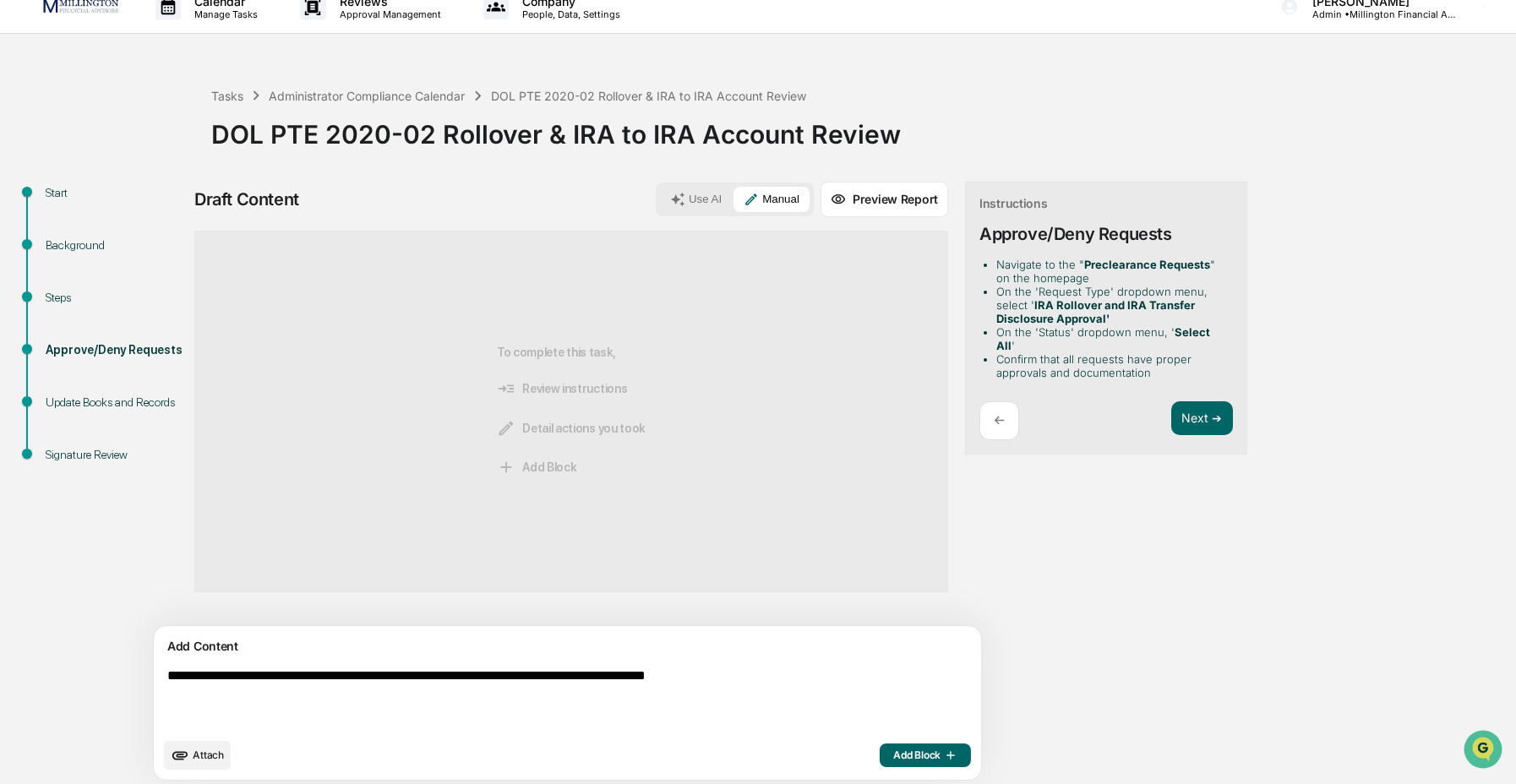
scroll to position [21, 0]
click at [893, 757] on span "Add Block" at bounding box center [925, 755] width 64 height 14
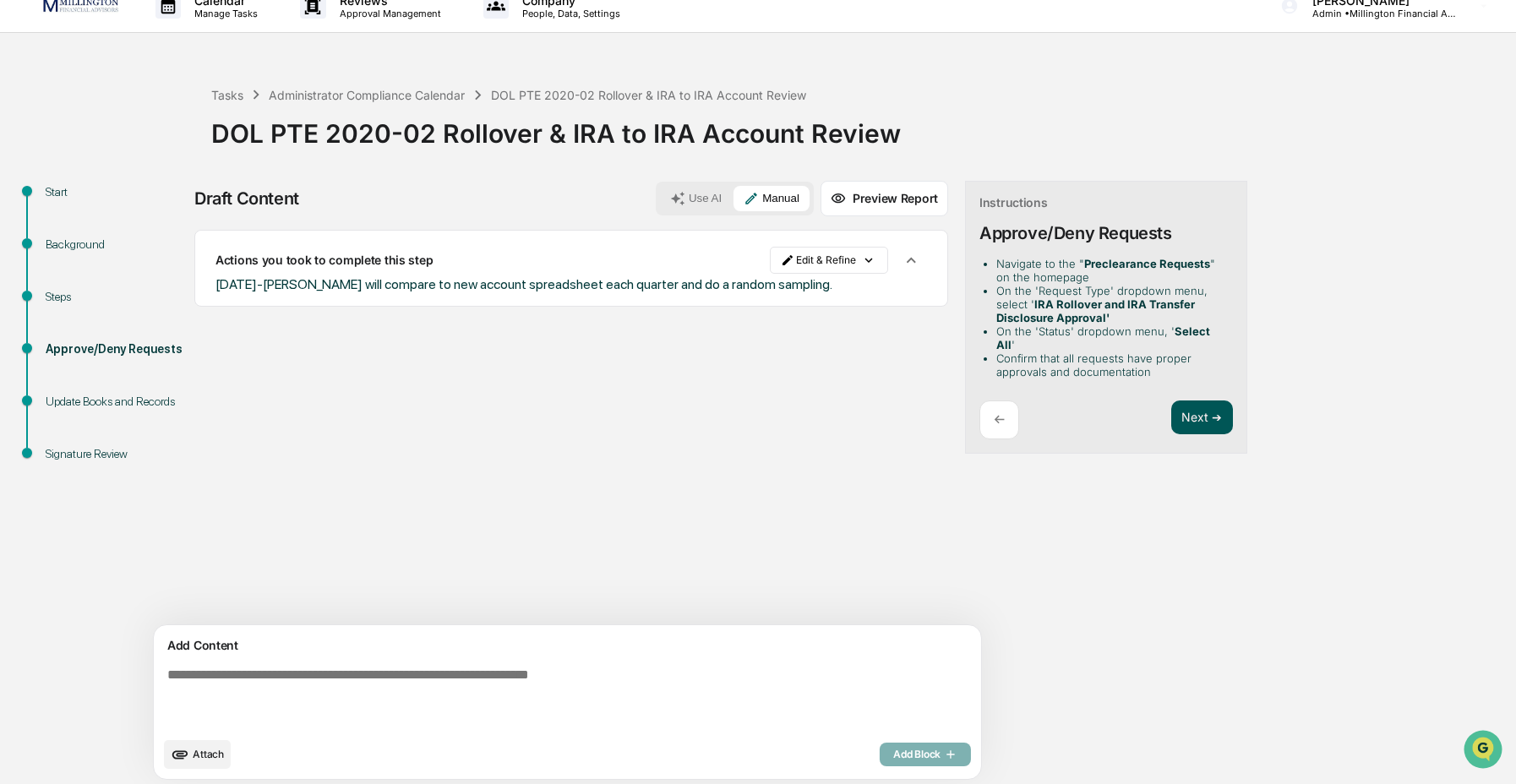
click at [1171, 406] on button "Next ➔" at bounding box center [1202, 418] width 62 height 34
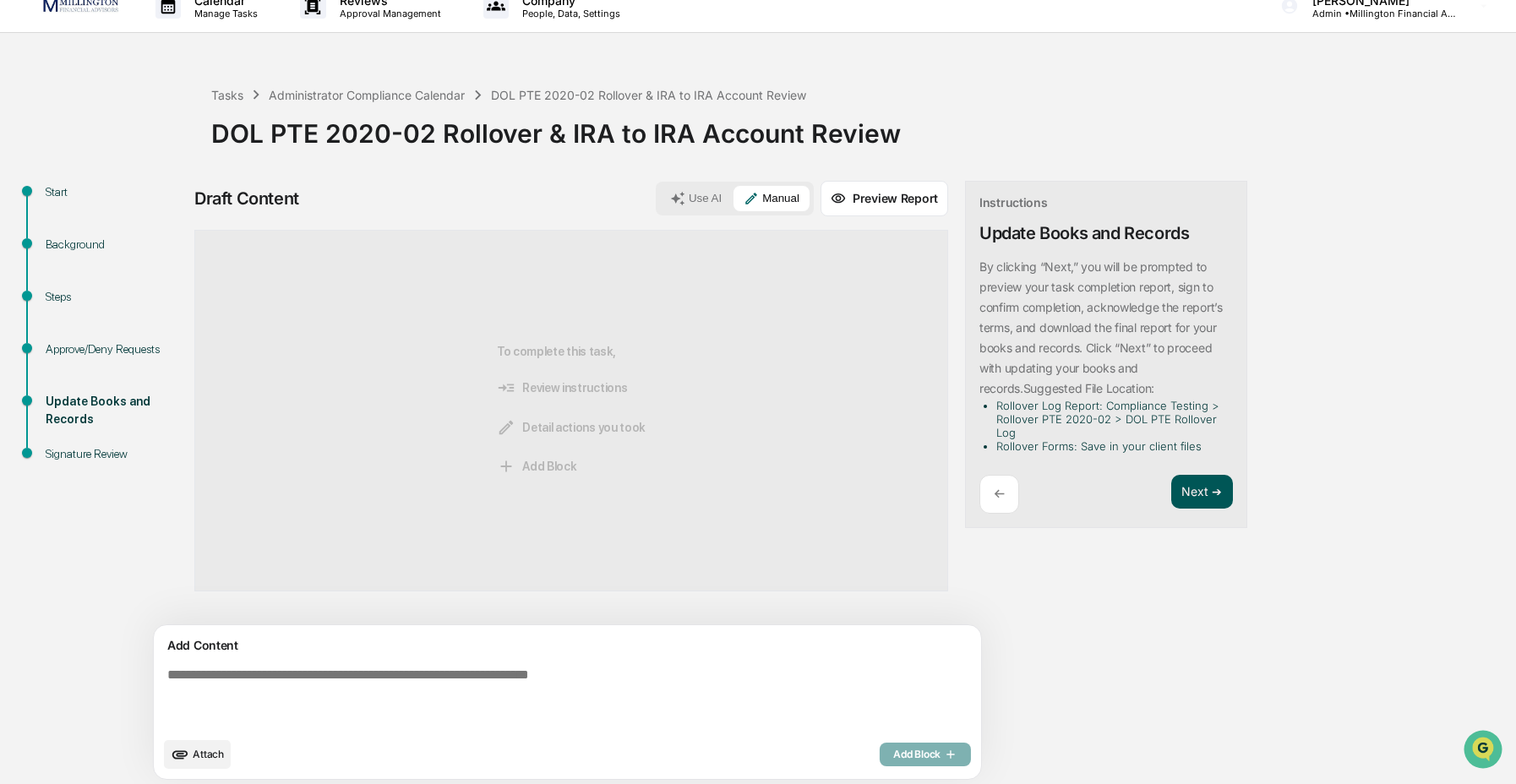
click at [1171, 495] on button "Next ➔" at bounding box center [1202, 492] width 62 height 34
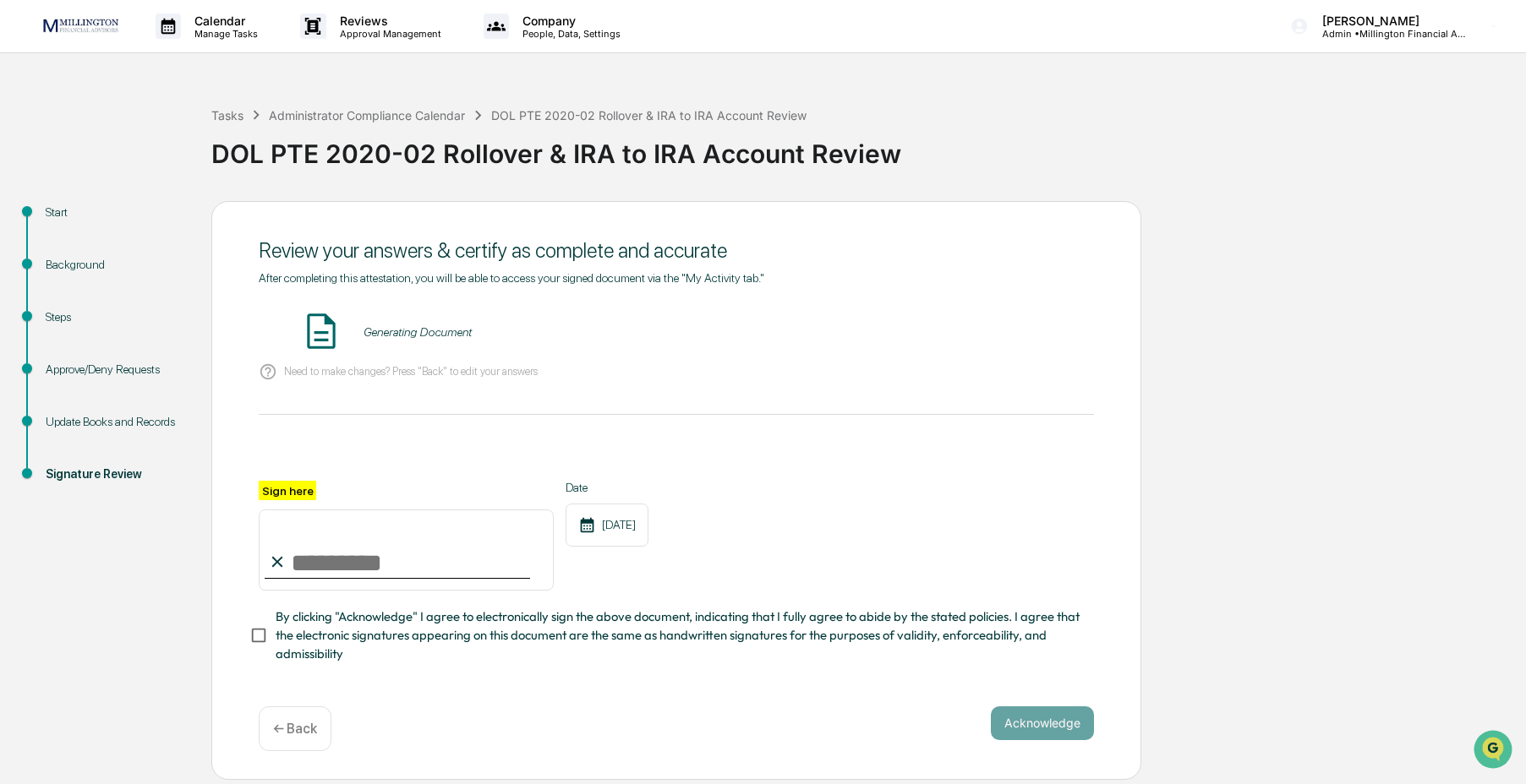
click at [342, 560] on input "Sign here" at bounding box center [406, 550] width 295 height 81
type input "**********"
click at [355, 625] on span "By clicking "Acknowledge" I agree to electronically sign the above document, in…" at bounding box center [678, 636] width 805 height 57
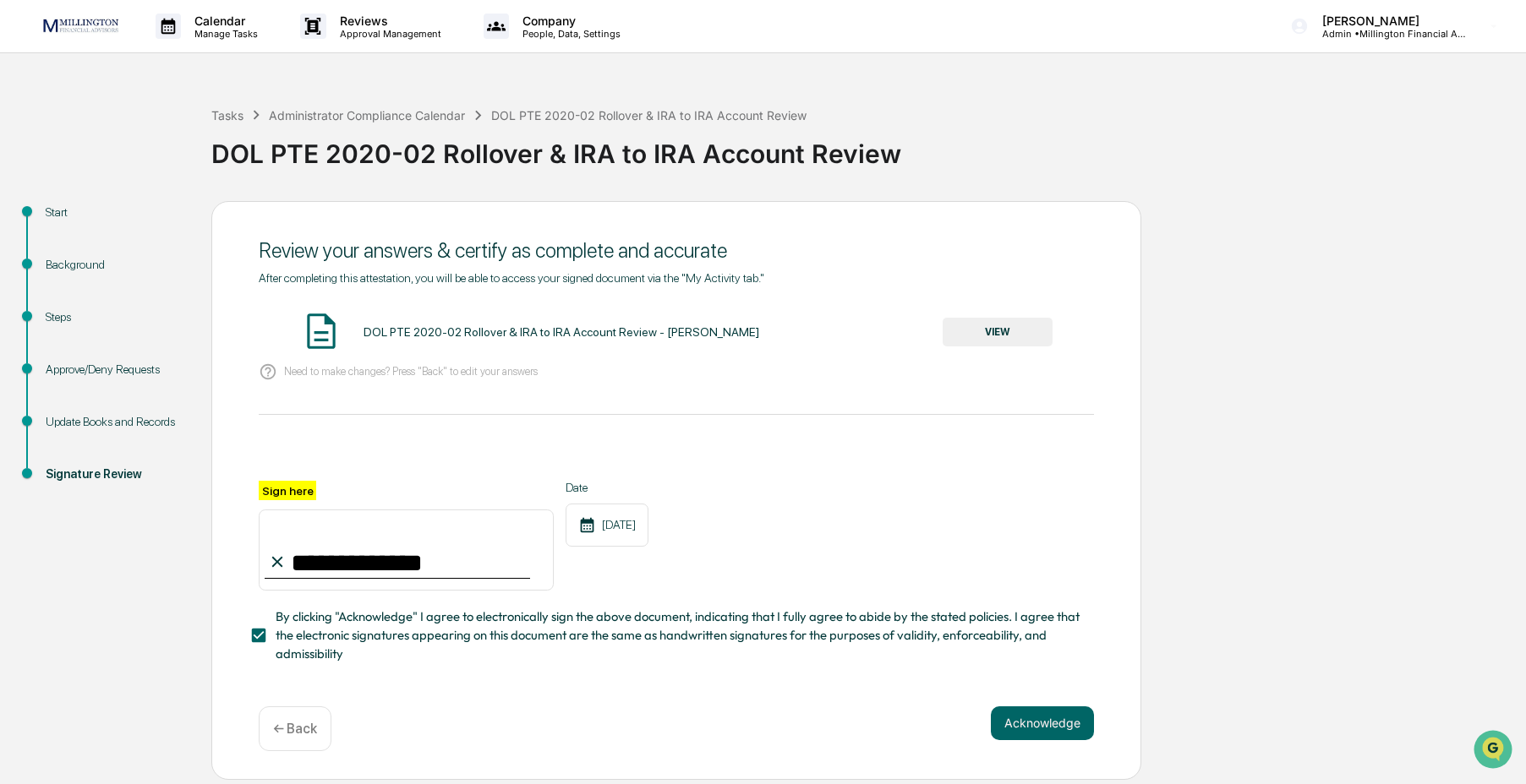
click at [1015, 334] on button "VIEW" at bounding box center [997, 331] width 110 height 28
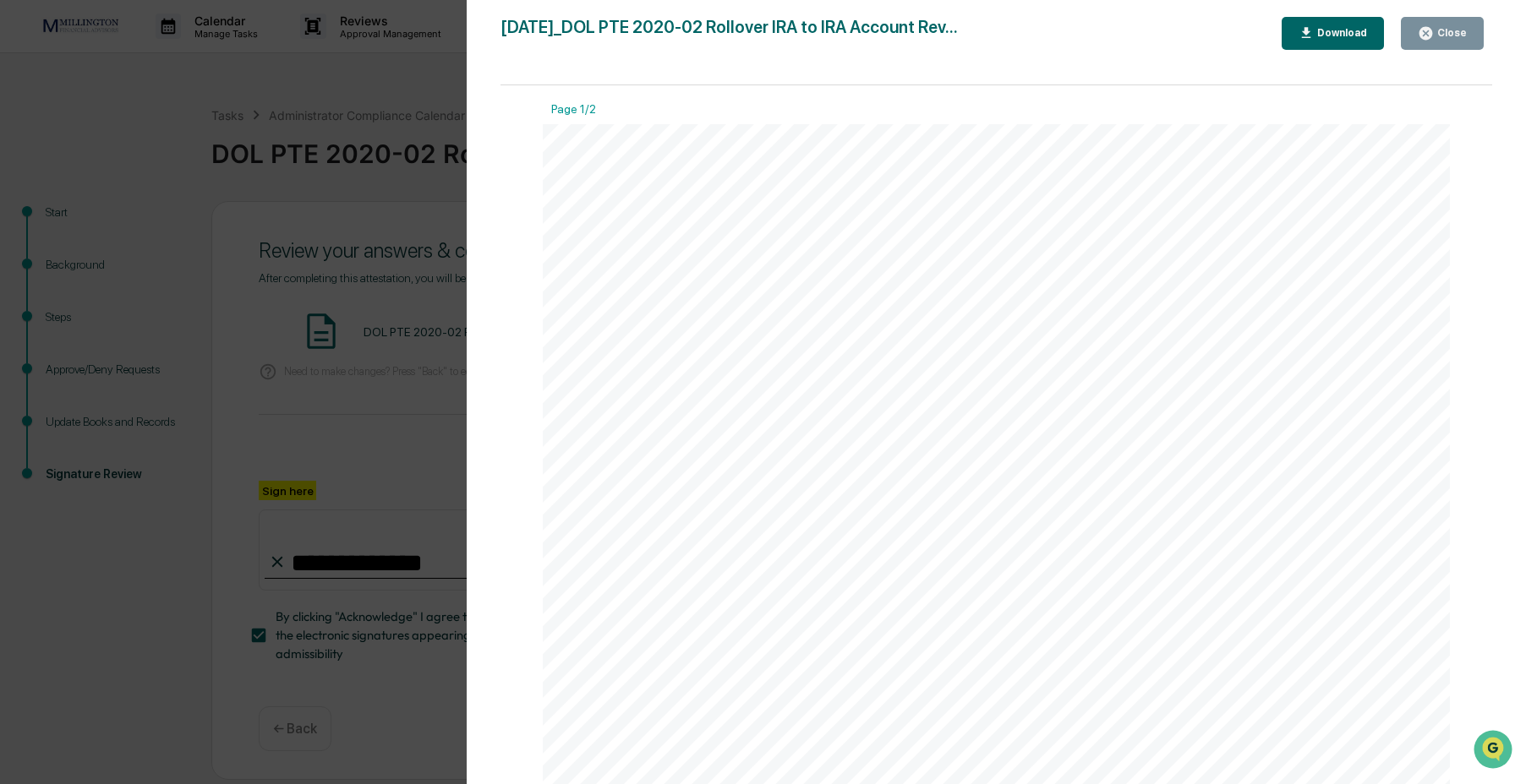
click at [1470, 33] on button "Close" at bounding box center [1442, 33] width 83 height 33
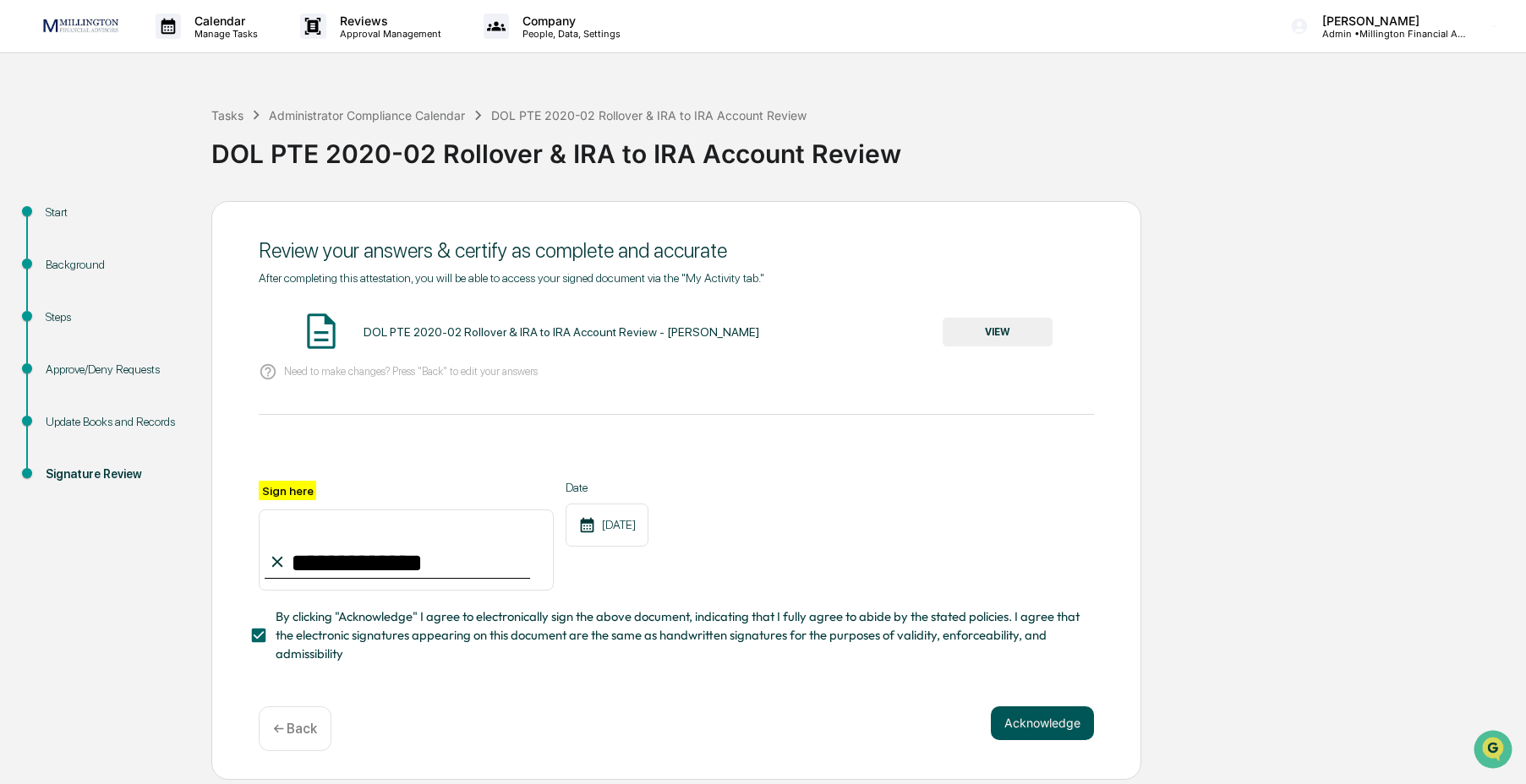
click at [1038, 732] on button "Acknowledge" at bounding box center [1042, 722] width 103 height 33
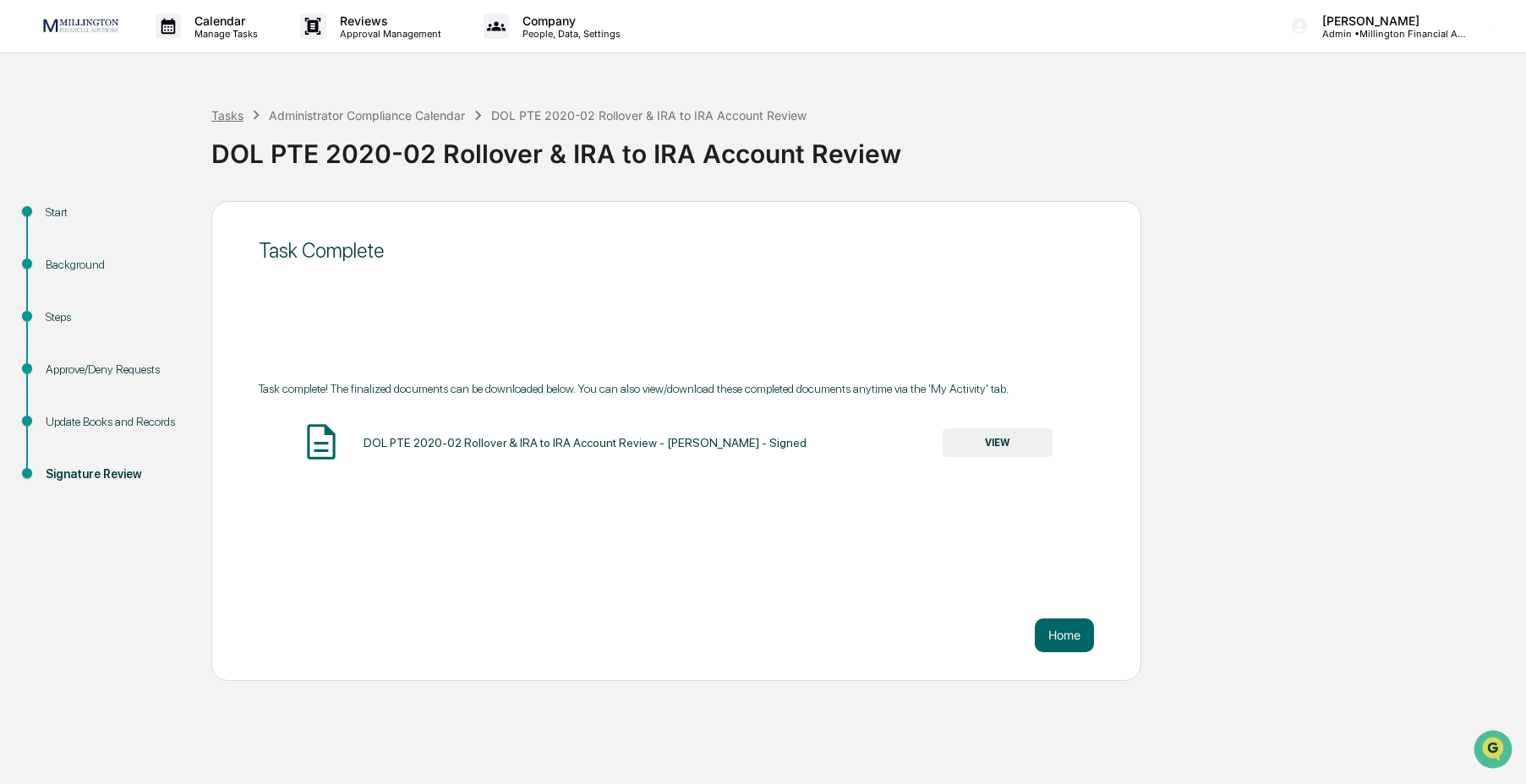
click at [233, 112] on div "Tasks" at bounding box center [227, 115] width 32 height 15
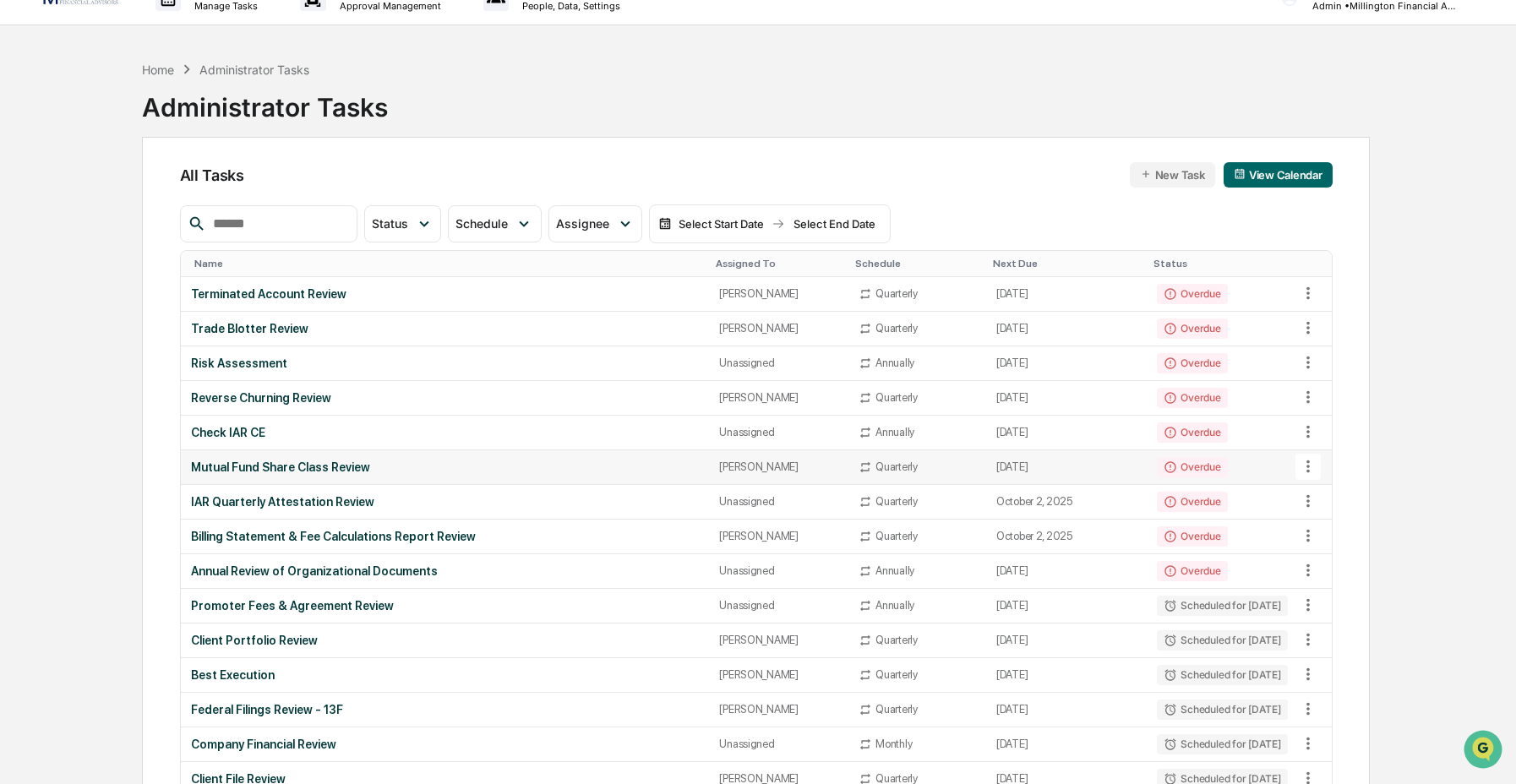
scroll to position [80, 0]
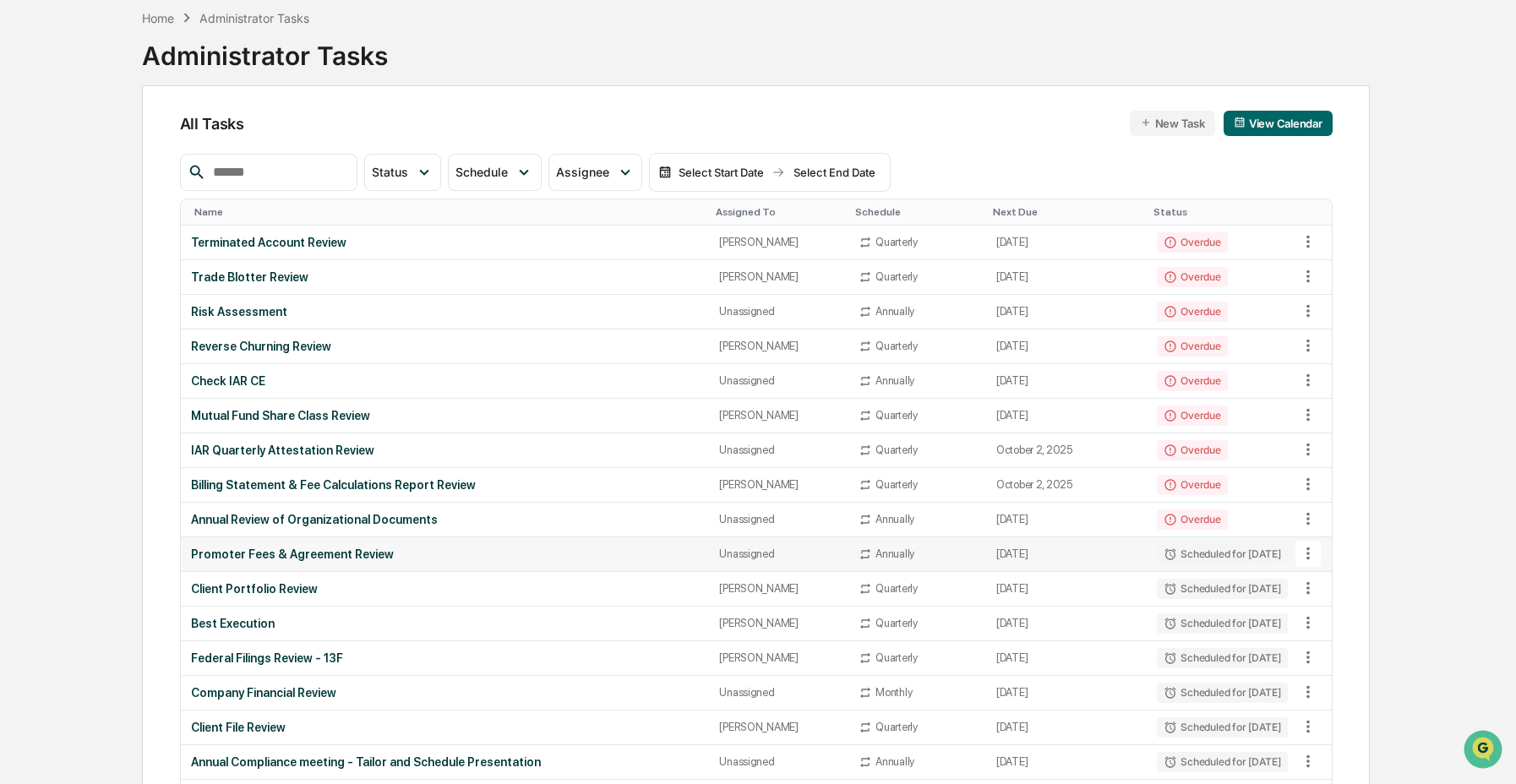
click at [564, 563] on td "Promoter Fees & Agreement Review" at bounding box center [445, 554] width 529 height 34
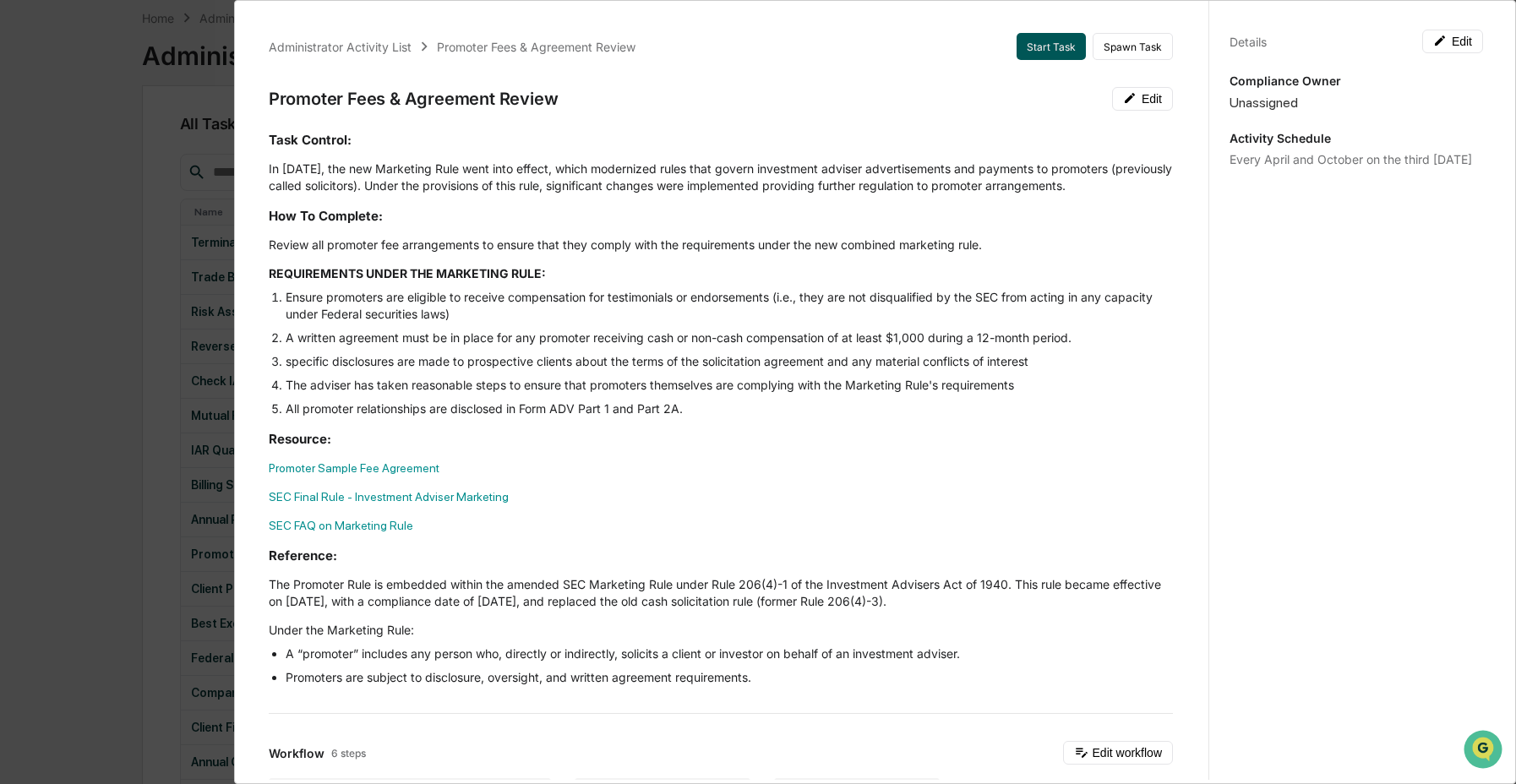
click at [1046, 56] on button "Start Task" at bounding box center [1051, 46] width 69 height 27
click at [1019, 50] on button "Start Task" at bounding box center [1051, 46] width 69 height 27
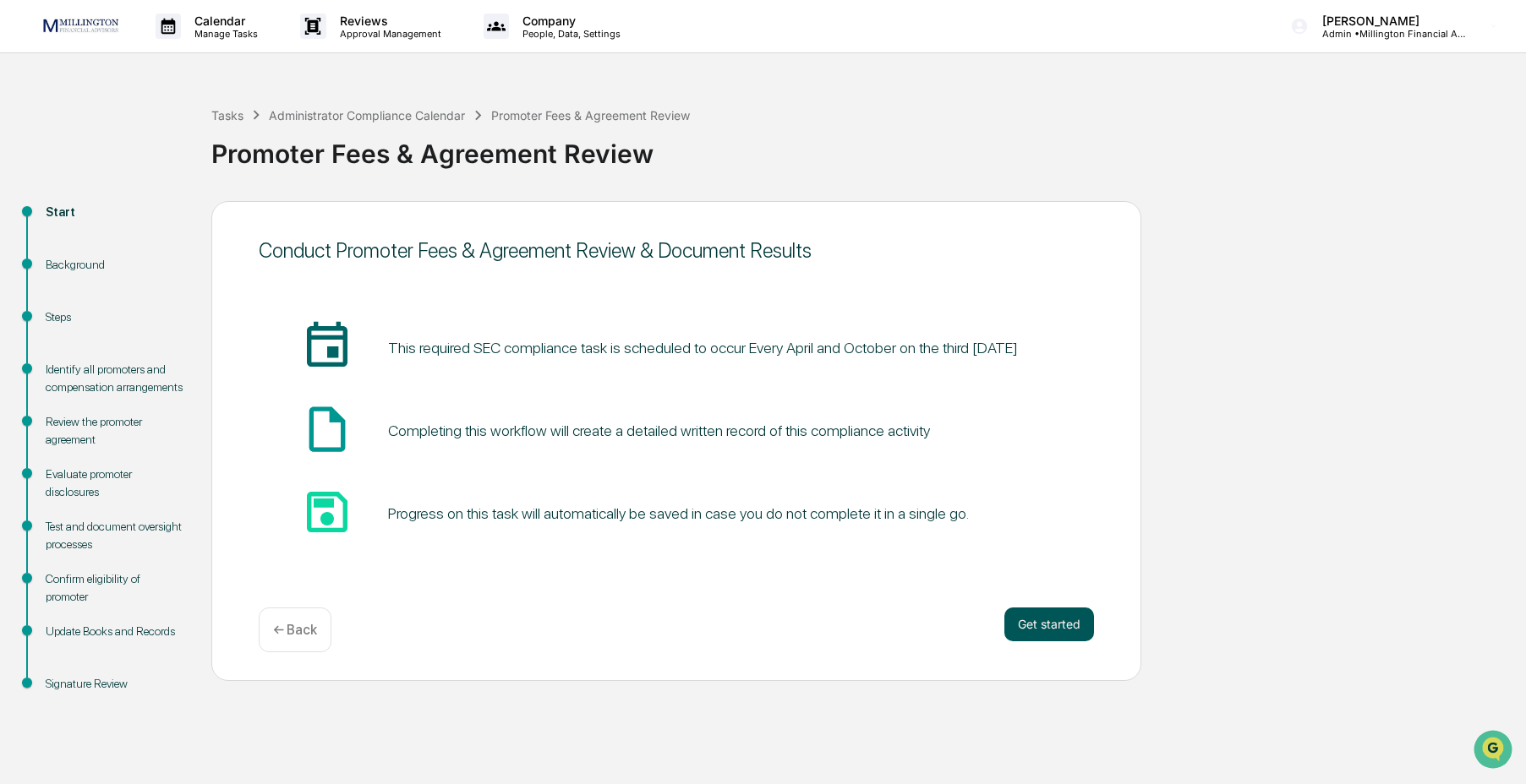
click at [1071, 622] on button "Get started" at bounding box center [1049, 624] width 89 height 33
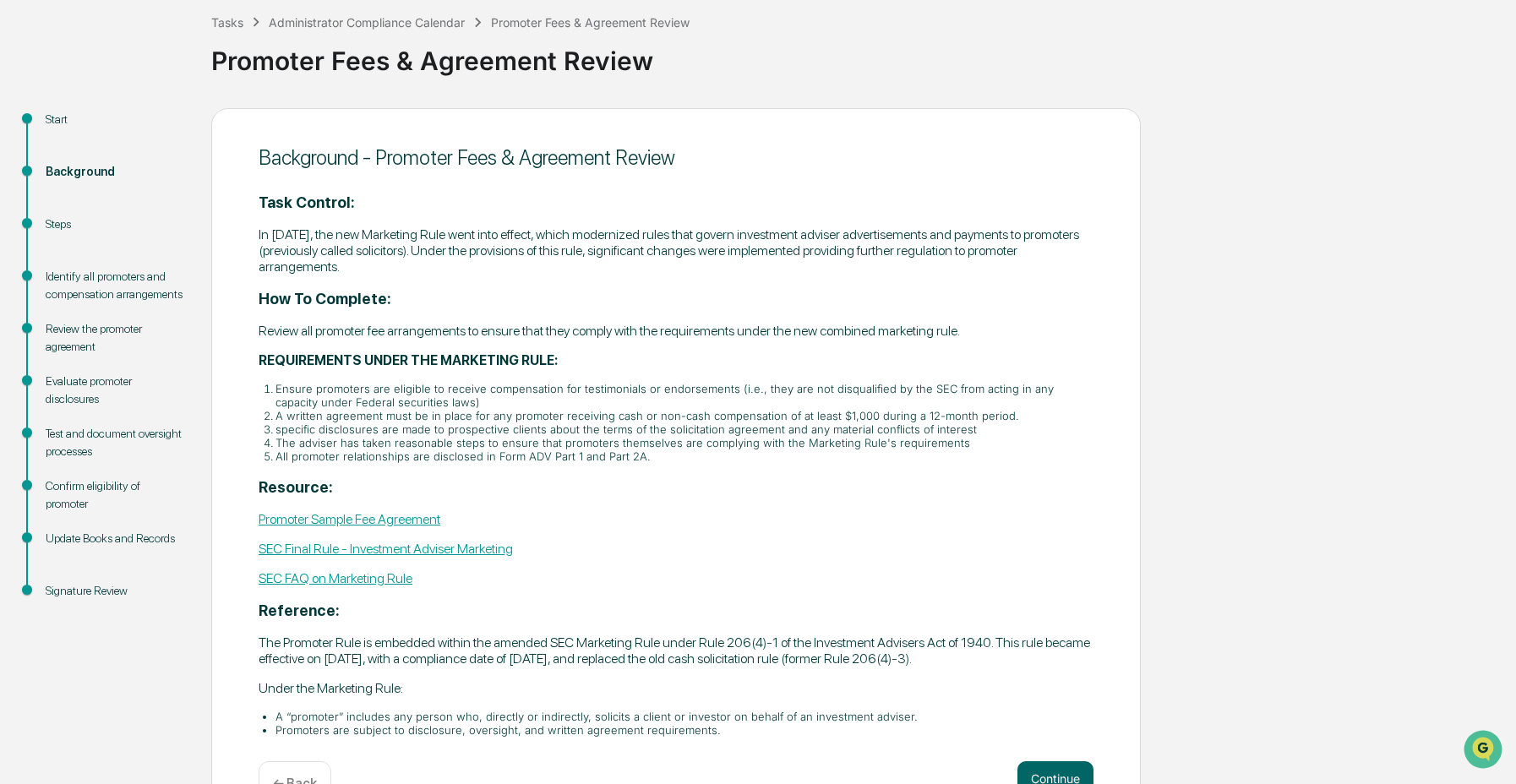
scroll to position [148, 0]
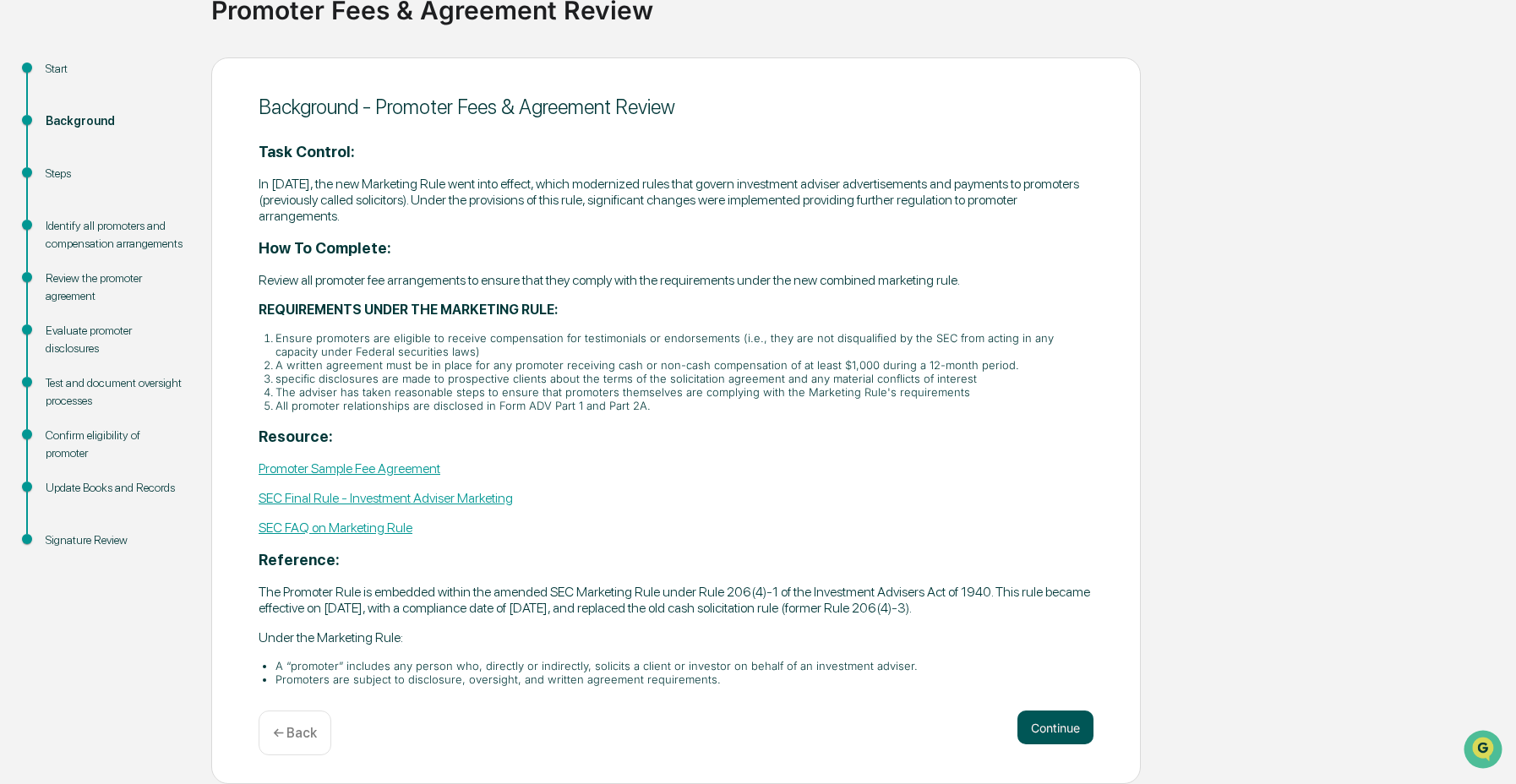
click at [1055, 718] on button "Continue" at bounding box center [1055, 727] width 76 height 33
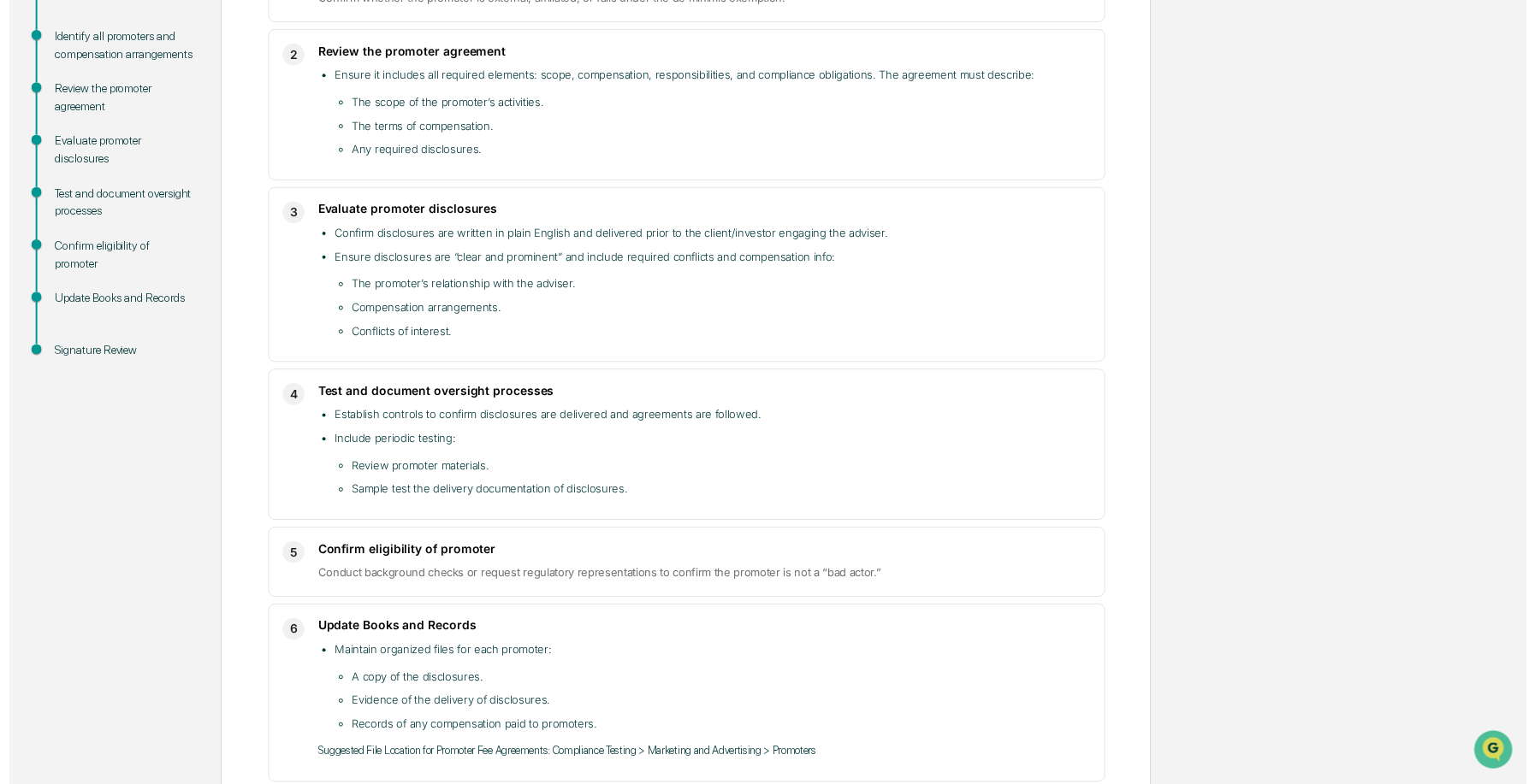
scroll to position [425, 0]
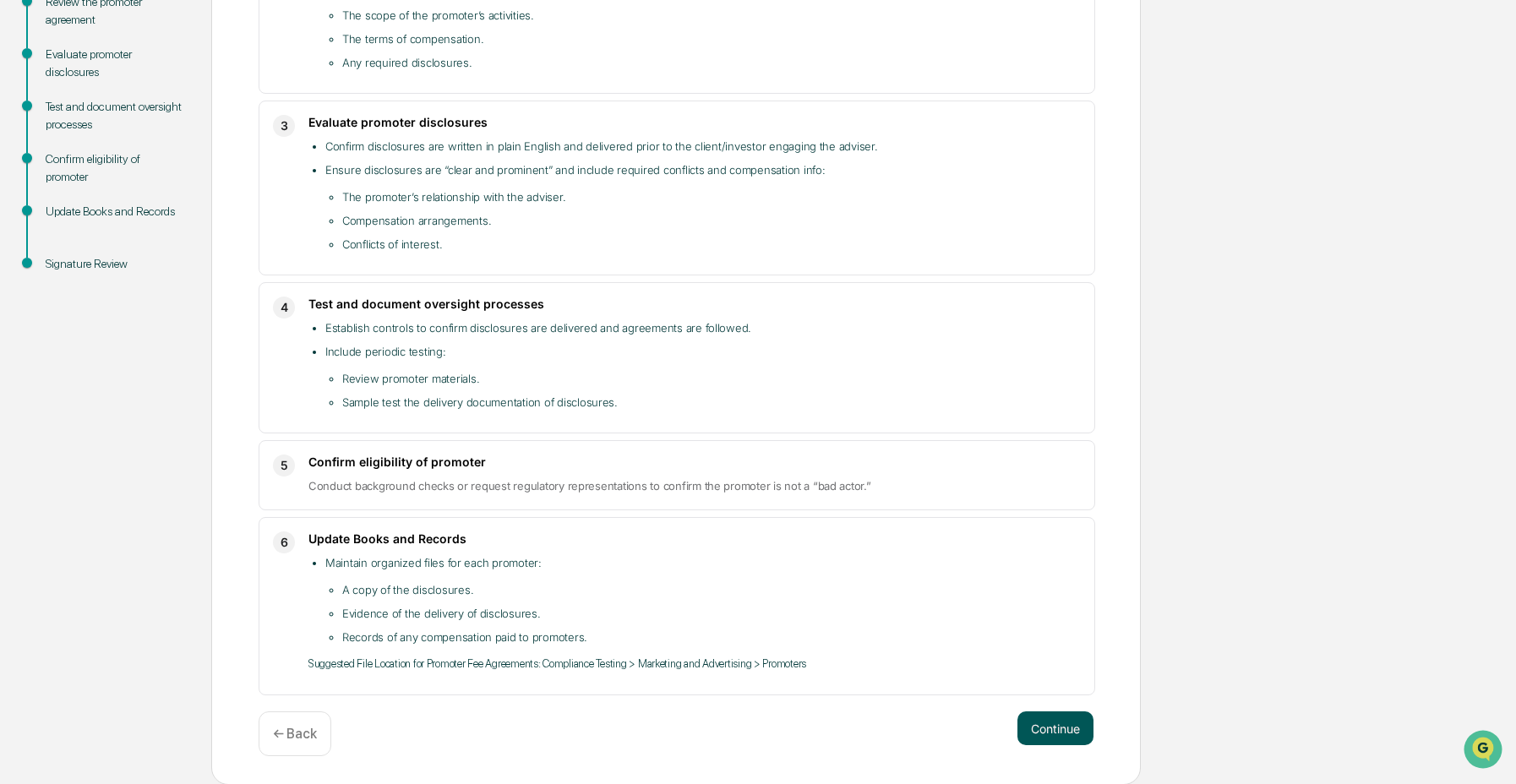
click at [1054, 733] on button "Continue" at bounding box center [1055, 727] width 76 height 33
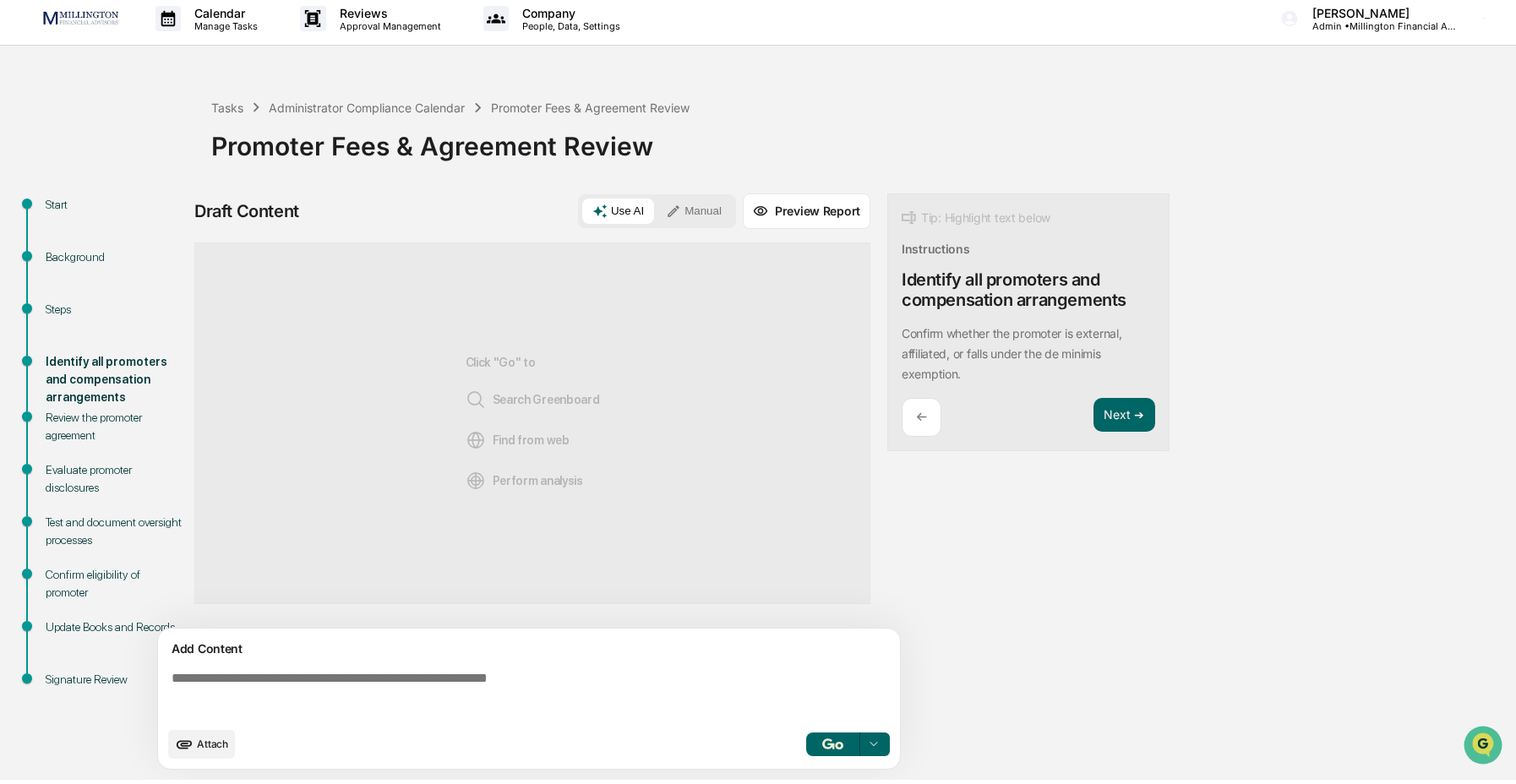
scroll to position [13, 0]
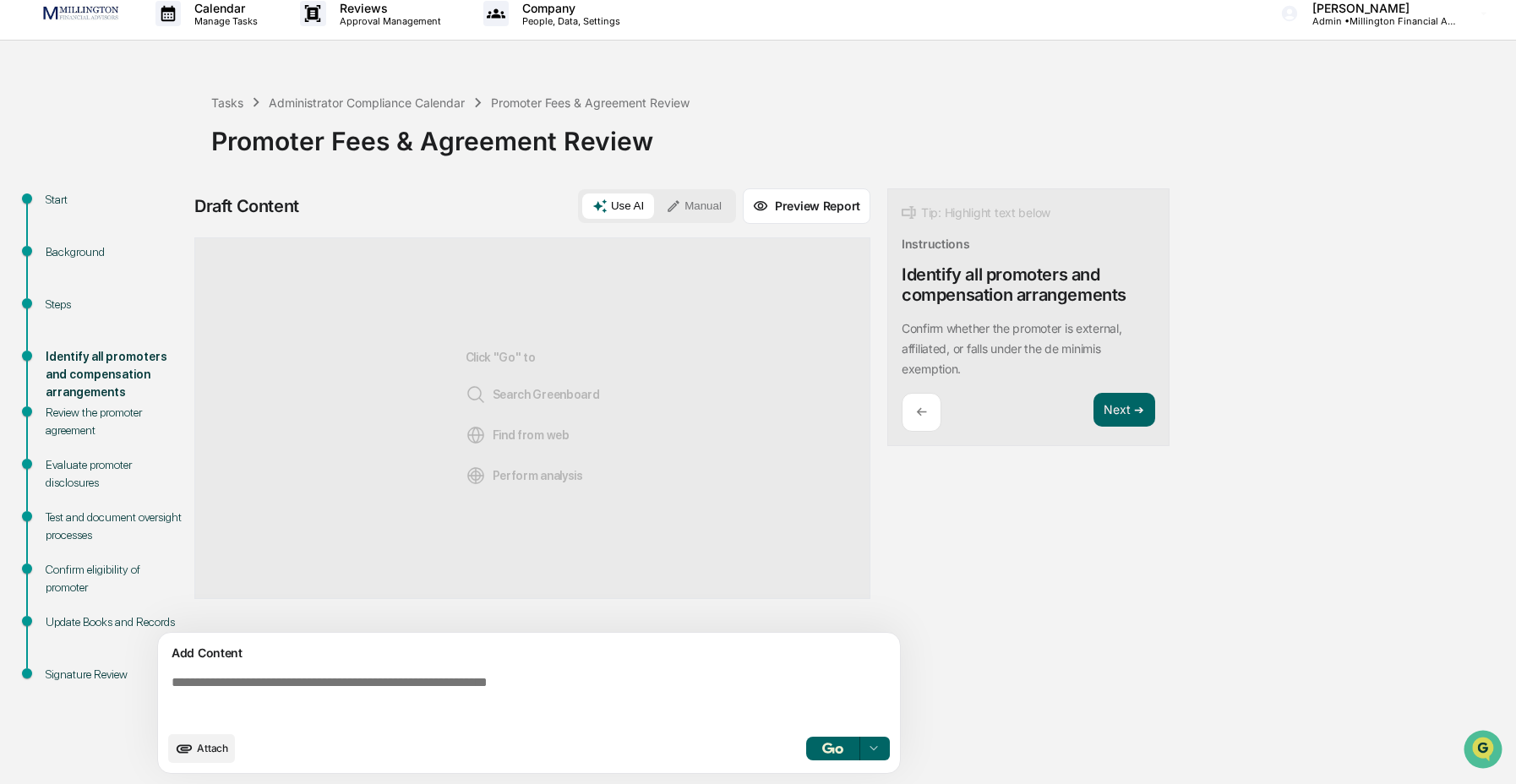
click at [440, 678] on textarea at bounding box center [532, 698] width 735 height 61
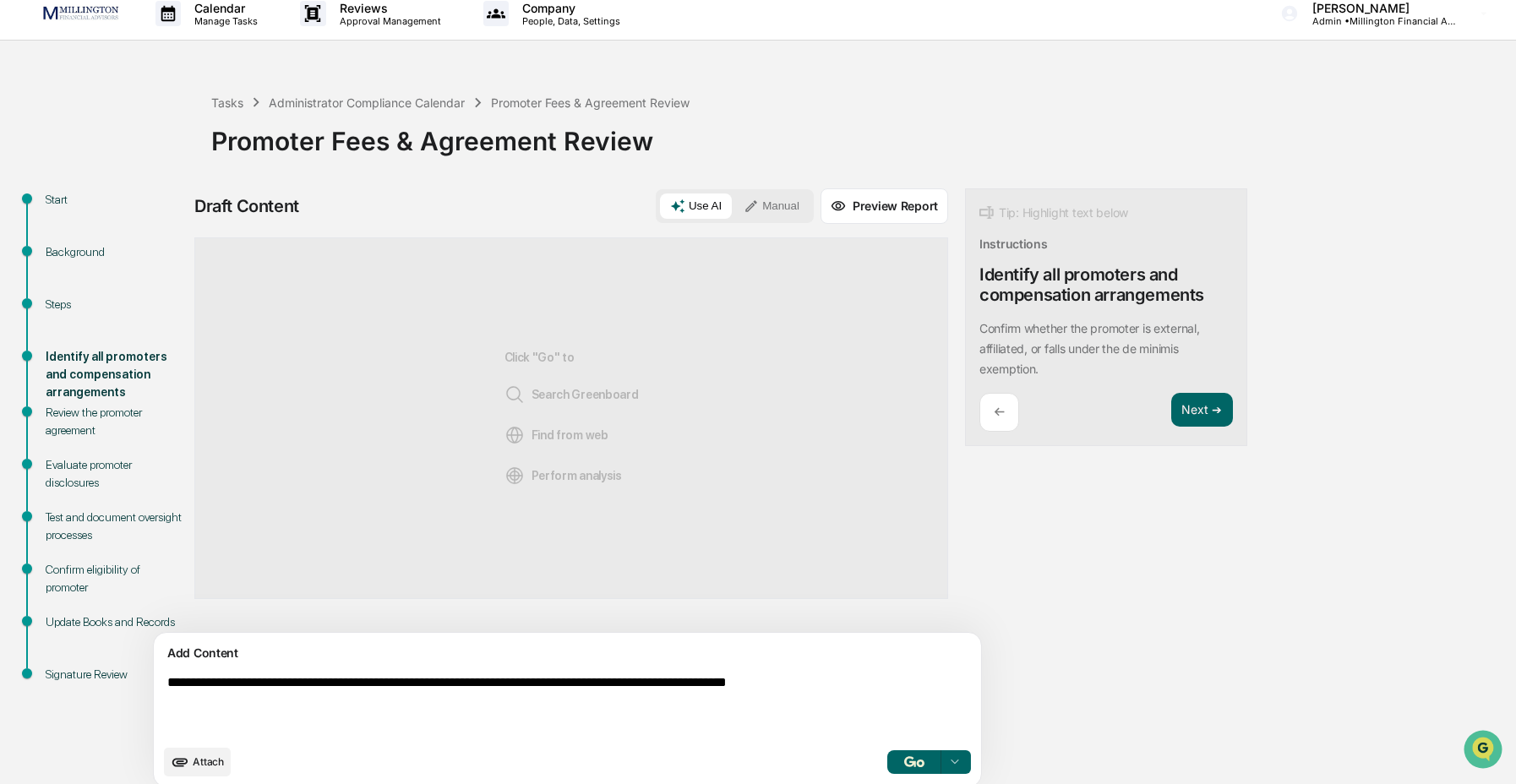
type textarea "**********"
click at [734, 206] on button "Manual" at bounding box center [771, 207] width 76 height 26
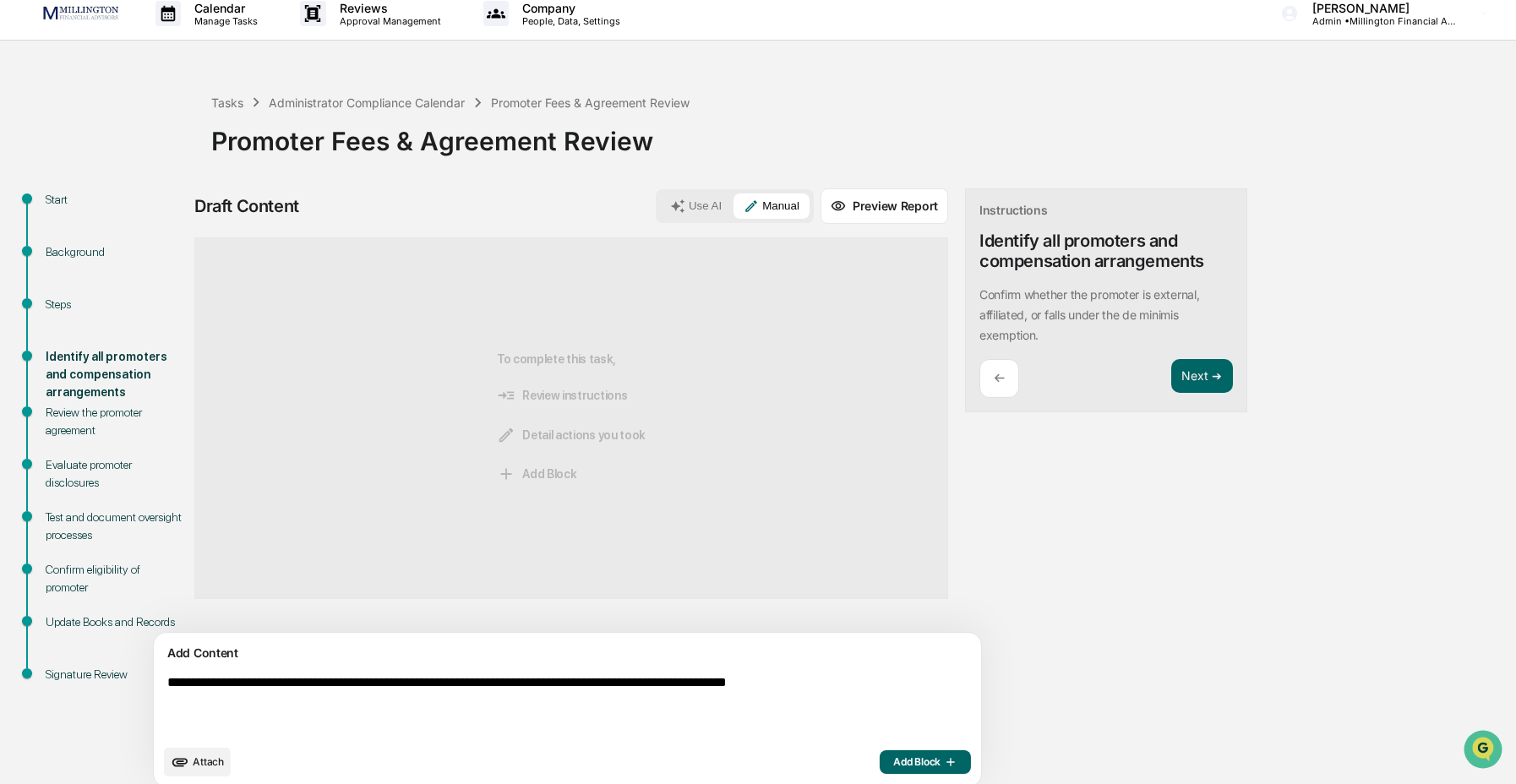
click at [879, 772] on button "Add Block" at bounding box center [925, 763] width 91 height 24
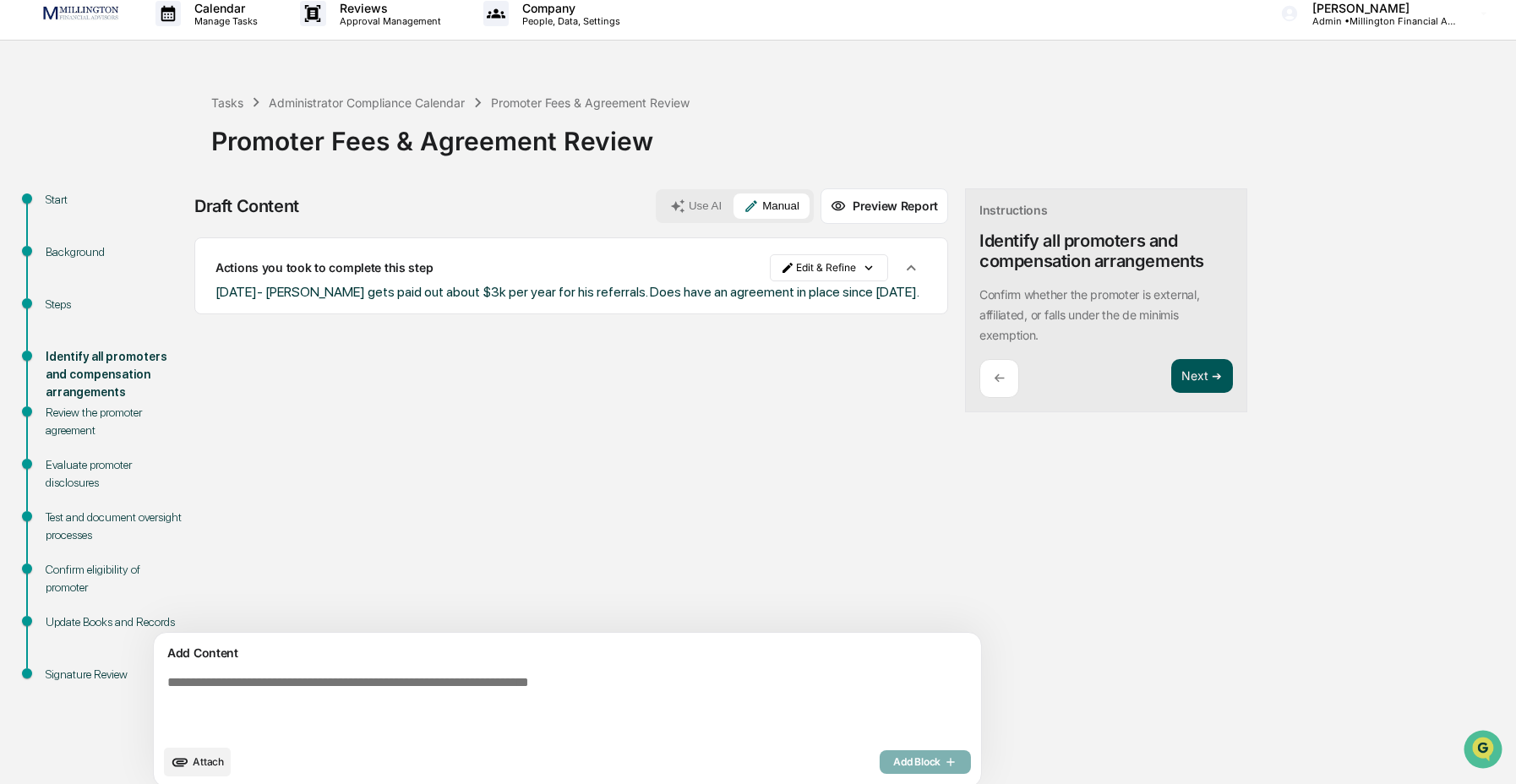
click at [1171, 389] on button "Next ➔" at bounding box center [1202, 377] width 62 height 34
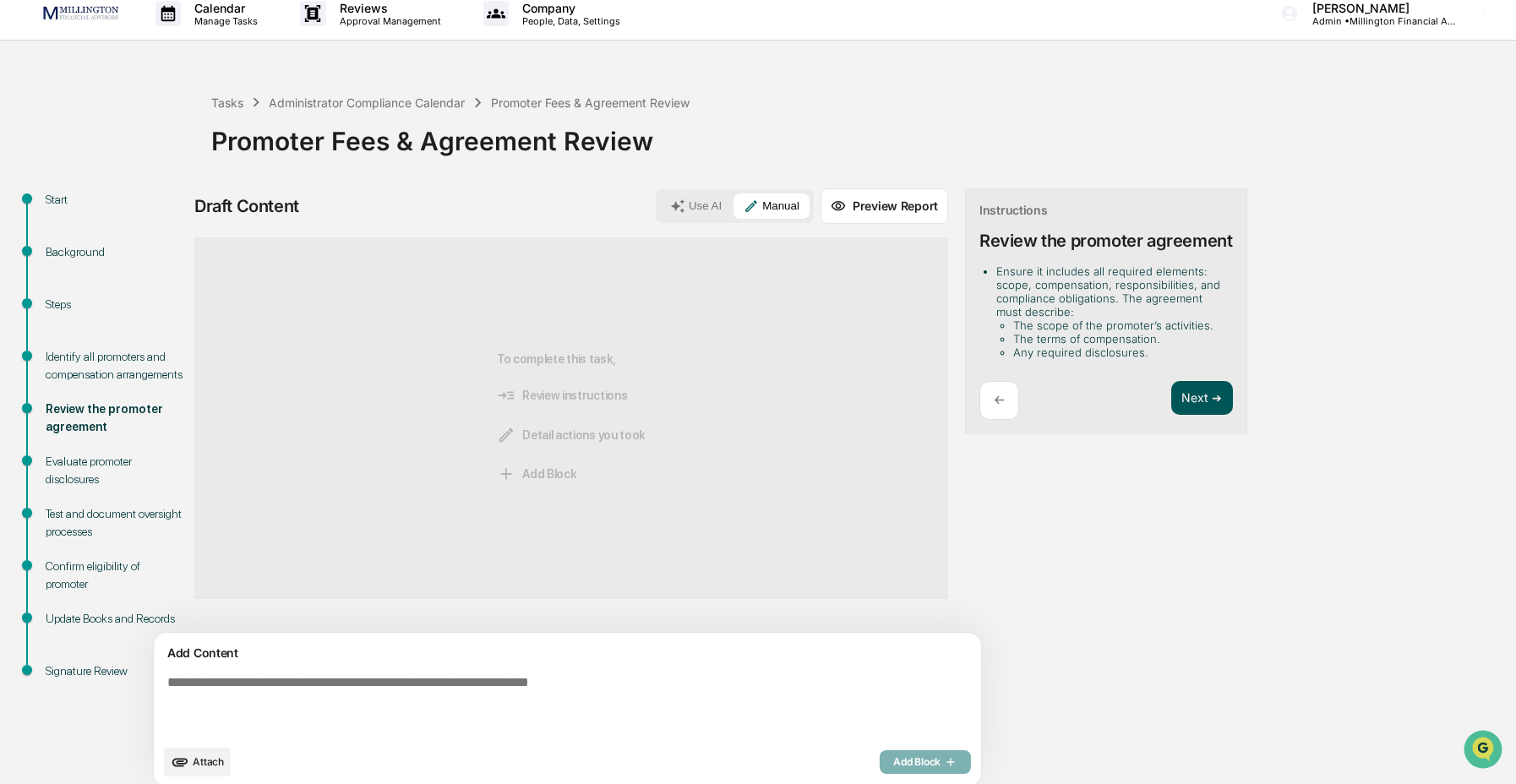
click at [1171, 412] on button "Next ➔" at bounding box center [1202, 398] width 62 height 34
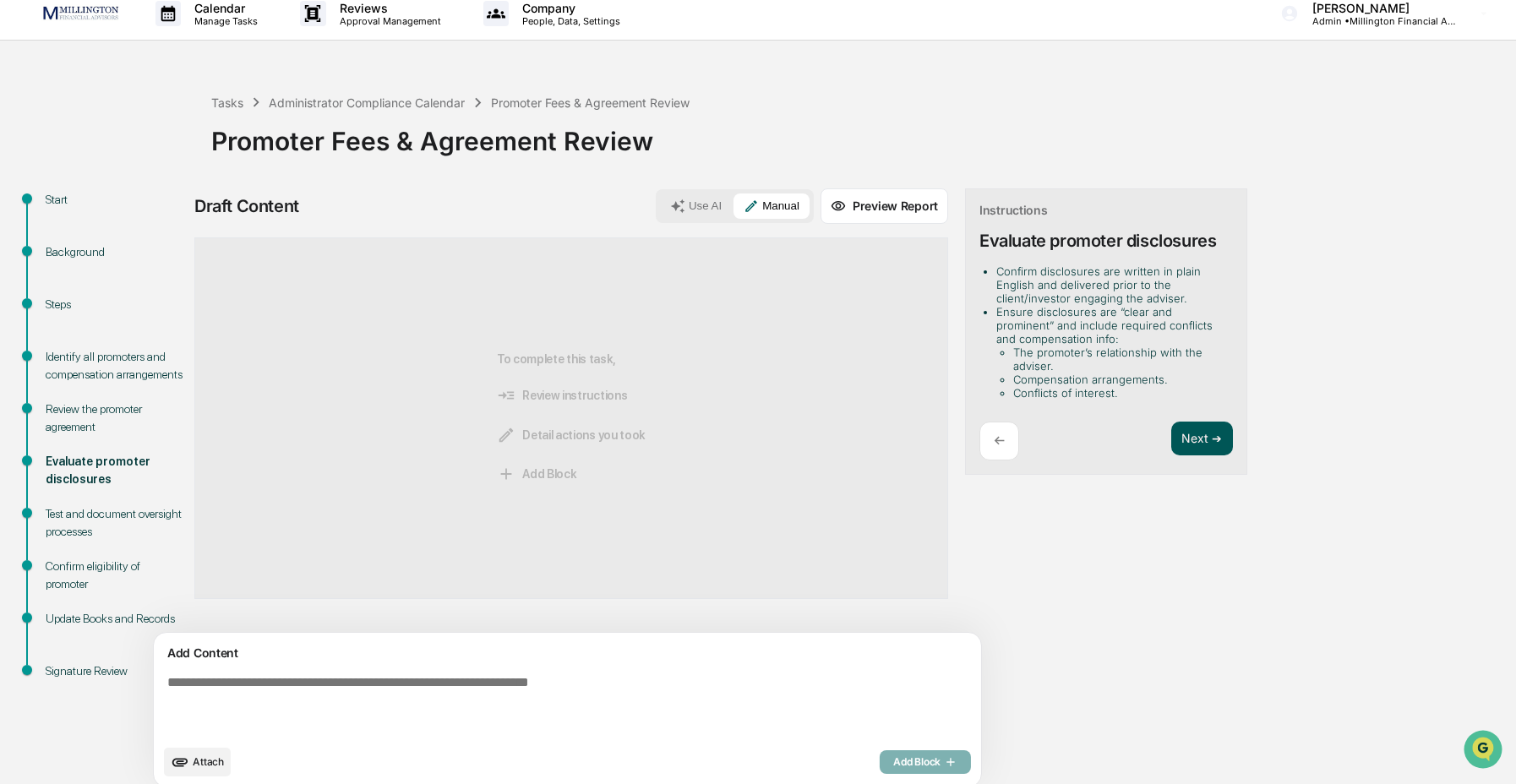
click at [1171, 445] on button "Next ➔" at bounding box center [1202, 438] width 62 height 34
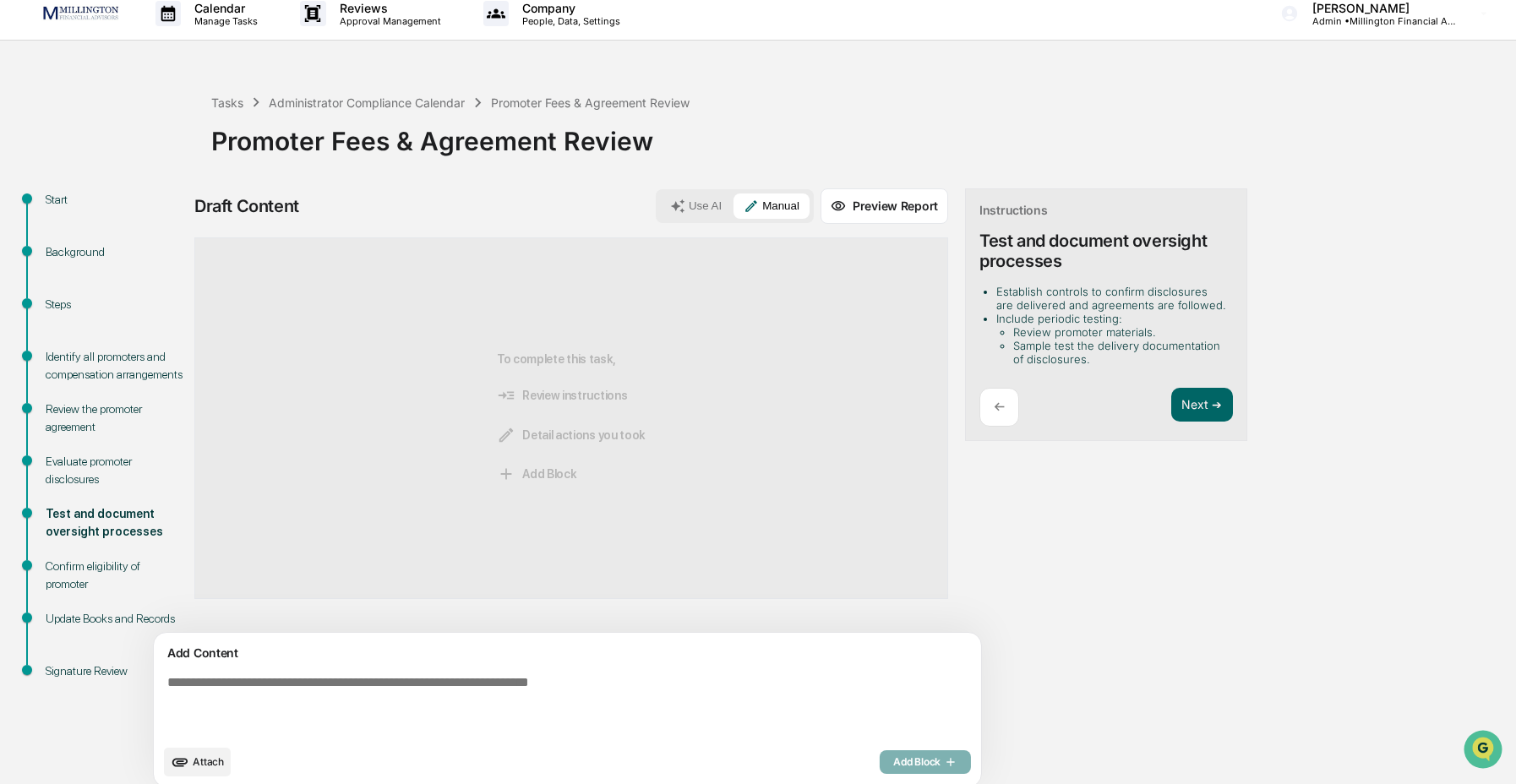
click at [1128, 382] on div "Instructions Test and document oversight processes Establish controls to confir…" at bounding box center [1106, 315] width 282 height 253
click at [1171, 406] on button "Next ➔" at bounding box center [1202, 405] width 62 height 34
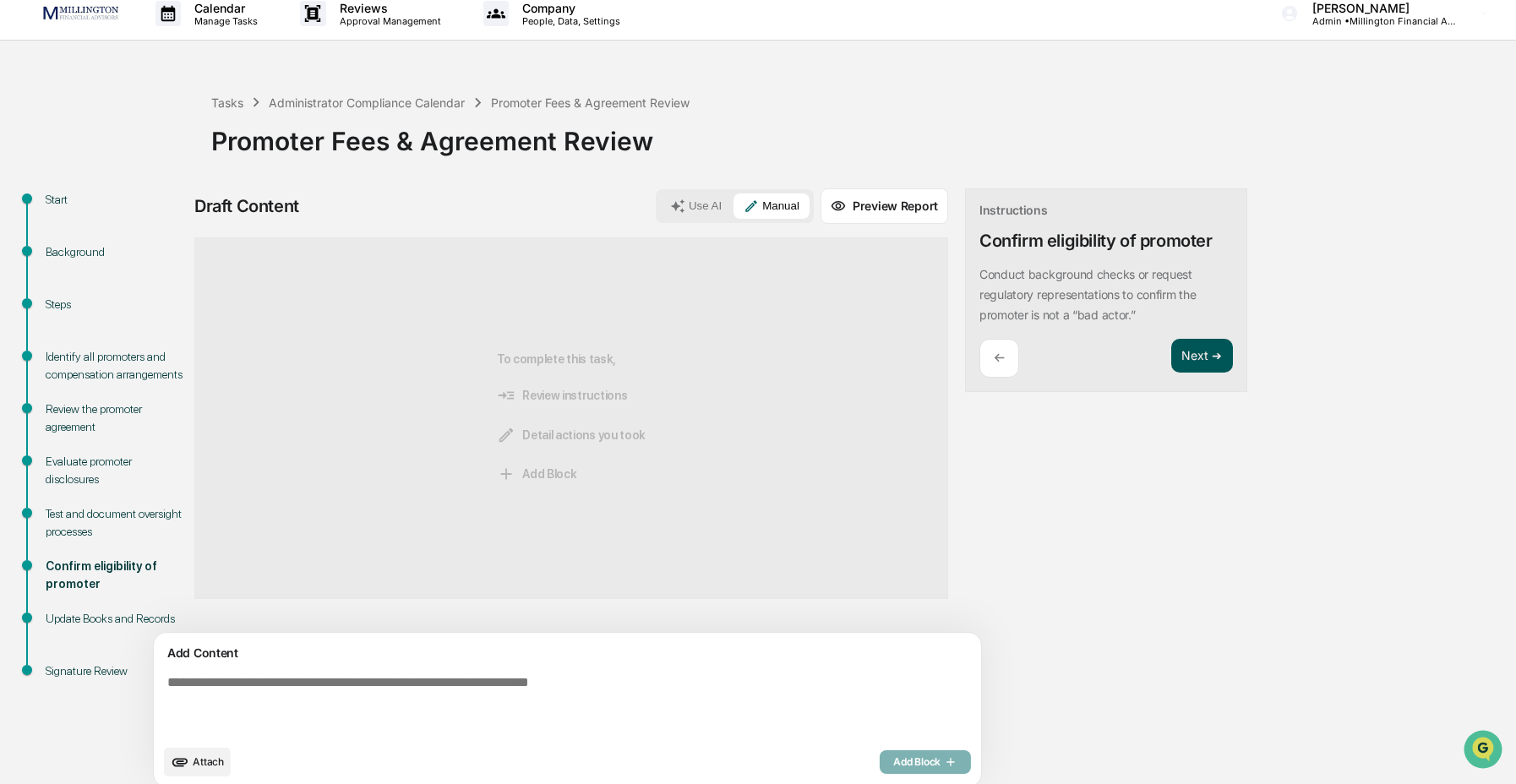
click at [1171, 353] on button "Next ➔" at bounding box center [1202, 356] width 62 height 34
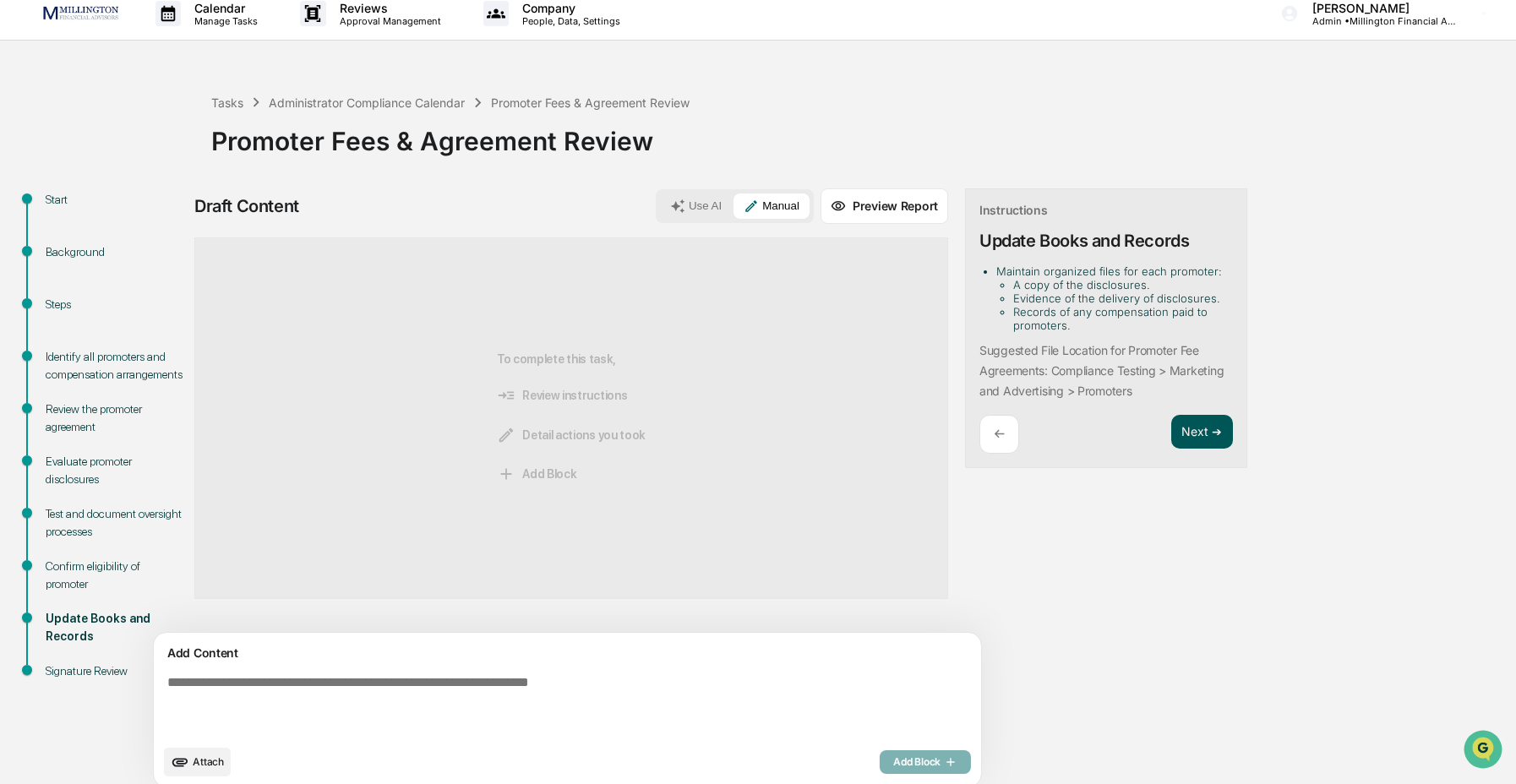
click at [1171, 425] on button "Next ➔" at bounding box center [1202, 432] width 62 height 34
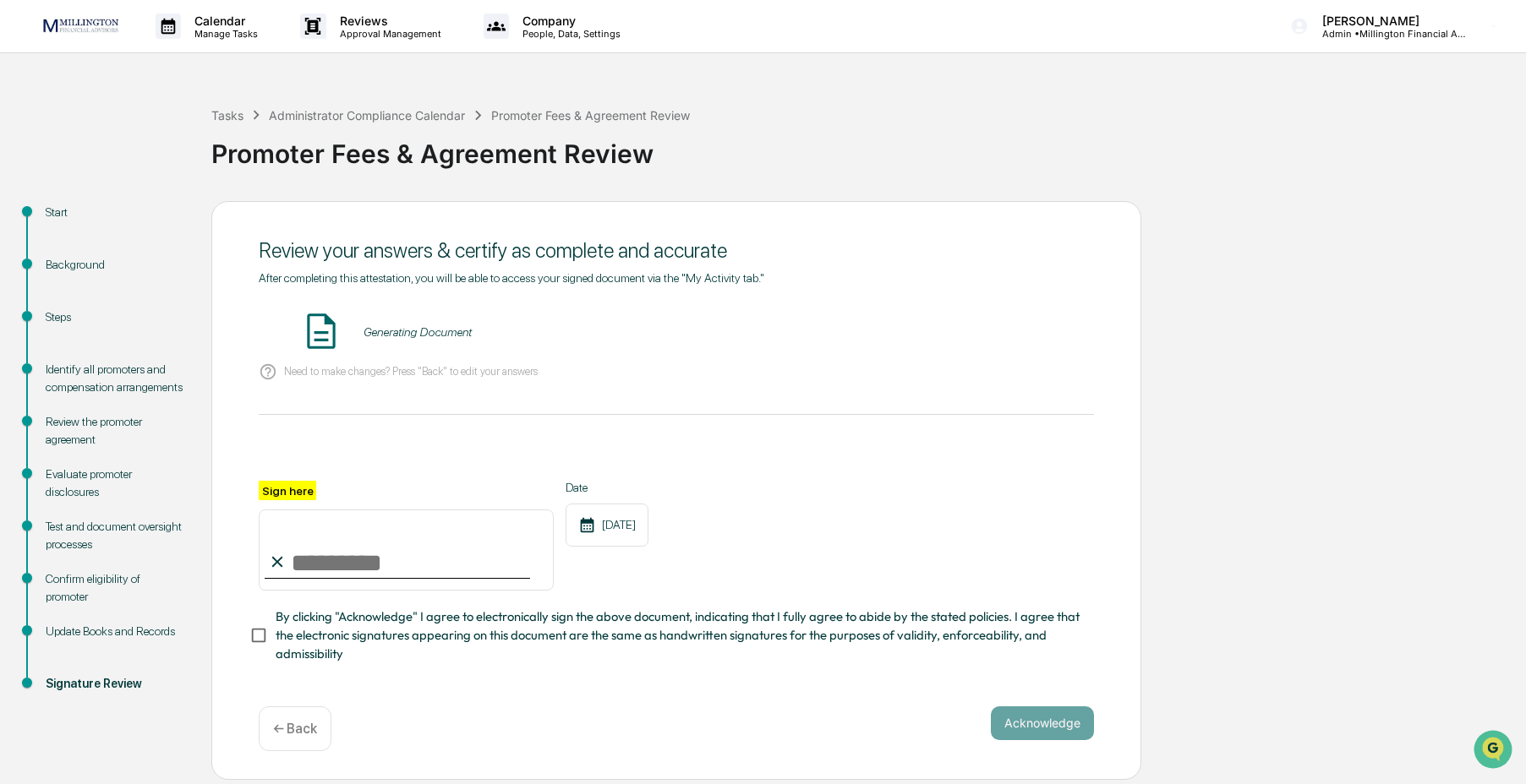
click at [385, 564] on input "Sign here" at bounding box center [406, 550] width 295 height 81
type input "**********"
click at [384, 627] on span "By clicking "Acknowledge" I agree to electronically sign the above document, in…" at bounding box center [678, 636] width 805 height 57
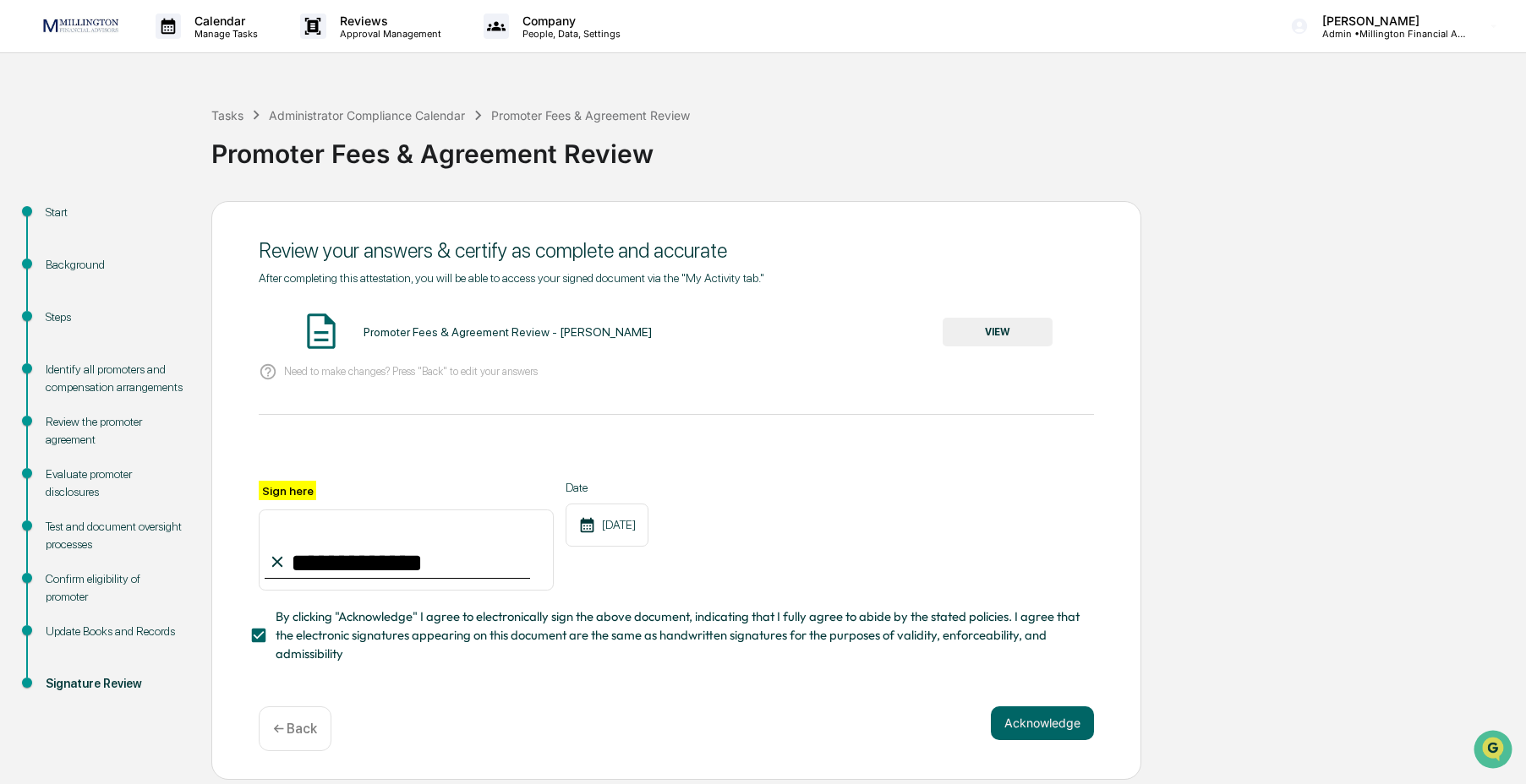
click at [1010, 335] on button "VIEW" at bounding box center [997, 331] width 110 height 28
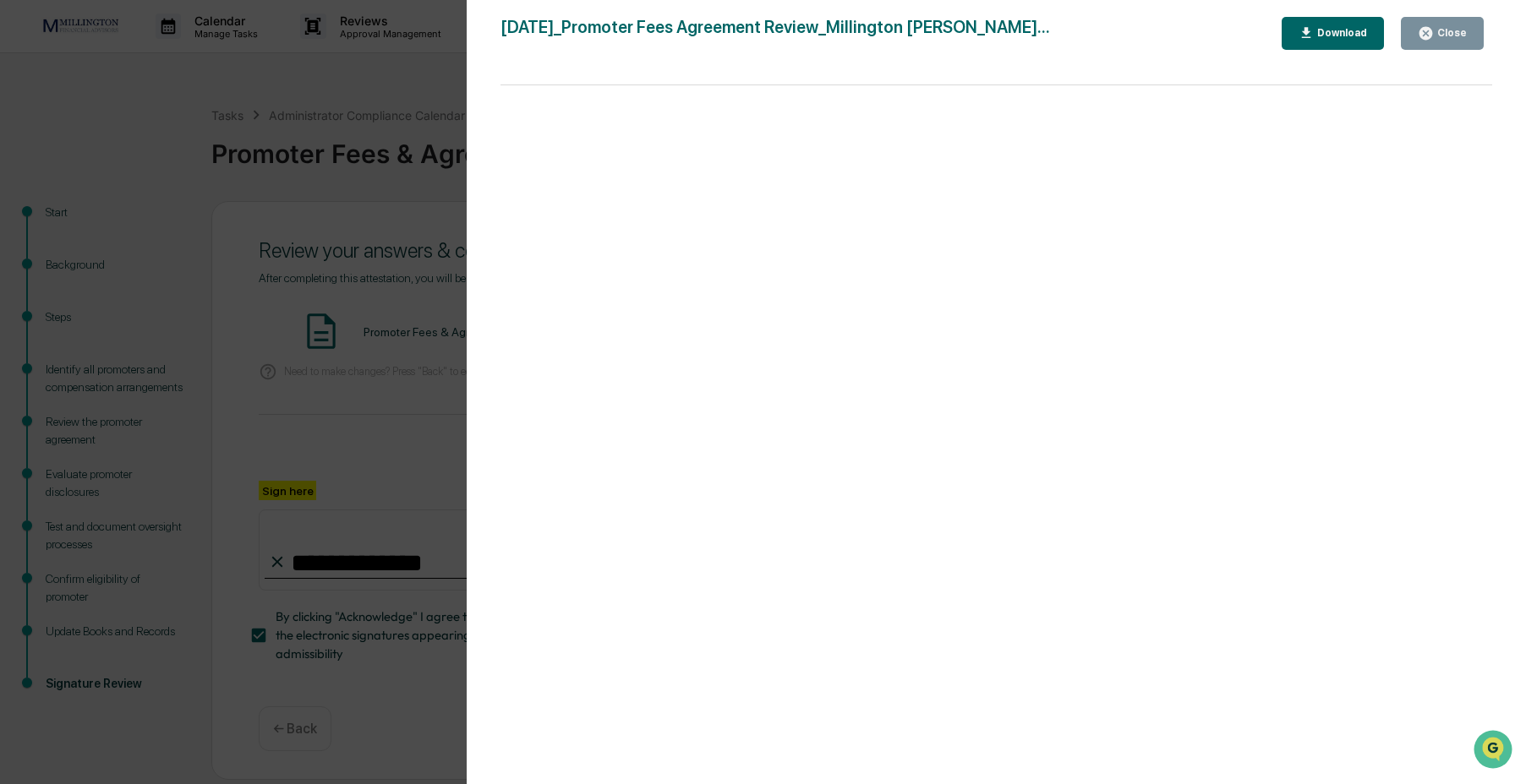
click at [1443, 31] on div "Close" at bounding box center [1450, 33] width 33 height 12
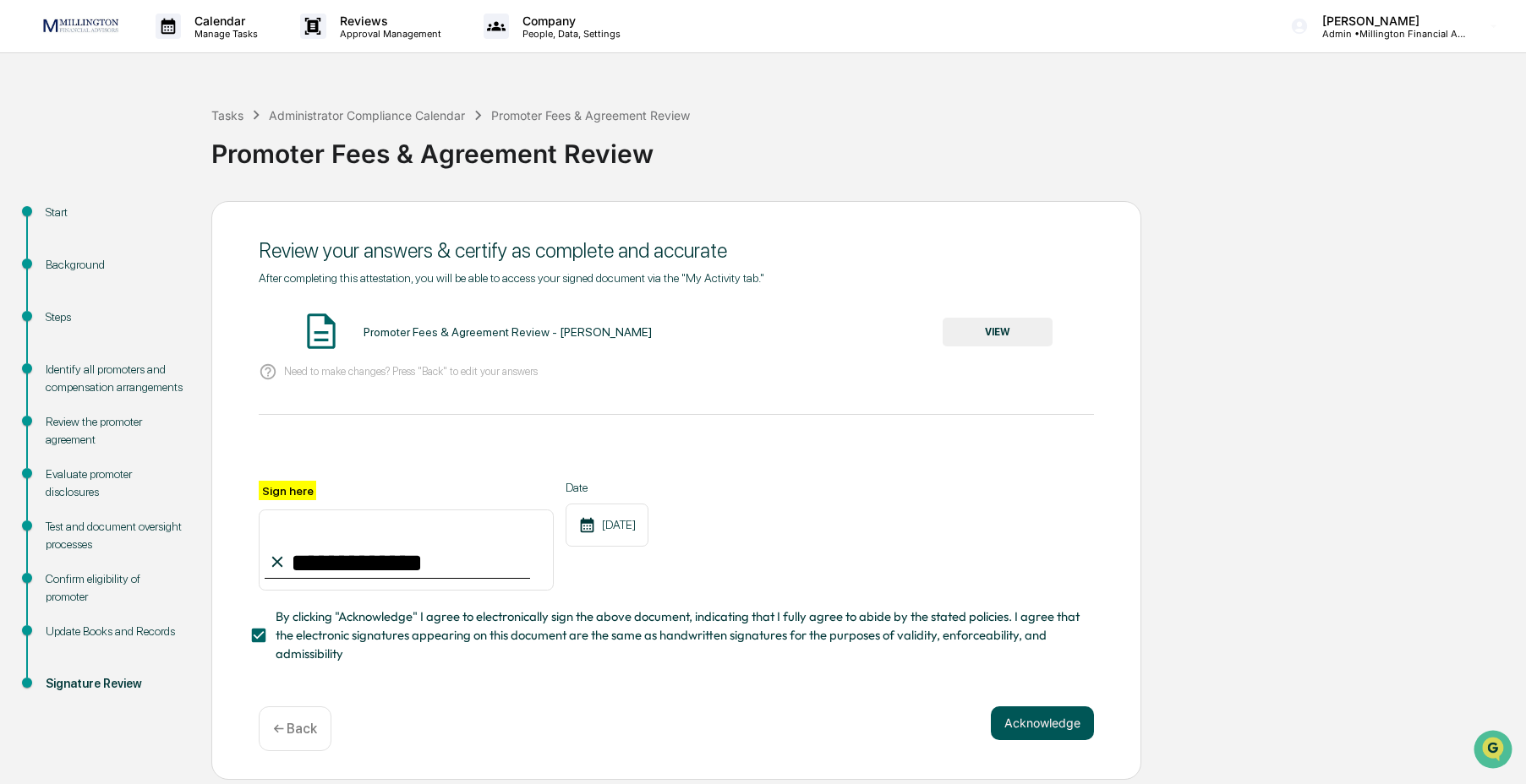
click at [1011, 722] on button "Acknowledge" at bounding box center [1042, 722] width 103 height 33
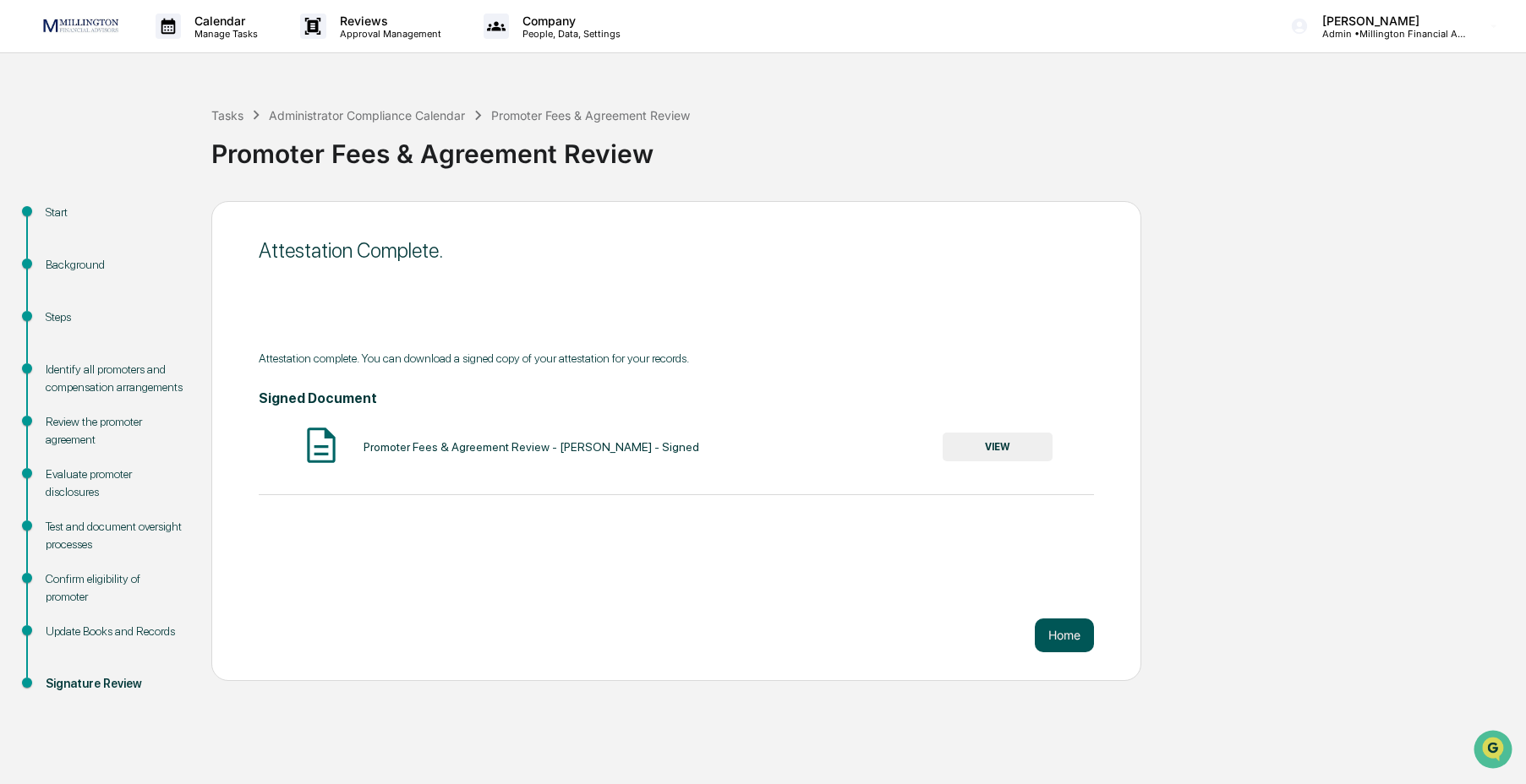
click at [1082, 637] on button "Home" at bounding box center [1063, 635] width 59 height 33
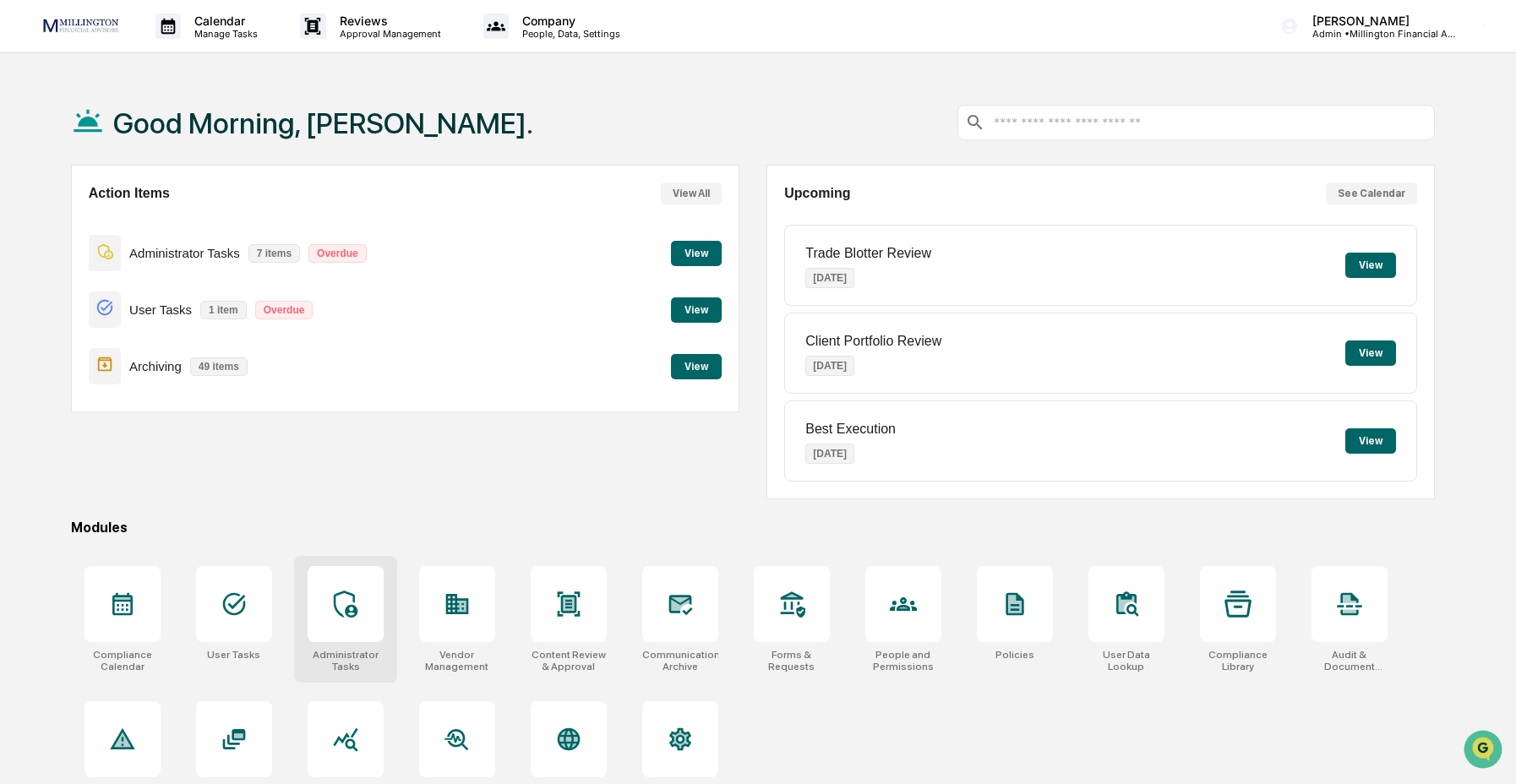
click at [363, 621] on div at bounding box center [345, 604] width 76 height 76
